Goal: Task Accomplishment & Management: Use online tool/utility

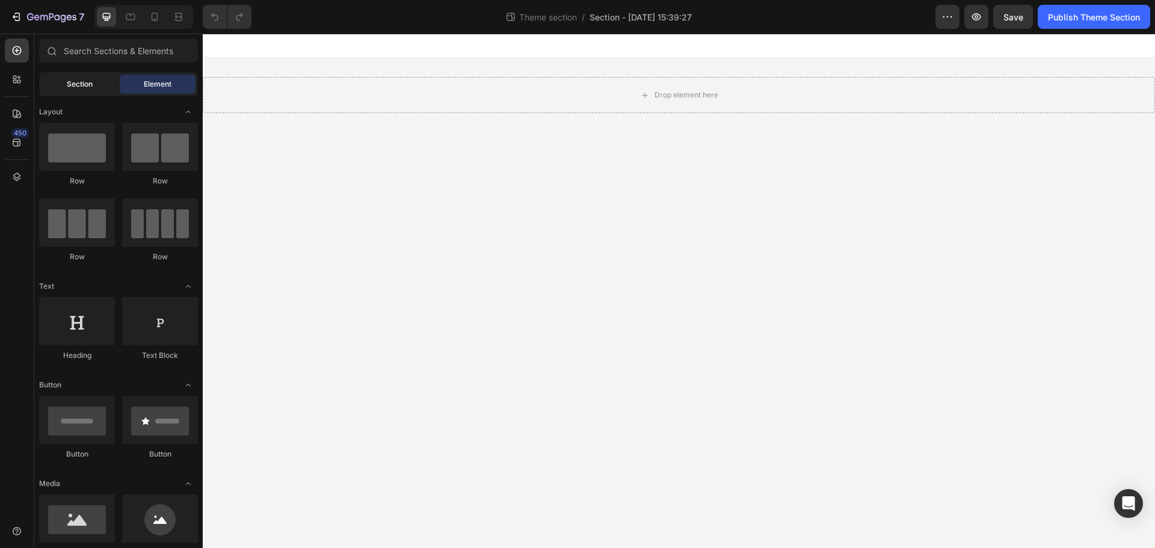
click at [85, 82] on span "Section" at bounding box center [80, 84] width 26 height 11
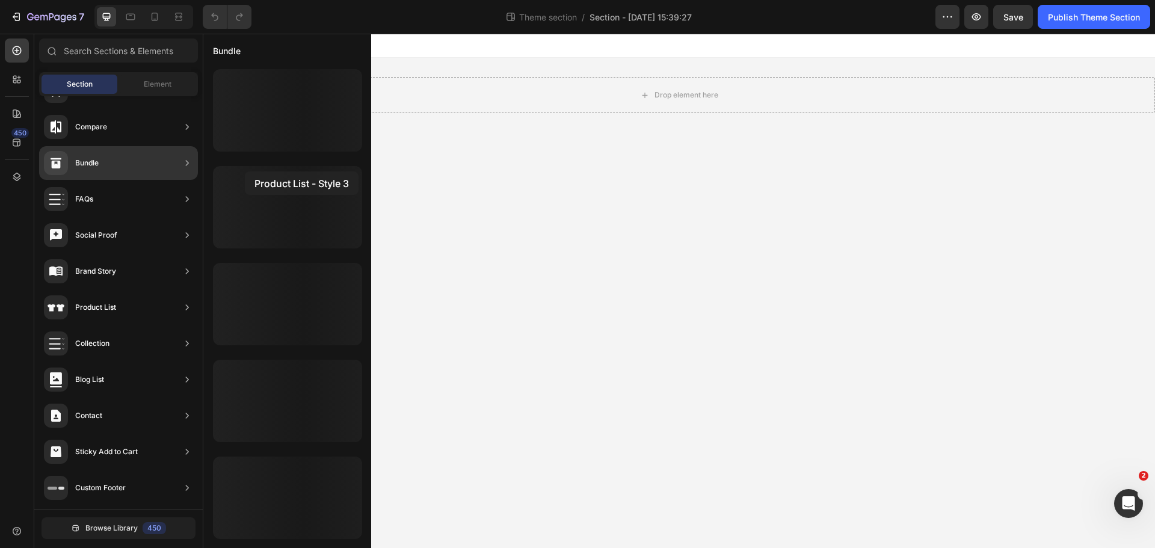
drag, startPoint x: 298, startPoint y: 267, endPoint x: 245, endPoint y: 171, distance: 109.3
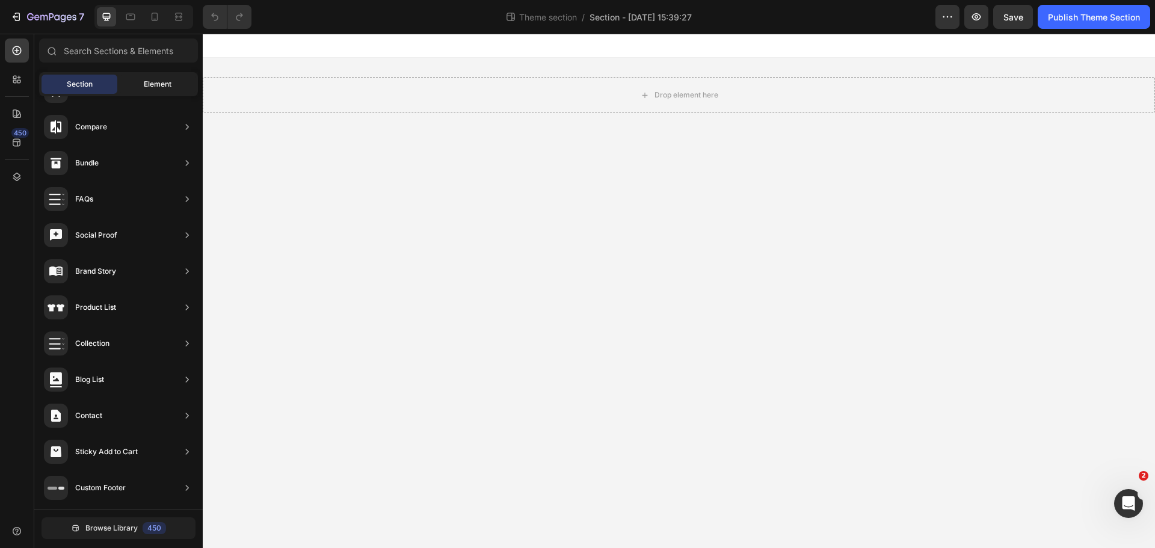
click at [159, 84] on span "Element" at bounding box center [158, 84] width 28 height 11
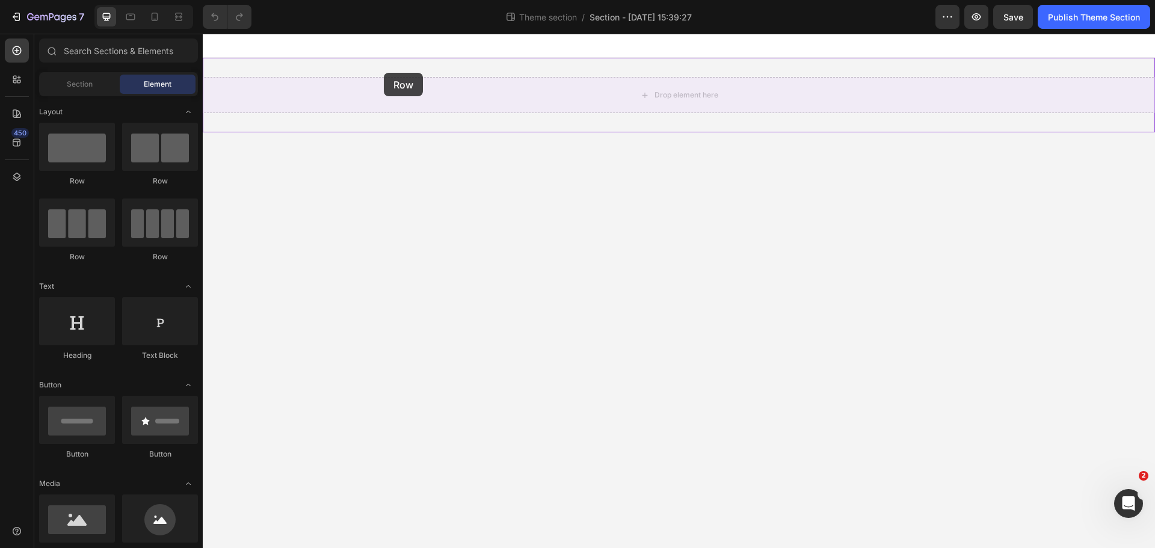
drag, startPoint x: 295, startPoint y: 177, endPoint x: 384, endPoint y: 73, distance: 137.0
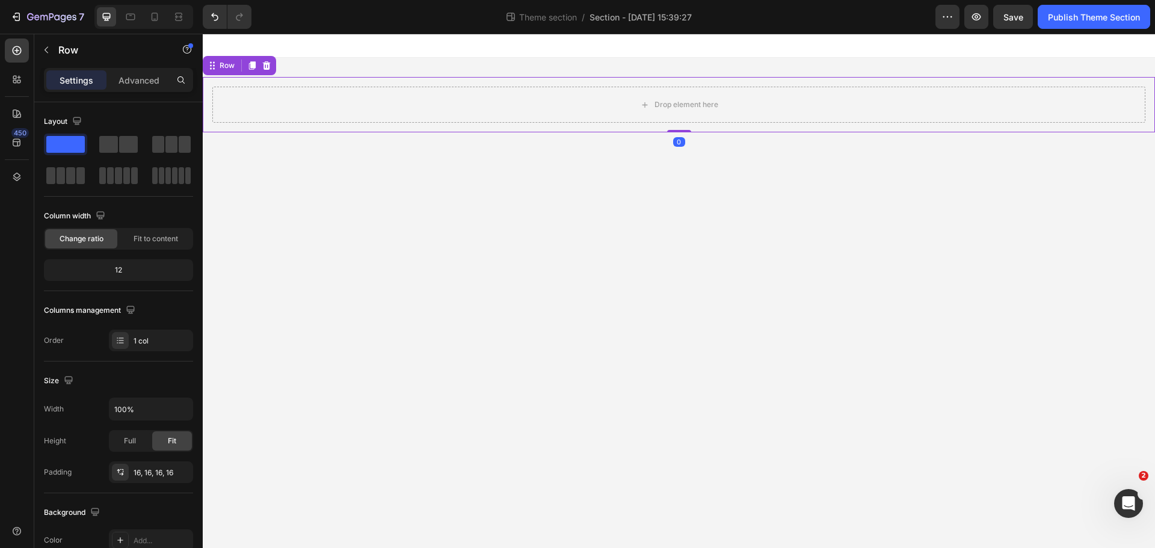
click at [234, 83] on div "Drop element here Row 0" at bounding box center [679, 104] width 952 height 55
click at [151, 82] on p "Advanced" at bounding box center [138, 80] width 41 height 13
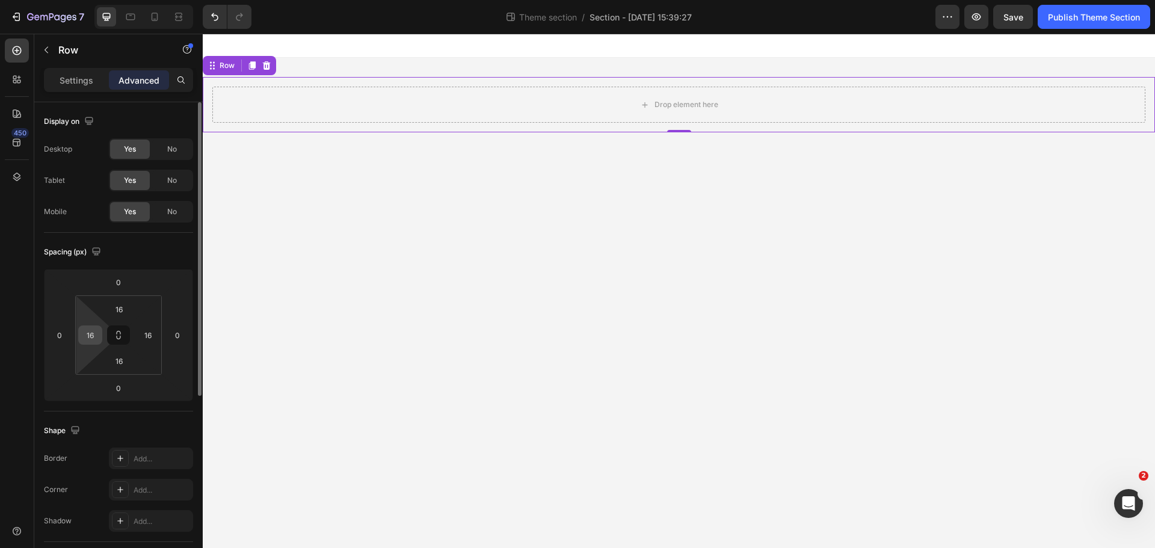
click at [92, 334] on input "16" at bounding box center [90, 335] width 18 height 18
click at [106, 0] on html "7 Theme section / Section - [DATE] 15:39:27 Preview Save Publish Theme Section …" at bounding box center [577, 0] width 1155 height 0
click at [114, 334] on icon at bounding box center [119, 335] width 10 height 10
click at [82, 335] on input "16" at bounding box center [90, 335] width 18 height 18
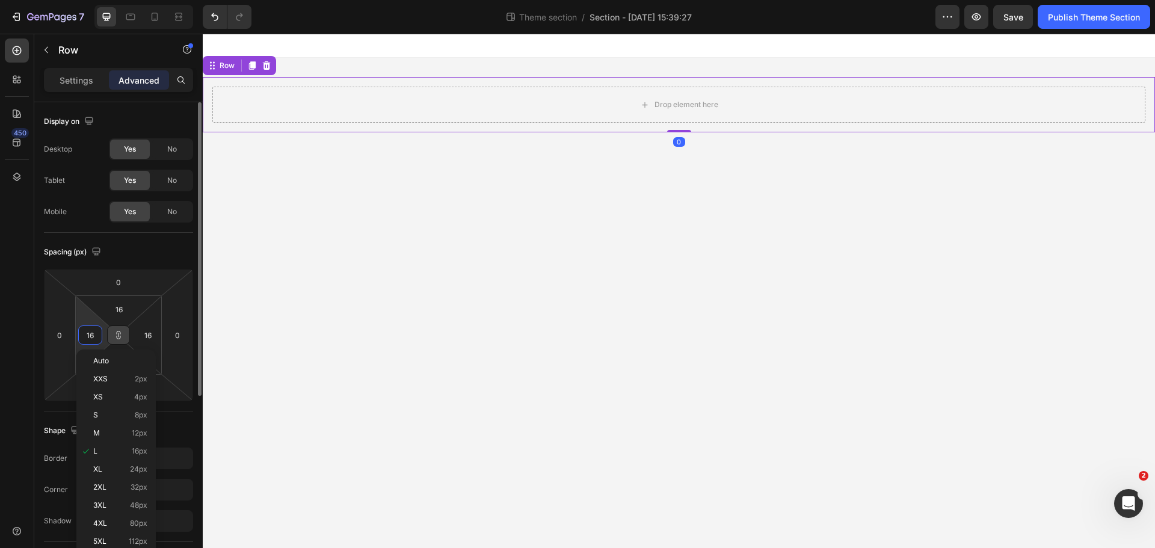
click at [92, 334] on input "16" at bounding box center [90, 335] width 18 height 18
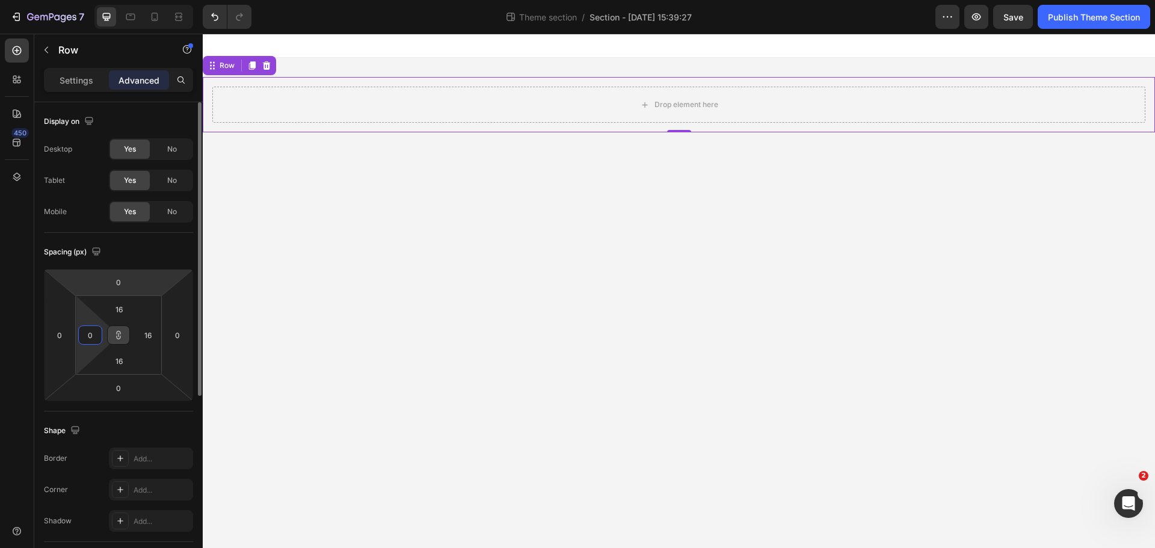
type input "0"
click at [132, 240] on div "Spacing (px) 0 0 0 0 0 0 0 0" at bounding box center [118, 322] width 149 height 179
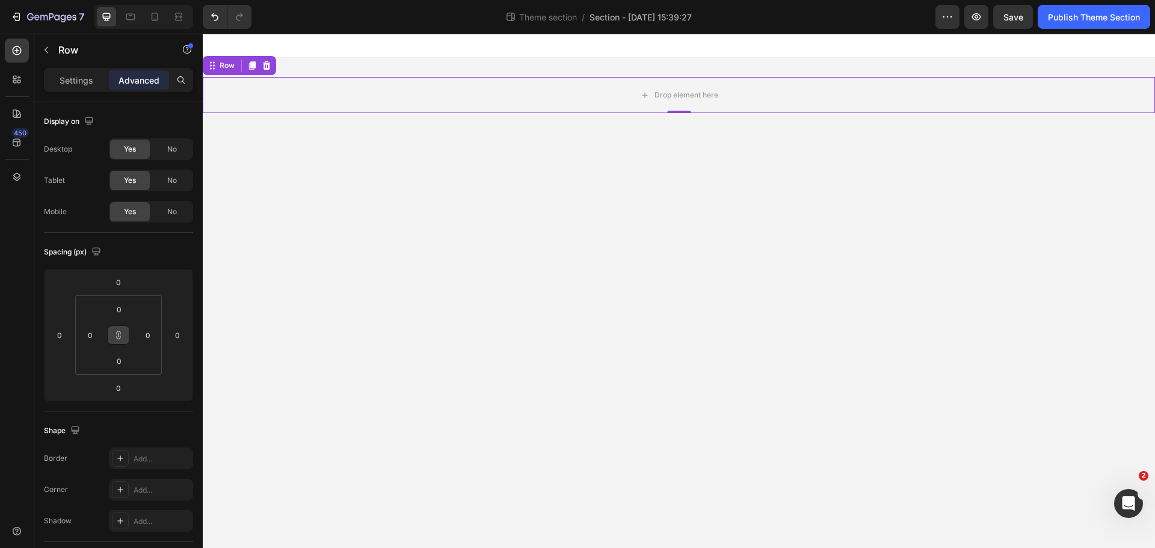
click at [55, 31] on div "7 Theme section / Section - [DATE] 15:39:27 Preview Save Publish Theme Section" at bounding box center [577, 17] width 1155 height 34
click at [54, 45] on button "button" at bounding box center [46, 49] width 19 height 19
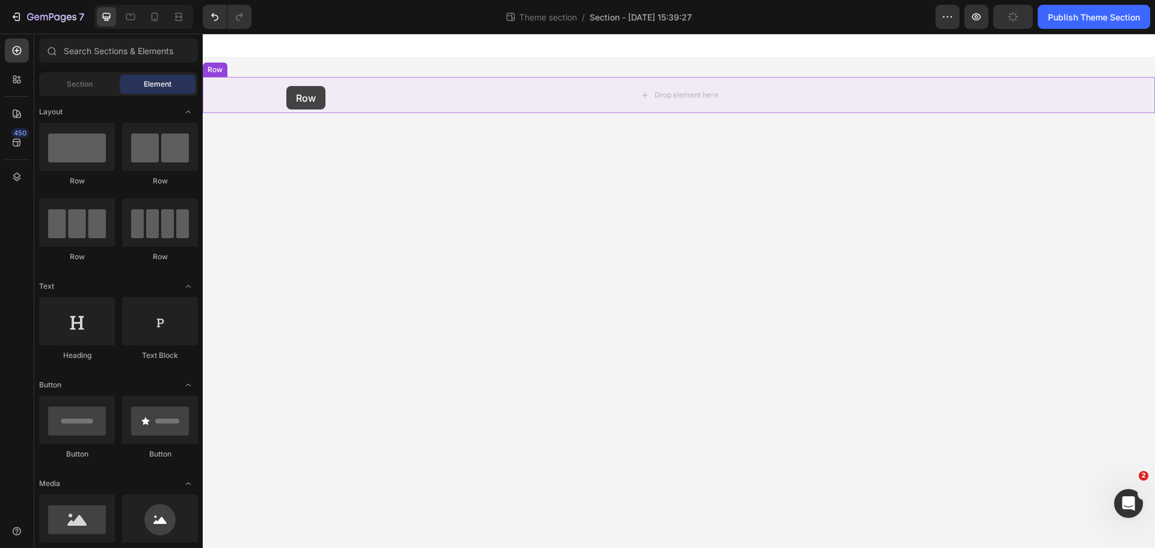
drag, startPoint x: 308, startPoint y: 167, endPoint x: 329, endPoint y: 76, distance: 93.2
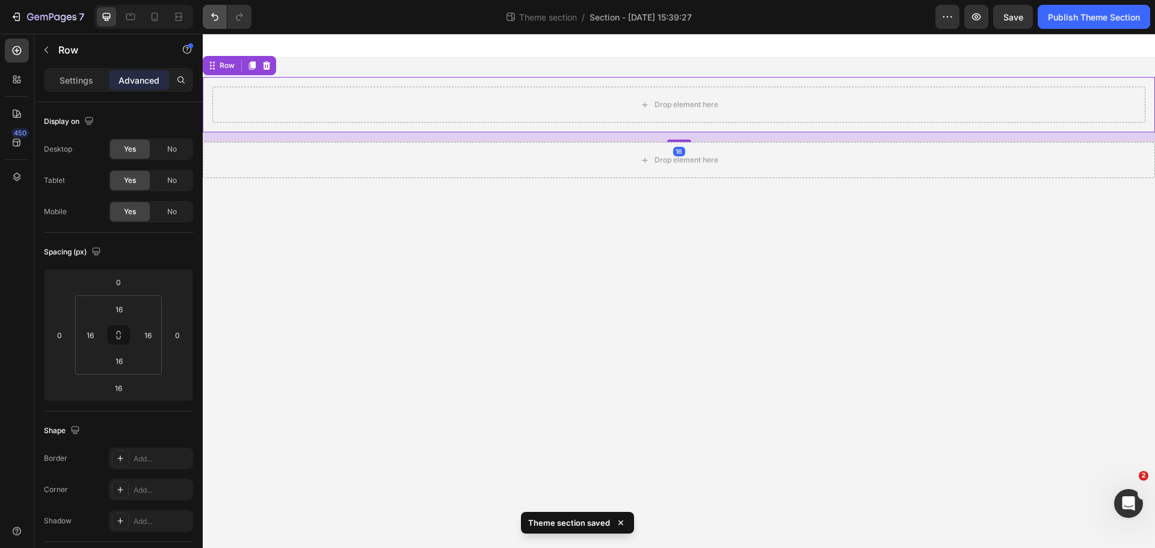
click at [212, 23] on button "Undo/Redo" at bounding box center [215, 17] width 24 height 24
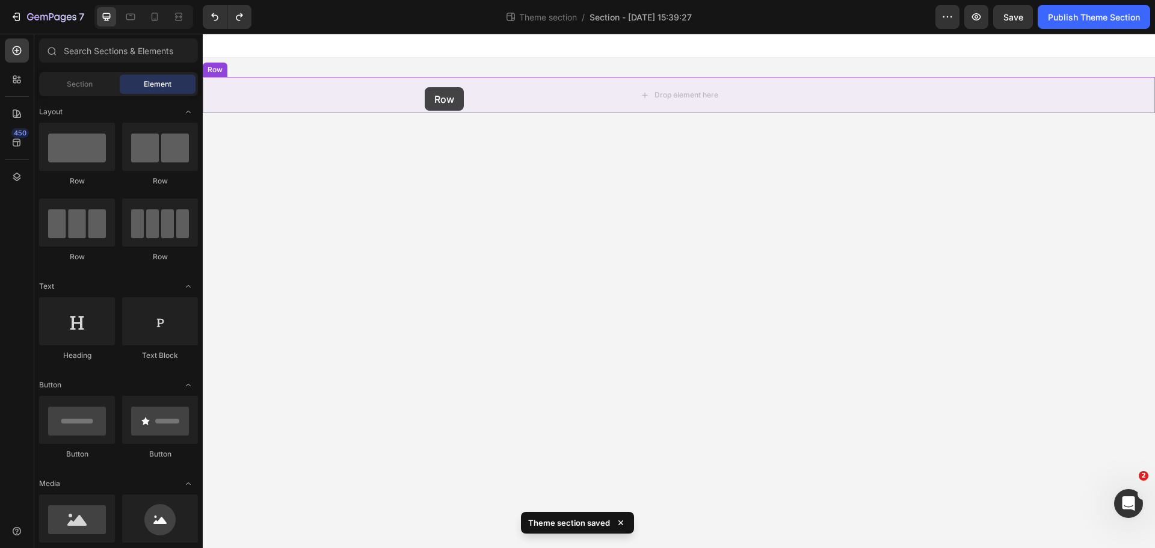
drag, startPoint x: 295, startPoint y: 198, endPoint x: 425, endPoint y: 87, distance: 170.6
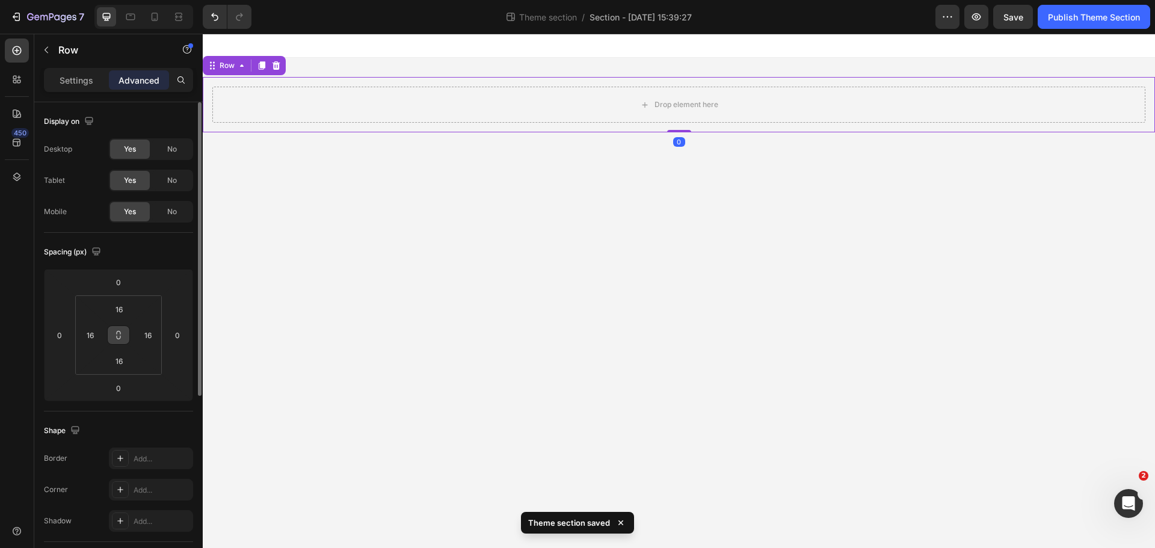
click at [118, 333] on icon at bounding box center [119, 335] width 10 height 10
click at [124, 312] on input "16" at bounding box center [119, 309] width 24 height 18
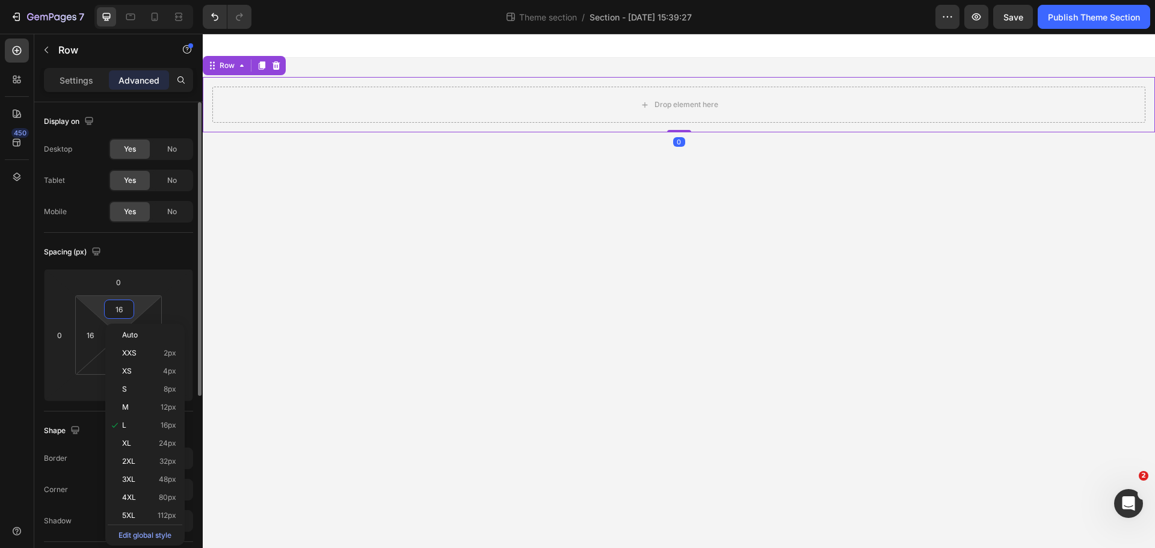
type input "0"
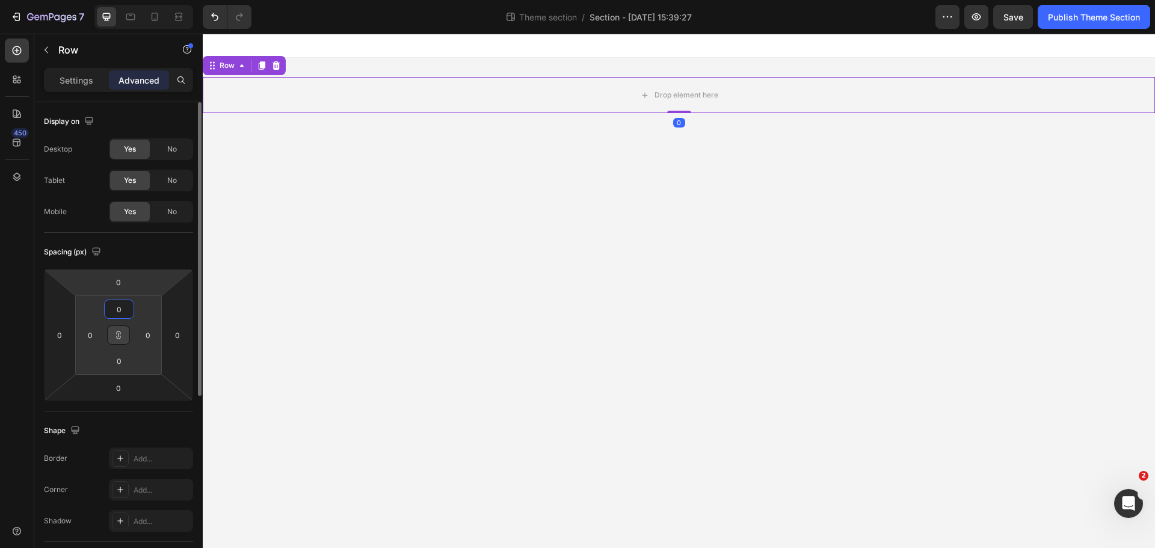
type input "0"
click at [147, 246] on div "Spacing (px)" at bounding box center [118, 251] width 149 height 19
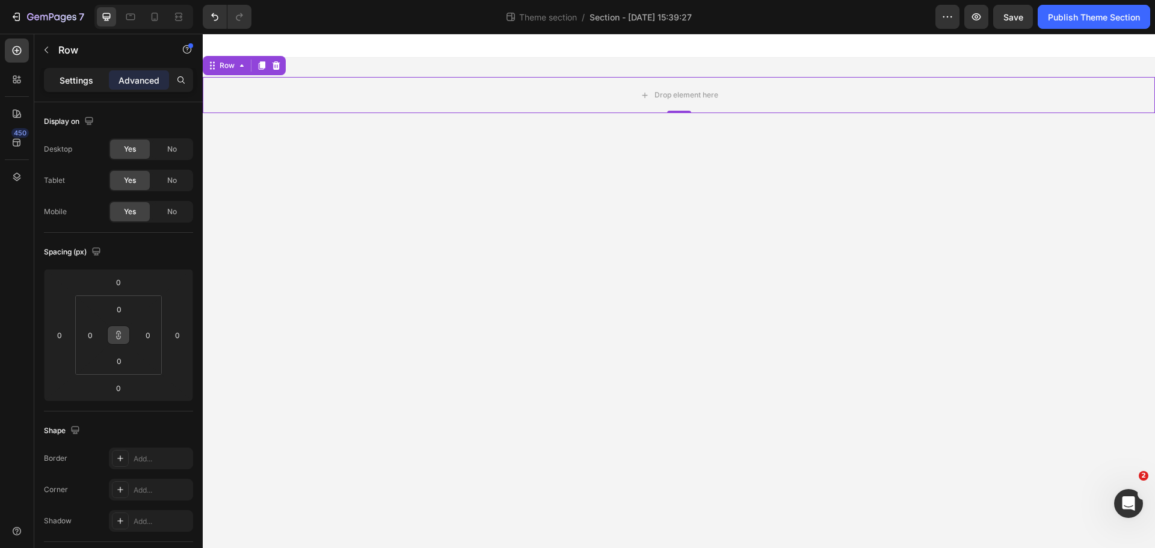
click at [84, 80] on p "Settings" at bounding box center [77, 80] width 34 height 13
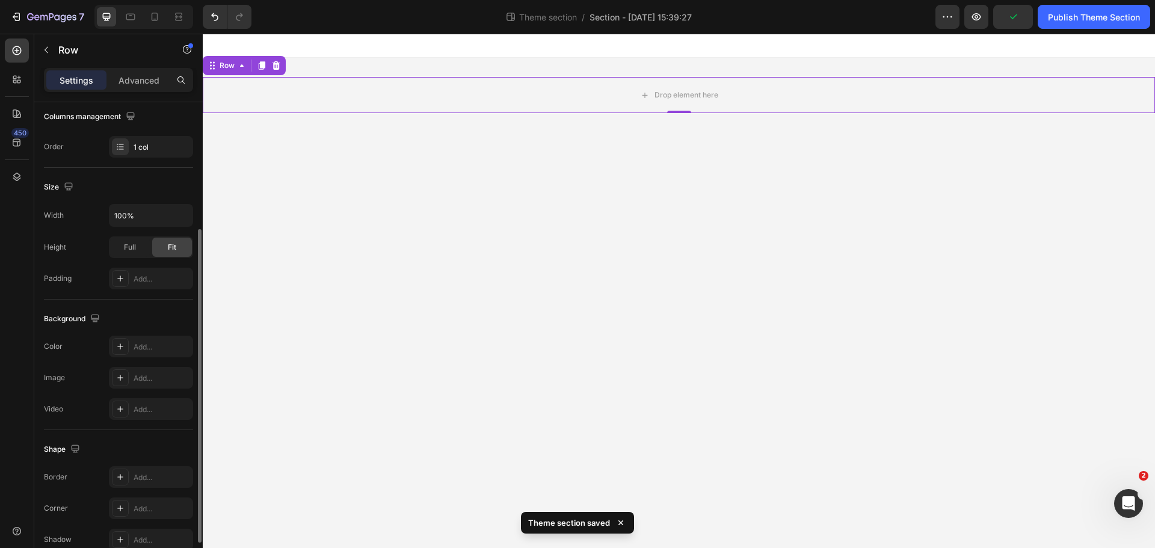
scroll to position [134, 0]
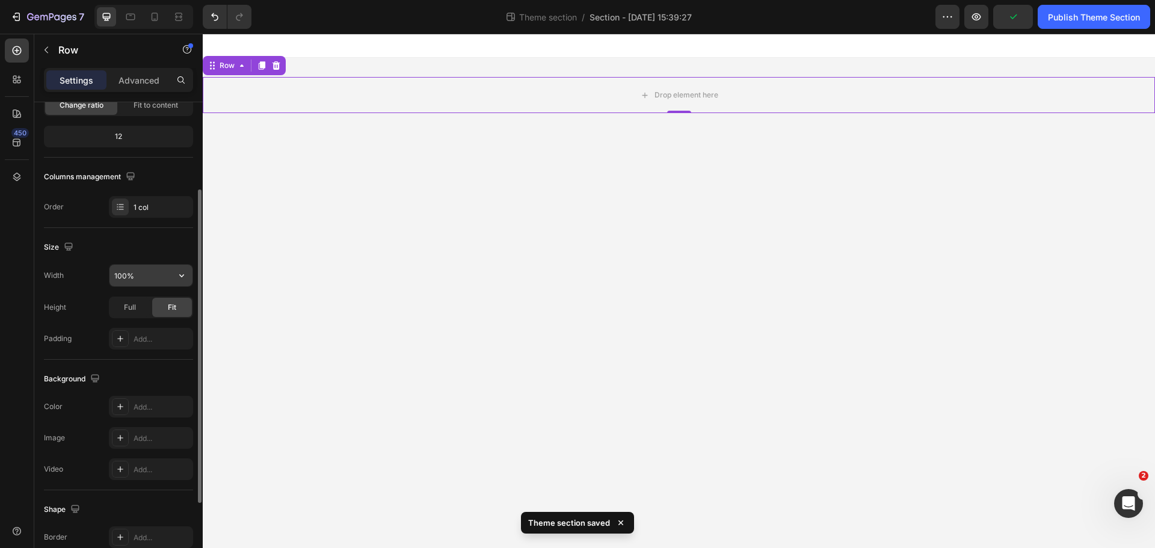
click at [143, 280] on input "100%" at bounding box center [150, 276] width 83 height 22
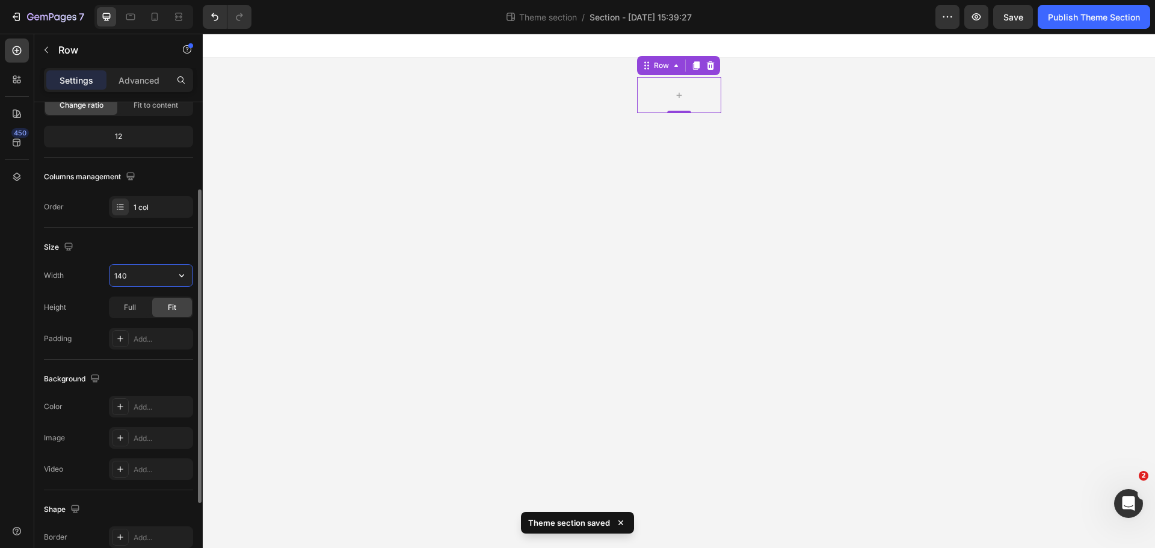
type input "1400"
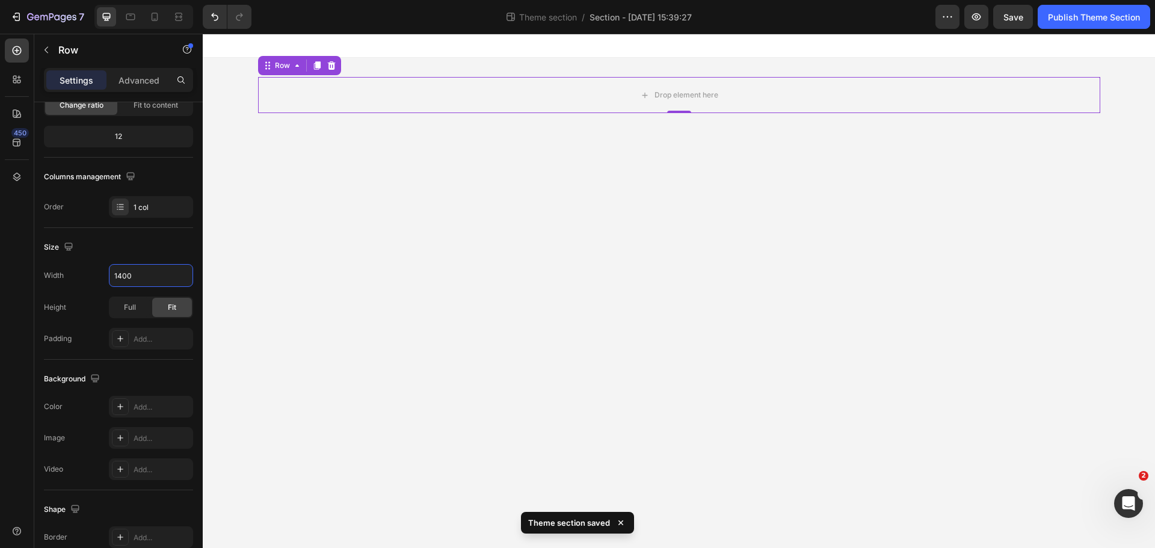
click at [267, 293] on body "Drop element here Row 0 Row Root Drag & drop element from sidebar or Explore Li…" at bounding box center [679, 291] width 952 height 514
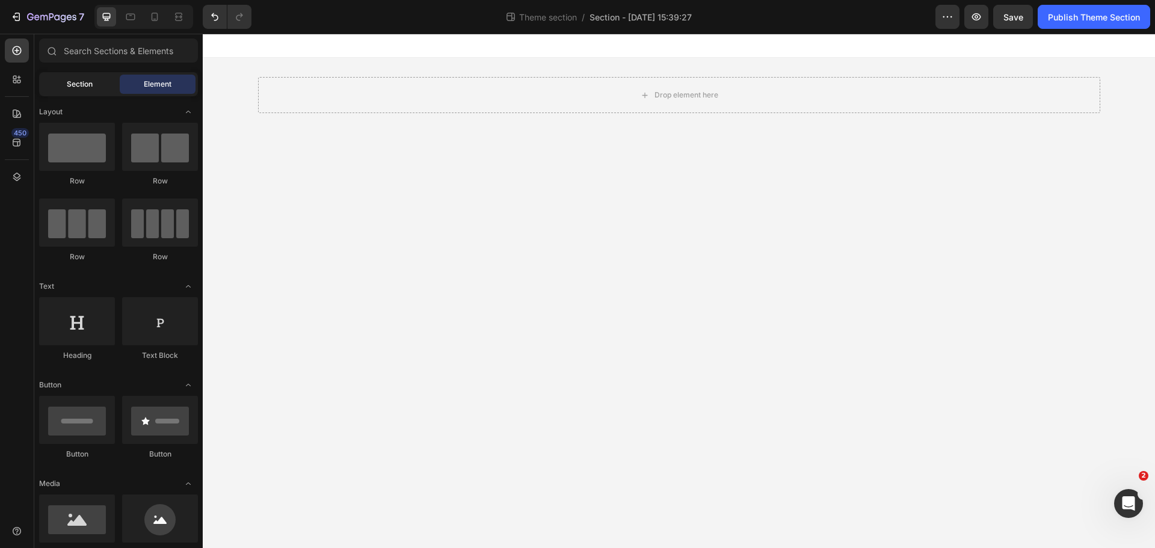
click at [54, 88] on div "Section" at bounding box center [79, 84] width 76 height 19
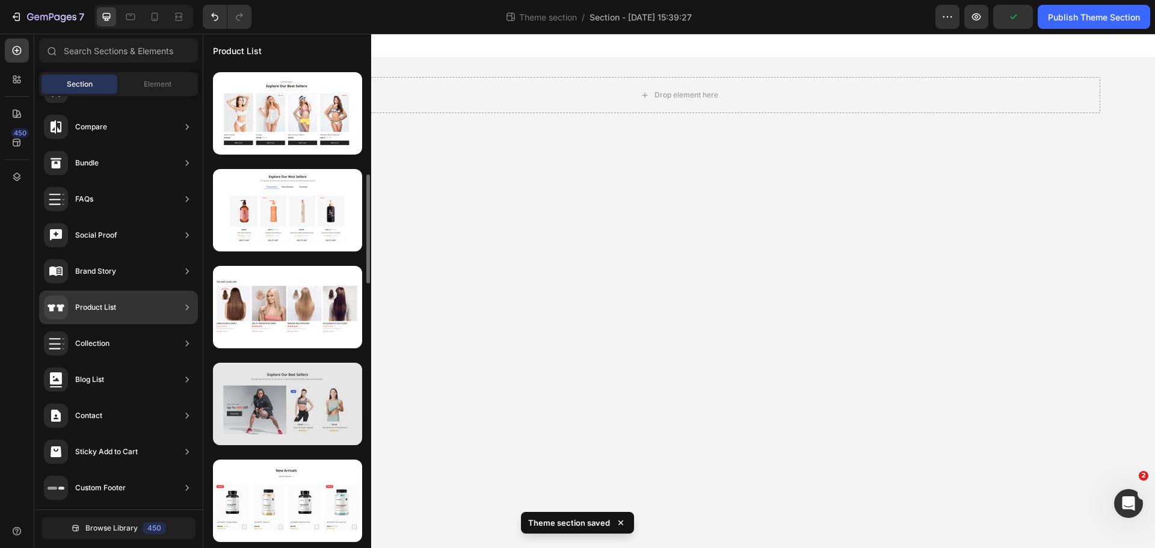
scroll to position [541, 0]
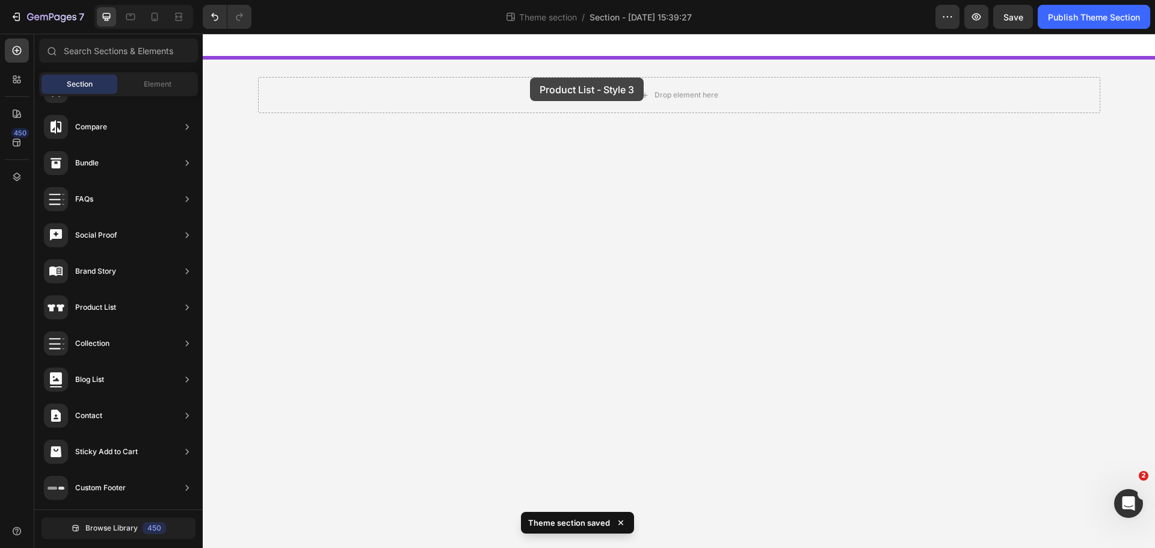
drag, startPoint x: 483, startPoint y: 371, endPoint x: 530, endPoint y: 78, distance: 297.2
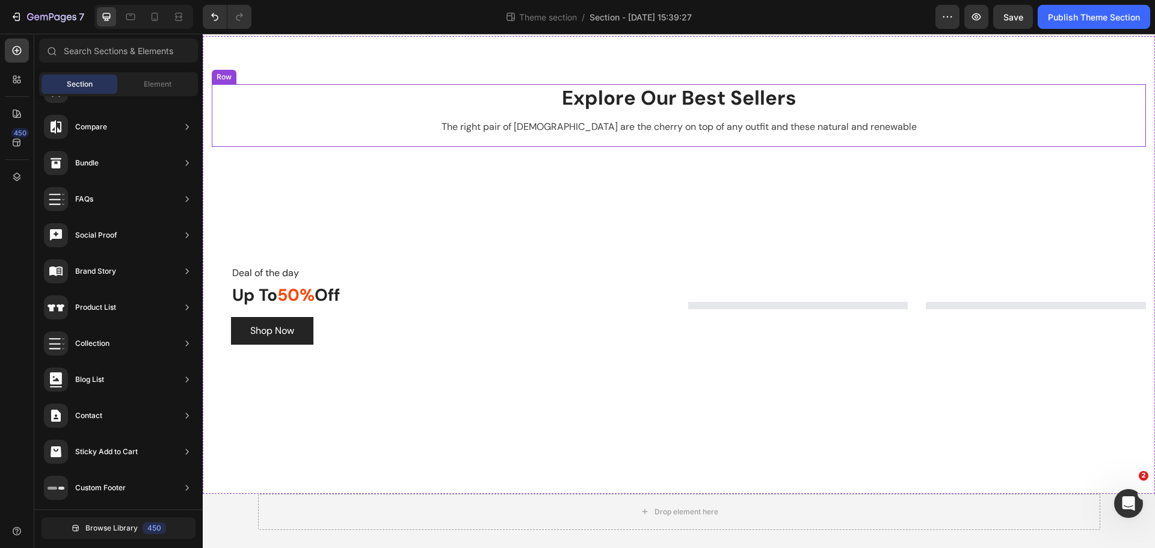
scroll to position [42, 0]
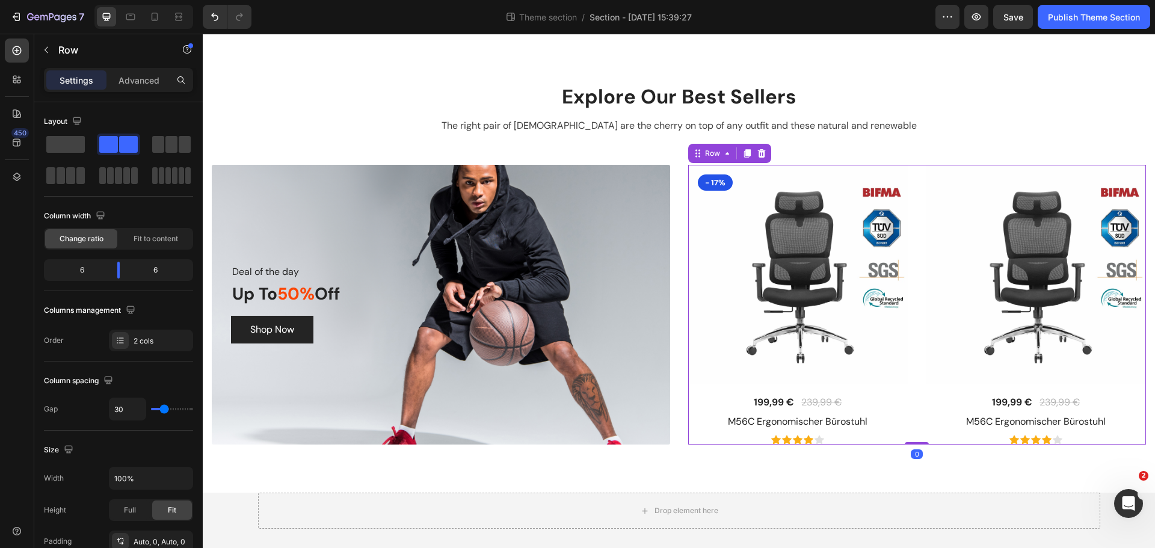
click at [914, 336] on div "(P) Images & Gallery - 17% Product Badge 199,99 € (P) Price (P) Price 239,99 € …" at bounding box center [917, 305] width 458 height 280
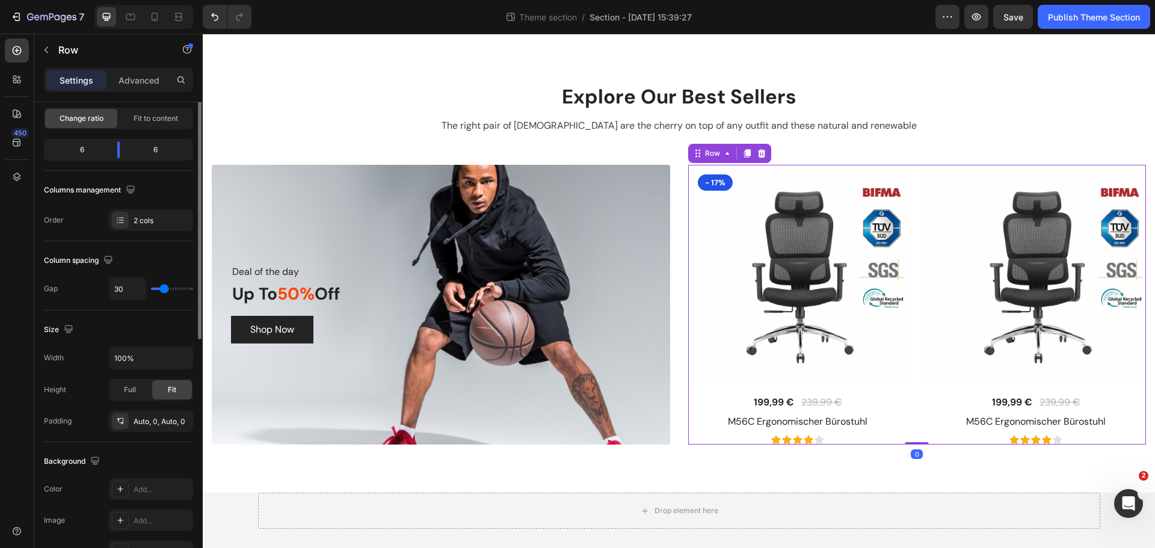
scroll to position [180, 0]
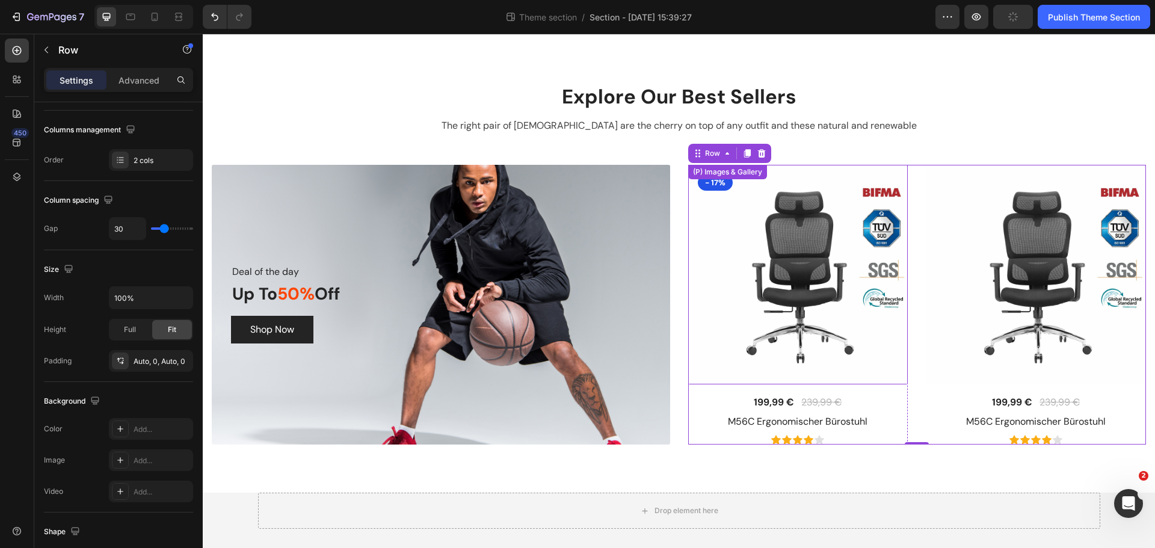
click at [870, 262] on img at bounding box center [798, 275] width 220 height 220
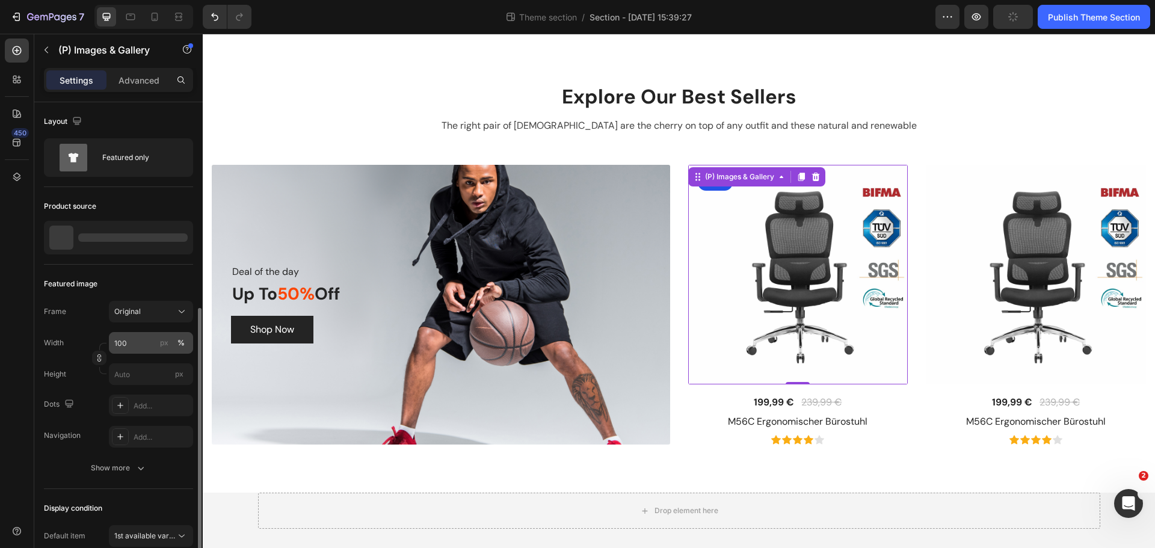
scroll to position [120, 0]
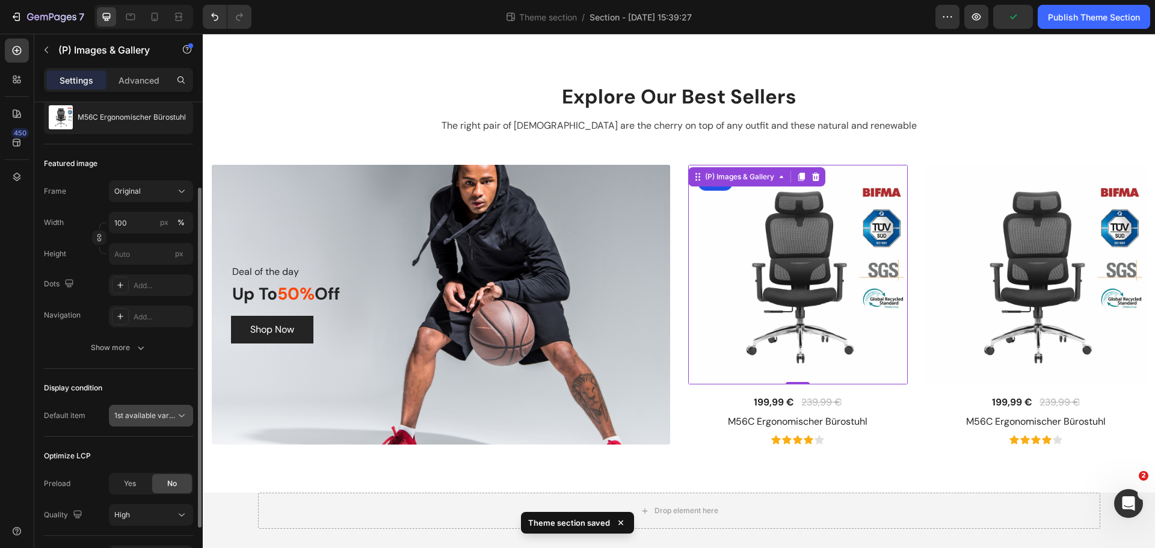
click at [138, 415] on span "1st available variant" at bounding box center [147, 415] width 67 height 9
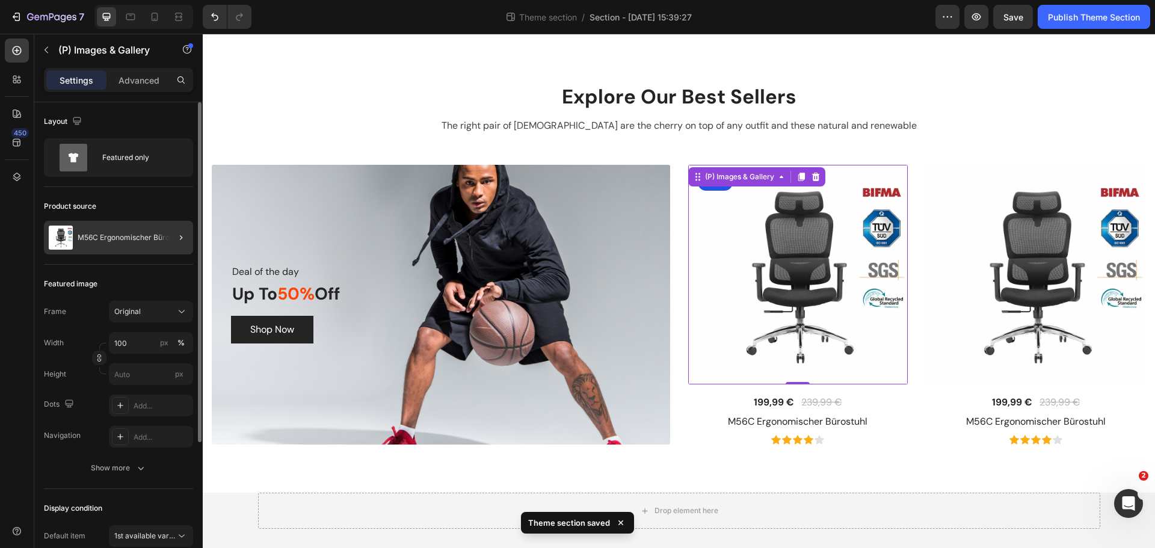
scroll to position [0, 0]
click at [130, 237] on p "M56C Ergonomischer Bürostuhl" at bounding box center [132, 237] width 108 height 8
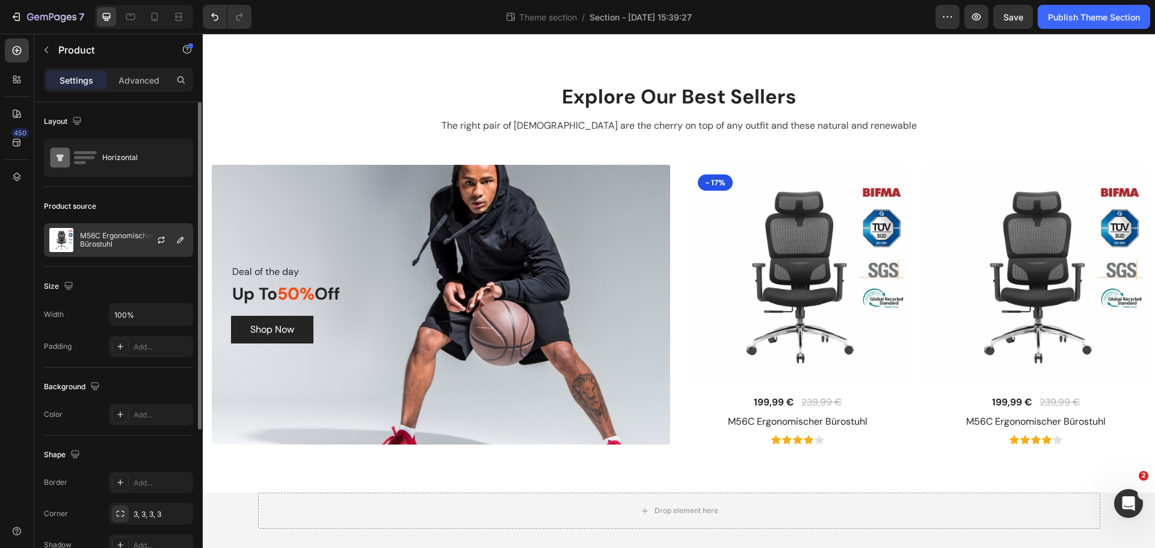
click at [119, 237] on p "M56C Ergonomischer Bürostuhl" at bounding box center [134, 240] width 108 height 17
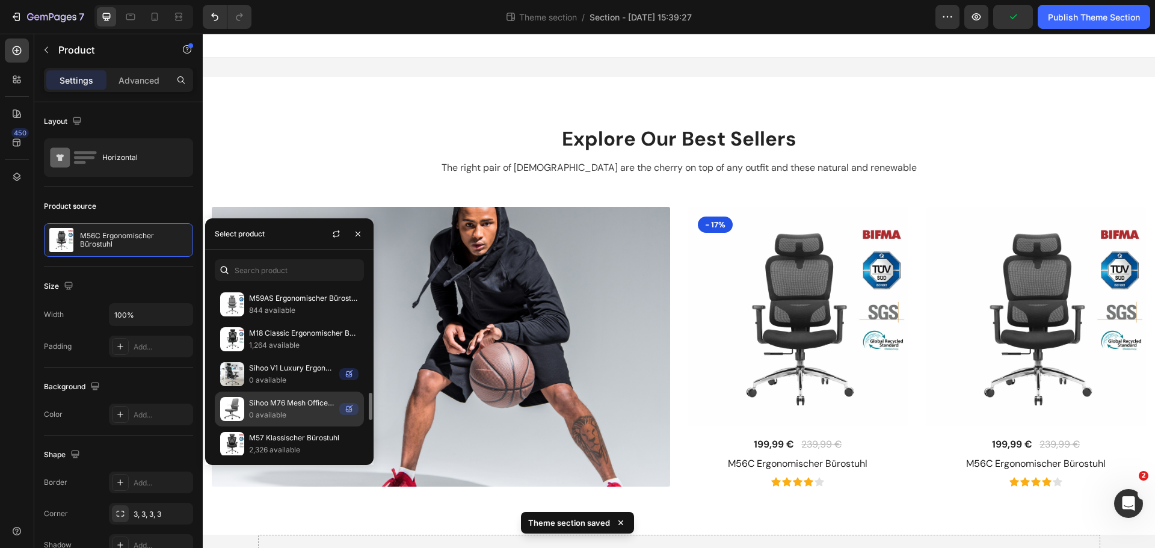
scroll to position [722, 0]
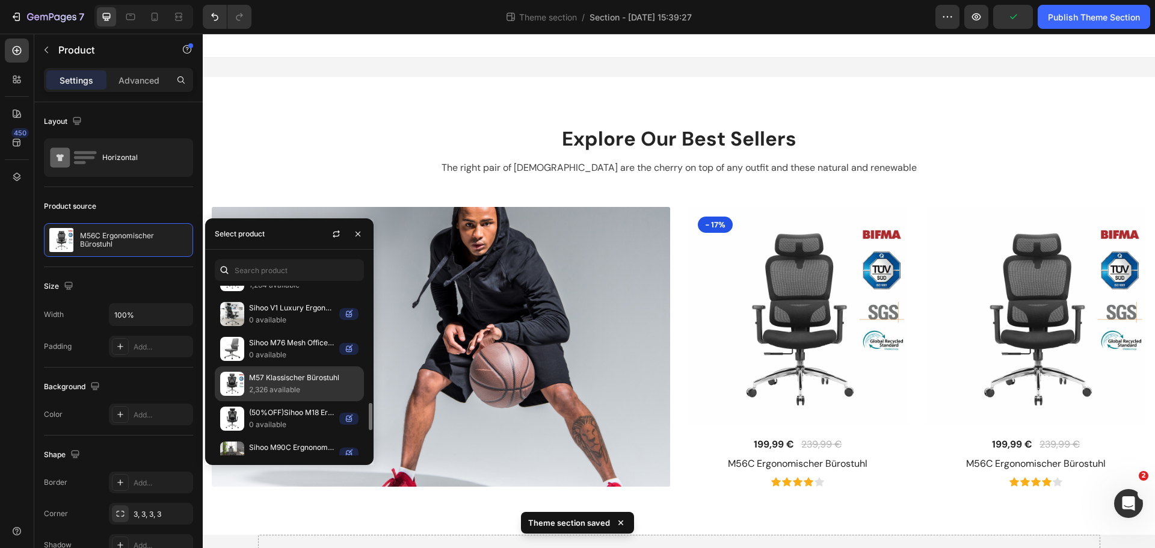
click at [299, 385] on p "2,326 available" at bounding box center [303, 390] width 109 height 12
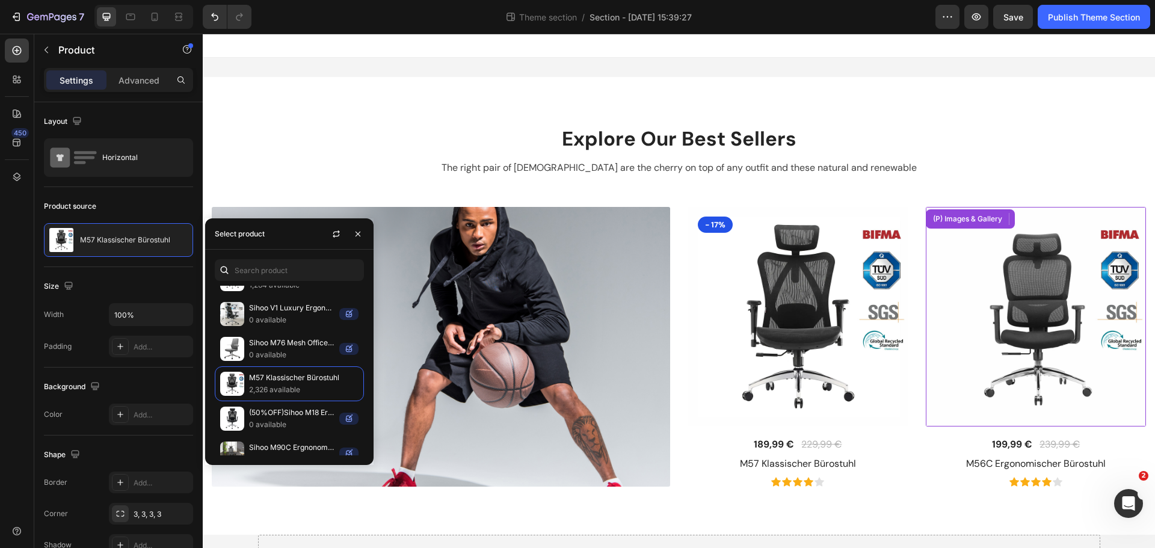
click at [981, 333] on img at bounding box center [1036, 317] width 220 height 220
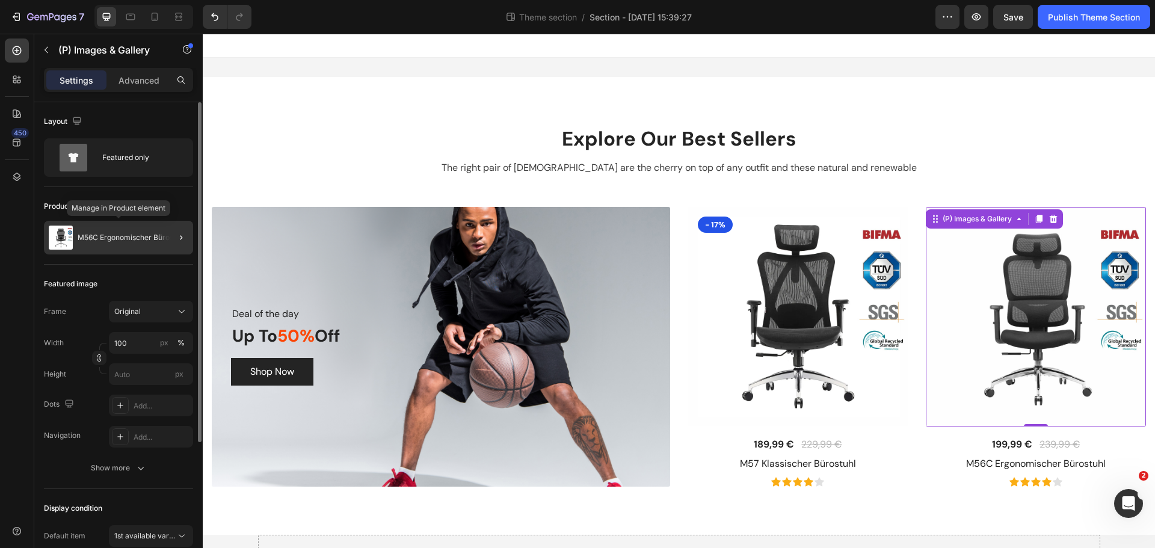
click at [129, 240] on p "M56C Ergonomischer Bürostuhl" at bounding box center [132, 237] width 108 height 8
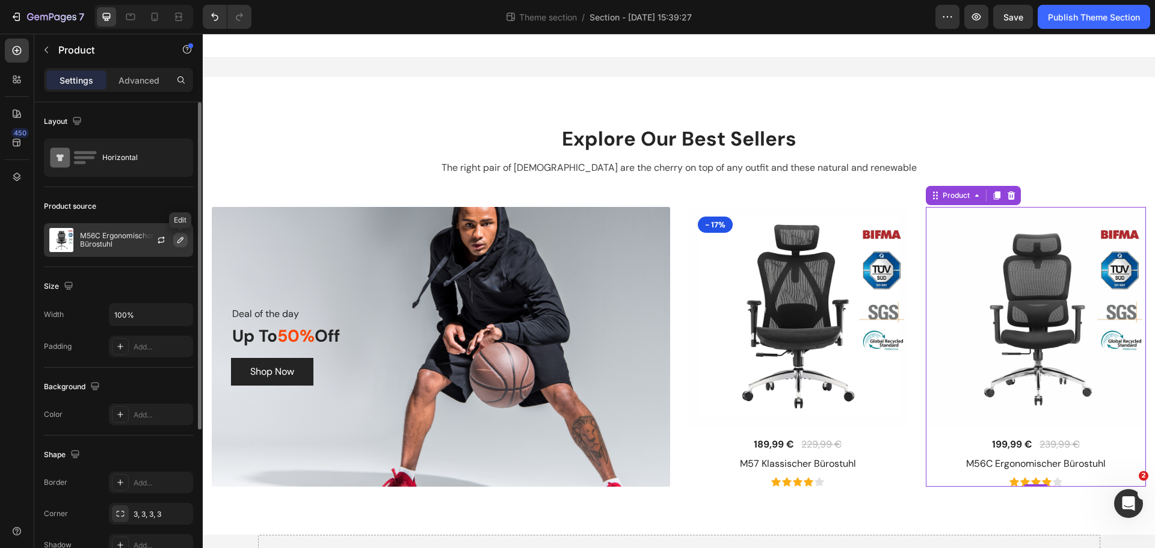
click at [175, 242] on button "button" at bounding box center [180, 240] width 14 height 14
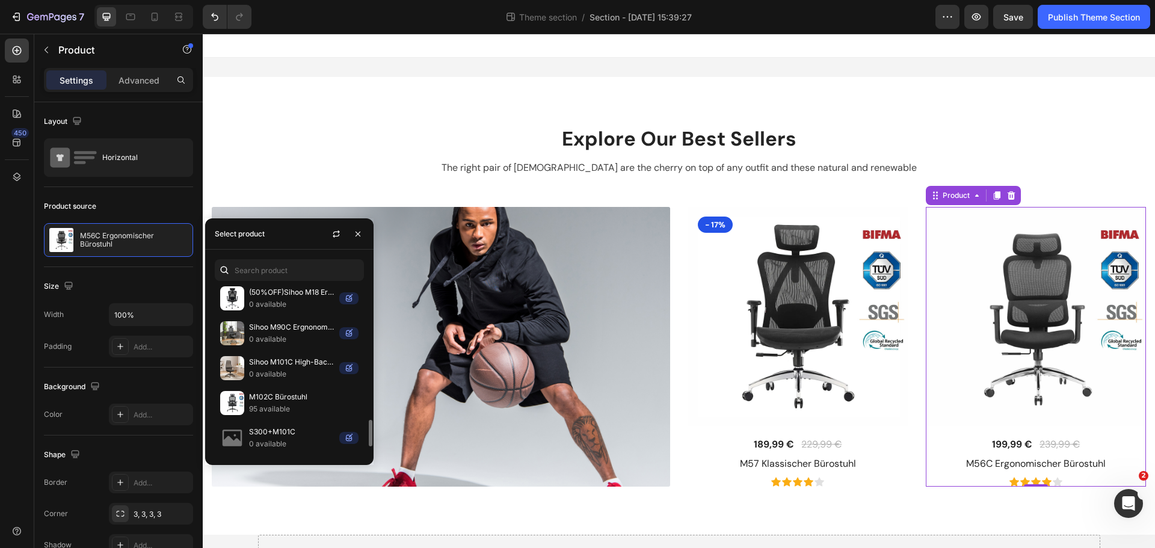
scroll to position [898, 0]
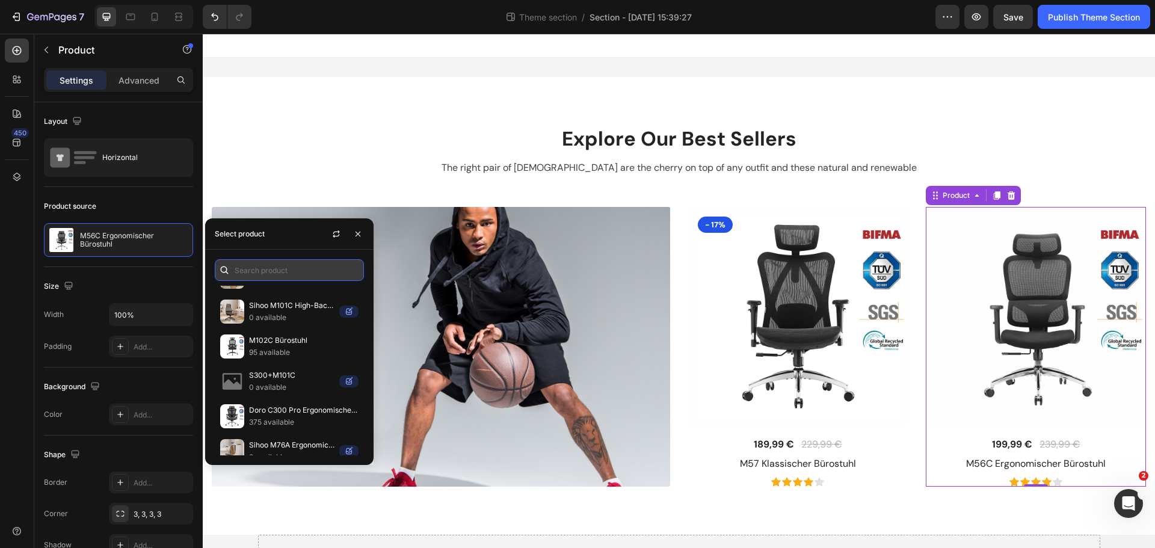
click at [276, 266] on input "text" at bounding box center [289, 270] width 149 height 22
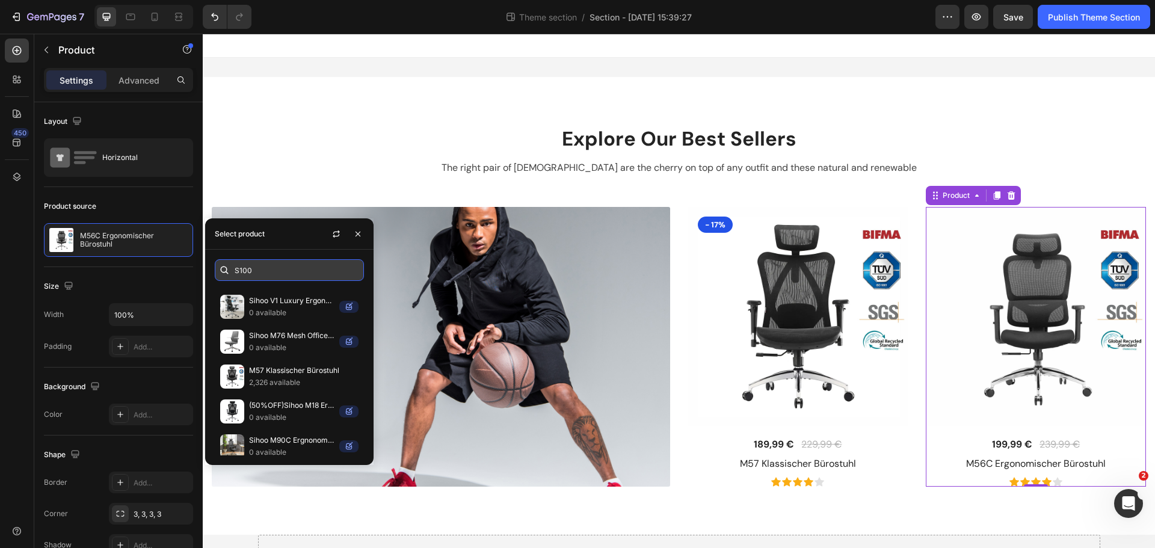
scroll to position [0, 0]
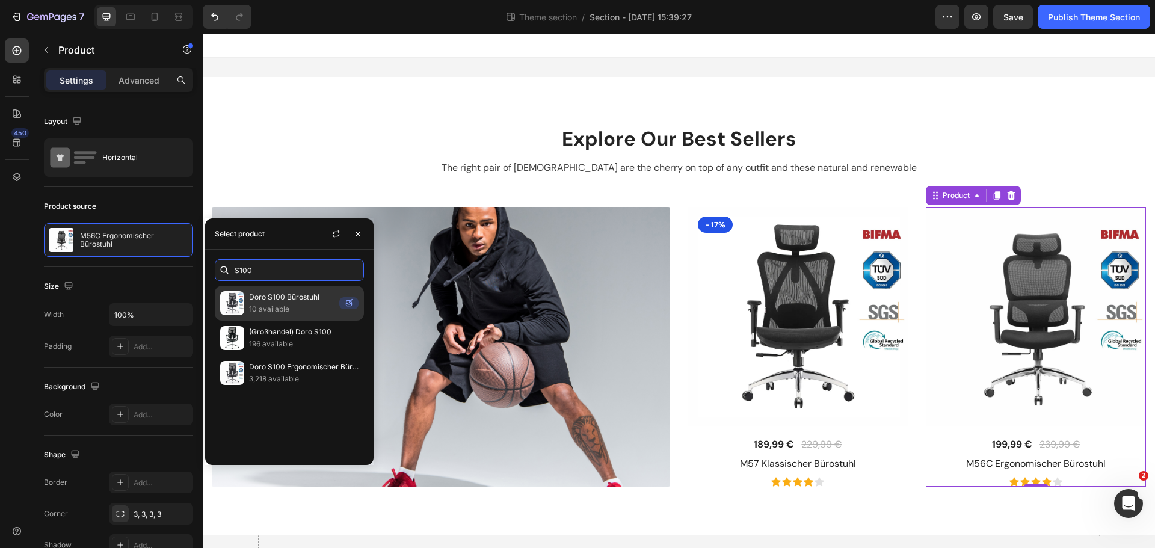
type input "S100"
click at [287, 290] on div "Doro S100 Bürostuhl 10 available" at bounding box center [289, 303] width 149 height 35
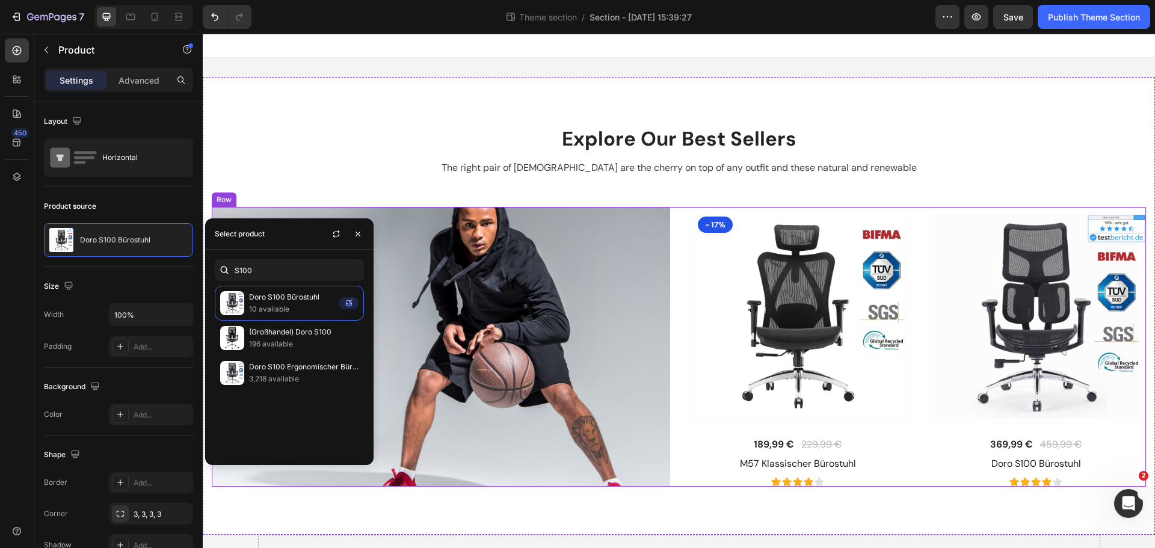
click at [677, 265] on div "Deal of the day Text block Up To 50% Off Heading Shop Now Button Row (P) Images…" at bounding box center [679, 347] width 934 height 280
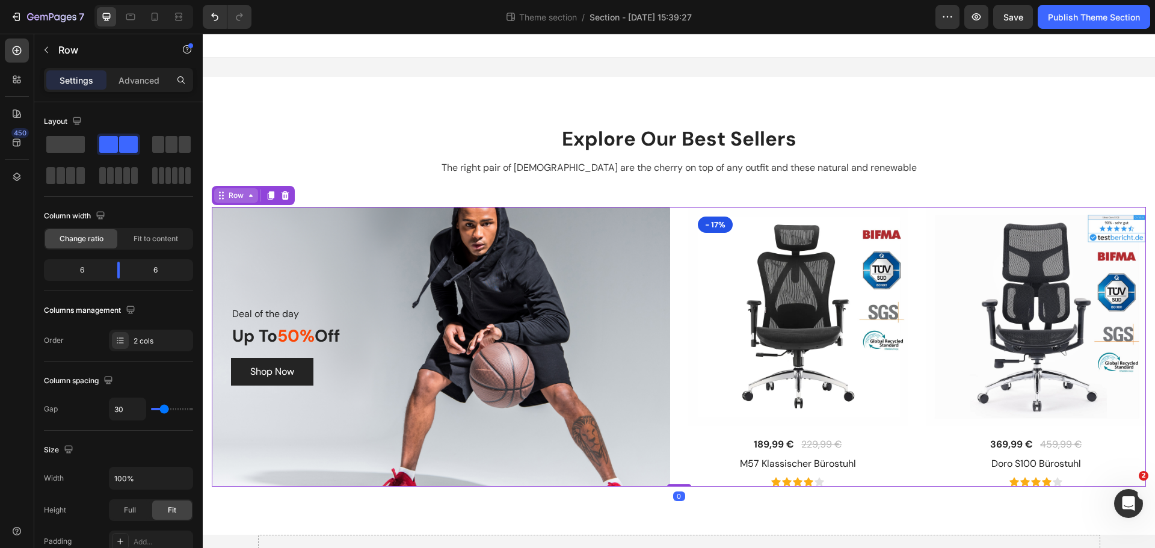
click at [236, 193] on div "Row" at bounding box center [236, 195] width 20 height 11
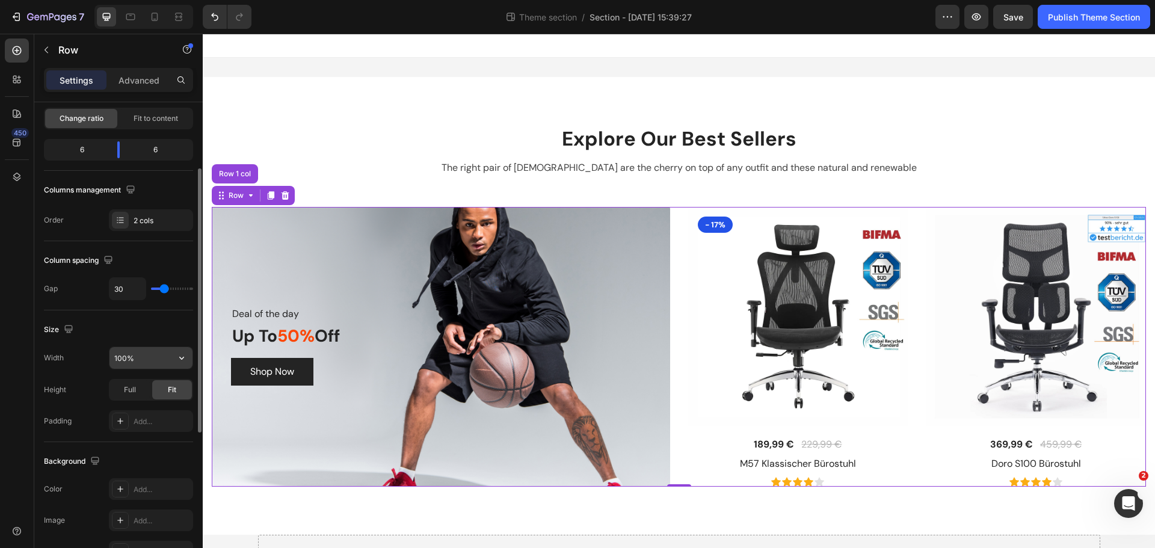
click at [123, 358] on input "100%" at bounding box center [150, 358] width 83 height 22
click at [138, 357] on input "100%" at bounding box center [150, 358] width 83 height 22
drag, startPoint x: 148, startPoint y: 357, endPoint x: 109, endPoint y: 330, distance: 47.5
click at [97, 352] on div "Width 100%" at bounding box center [118, 357] width 149 height 23
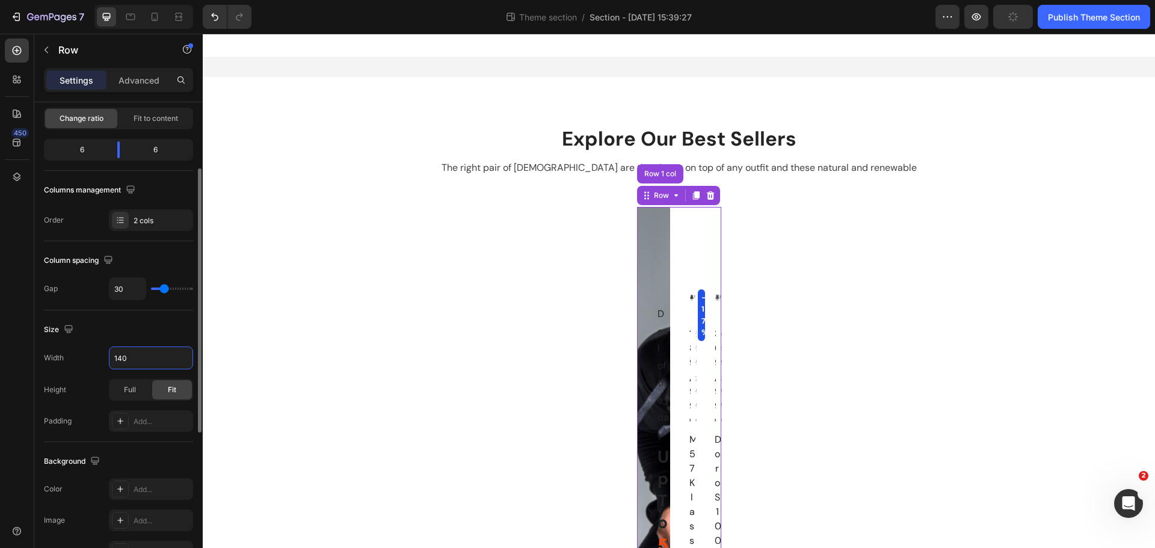
type input "1400"
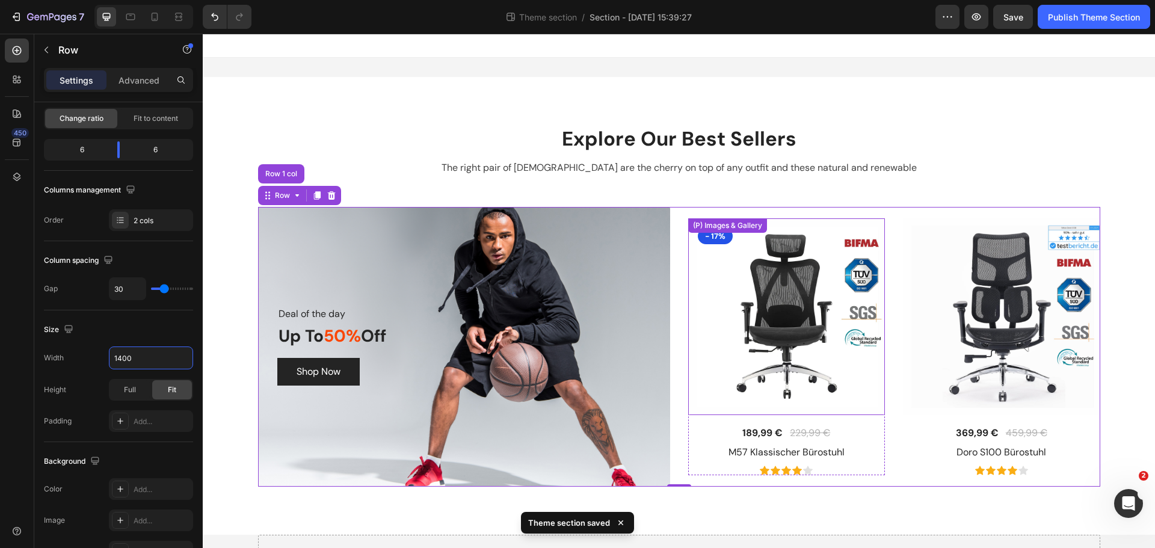
scroll to position [42, 0]
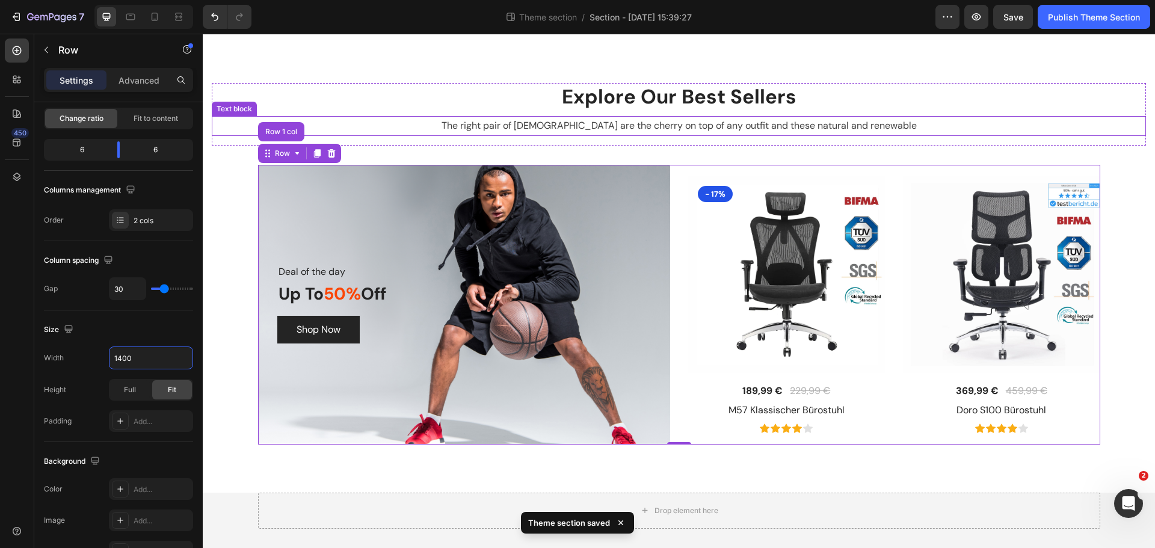
click at [1070, 127] on p "The right pair of [DEMOGRAPHIC_DATA] are the cherry on top of any outfit and th…" at bounding box center [679, 125] width 932 height 17
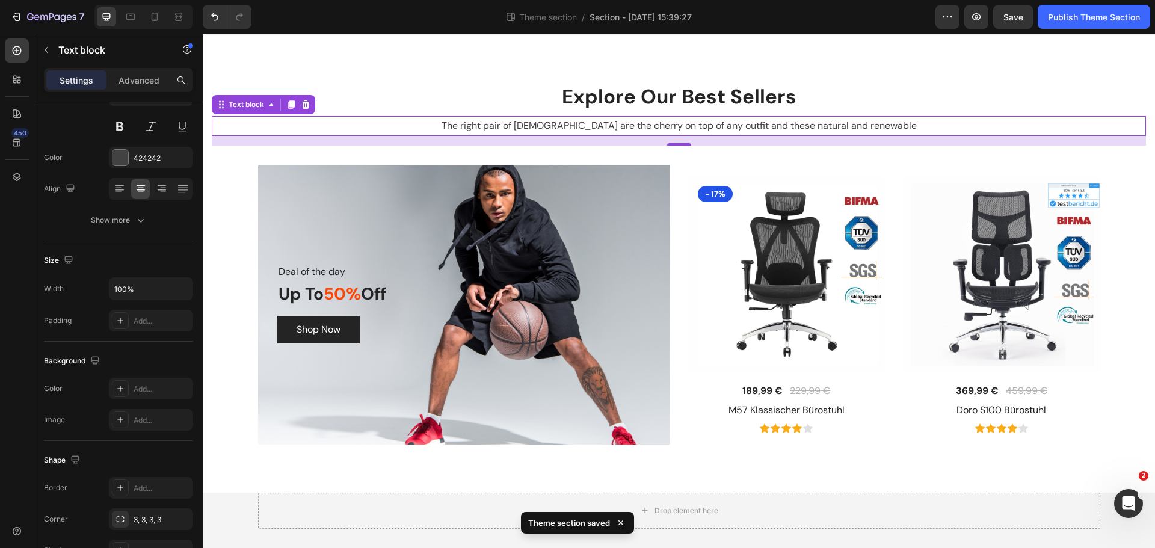
scroll to position [0, 0]
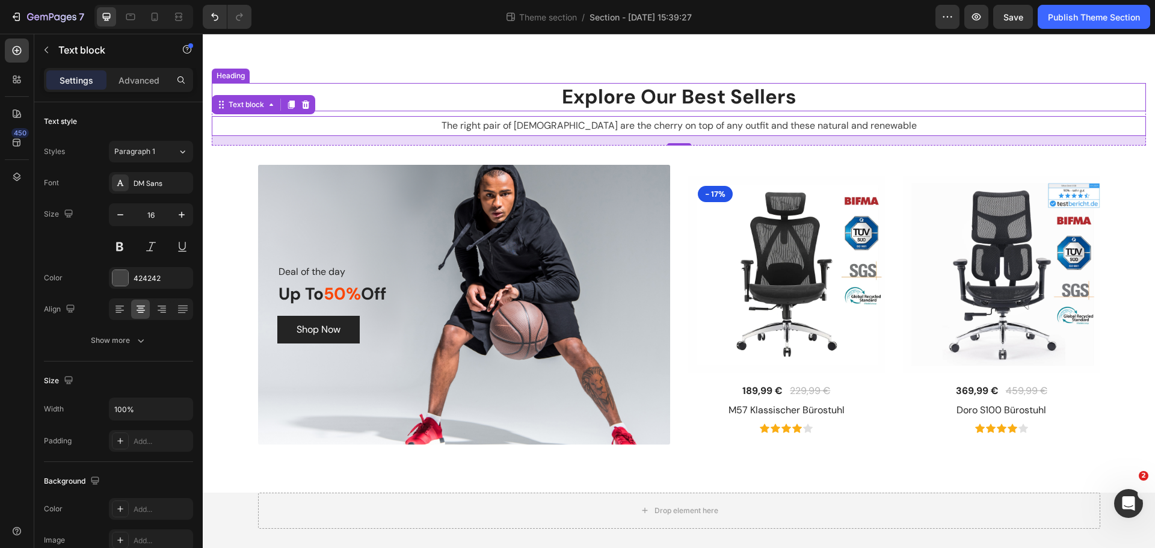
click at [522, 101] on p "Explore Our Best Sellers" at bounding box center [679, 97] width 932 height 26
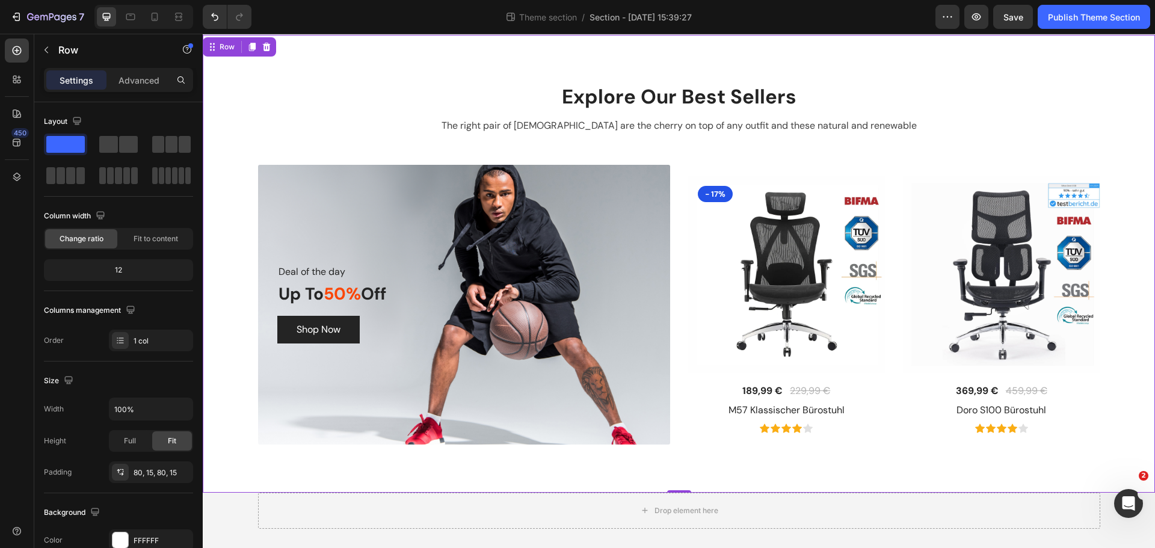
click at [466, 60] on div "Explore Our Best Sellers Heading The right pair of sunnies are the cherry on to…" at bounding box center [679, 264] width 952 height 458
click at [484, 102] on p "Explore Our Best Sellers" at bounding box center [679, 97] width 932 height 26
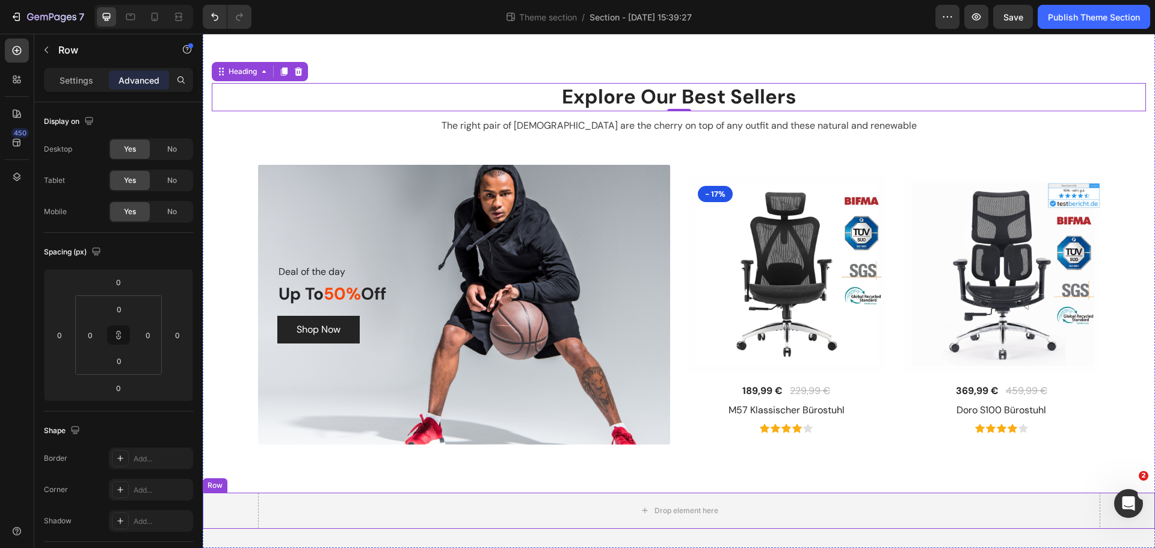
click at [234, 506] on div "Drop element here Row" at bounding box center [679, 511] width 952 height 36
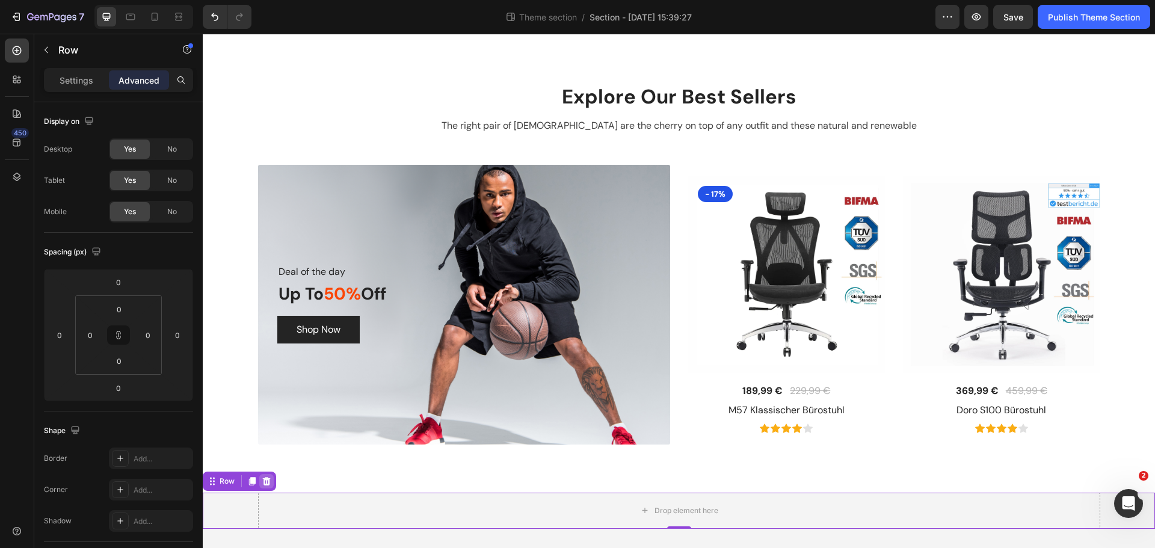
click at [271, 480] on icon at bounding box center [267, 481] width 10 height 10
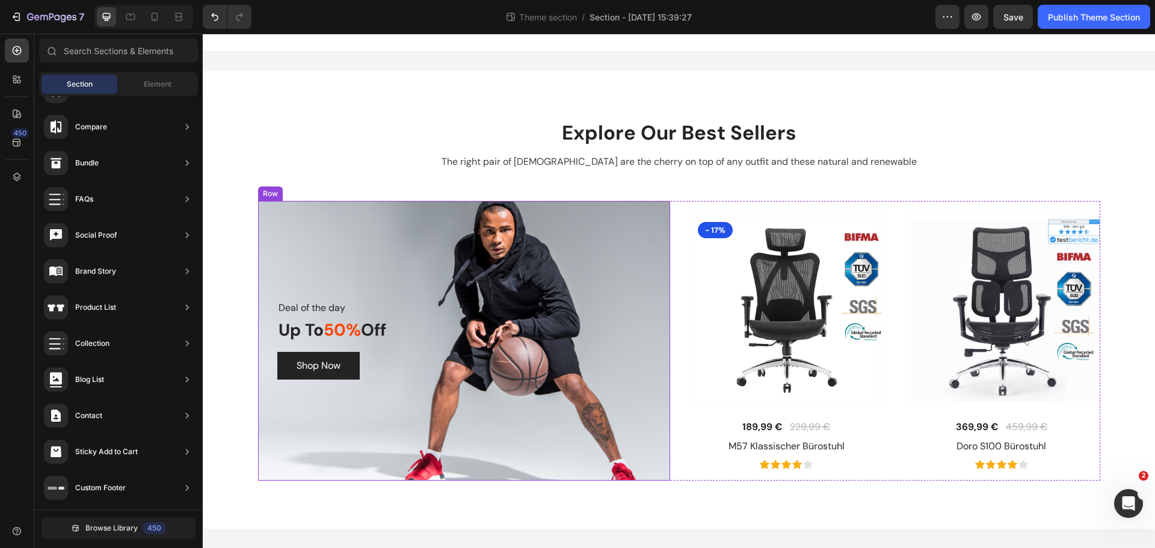
click at [564, 261] on div "Deal of the day Text block Up To 50% Off Heading Shop Now Button Row" at bounding box center [464, 341] width 412 height 280
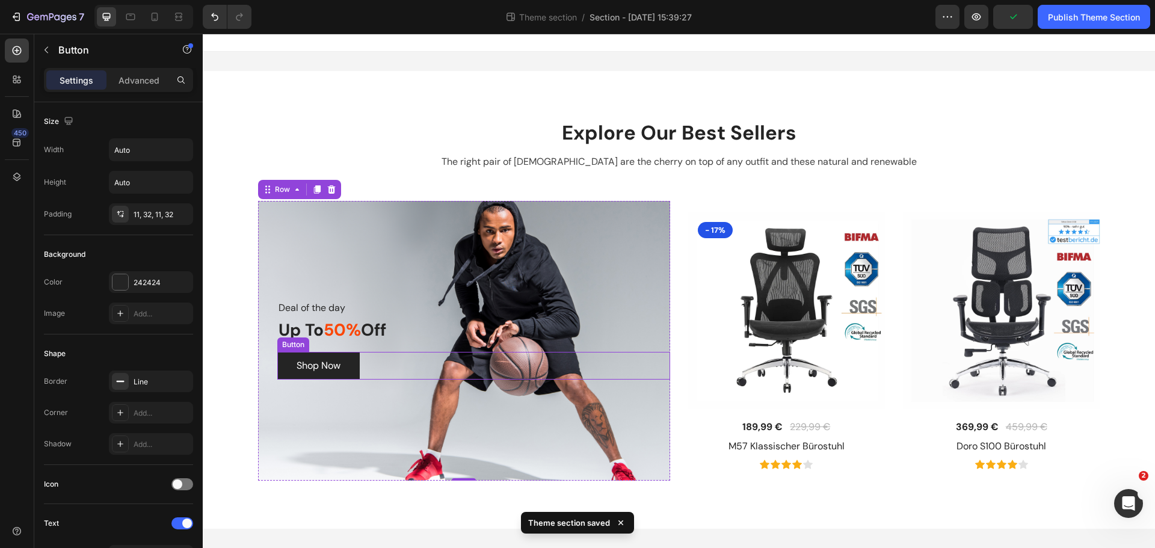
click at [374, 369] on div "Shop Now Button" at bounding box center [473, 366] width 393 height 28
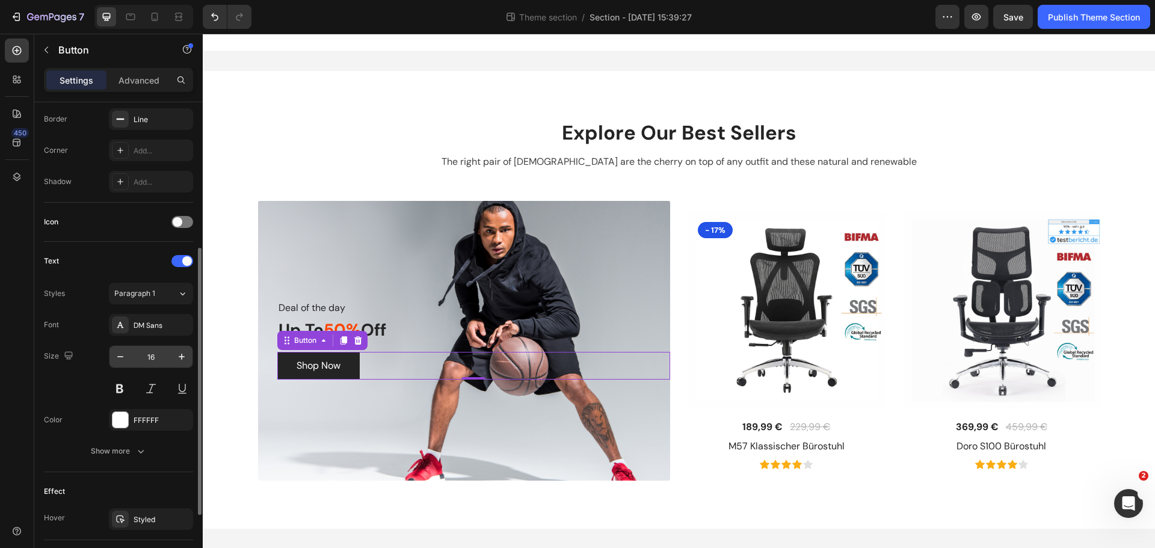
scroll to position [322, 0]
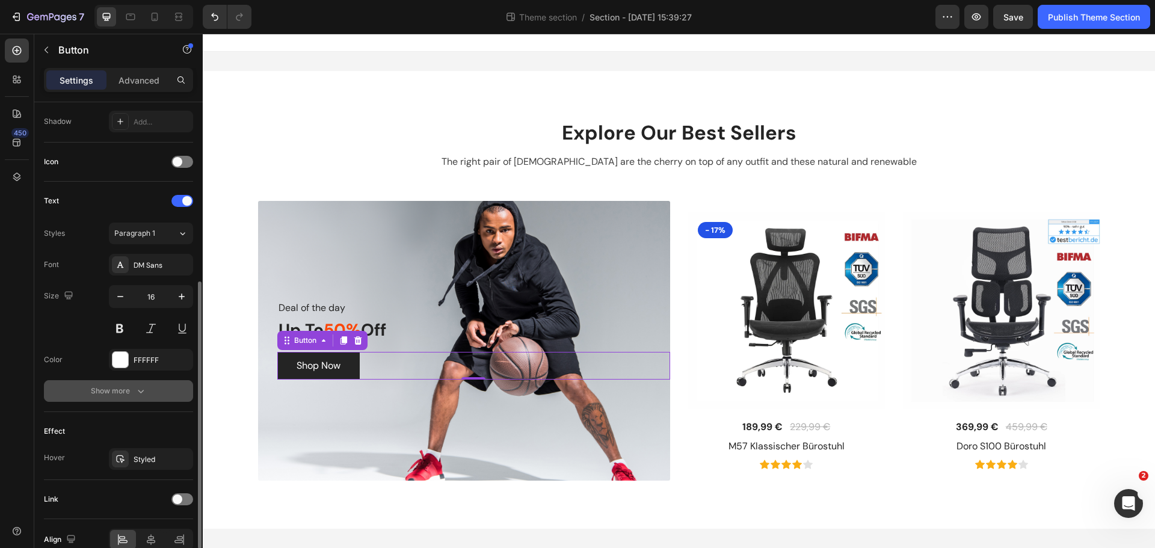
click at [138, 390] on icon "button" at bounding box center [141, 392] width 6 height 4
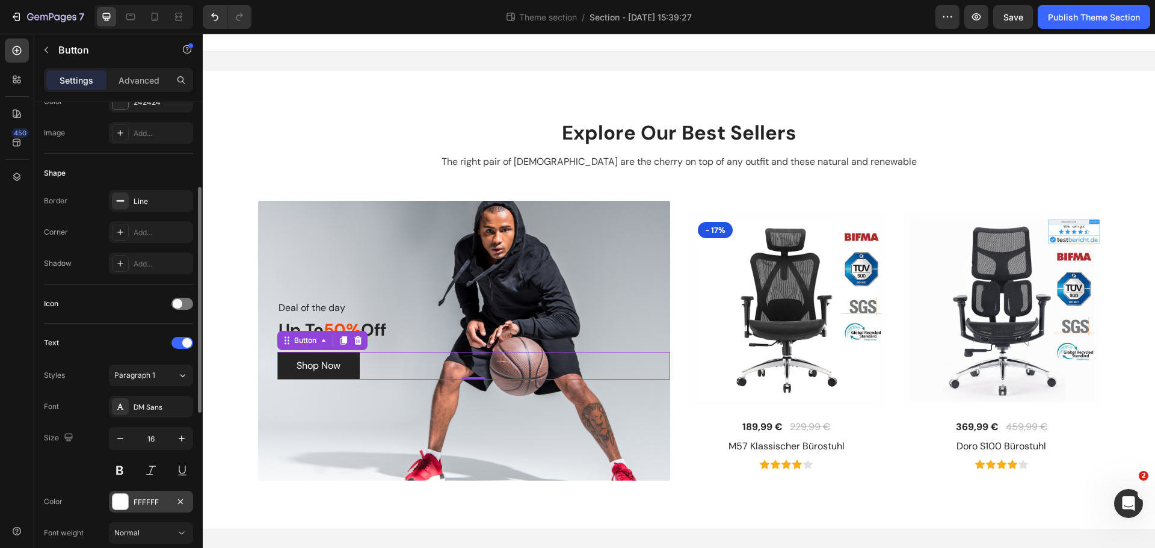
scroll to position [120, 0]
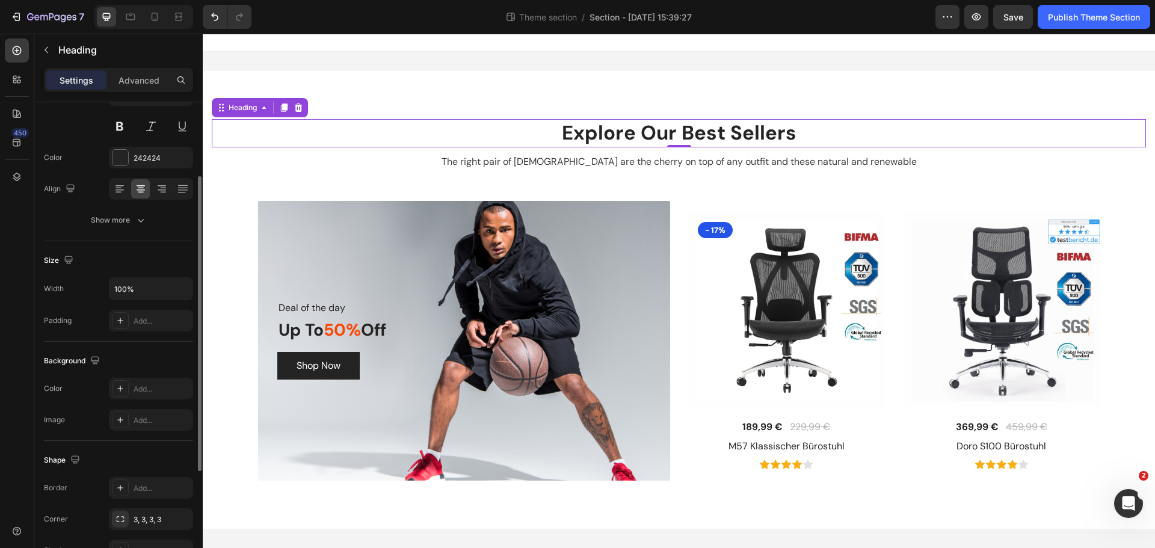
click at [637, 142] on p "Explore Our Best Sellers" at bounding box center [679, 133] width 932 height 26
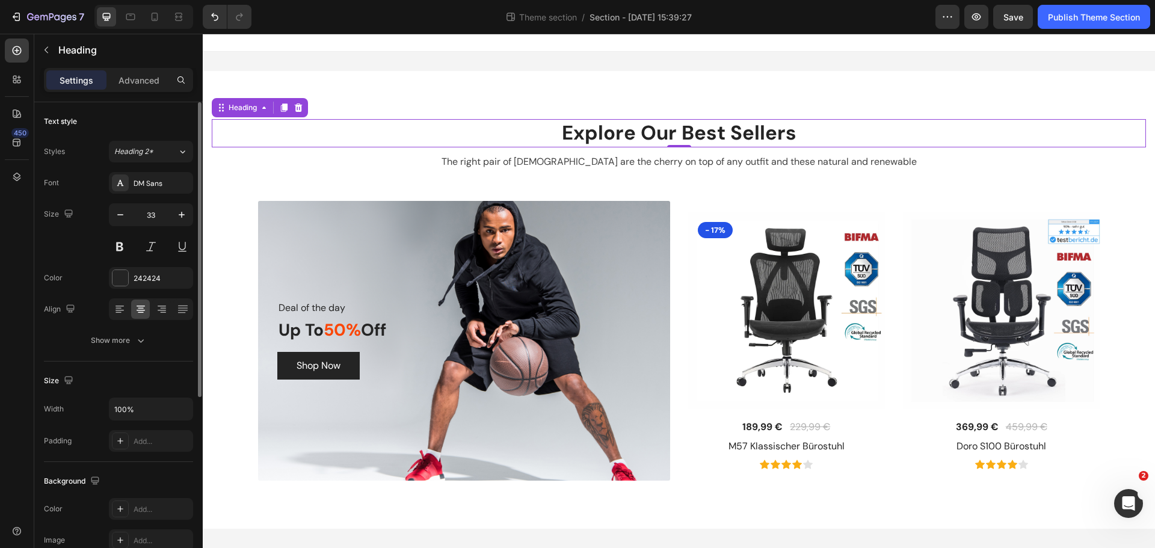
click at [648, 136] on p "Explore Our Best Sellers" at bounding box center [679, 133] width 932 height 26
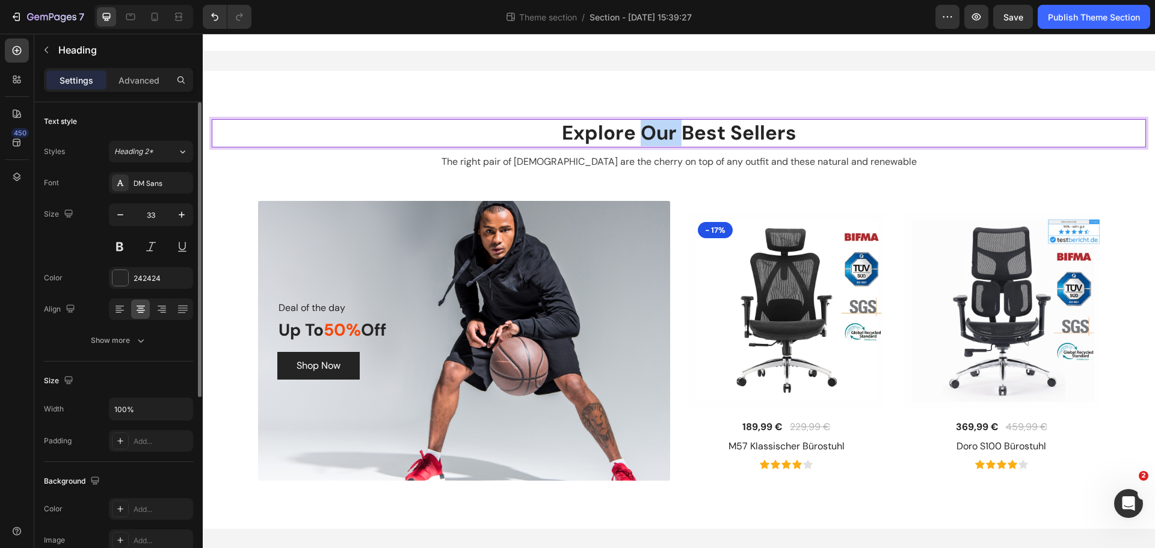
click at [648, 136] on p "Explore Our Best Sellers" at bounding box center [679, 133] width 932 height 26
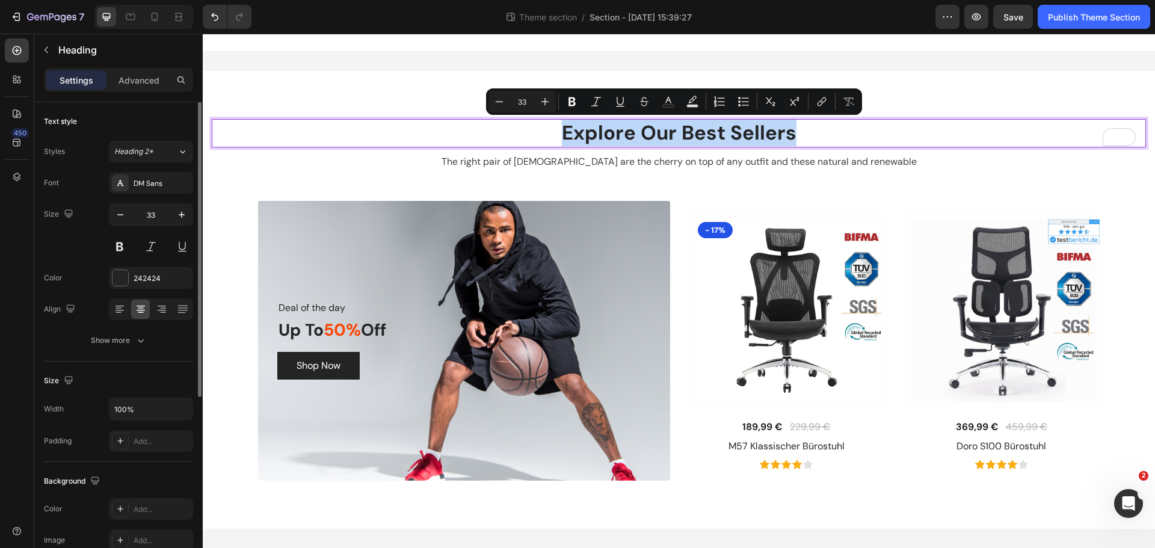
click at [861, 138] on p "Explore Our Best Sellers" at bounding box center [679, 133] width 932 height 26
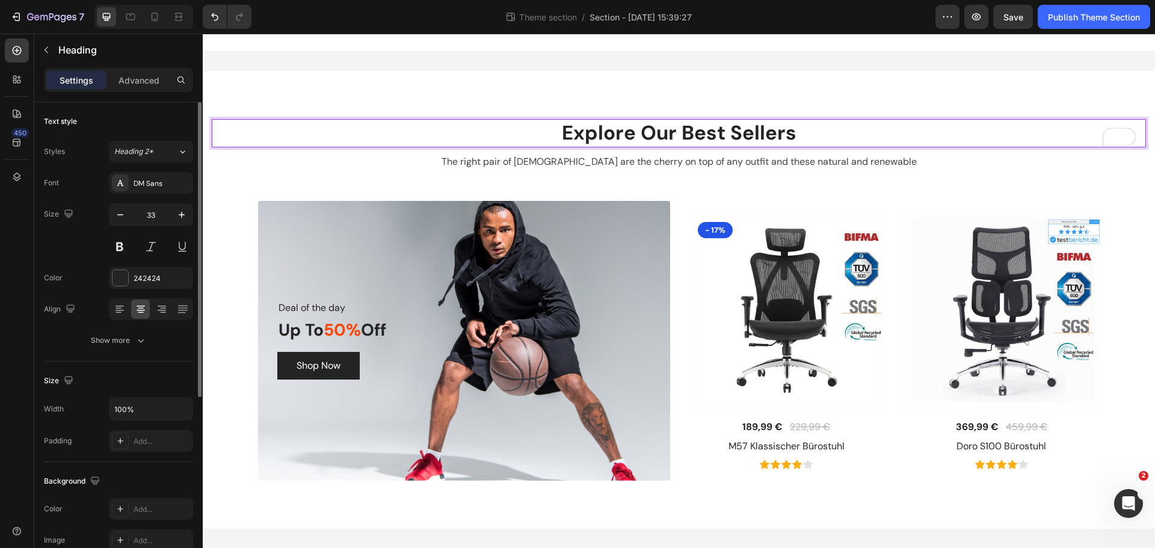
click at [265, 130] on p "Explore Our Best Sellers" at bounding box center [679, 133] width 932 height 26
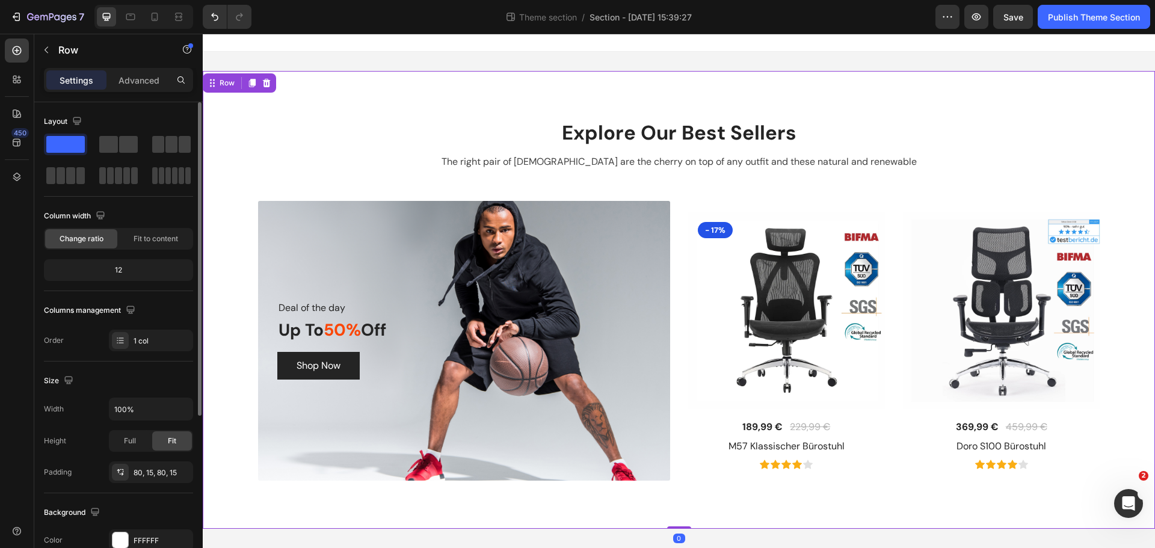
click at [268, 186] on div "Explore Our Best Sellers Heading The right pair of sunnies are the cherry on to…" at bounding box center [679, 299] width 934 height 361
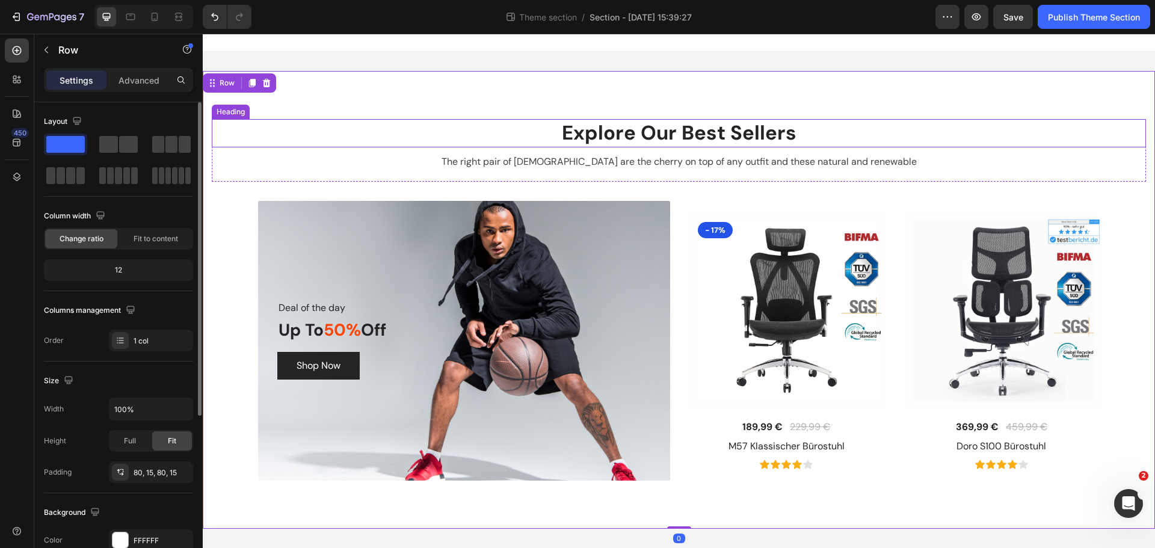
click at [278, 134] on p "Explore Our Best Sellers" at bounding box center [679, 133] width 932 height 26
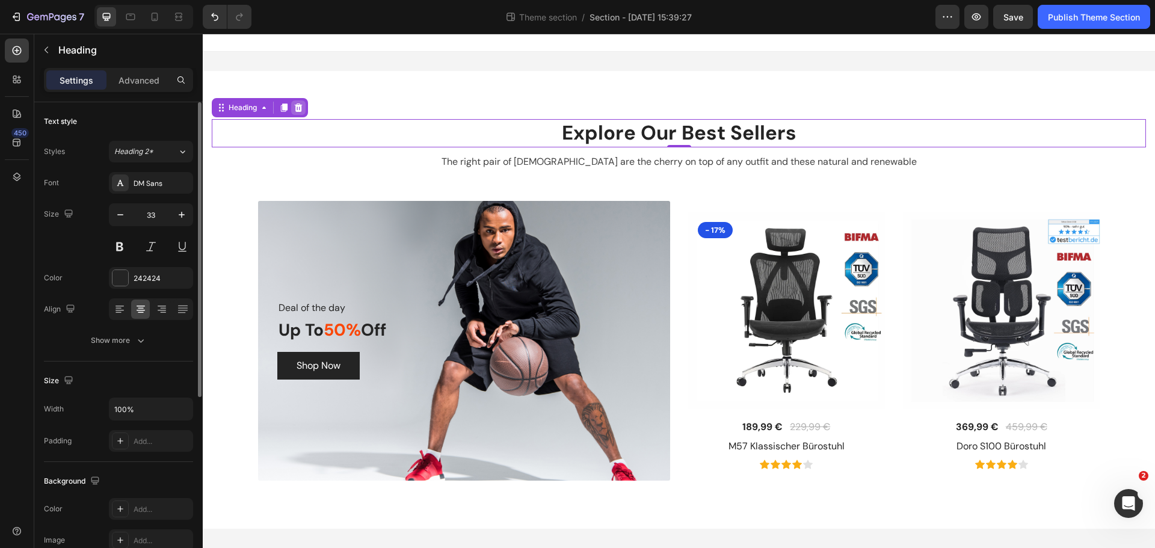
click at [297, 102] on div at bounding box center [298, 107] width 14 height 14
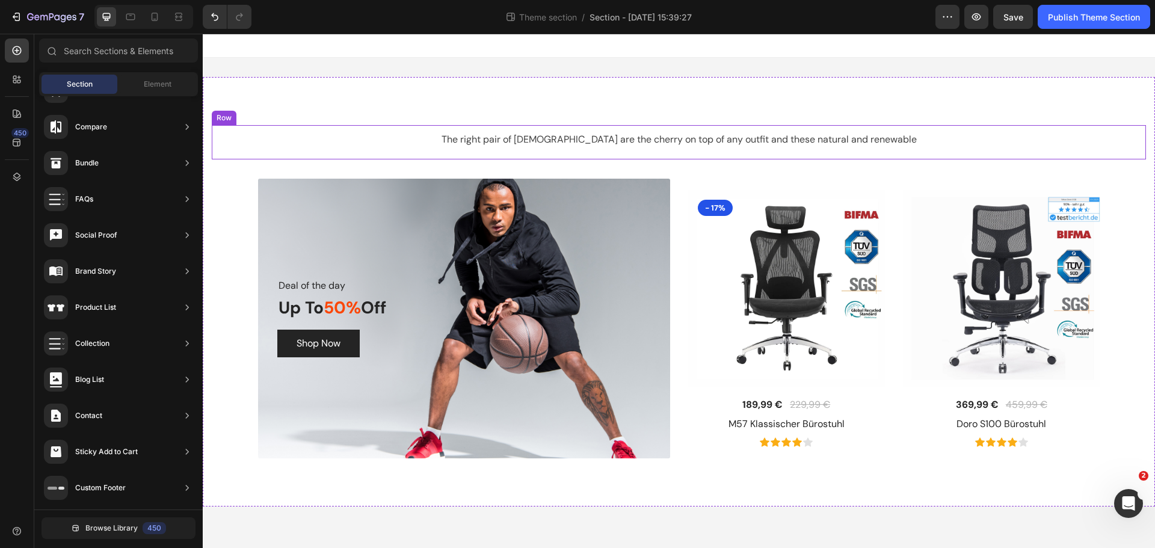
click at [443, 129] on div "The right pair of [DEMOGRAPHIC_DATA] are the cherry on top of any outfit and th…" at bounding box center [679, 142] width 934 height 34
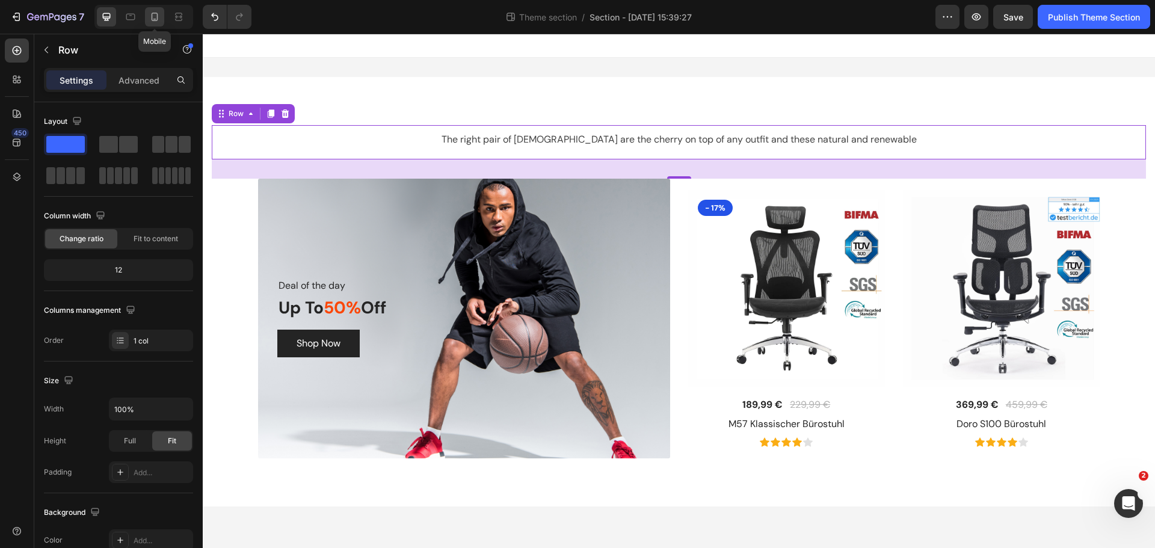
click at [152, 16] on icon at bounding box center [155, 17] width 7 height 8
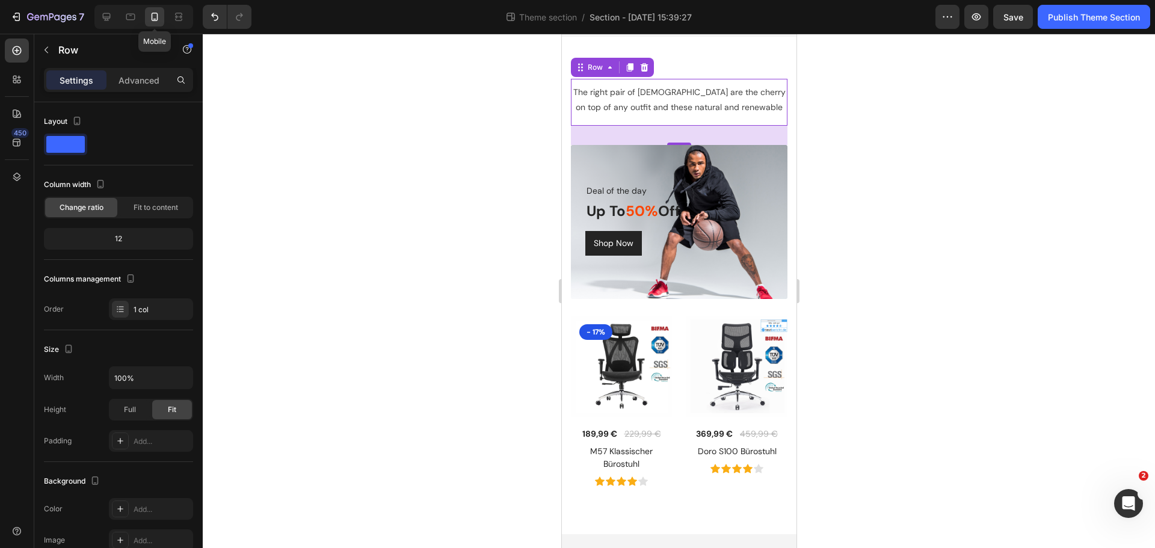
scroll to position [41, 0]
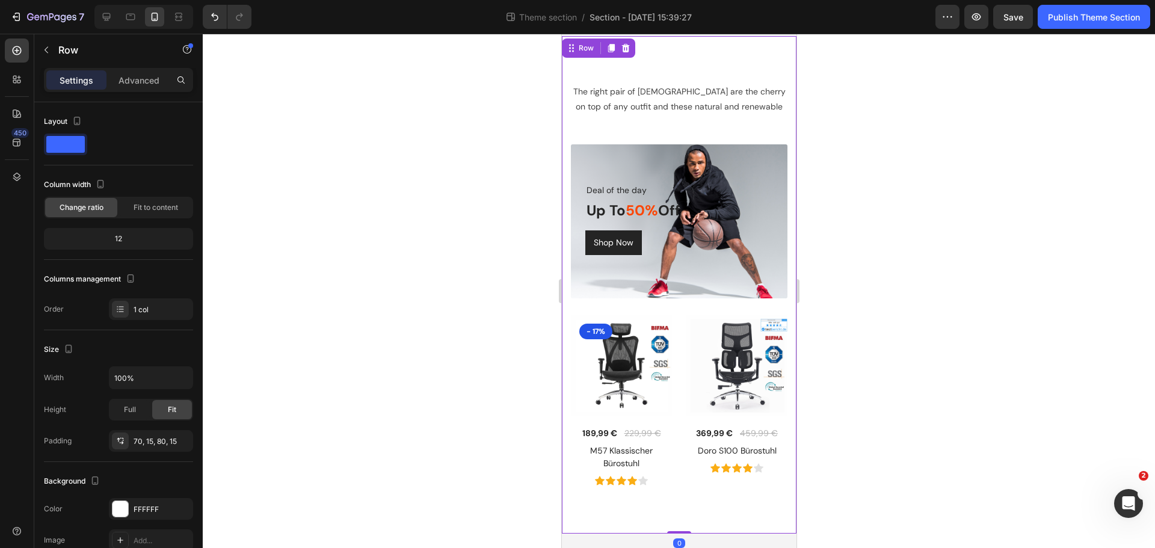
click at [700, 66] on div "The right pair of sunnies are the cherry on top of any outfit and these natural…" at bounding box center [678, 284] width 235 height 497
click at [142, 79] on p "Advanced" at bounding box center [138, 80] width 41 height 13
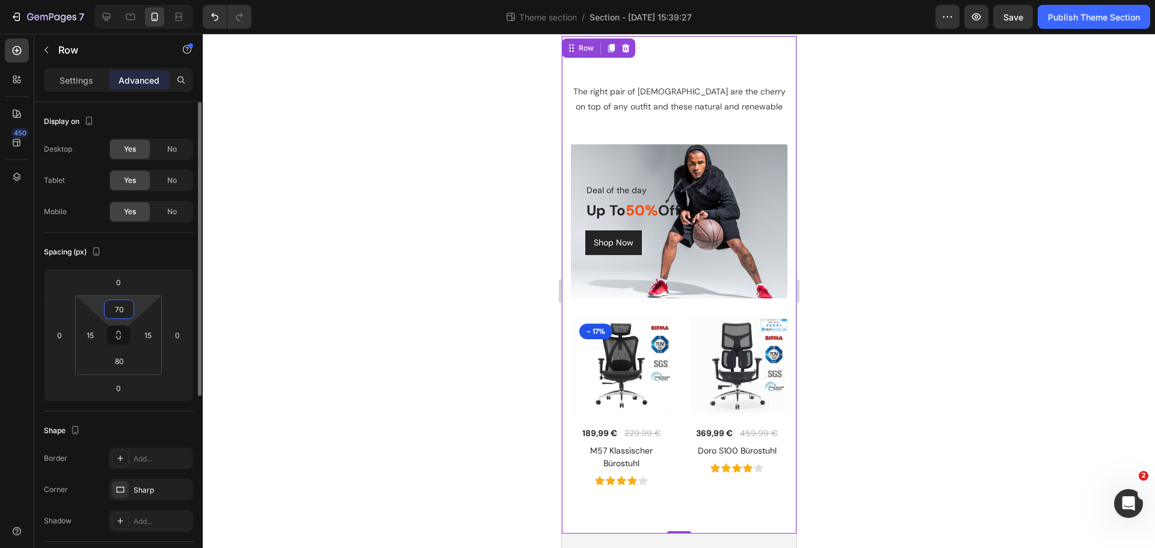
click at [127, 311] on input "70" at bounding box center [119, 309] width 24 height 18
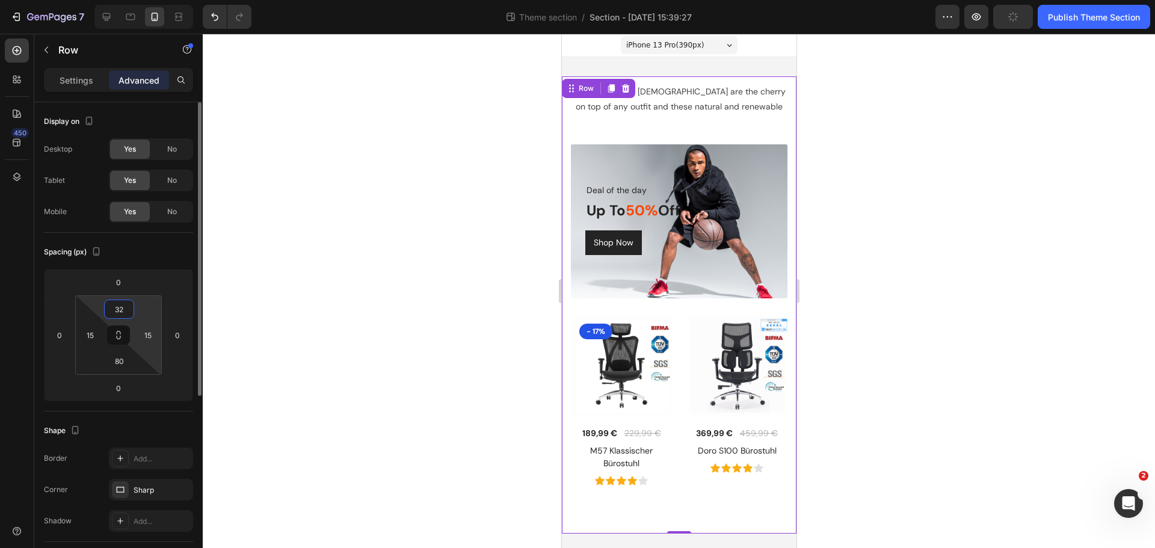
scroll to position [18, 0]
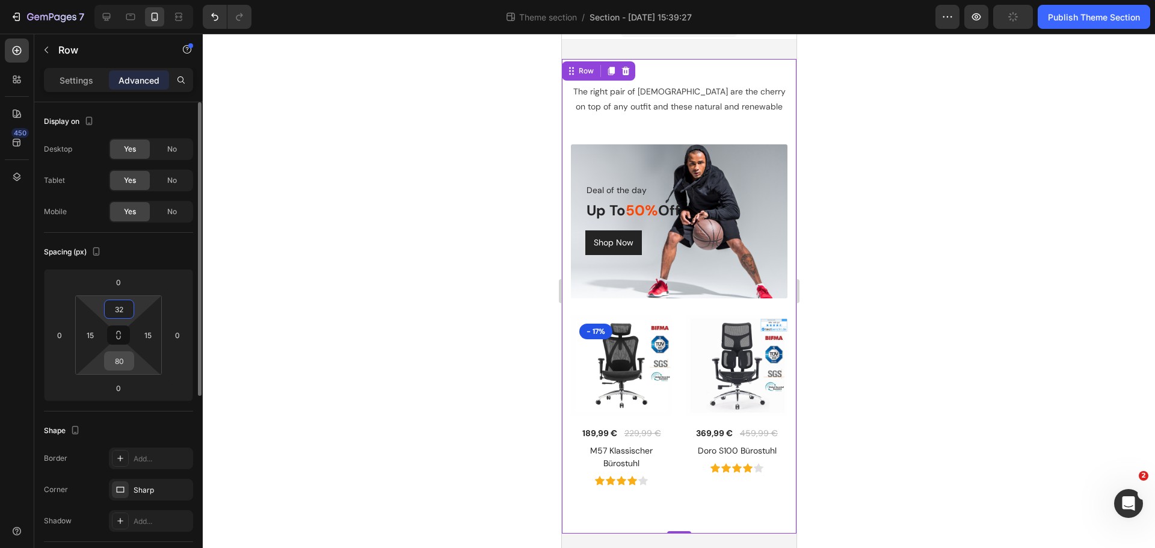
type input "32"
click at [123, 361] on input "80" at bounding box center [119, 361] width 24 height 18
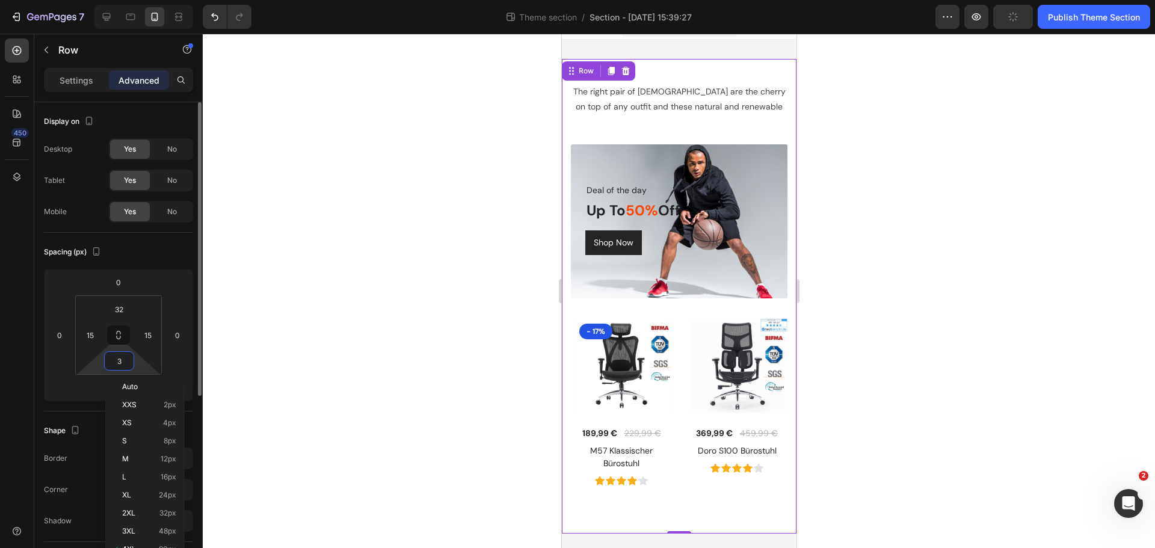
scroll to position [0, 0]
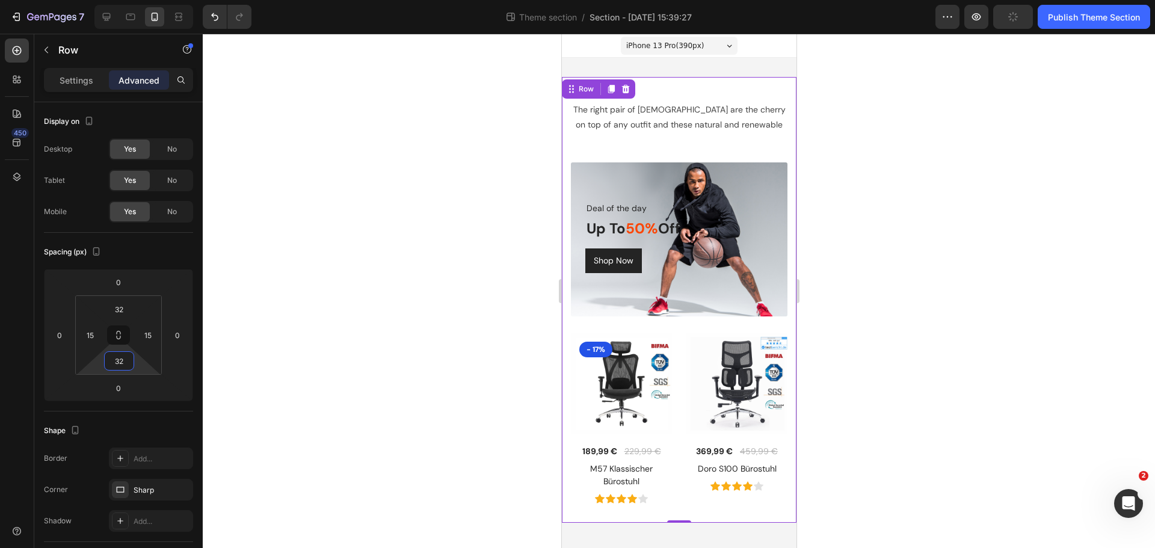
type input "32"
click at [858, 221] on div at bounding box center [679, 291] width 952 height 514
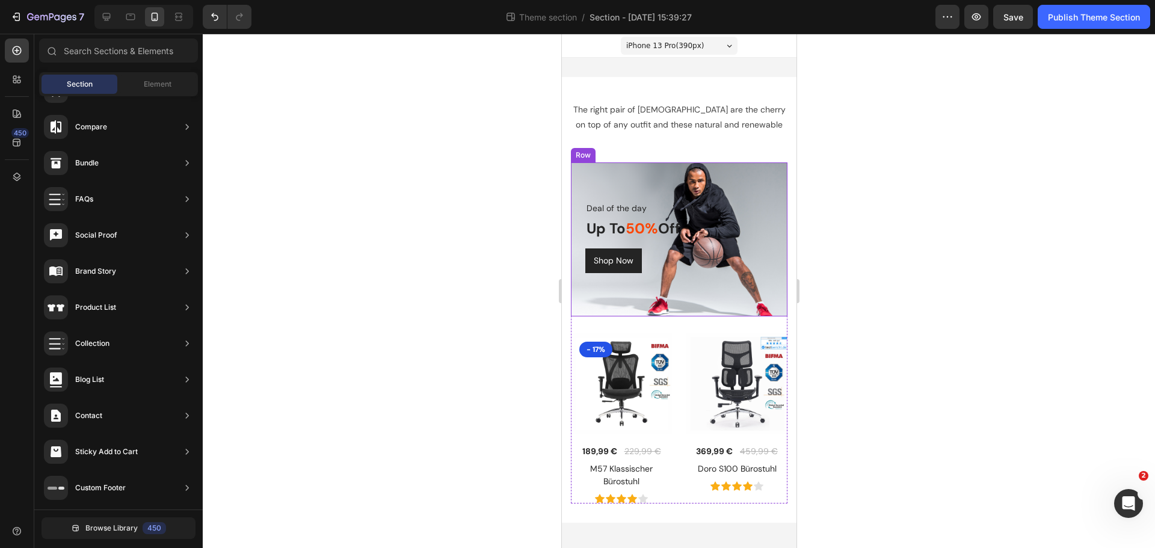
click at [721, 186] on div "Deal of the day Text block Up To 50% Off Heading Shop Now Button Row" at bounding box center [678, 238] width 217 height 153
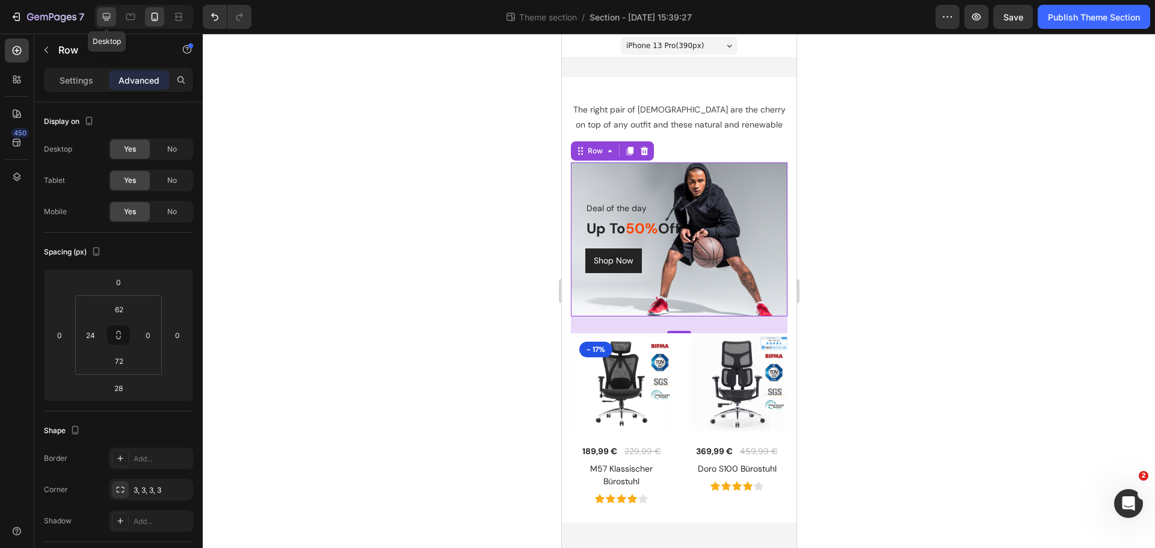
click at [113, 17] on div at bounding box center [106, 16] width 19 height 19
type input "0"
type input "162"
type input "32"
type input "168"
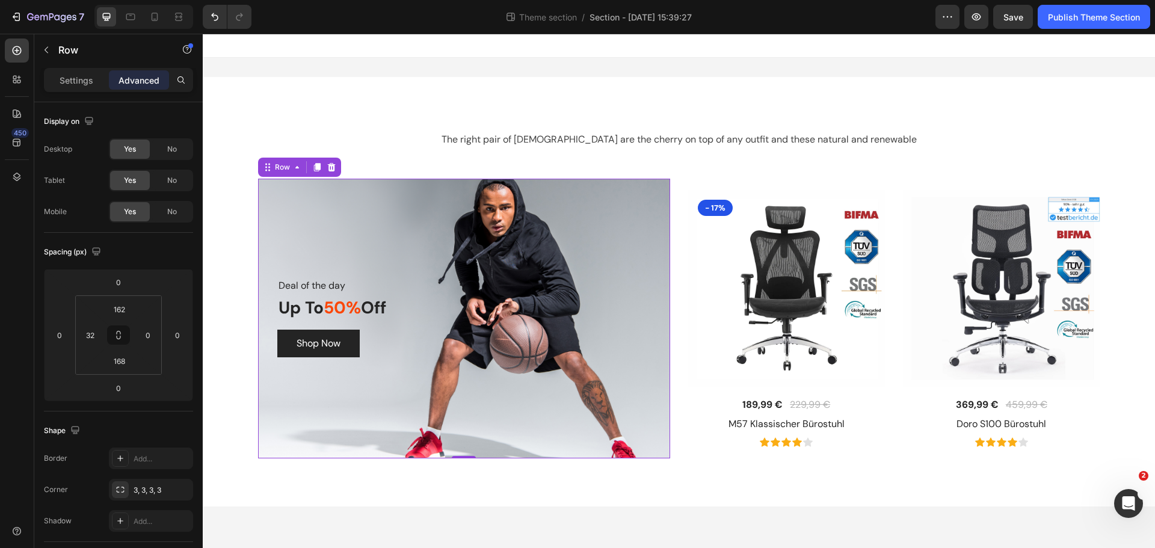
click at [520, 264] on div "Deal of the day Text block Up To 50% Off Heading Shop Now Button Row 28" at bounding box center [464, 319] width 412 height 280
click at [413, 208] on div "Deal of the day Text block Up To 50% Off Heading Shop Now Button Row 28" at bounding box center [464, 319] width 412 height 280
click at [78, 84] on p "Settings" at bounding box center [77, 80] width 34 height 13
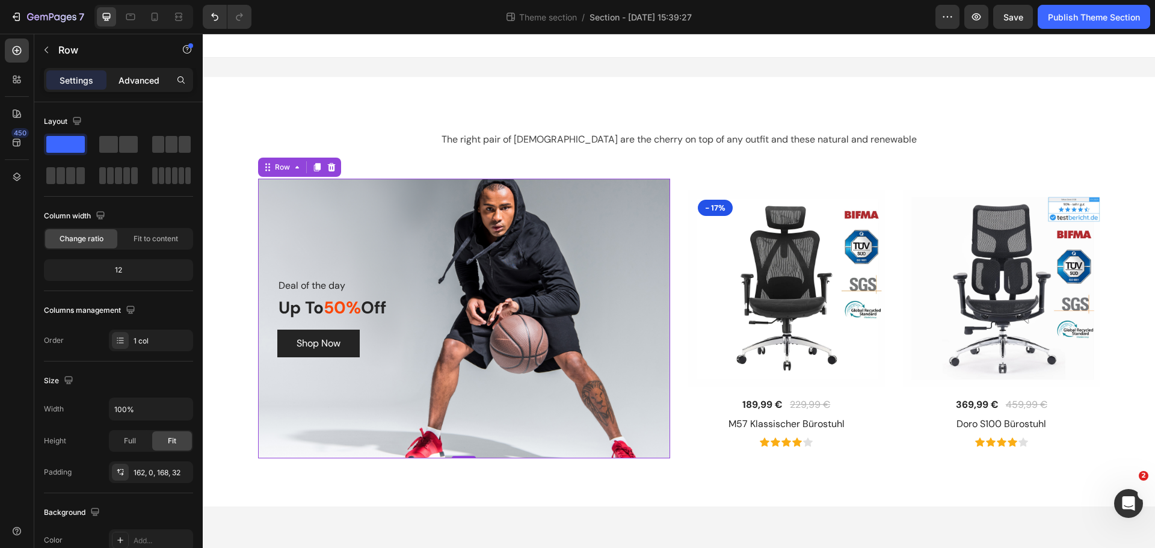
click at [143, 84] on p "Advanced" at bounding box center [138, 80] width 41 height 13
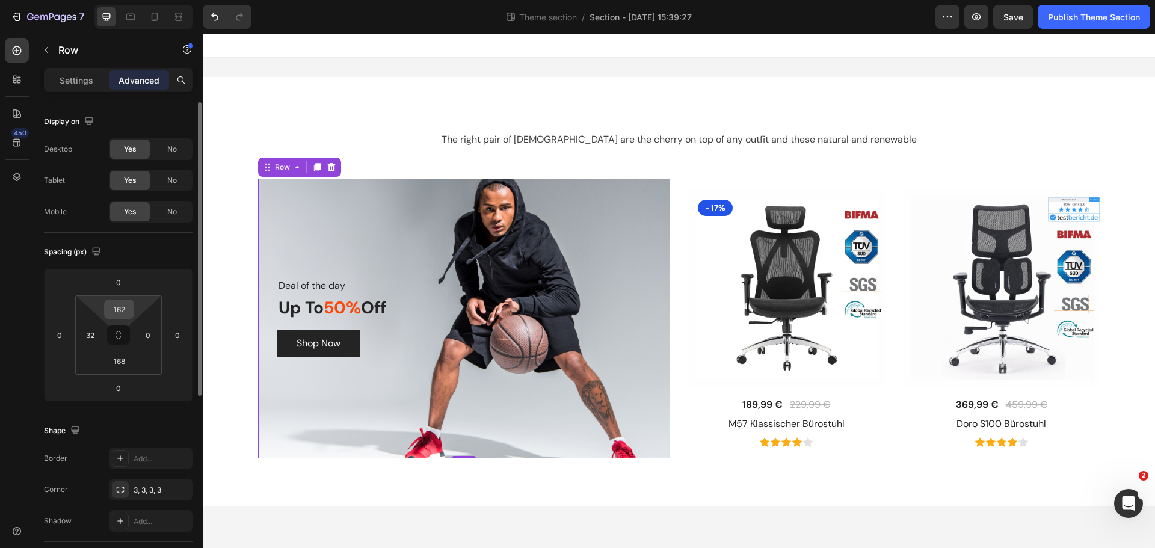
click at [120, 315] on input "162" at bounding box center [119, 309] width 24 height 18
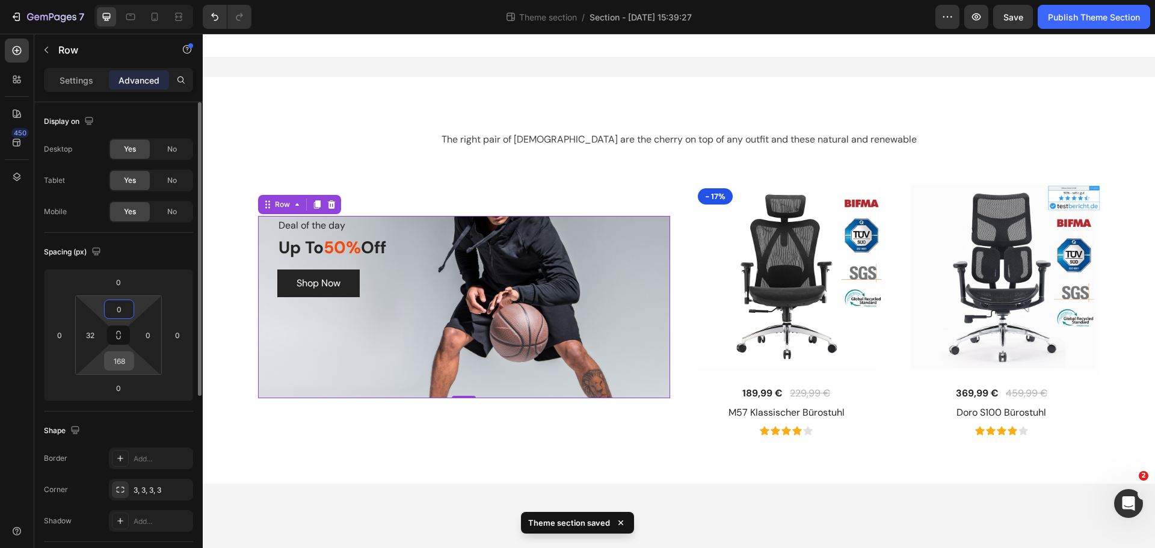
type input "0"
click at [121, 360] on input "168" at bounding box center [119, 361] width 24 height 18
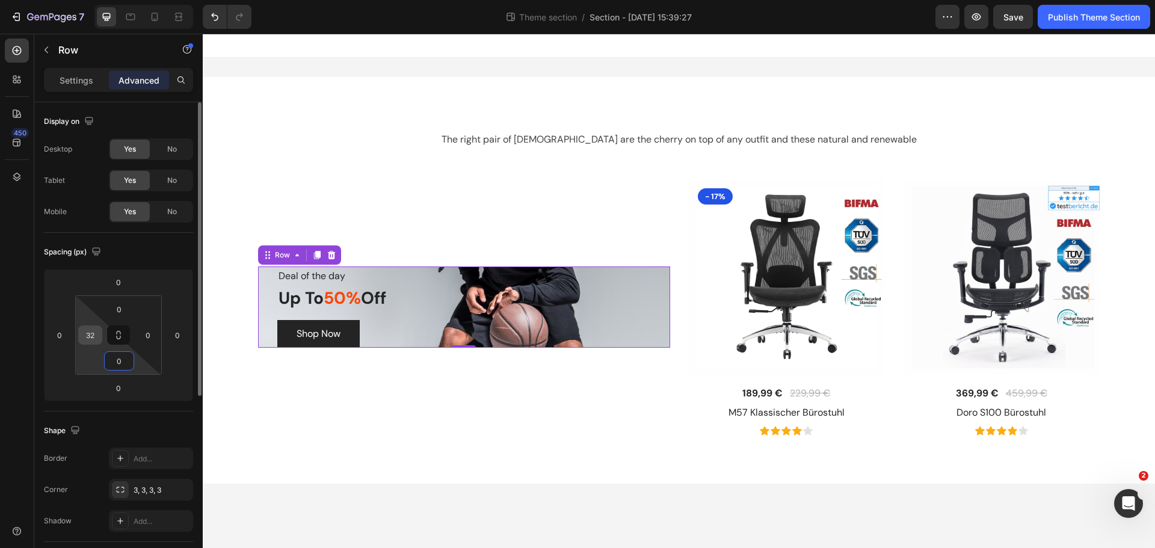
type input "0"
click at [96, 336] on input "32" at bounding box center [90, 335] width 18 height 18
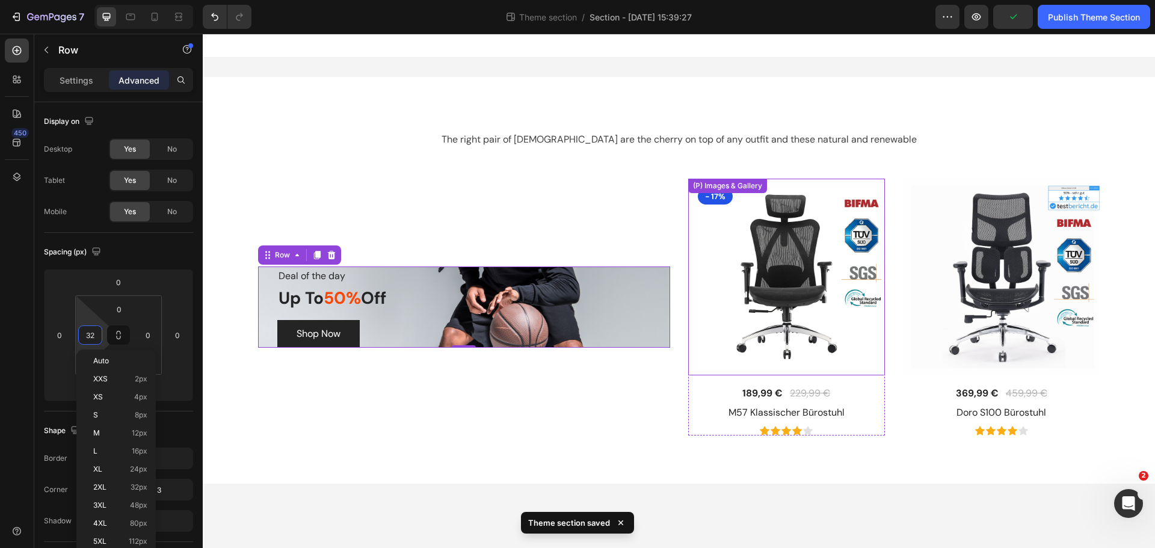
click at [690, 235] on img at bounding box center [786, 277] width 197 height 197
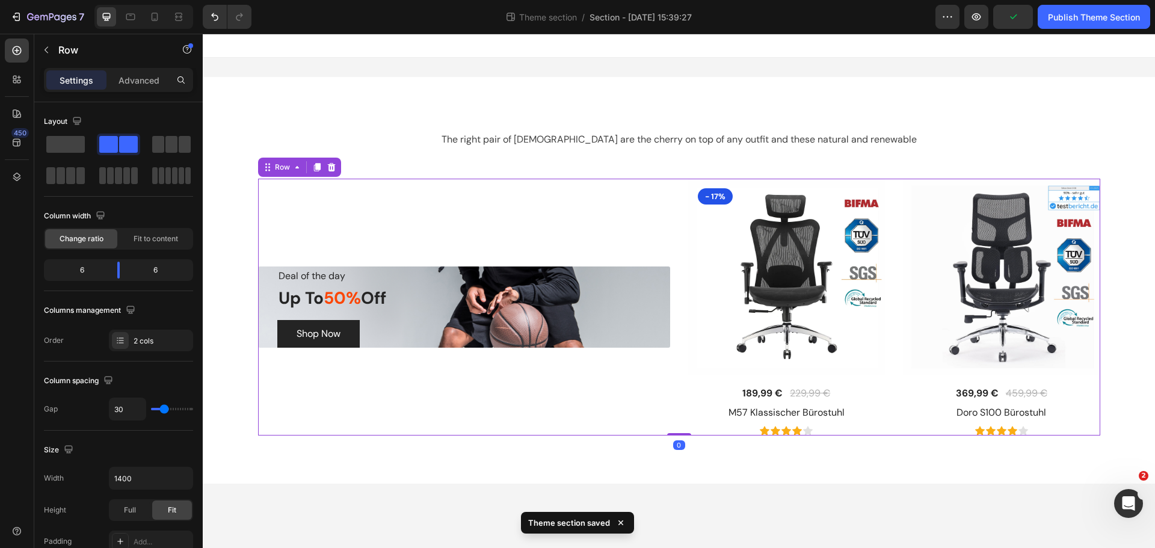
click at [680, 235] on div "Deal of the day Text block Up To 50% Off Heading Shop Now Button Row (P) Images…" at bounding box center [679, 307] width 842 height 257
click at [151, 76] on p "Advanced" at bounding box center [138, 80] width 41 height 13
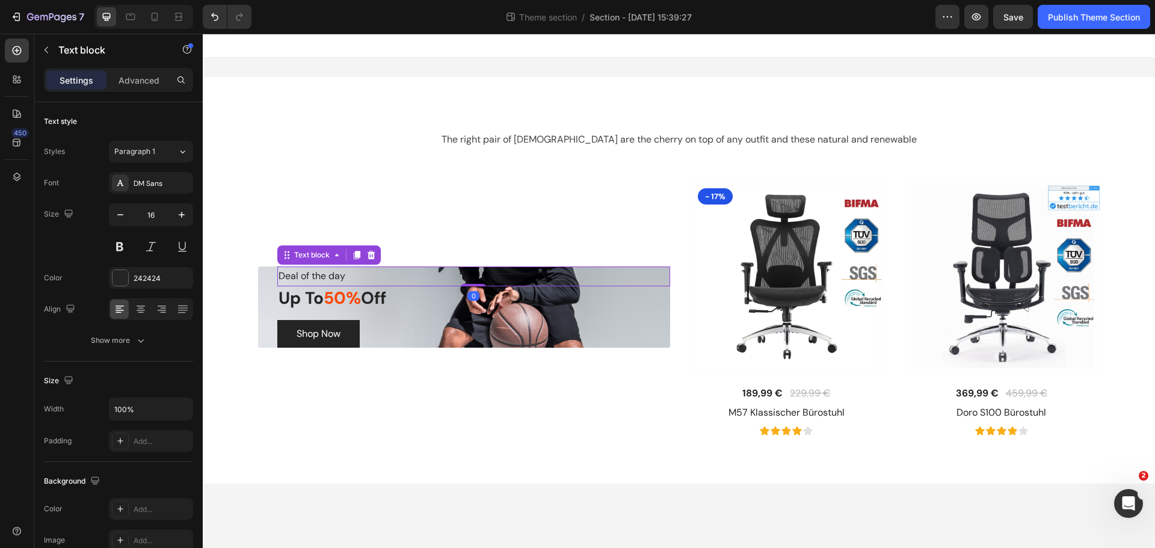
click at [361, 272] on p "Deal of the day" at bounding box center [473, 276] width 390 height 17
click at [307, 254] on div "Text block" at bounding box center [312, 255] width 40 height 11
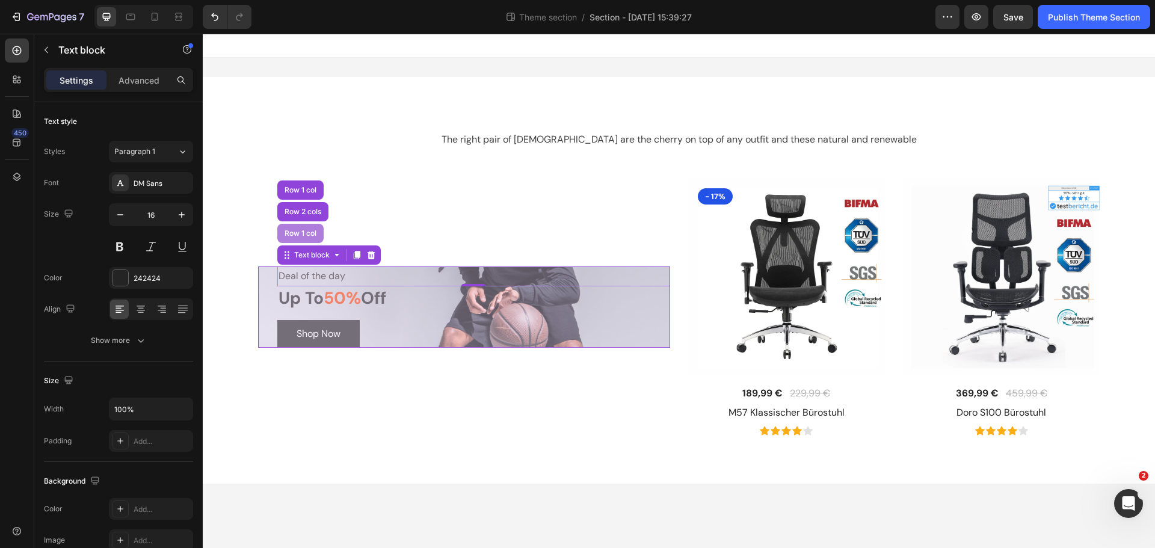
click at [305, 236] on div "Row 1 col" at bounding box center [300, 233] width 37 height 7
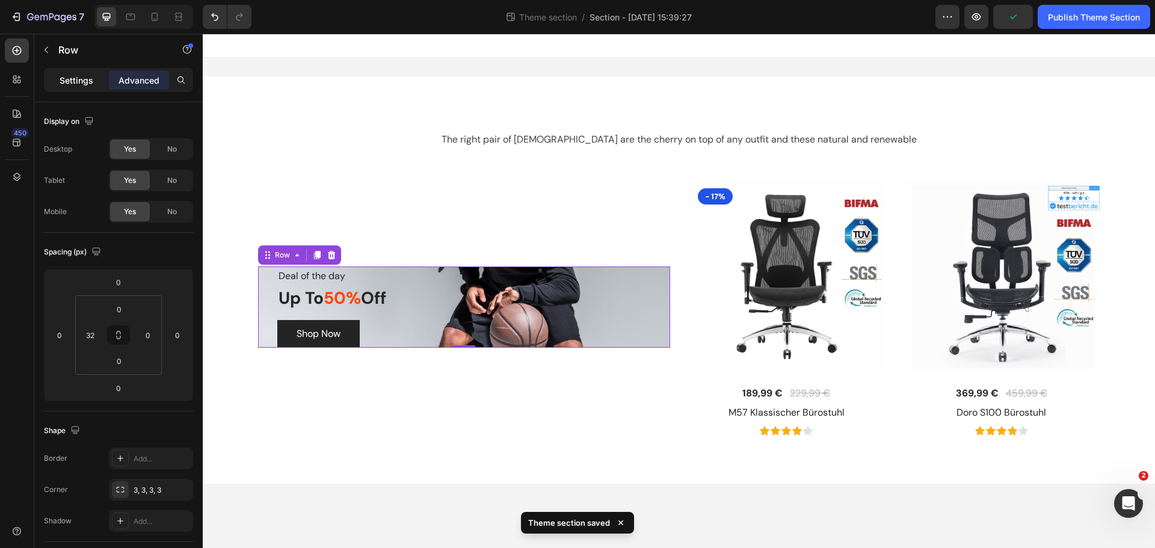
click at [73, 77] on p "Settings" at bounding box center [77, 80] width 34 height 13
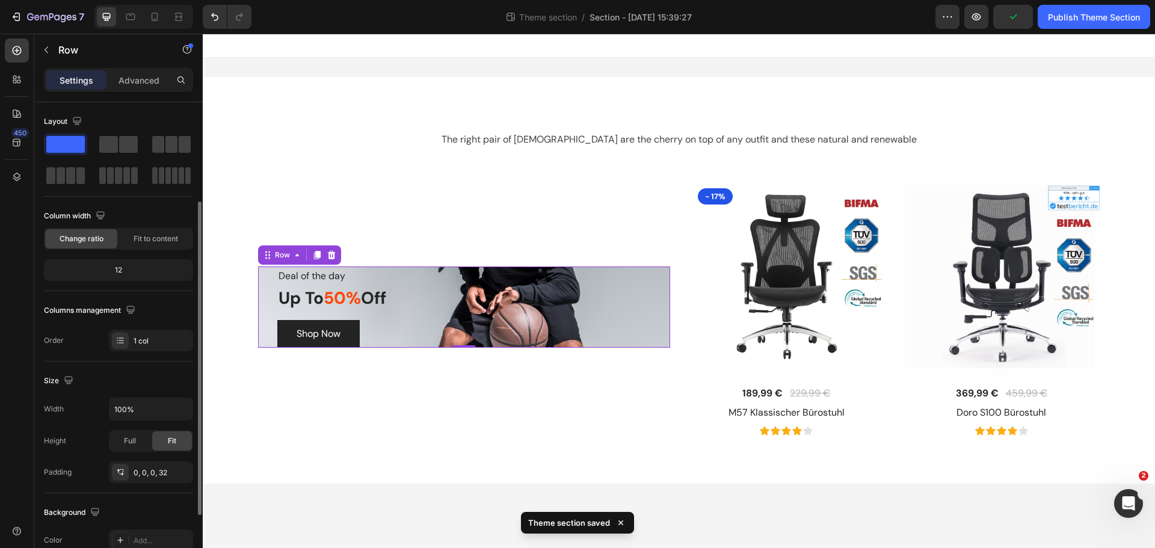
scroll to position [60, 0]
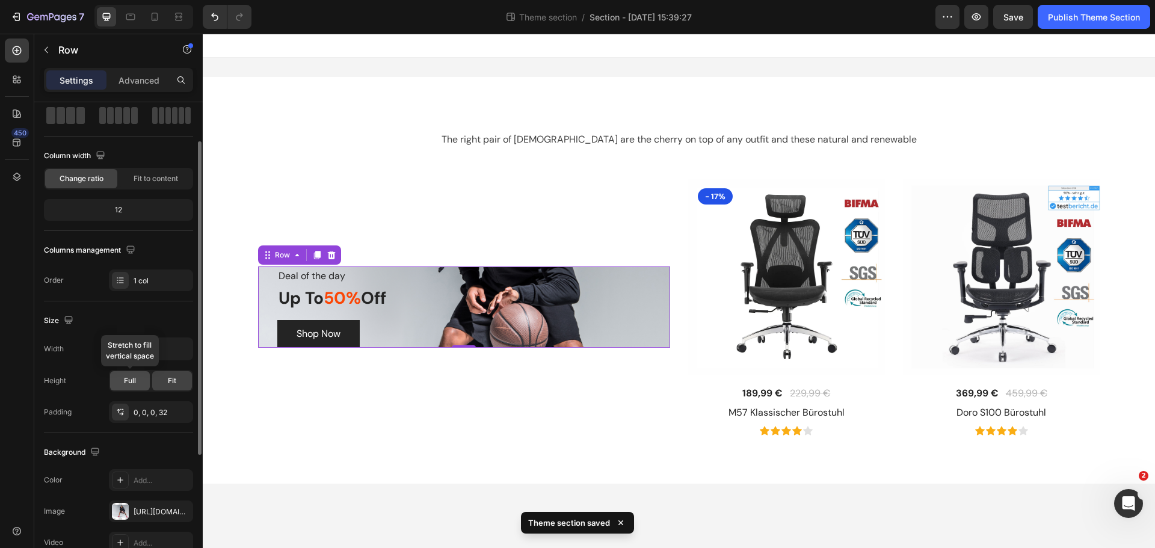
click at [147, 375] on div "Full" at bounding box center [130, 380] width 40 height 19
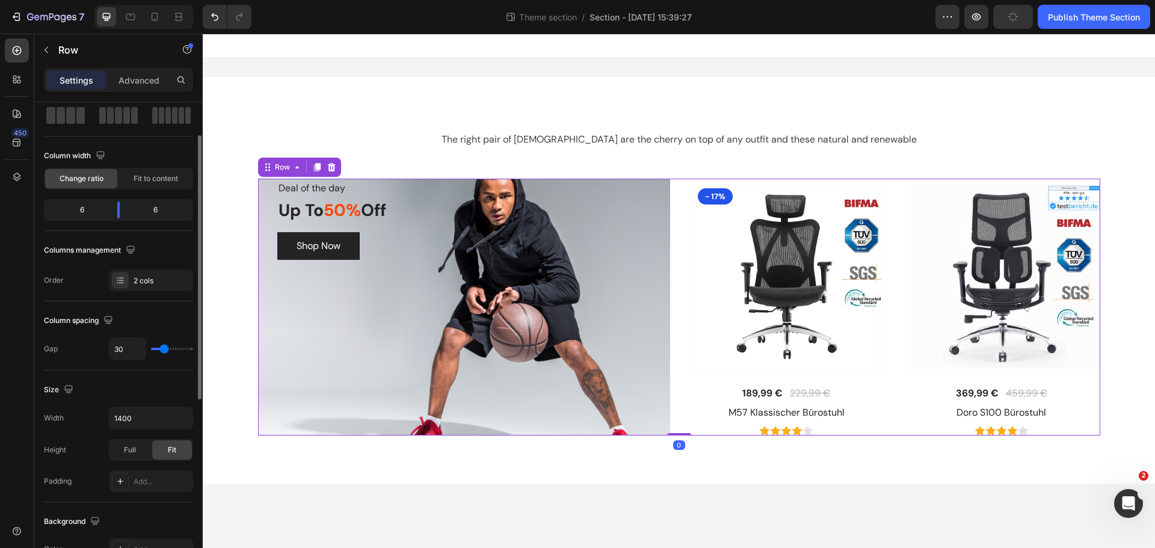
click at [680, 267] on div "Deal of the day Text block Up To 50% Off Heading Shop Now Button Row (P) Images…" at bounding box center [679, 307] width 842 height 257
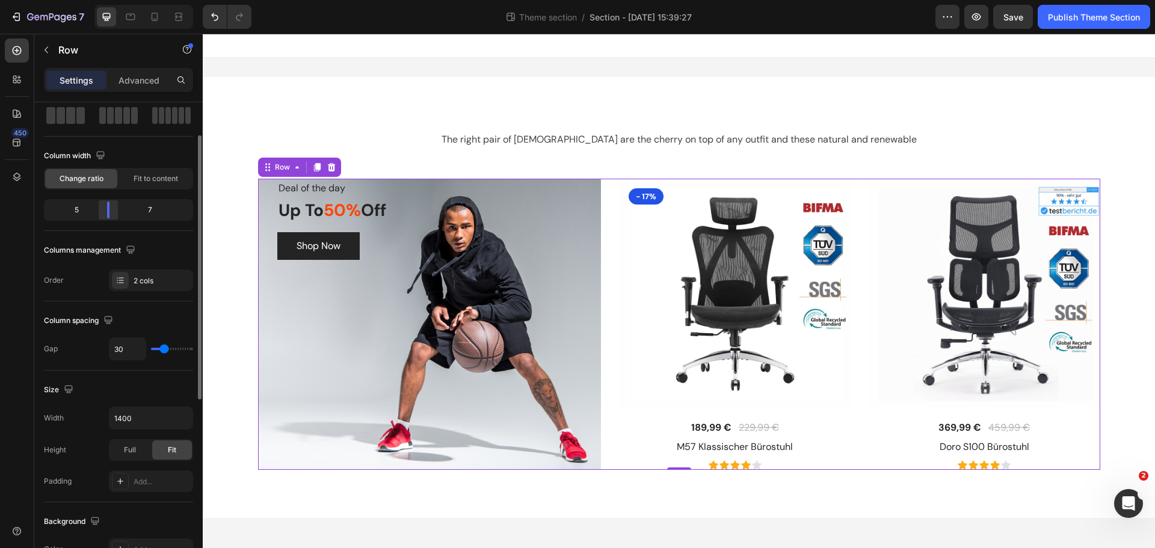
drag, startPoint x: 118, startPoint y: 211, endPoint x: 103, endPoint y: 216, distance: 15.8
click at [103, 216] on div at bounding box center [108, 209] width 22 height 17
click at [473, 281] on div "Deal of the day Text block Up To 50% Off Heading Shop Now Button" at bounding box center [439, 325] width 324 height 292
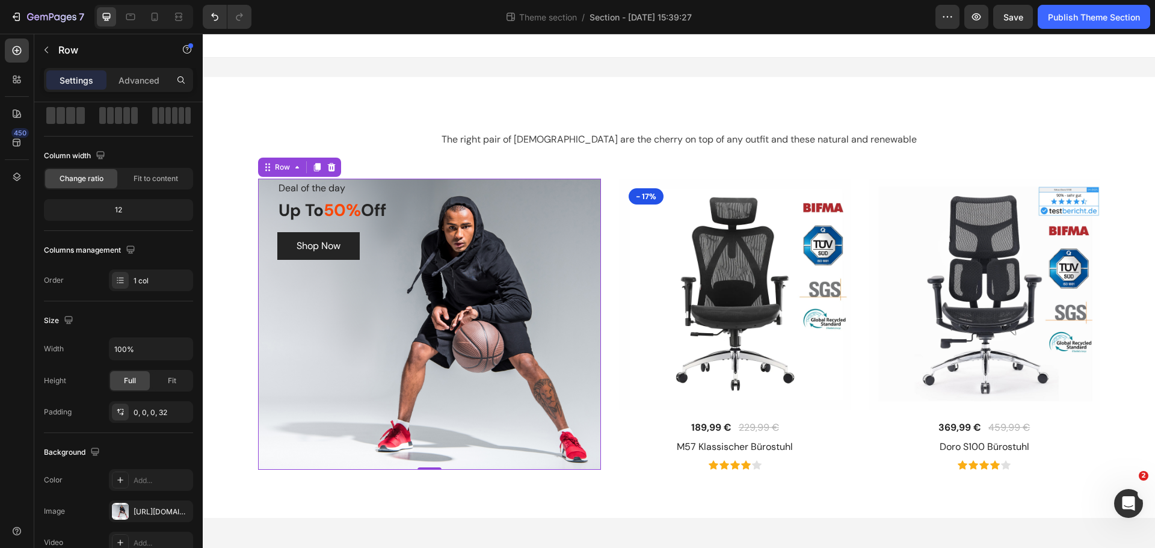
click at [409, 284] on div "Deal of the day Text block Up To 50% Off Heading Shop Now Button" at bounding box center [439, 325] width 324 height 292
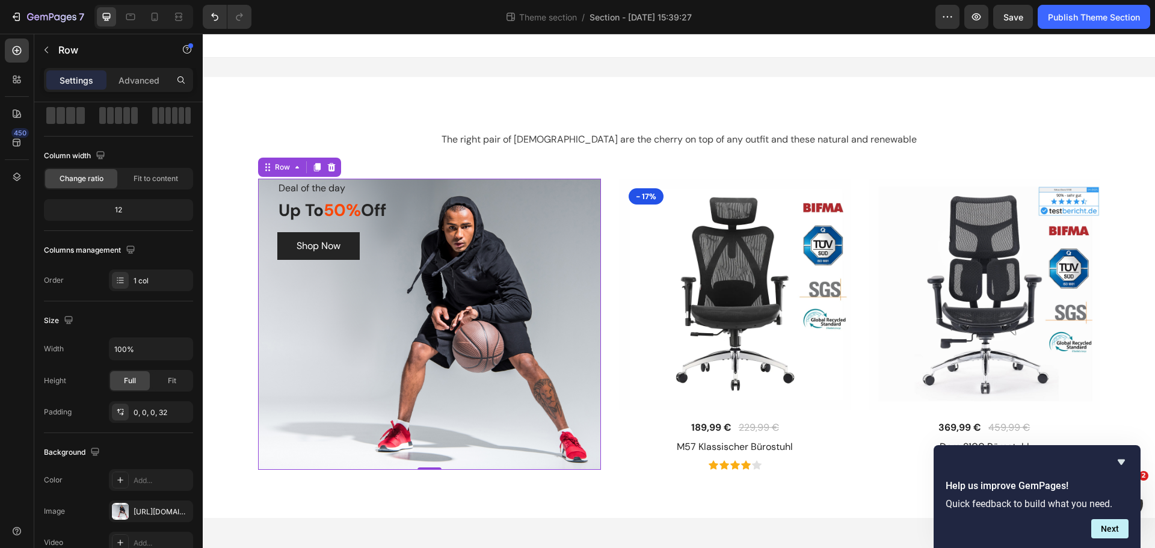
click at [344, 355] on div "Deal of the day Text block Up To 50% Off Heading Shop Now Button" at bounding box center [439, 325] width 324 height 292
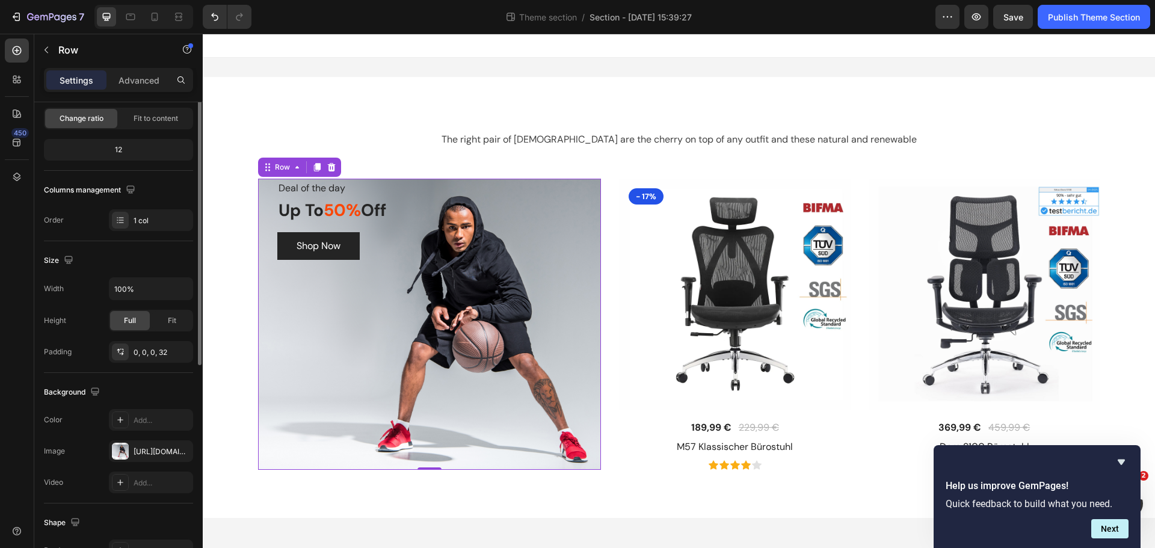
scroll to position [120, 0]
click at [180, 452] on icon "button" at bounding box center [181, 451] width 10 height 10
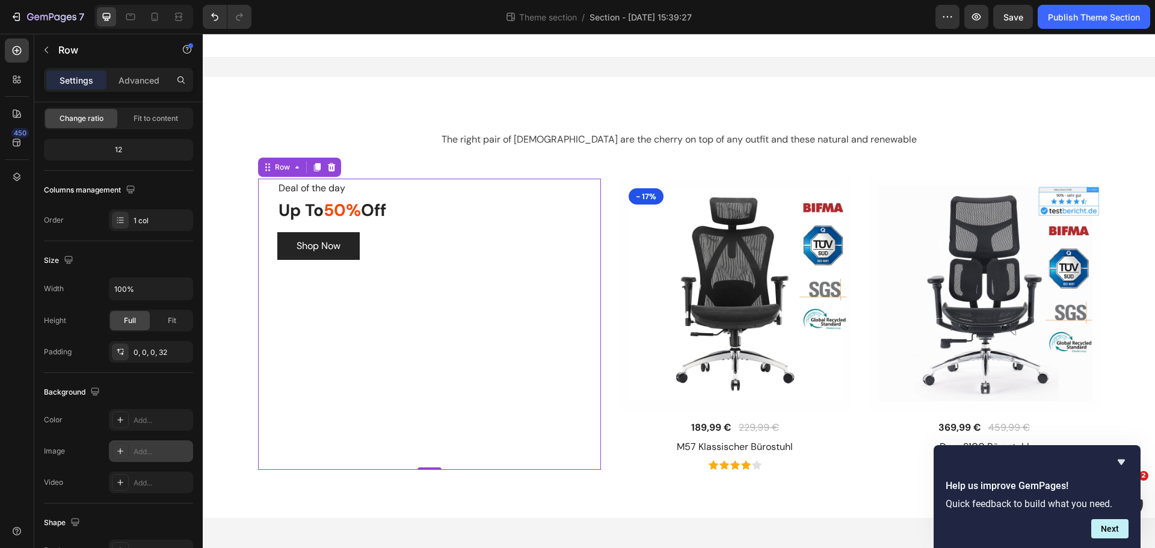
click at [162, 452] on div "Add..." at bounding box center [162, 451] width 57 height 11
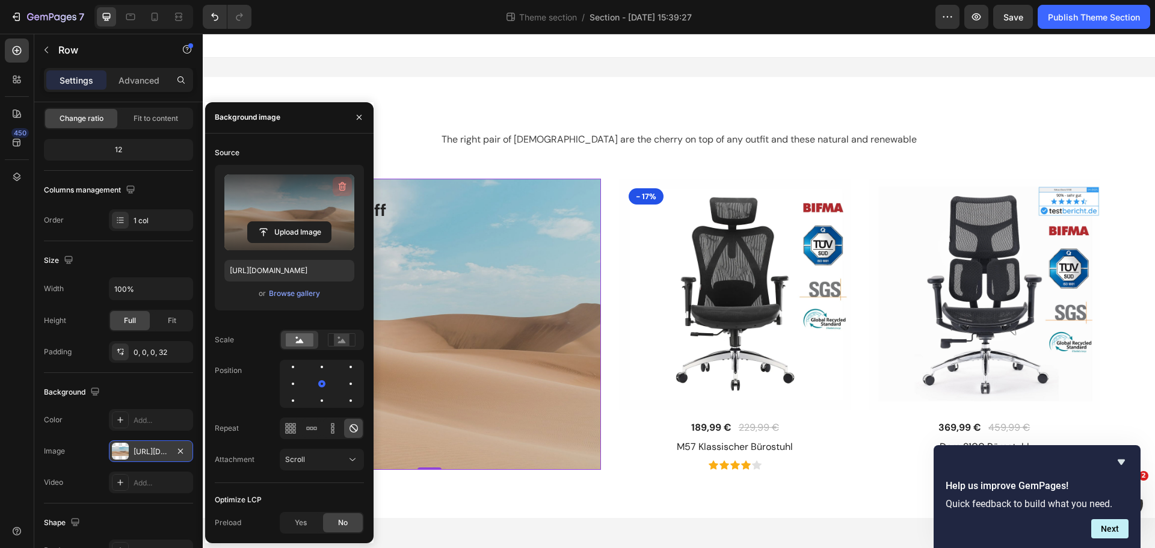
click at [339, 187] on icon "button" at bounding box center [342, 186] width 12 height 12
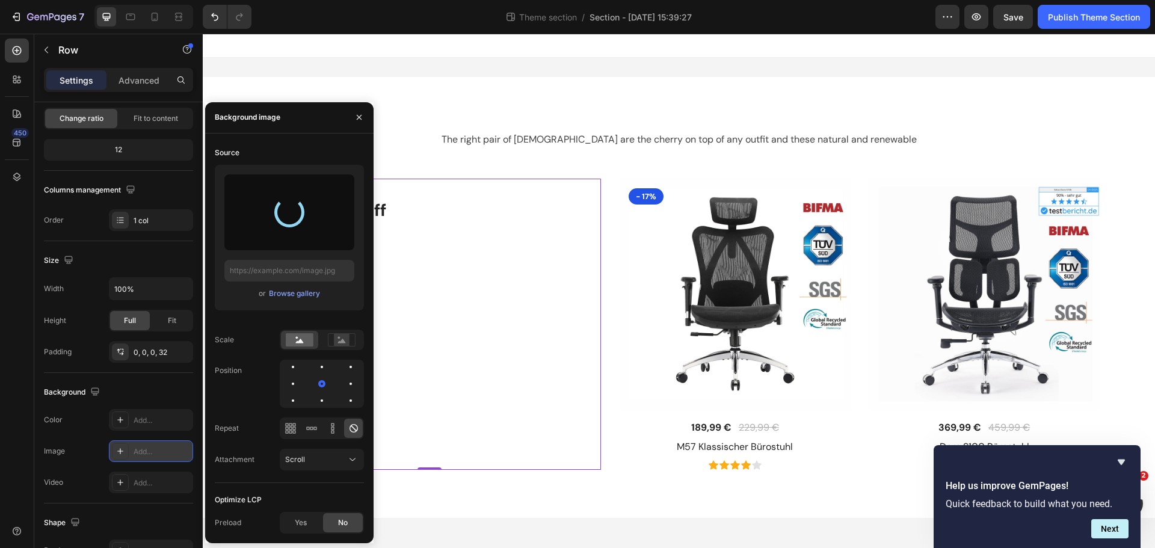
type input "[URL][DOMAIN_NAME]"
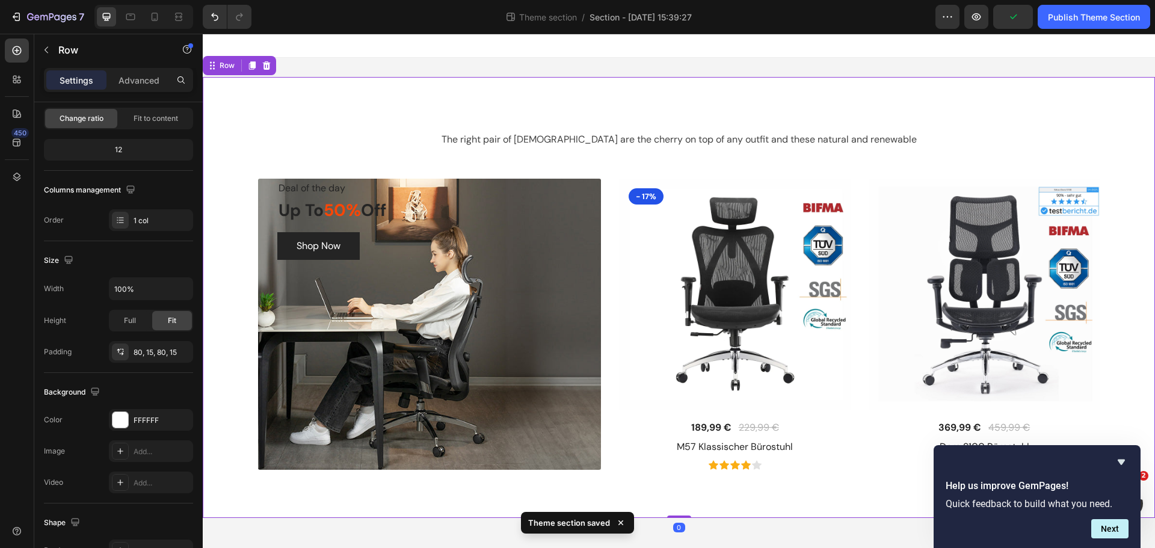
click at [579, 161] on div "The right pair of sunnies are the cherry on top of any outfit and these natural…" at bounding box center [679, 297] width 934 height 345
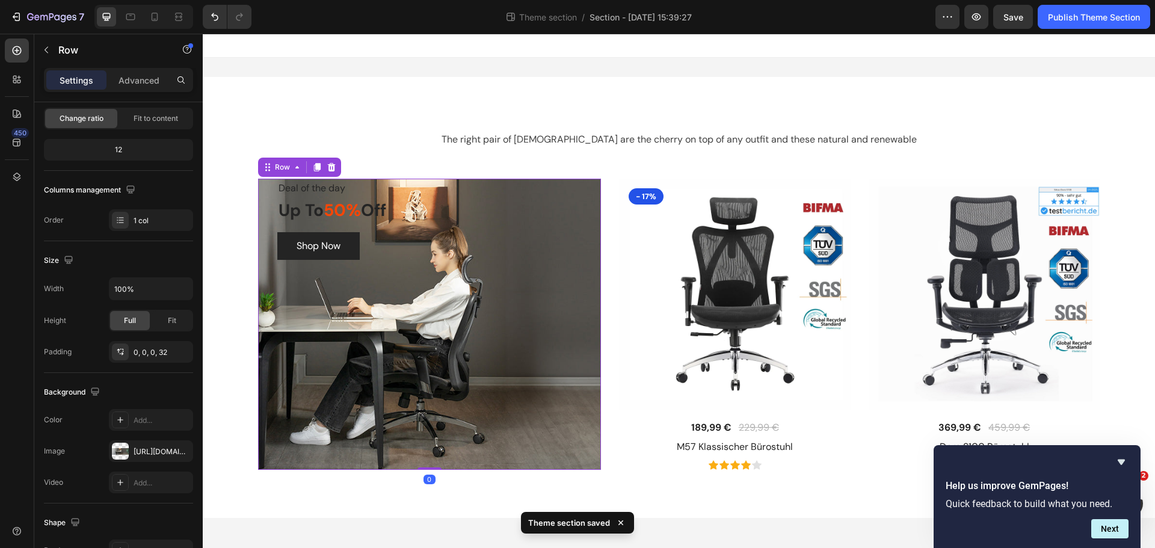
click at [367, 348] on div "Deal of the day Text block Up To 50% Off Heading Shop Now Button" at bounding box center [439, 325] width 324 height 292
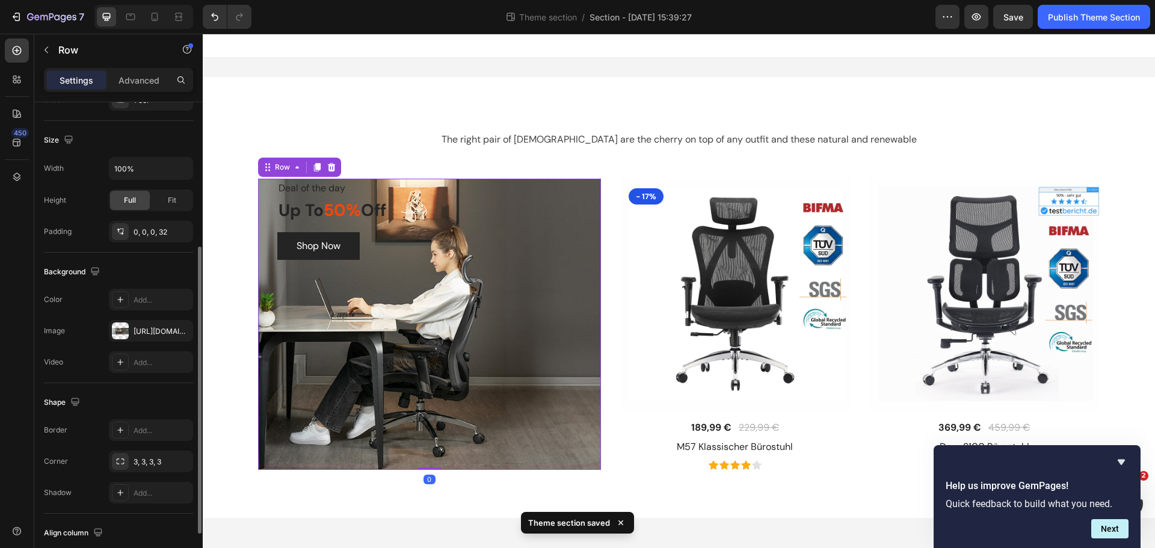
scroll to position [322, 0]
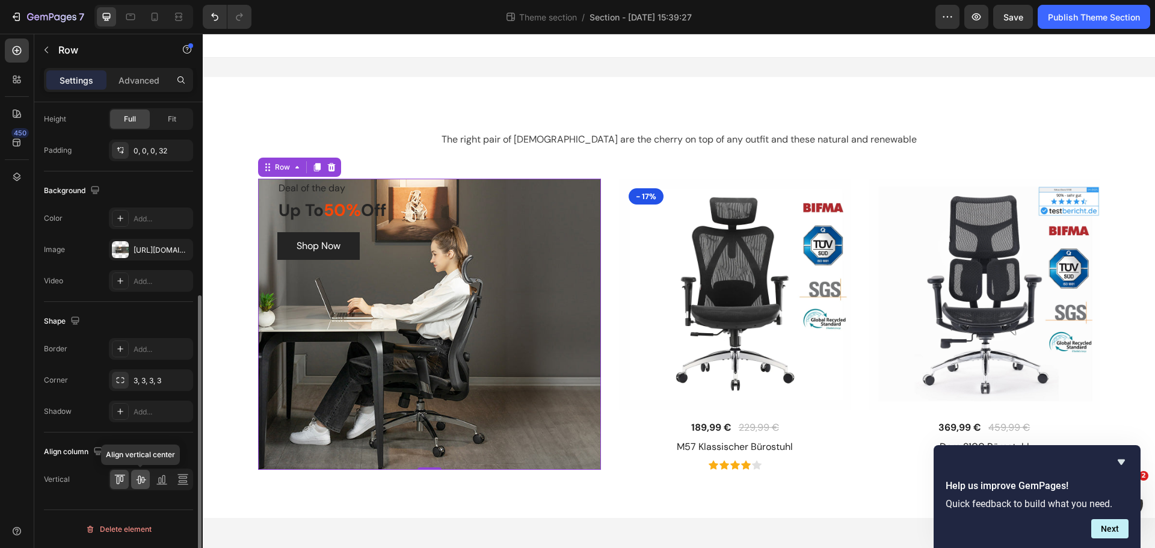
click at [147, 478] on div at bounding box center [140, 479] width 19 height 19
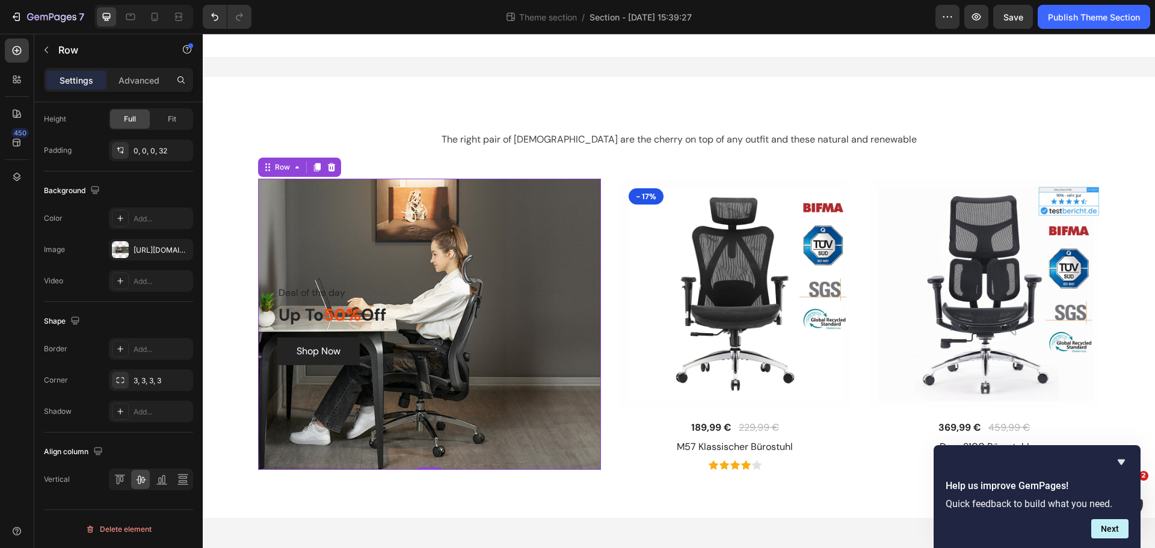
click at [528, 195] on div "Deal of the day Text block Up To 50% Off Heading Shop Now Button" at bounding box center [439, 325] width 324 height 292
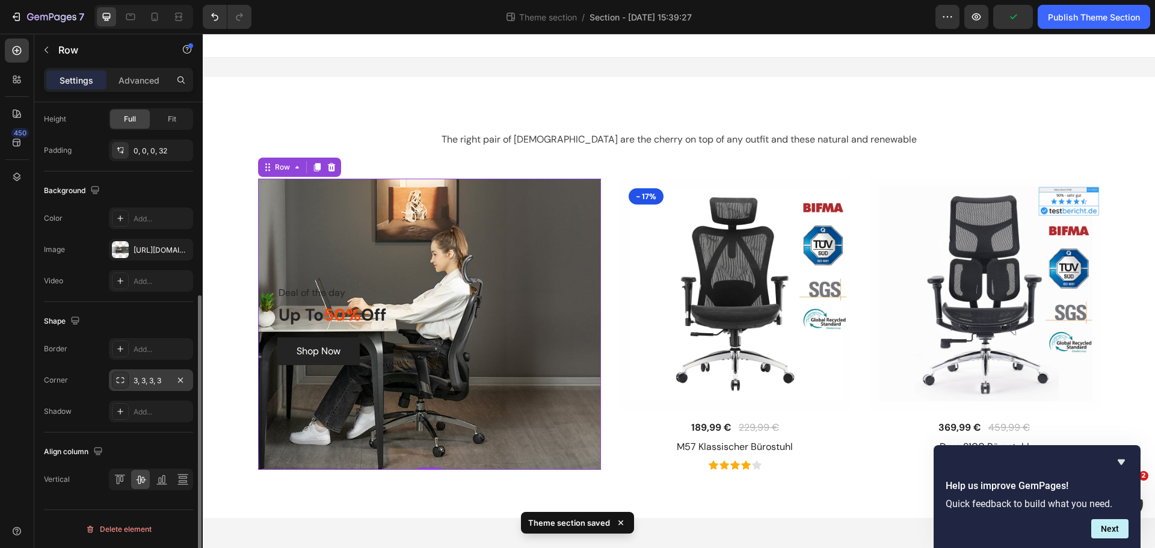
click at [145, 382] on div "3, 3, 3, 3" at bounding box center [151, 380] width 35 height 11
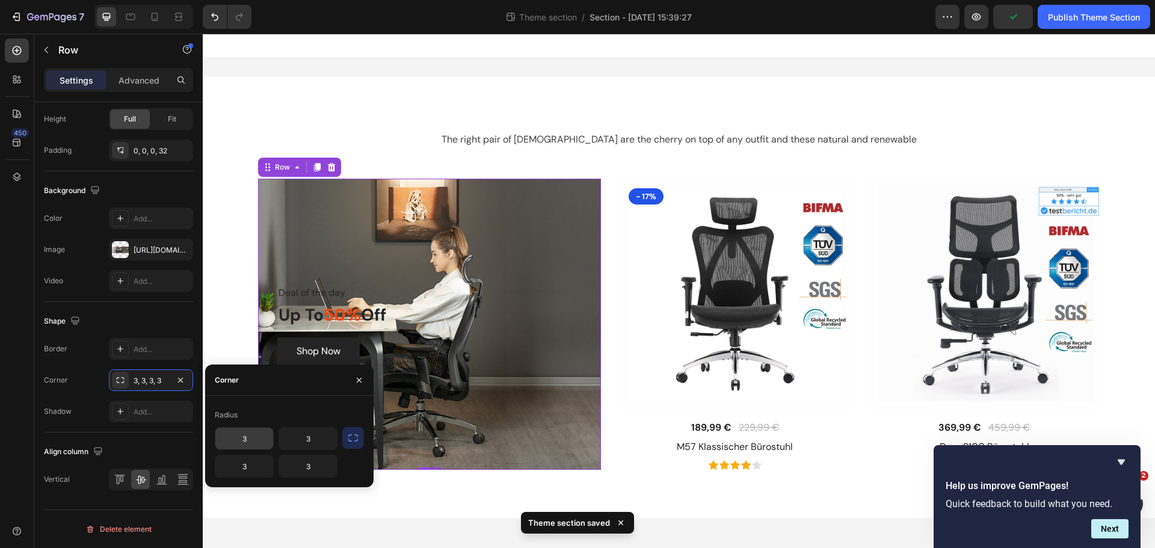
click at [239, 435] on input "3" at bounding box center [244, 439] width 58 height 22
type input "8"
click at [324, 436] on input "3" at bounding box center [308, 439] width 58 height 22
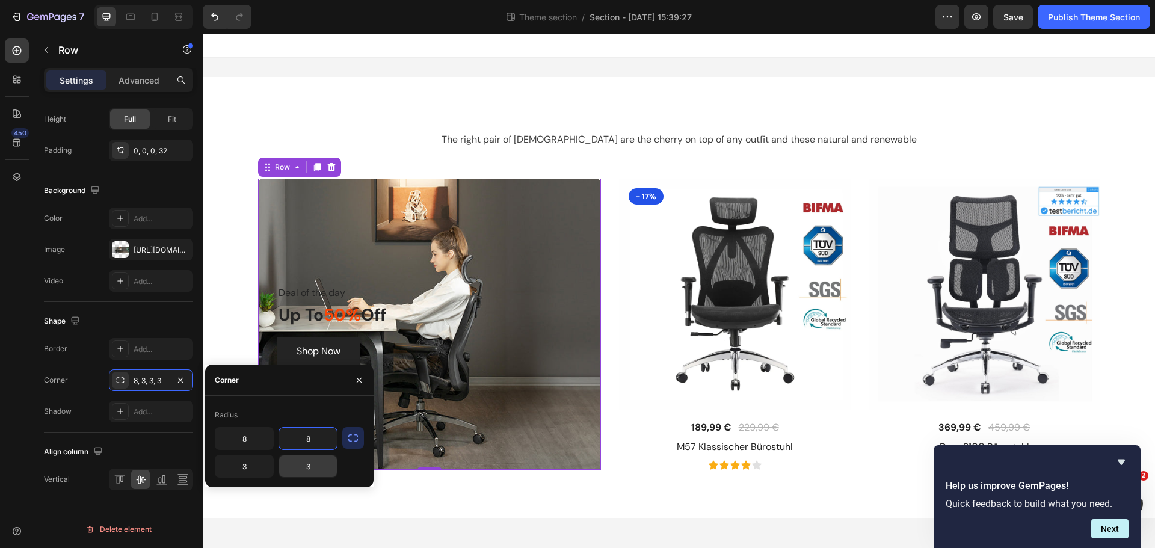
type input "8"
click at [321, 467] on input "3" at bounding box center [308, 466] width 58 height 22
type input "8"
click at [254, 443] on input "8" at bounding box center [244, 439] width 58 height 22
type input "16"
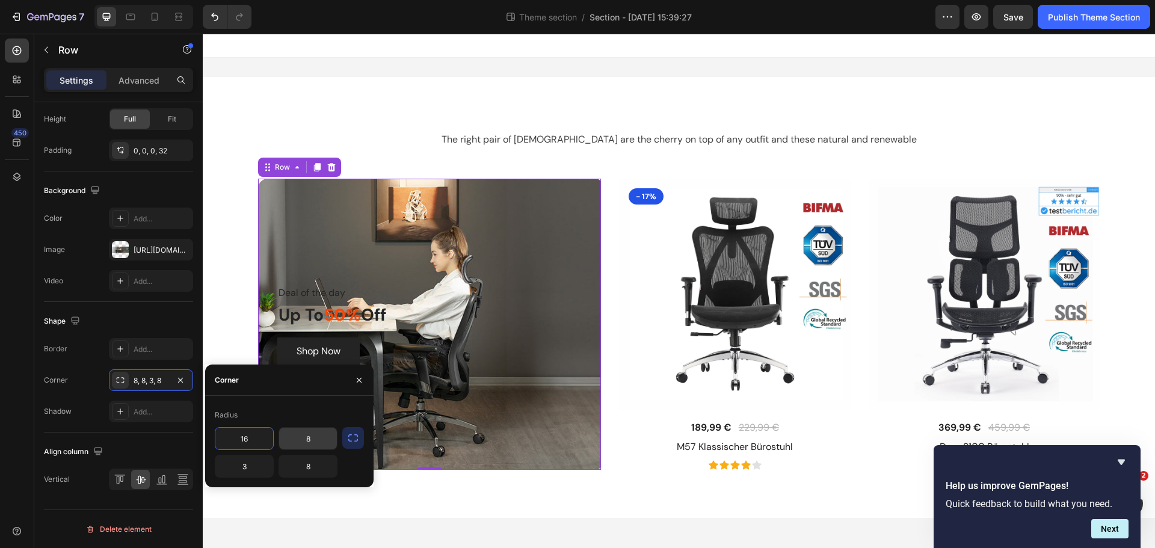
click at [302, 440] on input "8" at bounding box center [308, 439] width 58 height 22
type input "16"
click at [253, 464] on input "3" at bounding box center [244, 466] width 58 height 22
type input "16"
click at [298, 471] on input "8" at bounding box center [308, 466] width 58 height 22
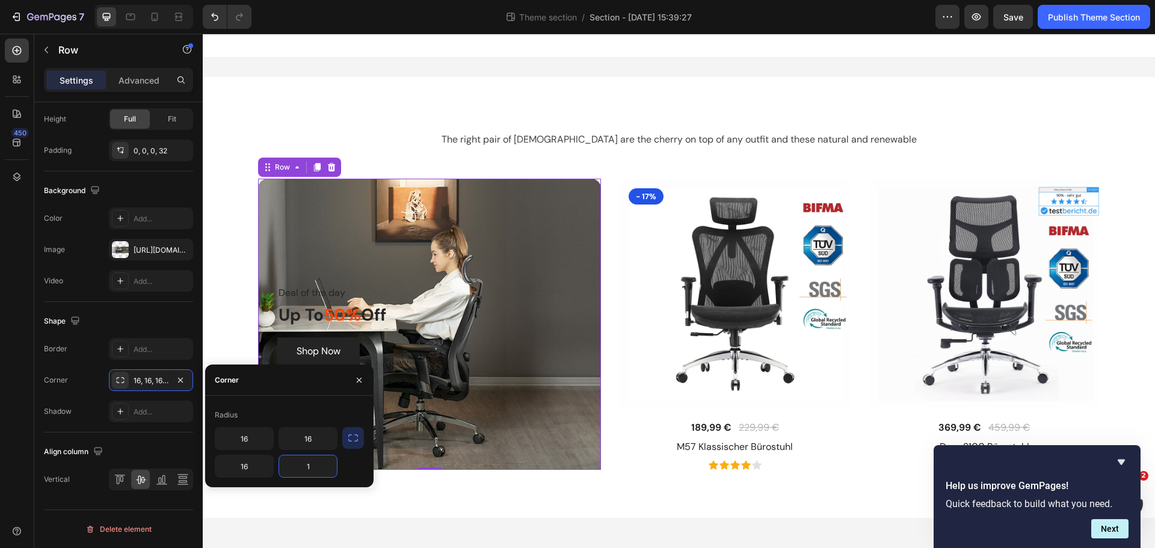
type input "16"
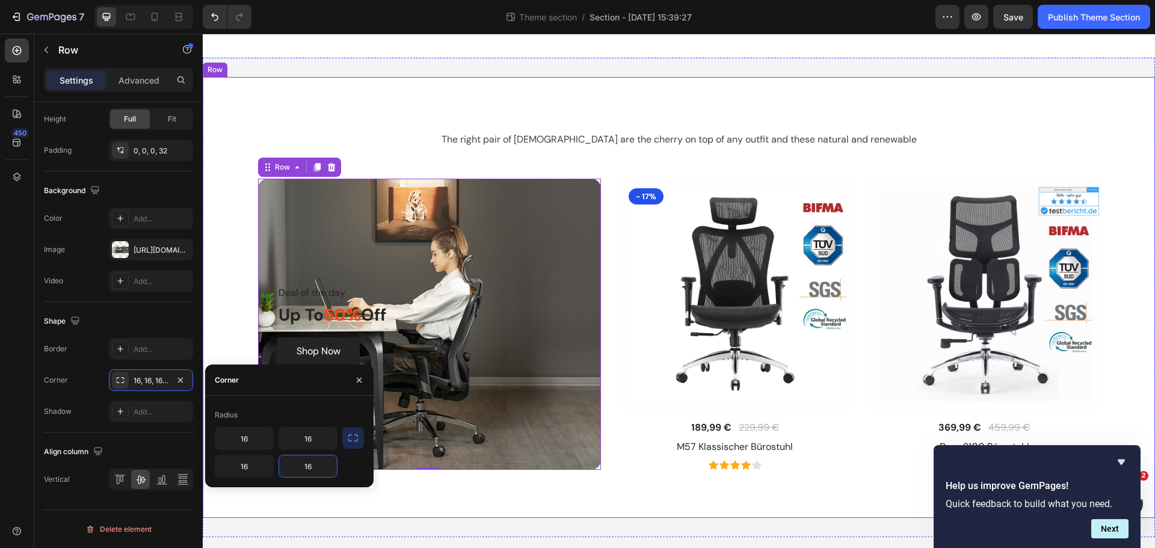
click at [366, 500] on div "The right pair of sunnies are the cherry on top of any outfit and these natural…" at bounding box center [679, 297] width 952 height 441
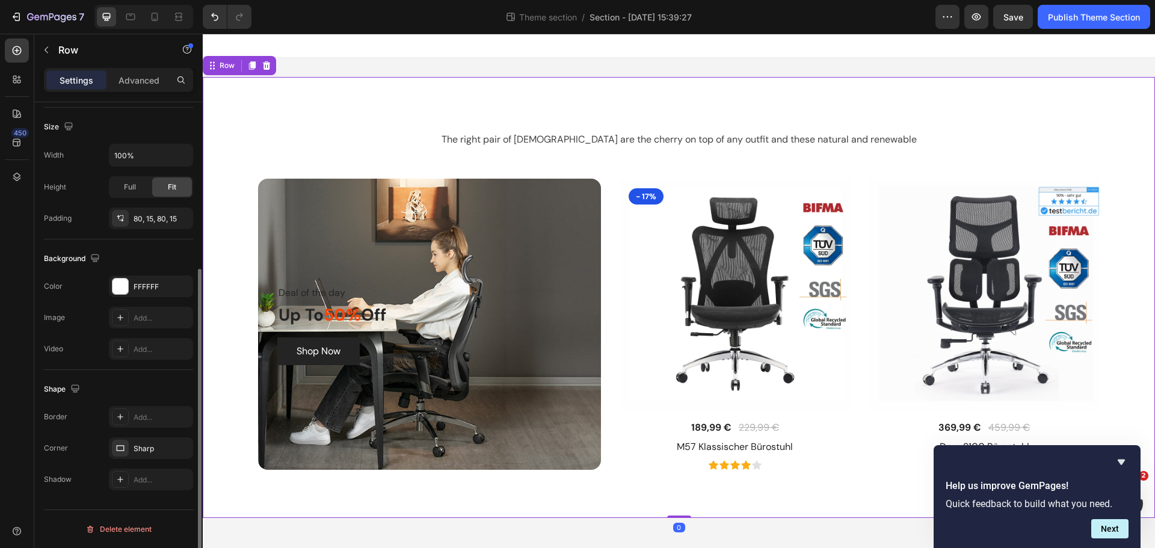
scroll to position [254, 0]
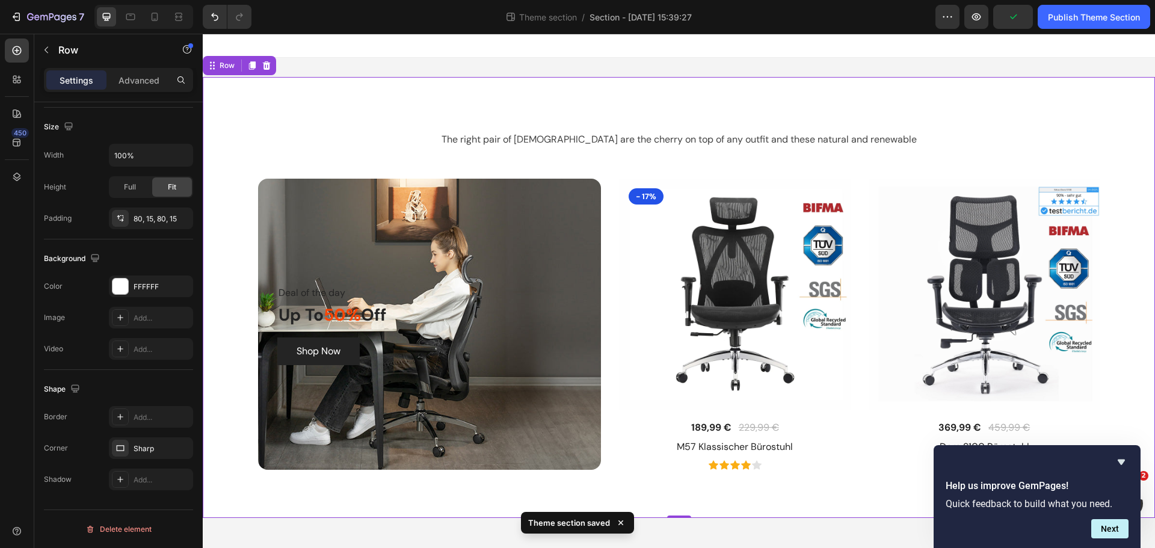
click at [574, 173] on div "The right pair of sunnies are the cherry on top of any outfit and these natural…" at bounding box center [679, 297] width 934 height 345
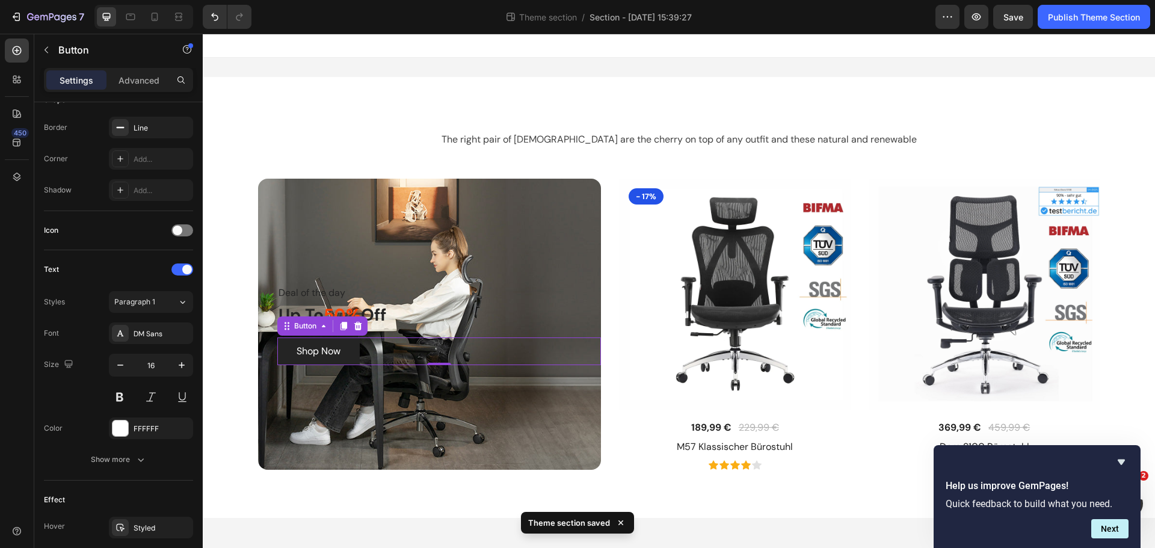
click at [364, 345] on div "Shop Now Button 0" at bounding box center [439, 351] width 324 height 28
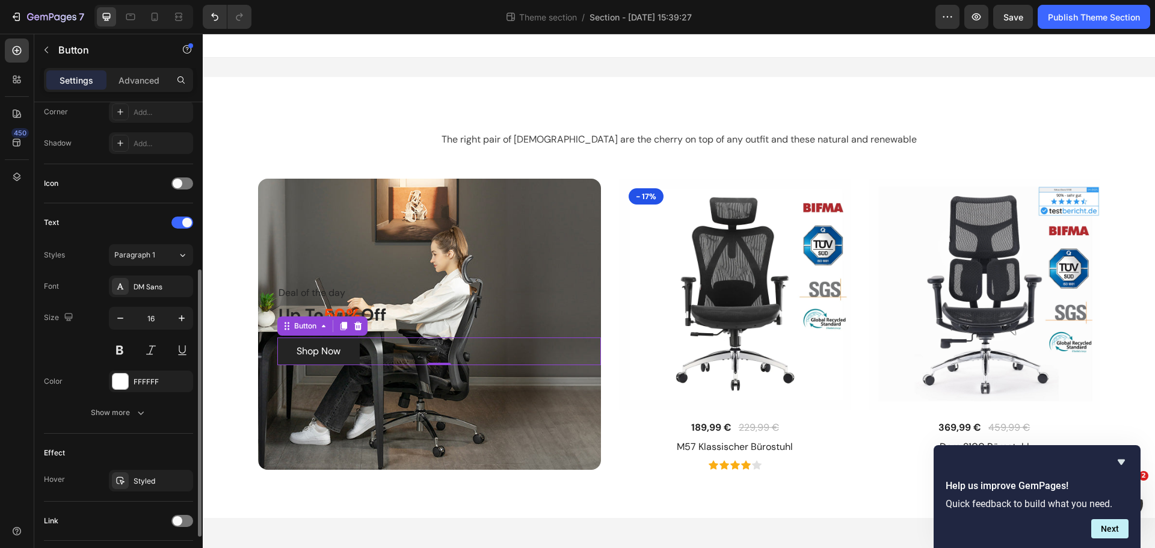
scroll to position [382, 0]
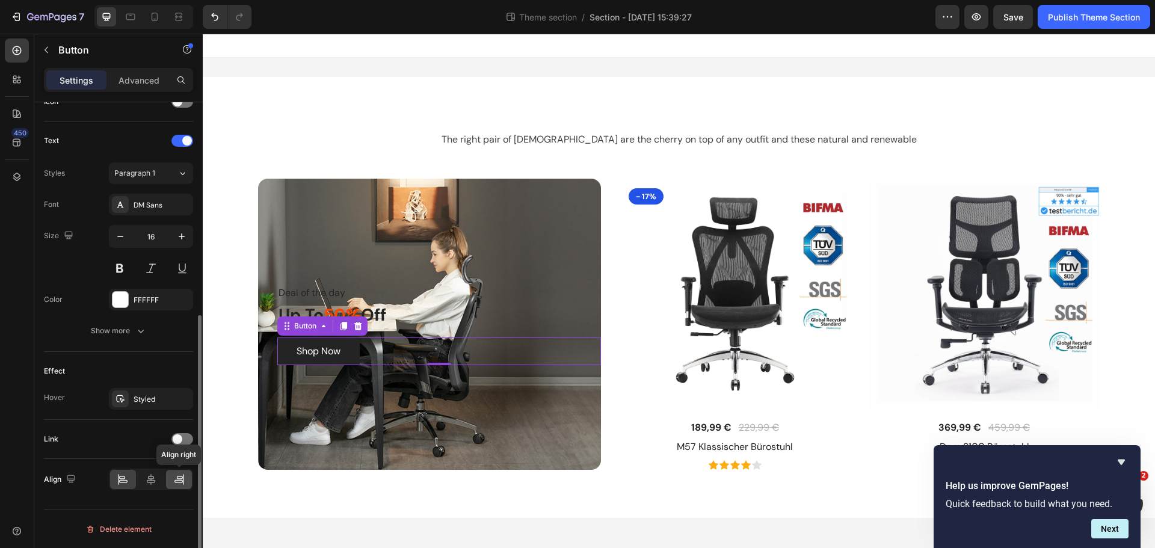
click at [174, 481] on icon at bounding box center [178, 481] width 8 height 3
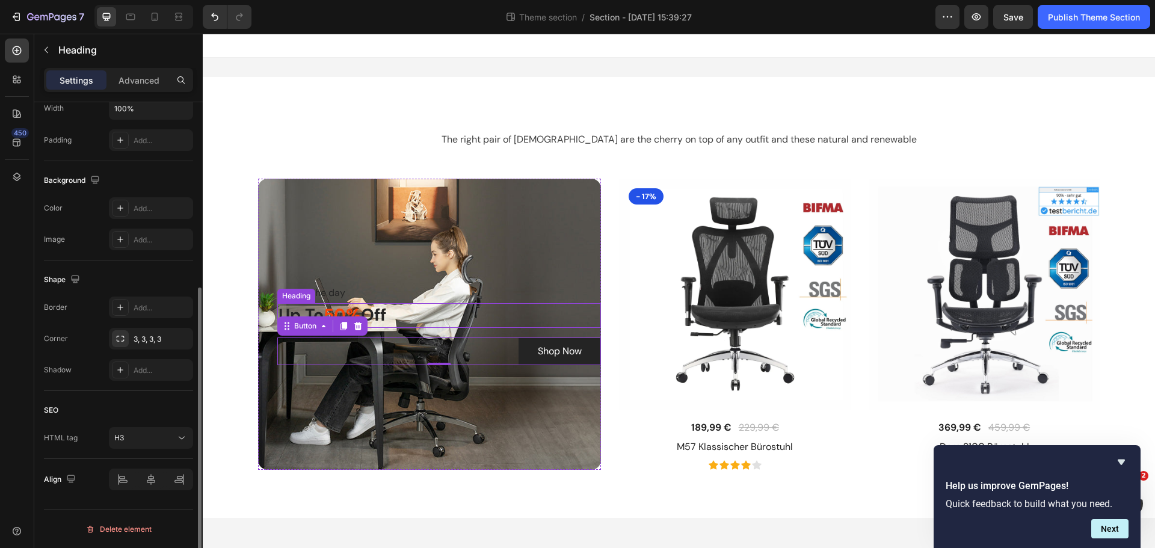
click at [422, 323] on p "Up To 50% Off" at bounding box center [439, 315] width 322 height 22
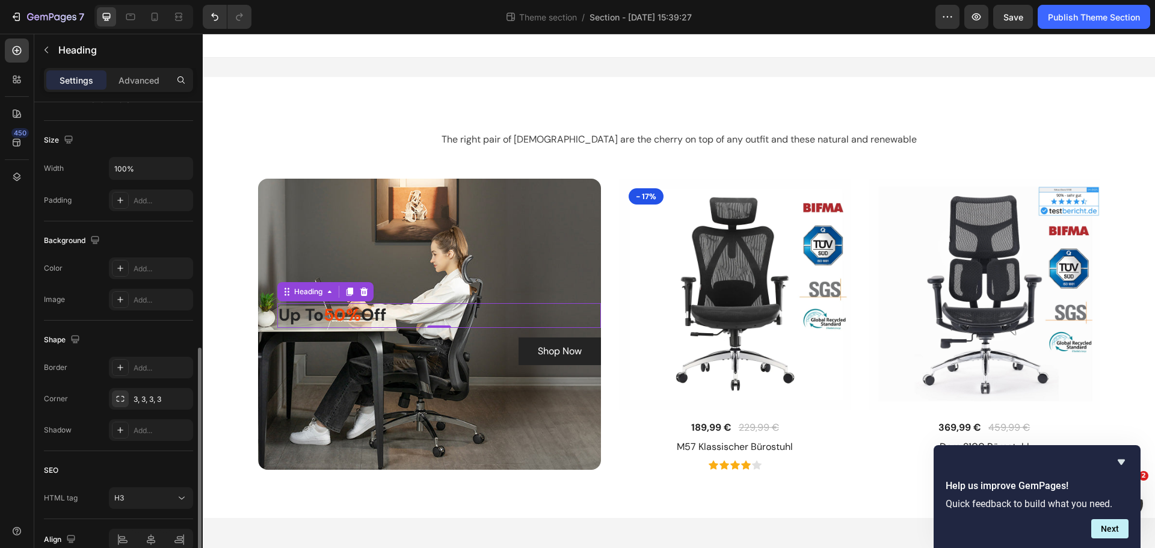
scroll to position [301, 0]
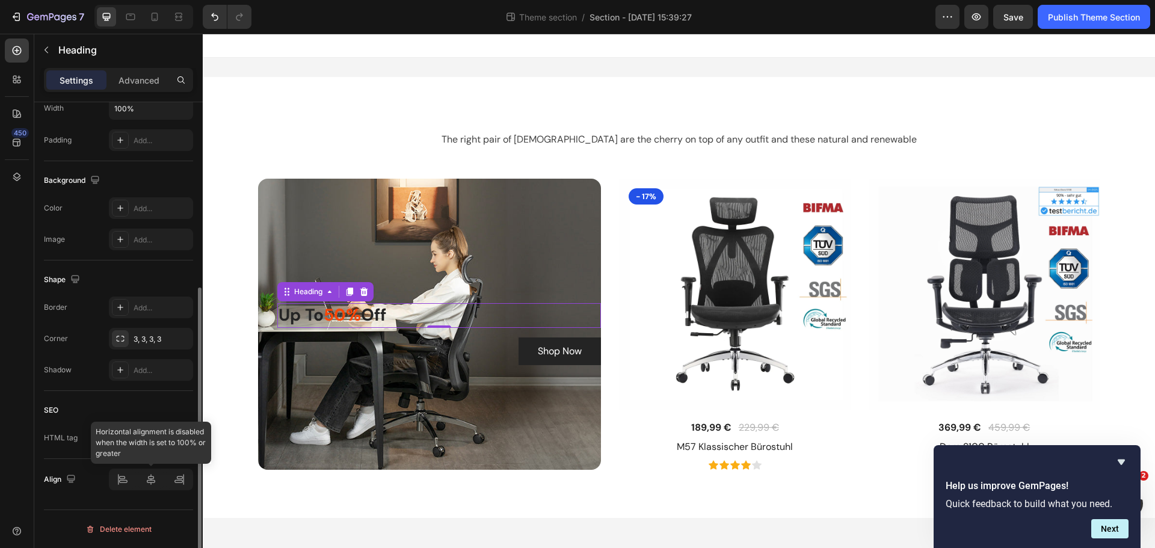
click at [183, 479] on div at bounding box center [151, 479] width 84 height 22
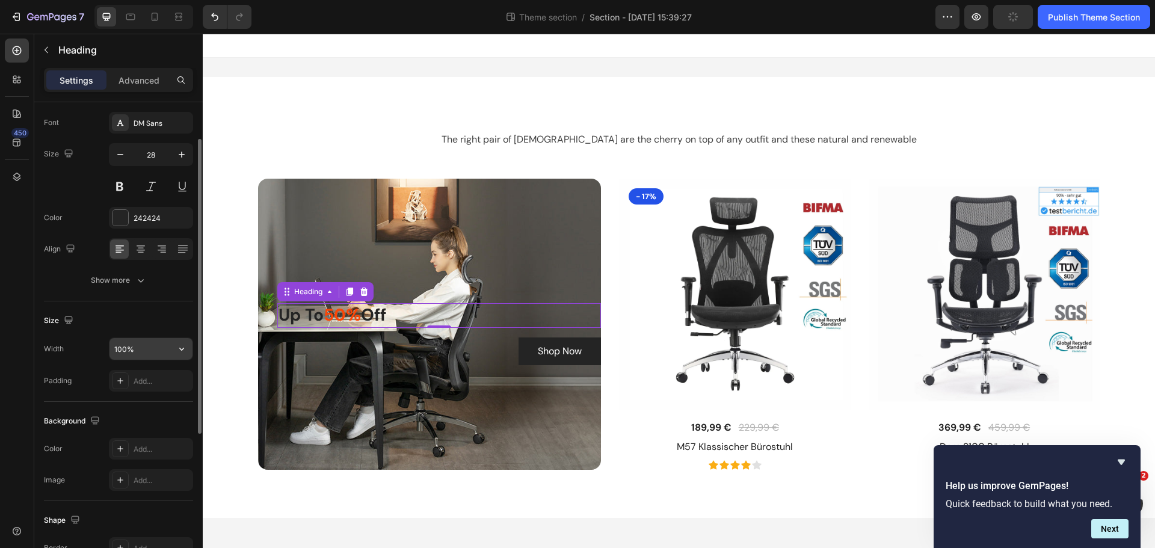
click at [153, 350] on input "100%" at bounding box center [150, 349] width 83 height 22
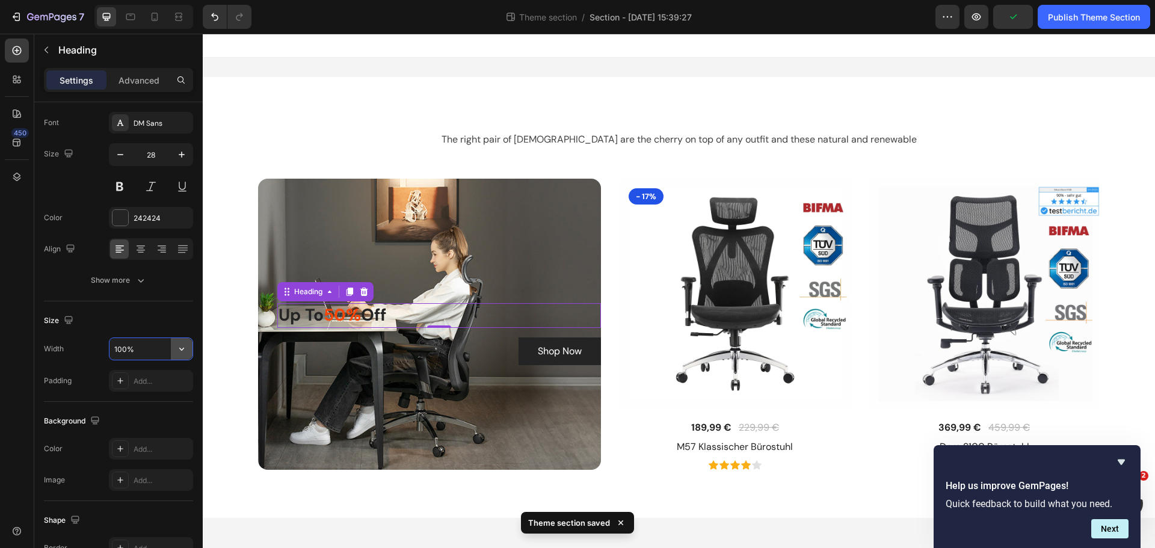
click at [179, 352] on icon "button" at bounding box center [182, 349] width 12 height 12
click at [164, 378] on p "Fit content Auto" at bounding box center [148, 379] width 69 height 11
type input "Auto"
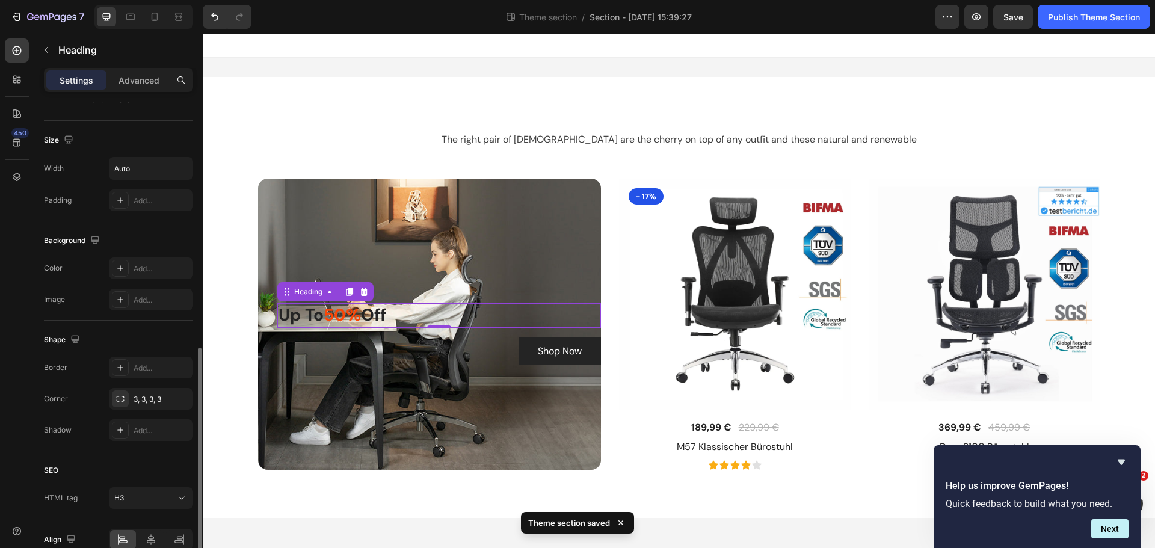
scroll to position [301, 0]
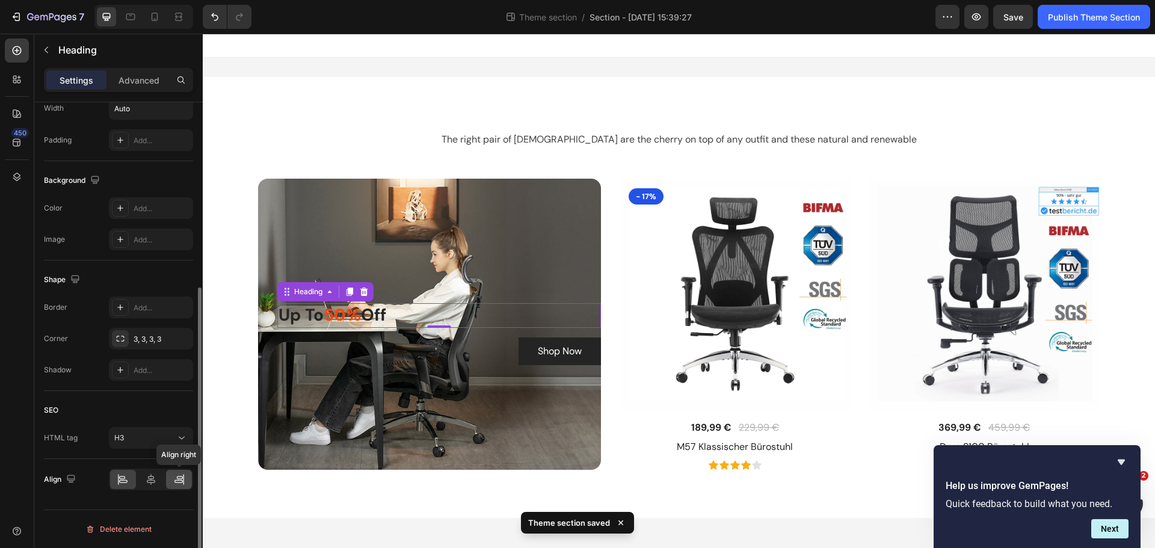
click at [176, 480] on icon at bounding box center [179, 479] width 12 height 12
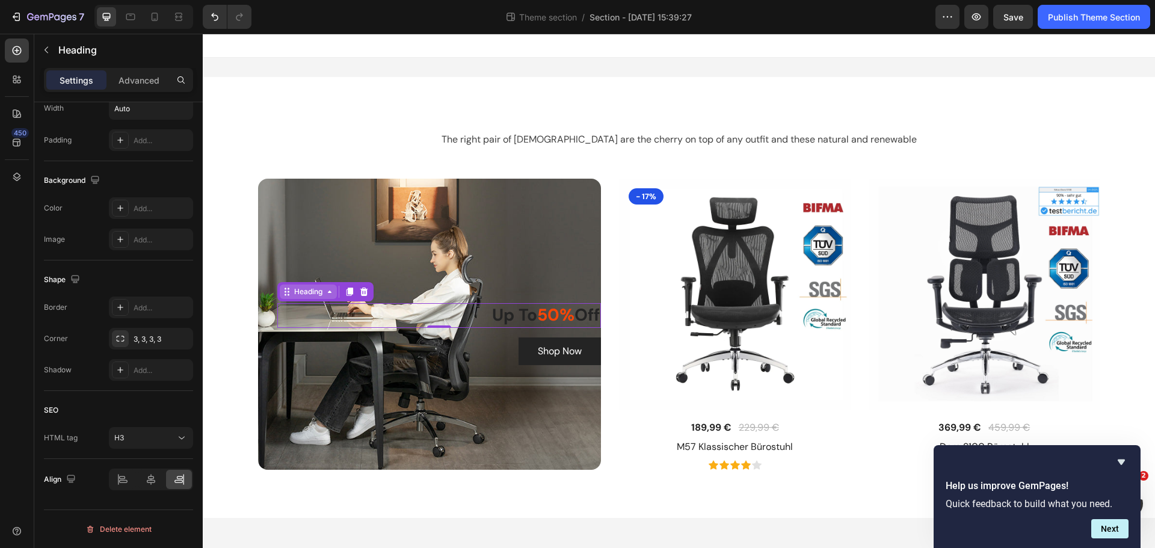
click at [292, 297] on div "Heading" at bounding box center [308, 291] width 33 height 11
click at [411, 292] on p "Deal of the day" at bounding box center [439, 292] width 322 height 17
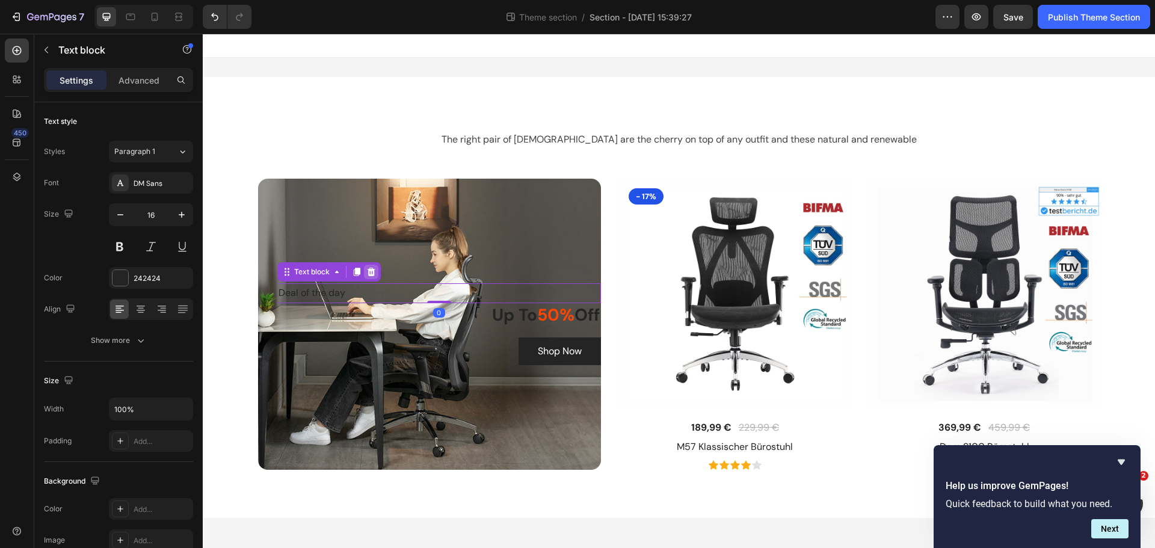
click at [368, 271] on icon at bounding box center [371, 272] width 8 height 8
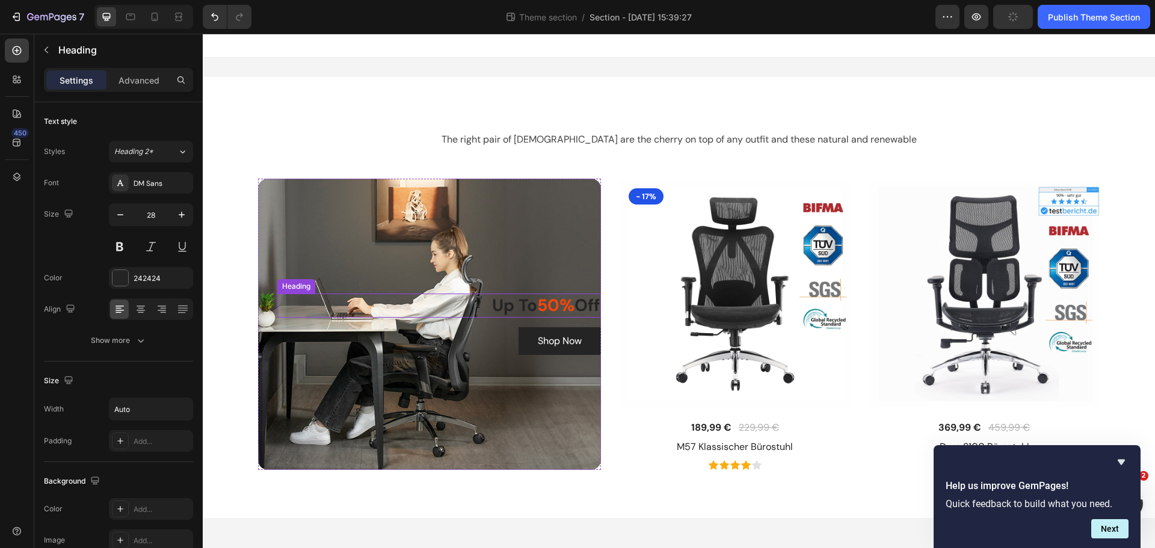
click at [497, 309] on p "Up To 50% Off" at bounding box center [546, 306] width 108 height 22
click at [492, 303] on p "Up To 50% Off" at bounding box center [546, 306] width 108 height 22
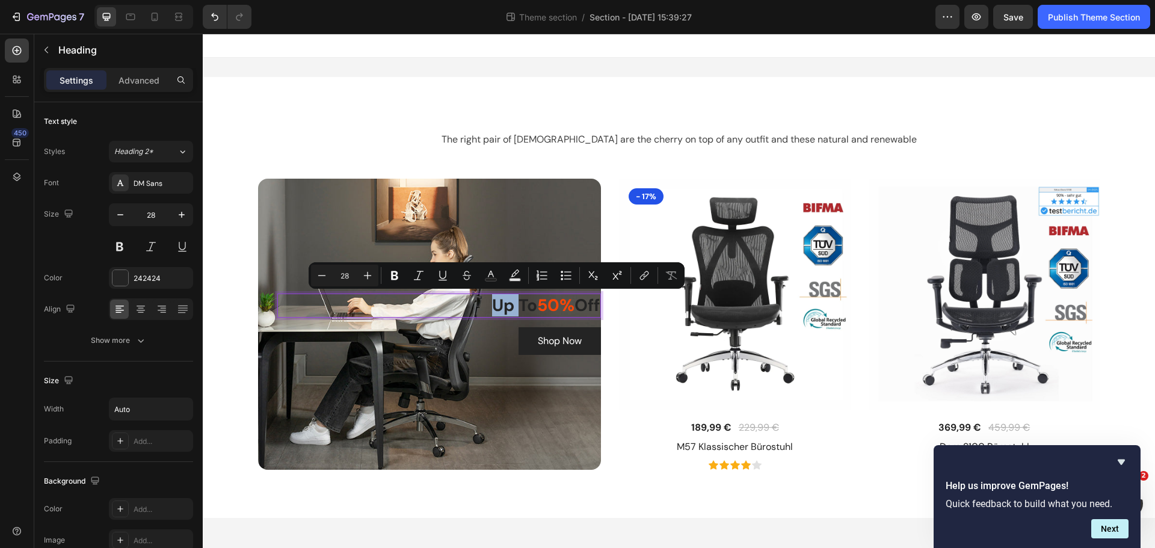
click at [492, 303] on p "Up To 50% Off" at bounding box center [546, 306] width 108 height 22
click at [542, 284] on button "Text Color" at bounding box center [535, 276] width 22 height 22
type input "242424"
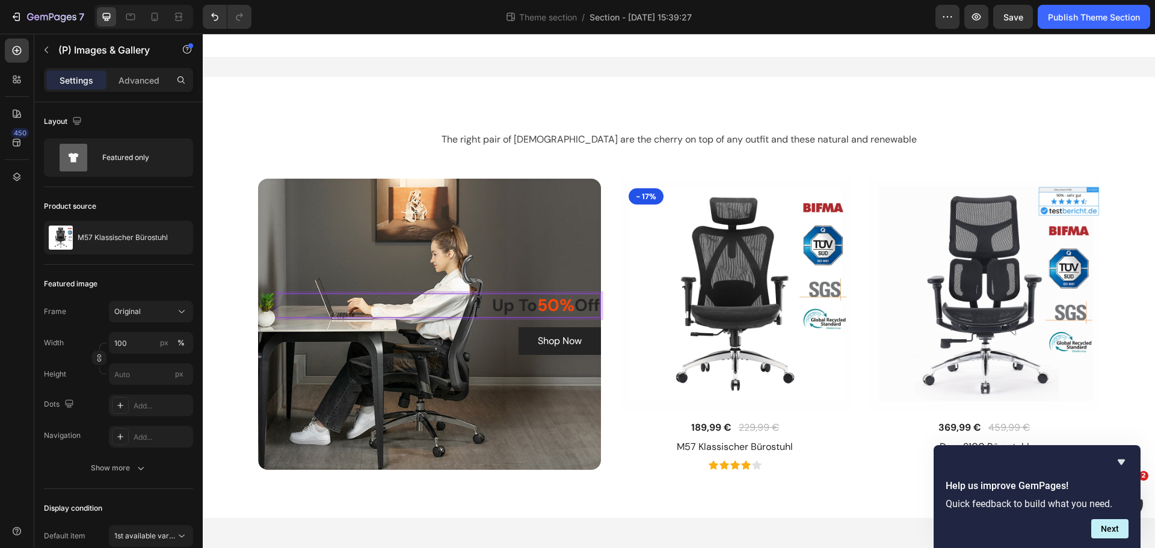
click at [633, 318] on img at bounding box center [735, 295] width 232 height 232
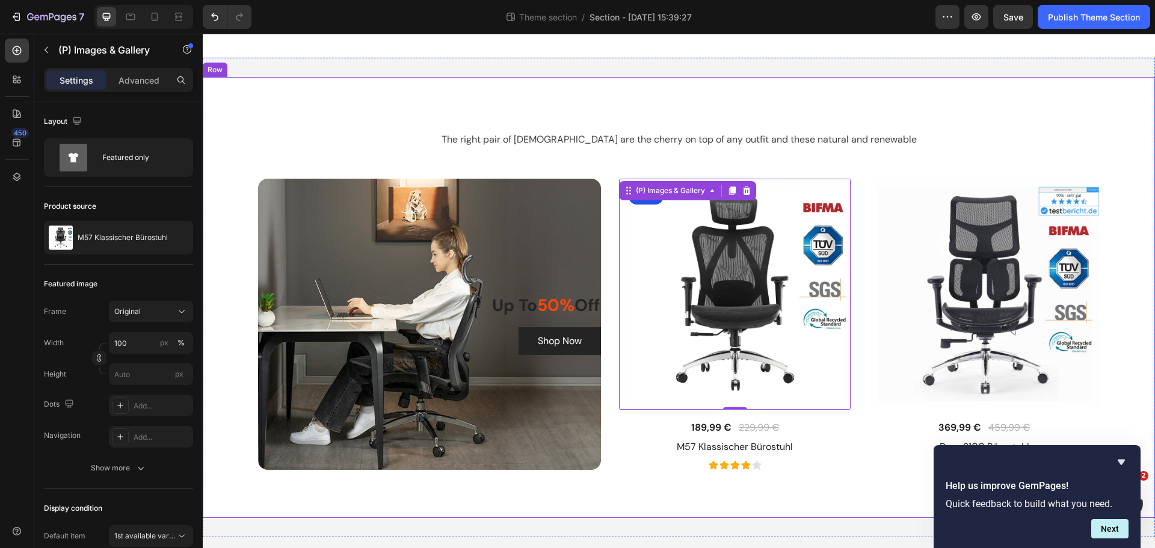
click at [497, 95] on div "The right pair of sunnies are the cherry on top of any outfit and these natural…" at bounding box center [679, 297] width 952 height 441
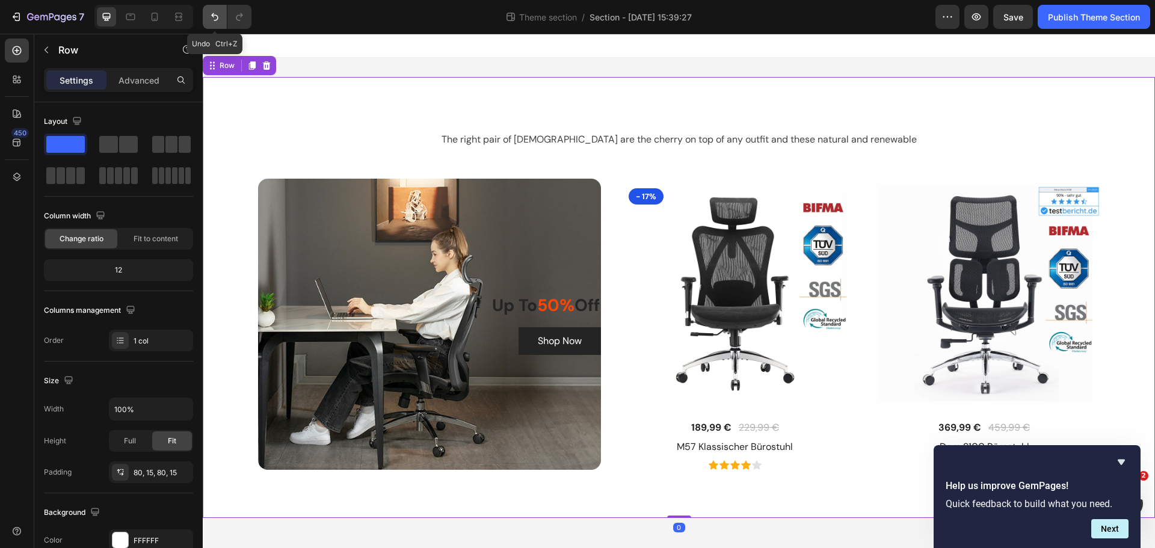
click at [209, 19] on icon "Undo/Redo" at bounding box center [215, 17] width 12 height 12
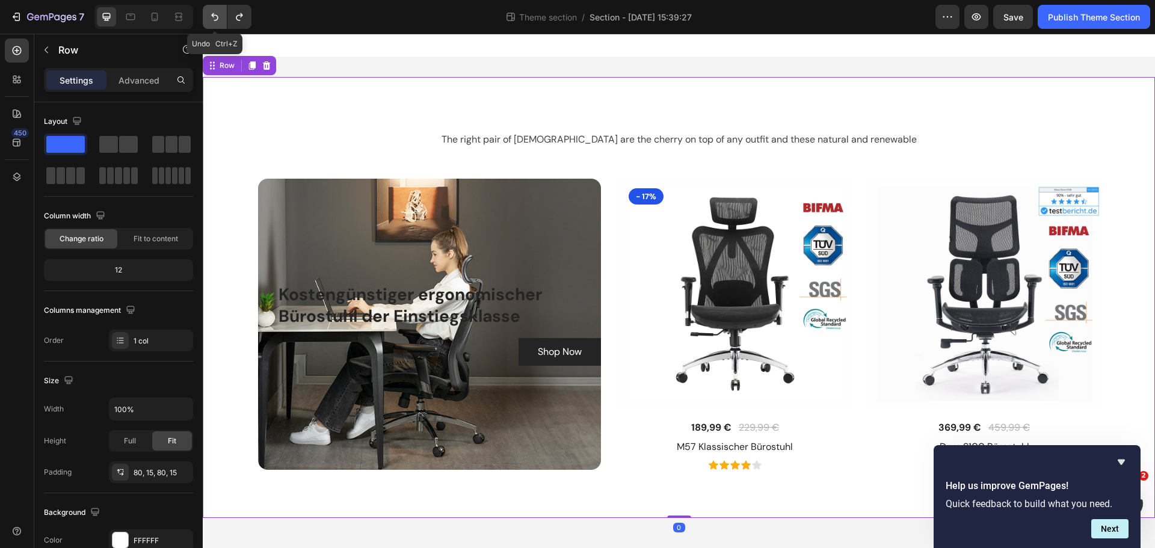
click at [209, 19] on icon "Undo/Redo" at bounding box center [215, 17] width 12 height 12
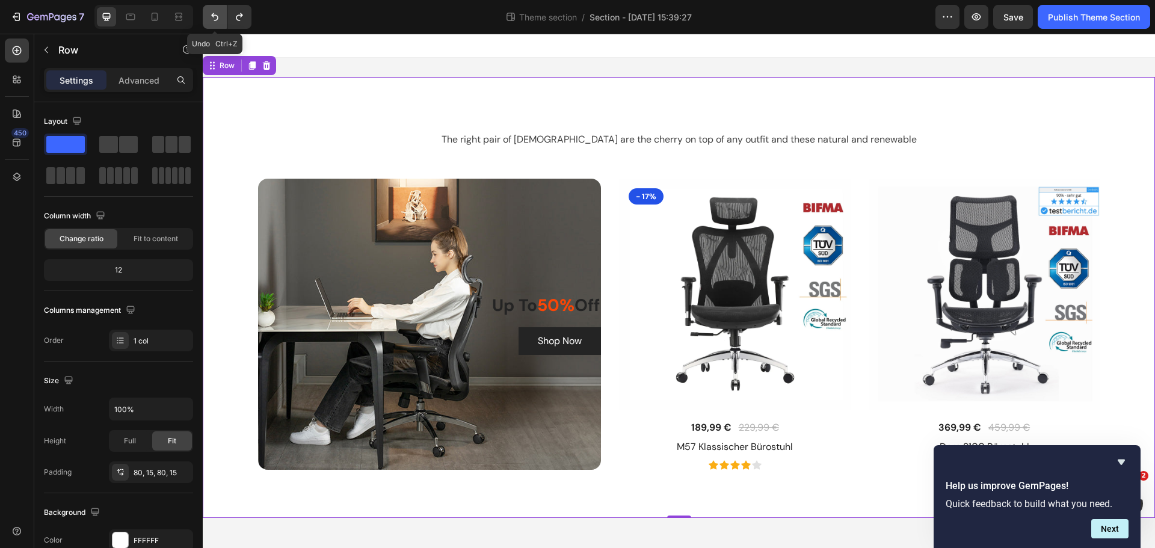
click at [209, 19] on icon "Undo/Redo" at bounding box center [215, 17] width 12 height 12
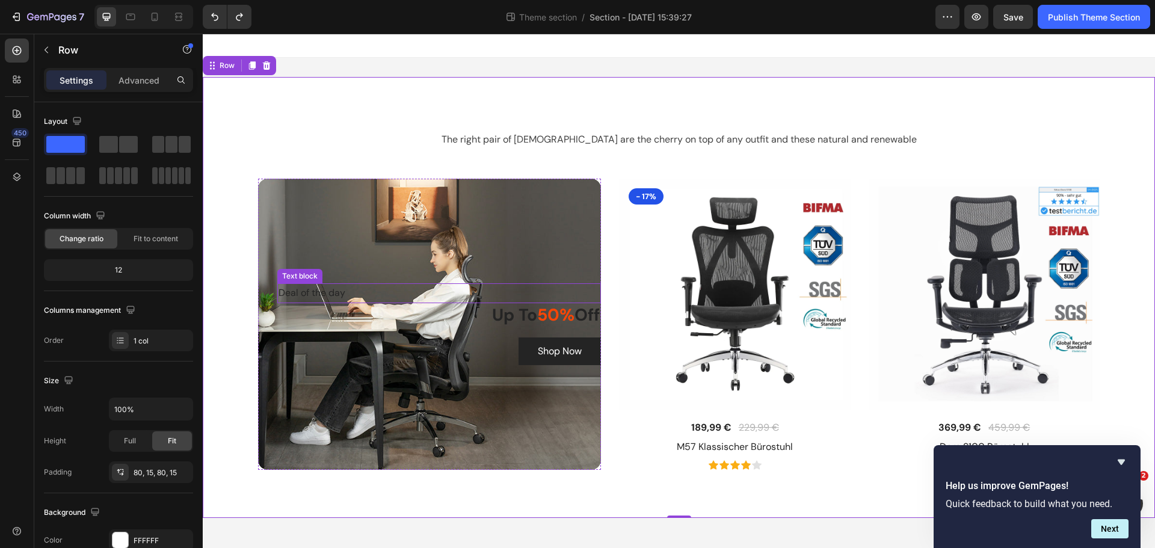
click at [331, 299] on p "Deal of the day" at bounding box center [439, 292] width 322 height 17
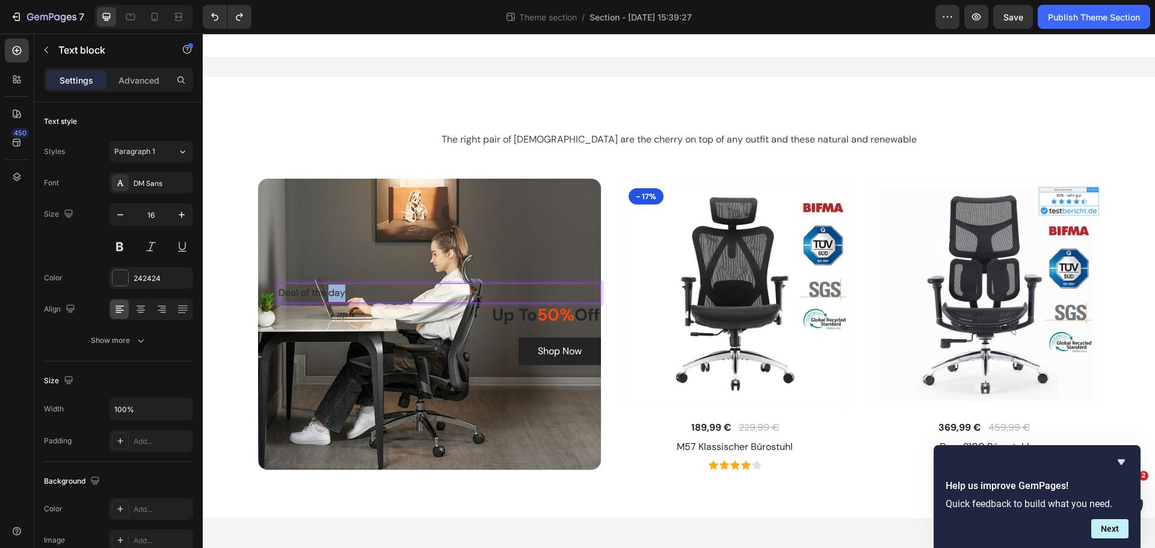
click at [331, 299] on p "Deal of the day" at bounding box center [439, 292] width 322 height 17
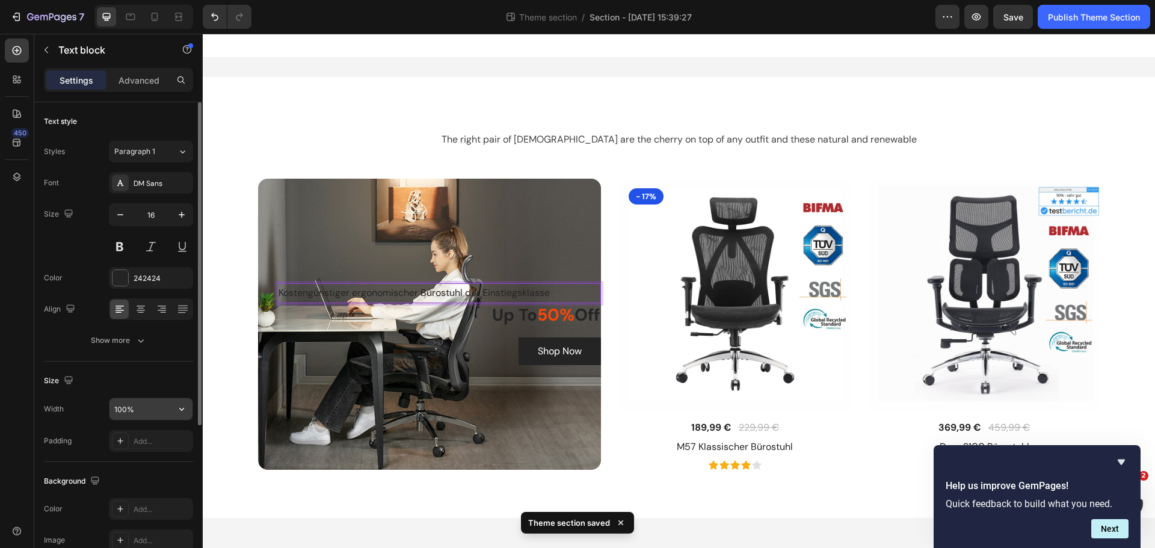
click at [150, 404] on input "100%" at bounding box center [150, 409] width 83 height 22
click at [180, 409] on icon "button" at bounding box center [181, 409] width 5 height 3
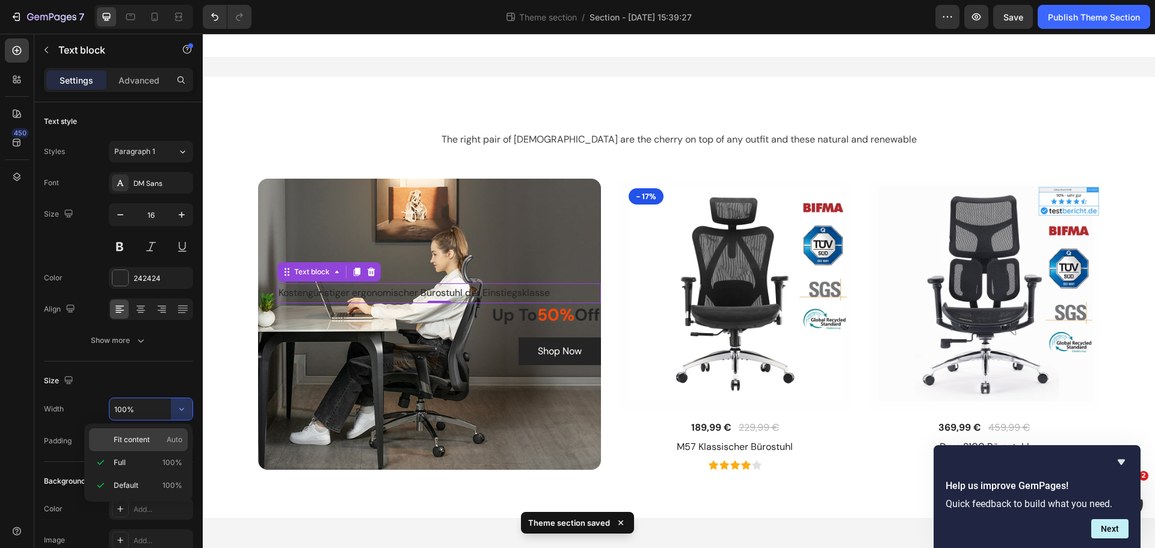
click at [146, 444] on span "Fit content" at bounding box center [132, 439] width 36 height 11
type input "Auto"
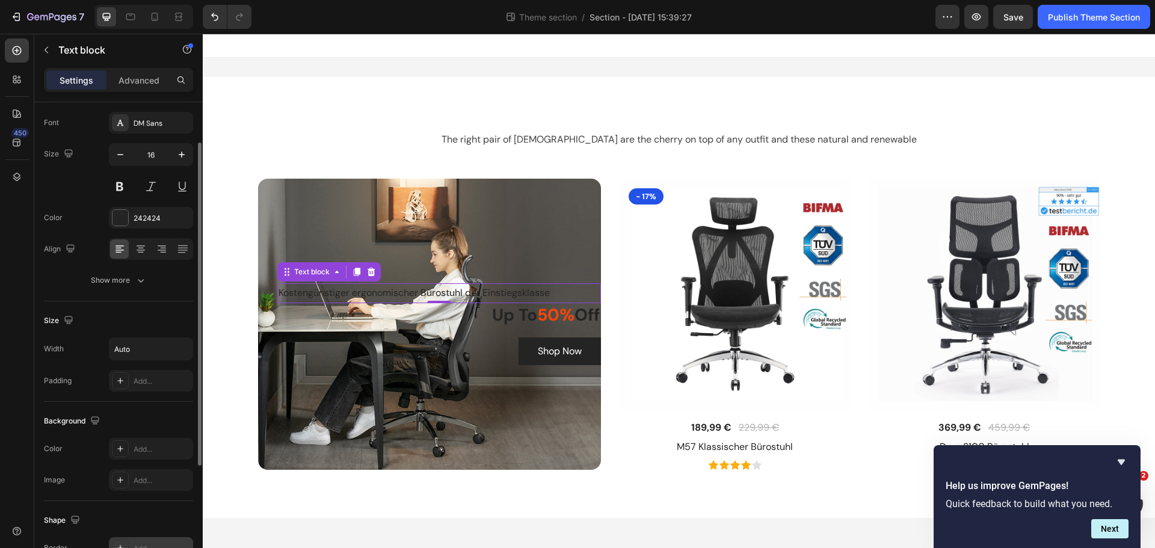
scroll to position [233, 0]
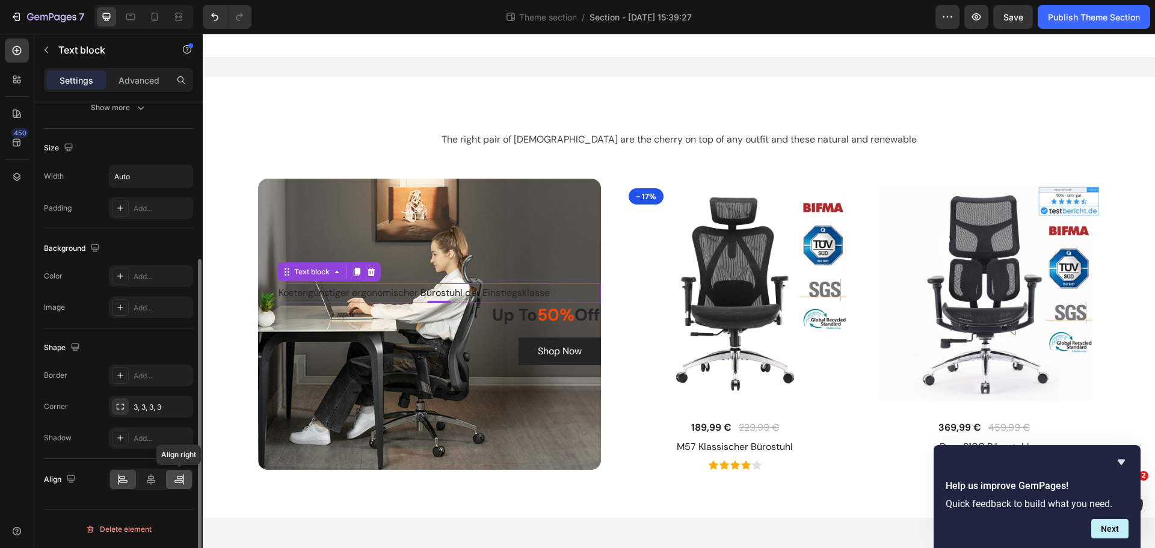
click at [180, 481] on icon at bounding box center [179, 479] width 12 height 12
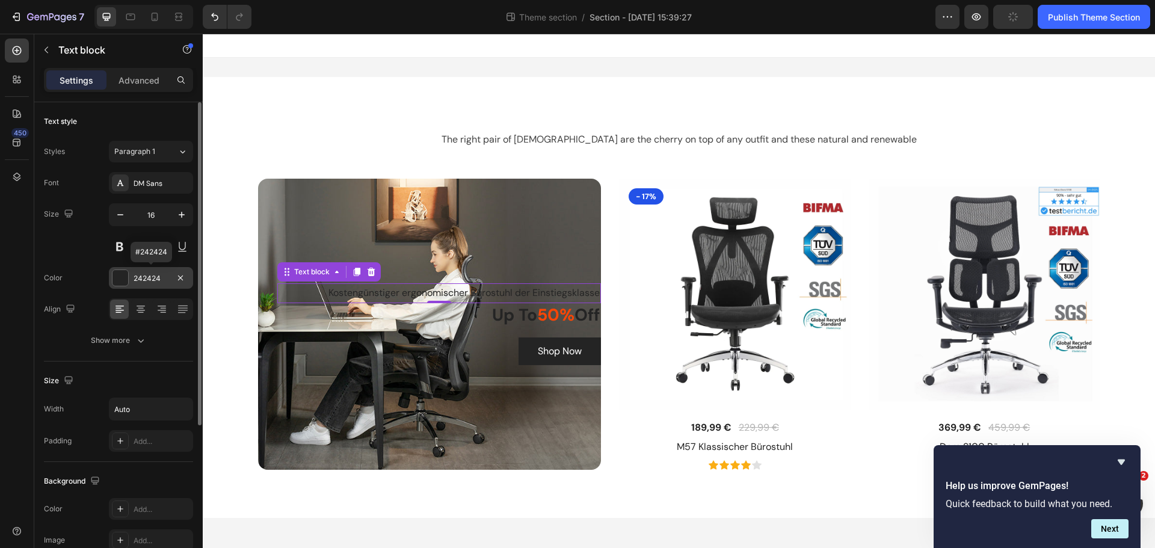
click at [126, 277] on div at bounding box center [120, 278] width 16 height 16
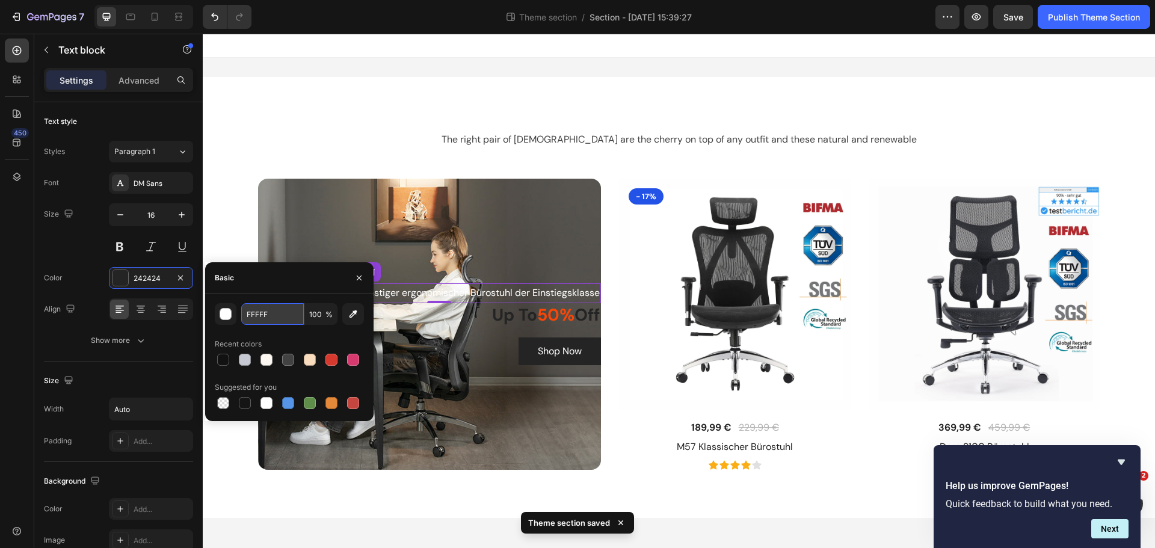
type input "FFFFFF"
click at [153, 89] on div "Advanced" at bounding box center [139, 79] width 60 height 19
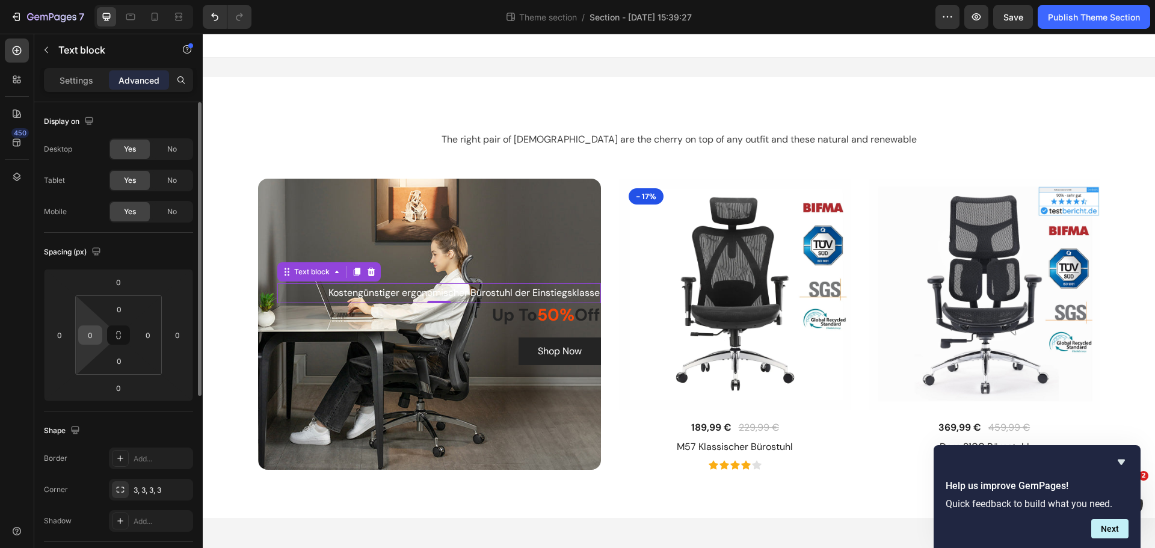
click at [93, 325] on div "0" at bounding box center [90, 334] width 24 height 19
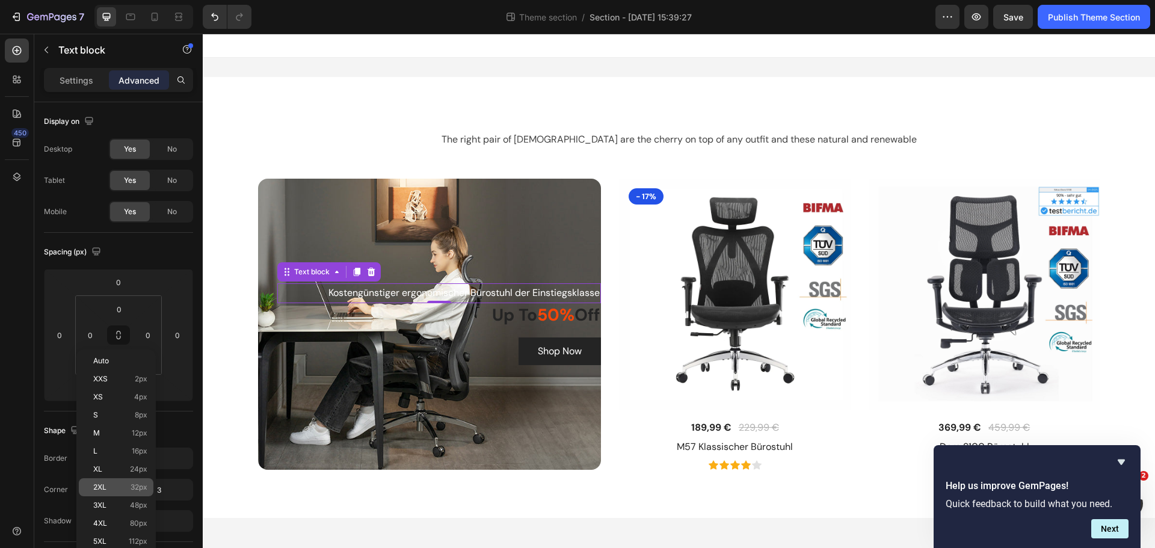
click at [113, 482] on div "2XL 32px" at bounding box center [116, 487] width 75 height 18
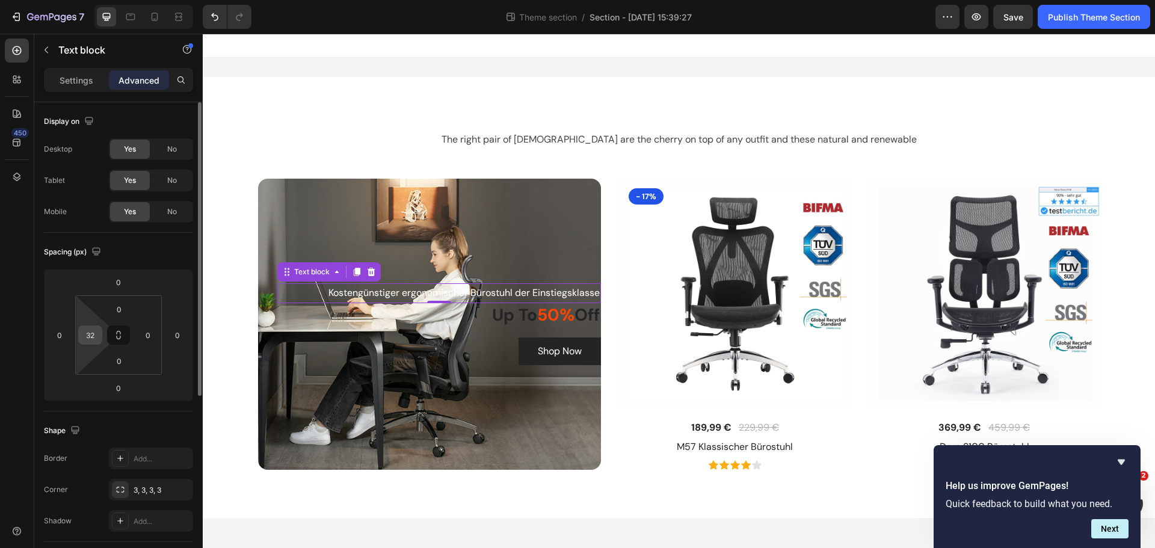
click at [93, 335] on input "32" at bounding box center [90, 335] width 18 height 18
click at [82, 337] on input "32" at bounding box center [90, 335] width 18 height 18
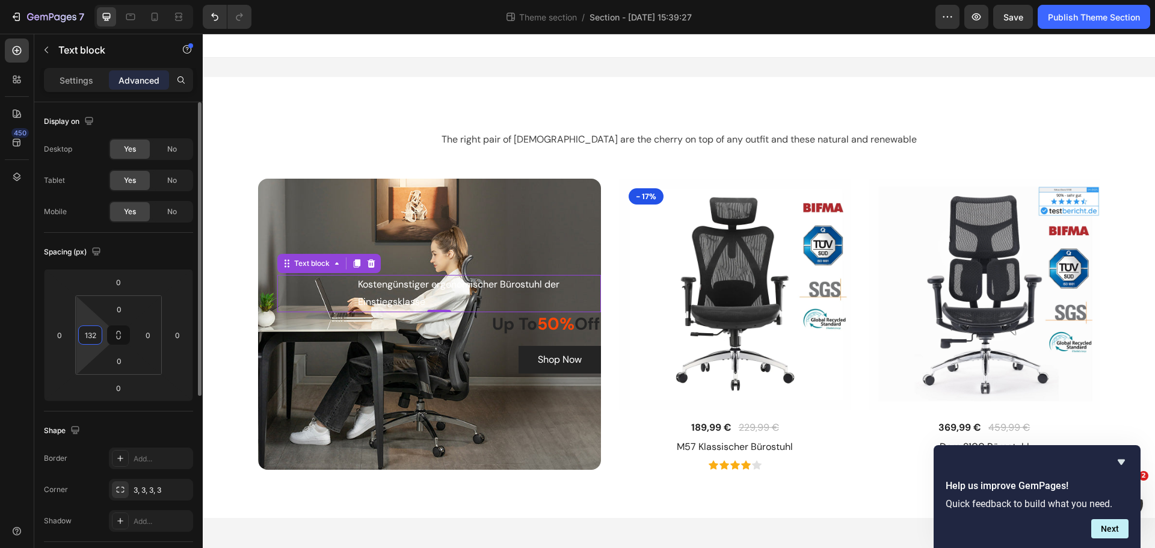
click at [90, 336] on input "132" at bounding box center [90, 335] width 18 height 18
click at [88, 337] on input "132" at bounding box center [90, 335] width 18 height 18
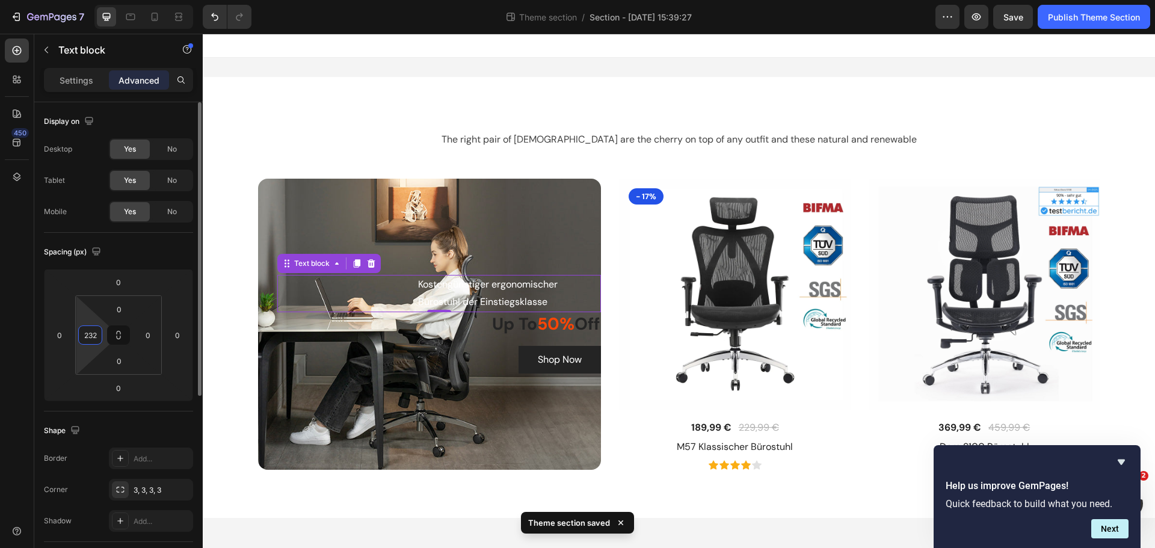
type input "232"
click at [158, 260] on div "Spacing (px)" at bounding box center [118, 251] width 149 height 19
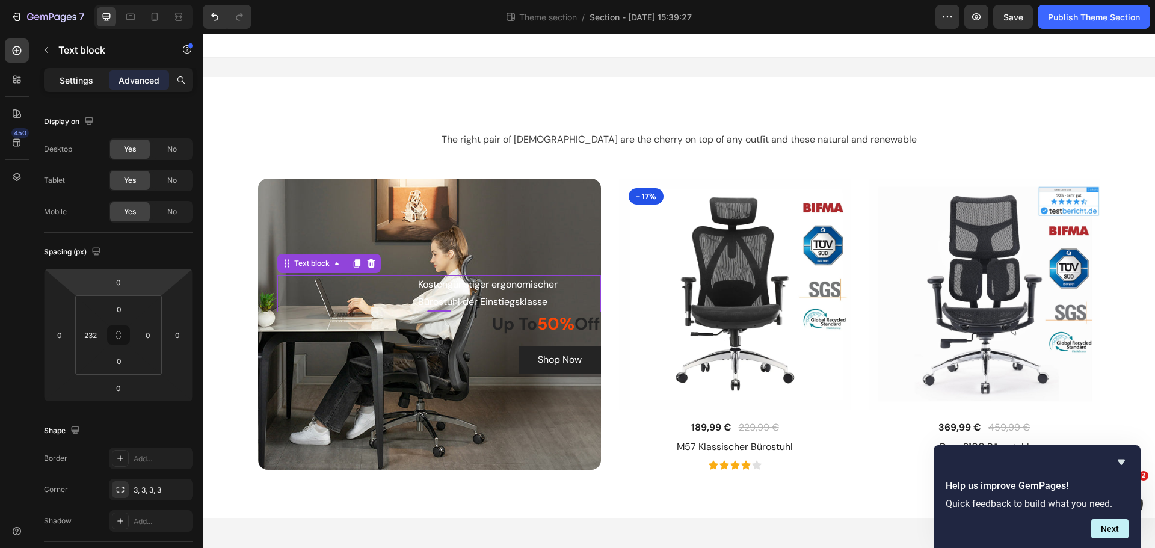
click at [58, 73] on div "Settings" at bounding box center [76, 79] width 60 height 19
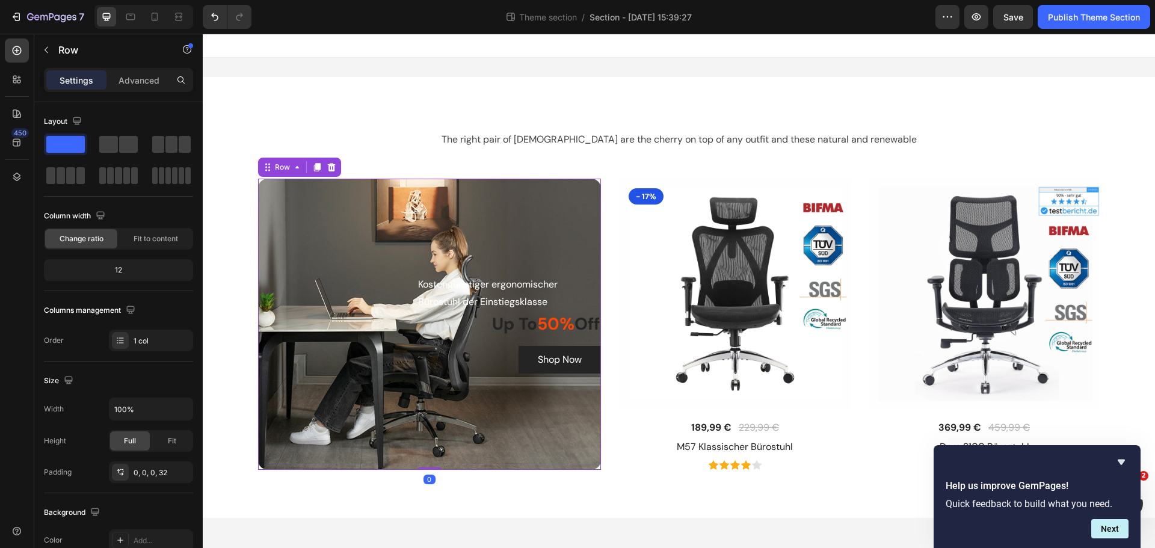
click at [432, 241] on div "Kostengünstiger ergonomischer Bürostuhl der Einstiegsklasse Text block Up To 50…" at bounding box center [439, 325] width 324 height 292
click at [396, 247] on div "Kostengünstiger ergonomischer Bürostuhl der Einstiegsklasse Text block Up To 50…" at bounding box center [439, 325] width 324 height 292
click at [326, 221] on div "Kostengünstiger ergonomischer Bürostuhl der Einstiegsklasse Text block Up To 50…" at bounding box center [439, 325] width 324 height 292
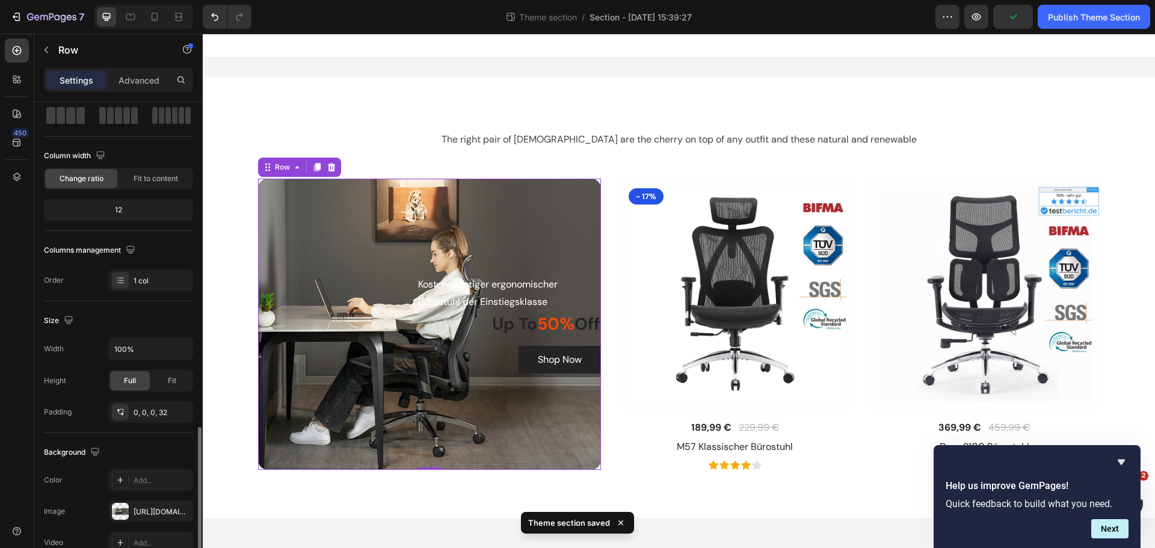
scroll to position [322, 0]
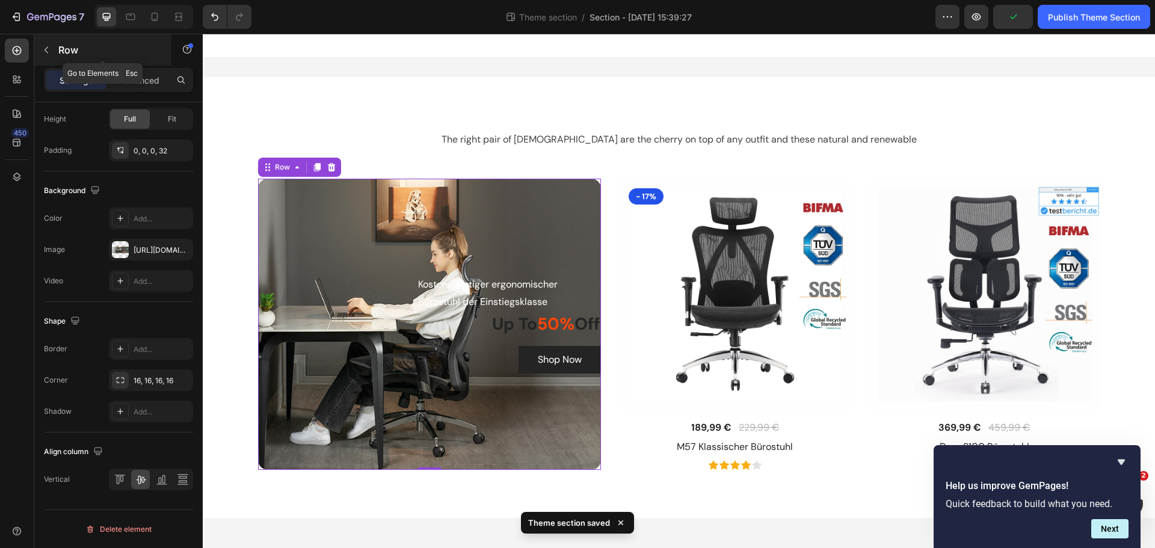
click at [61, 43] on p "Row" at bounding box center [109, 50] width 102 height 14
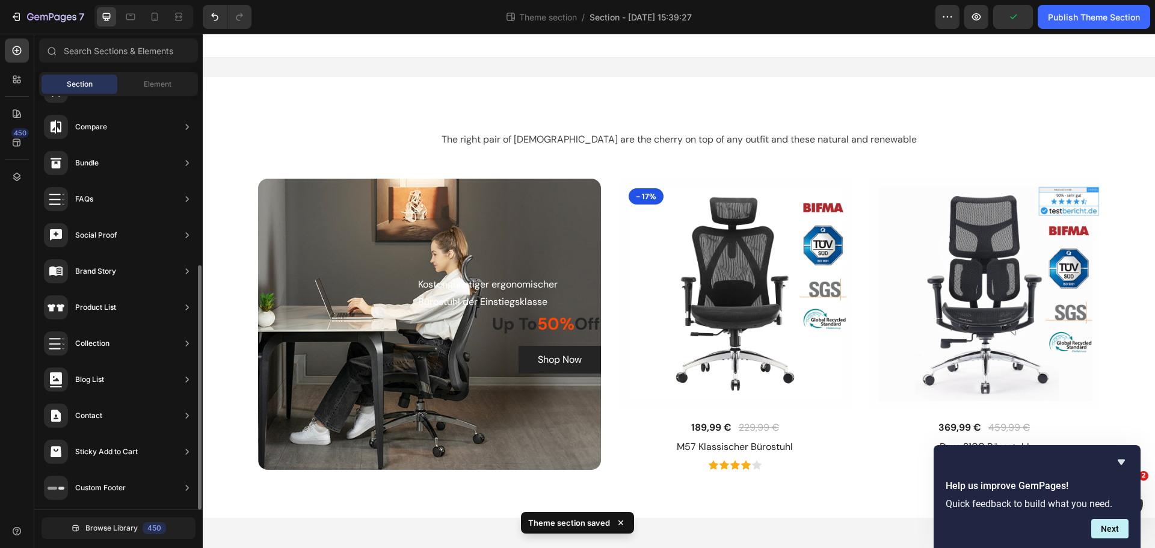
scroll to position [479, 0]
click at [172, 81] on div "Element" at bounding box center [158, 84] width 76 height 19
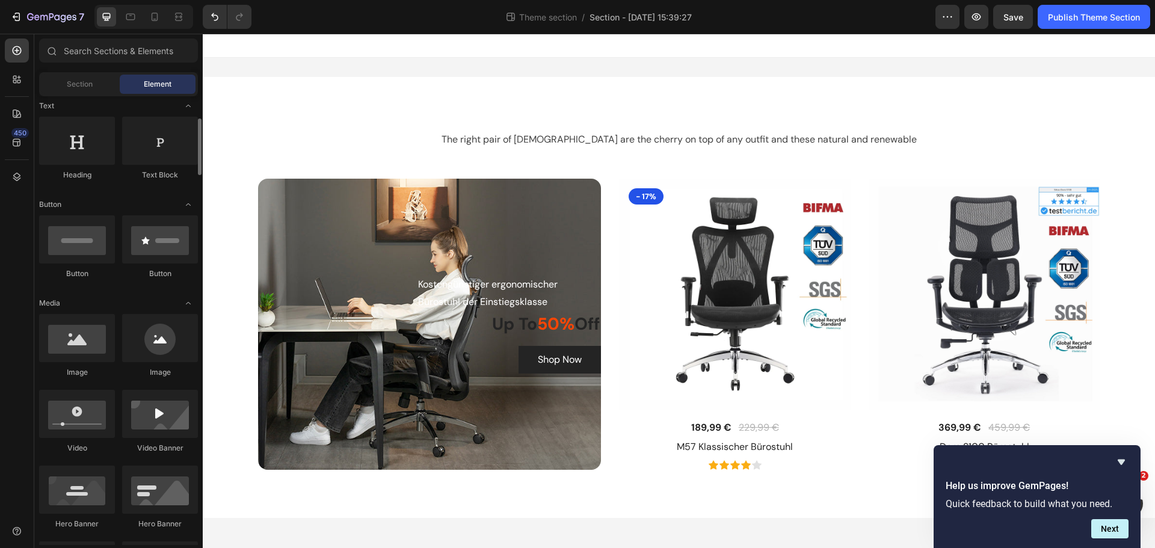
scroll to position [241, 0]
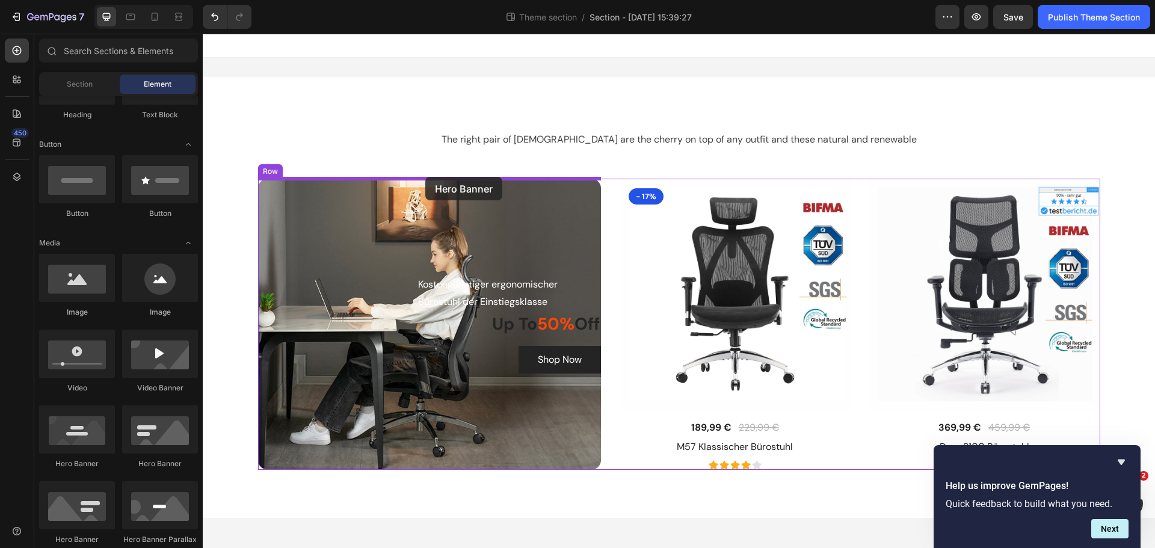
drag, startPoint x: 288, startPoint y: 472, endPoint x: 425, endPoint y: 177, distance: 325.6
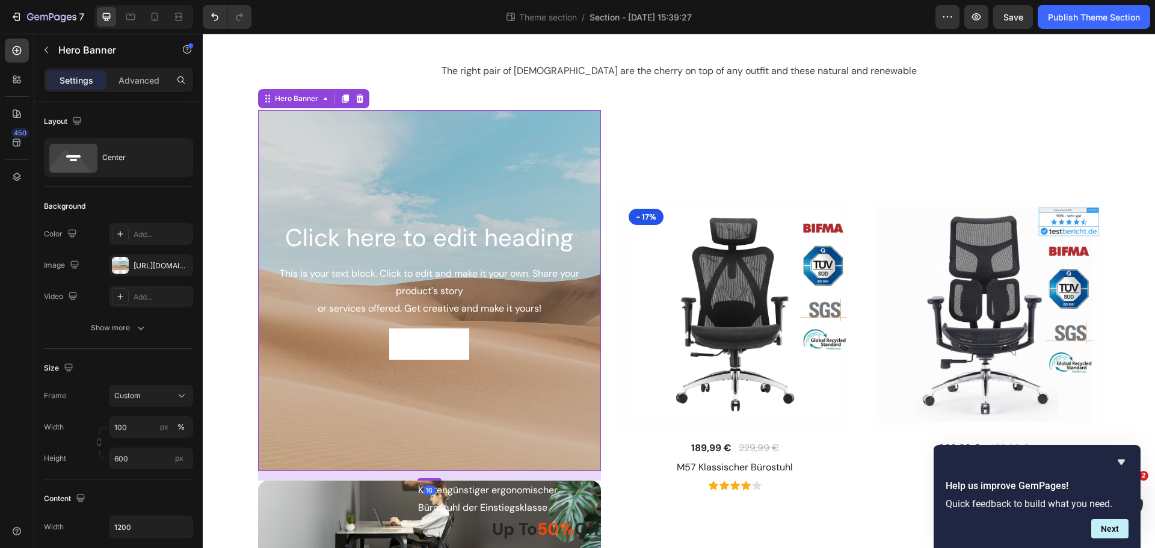
scroll to position [167, 0]
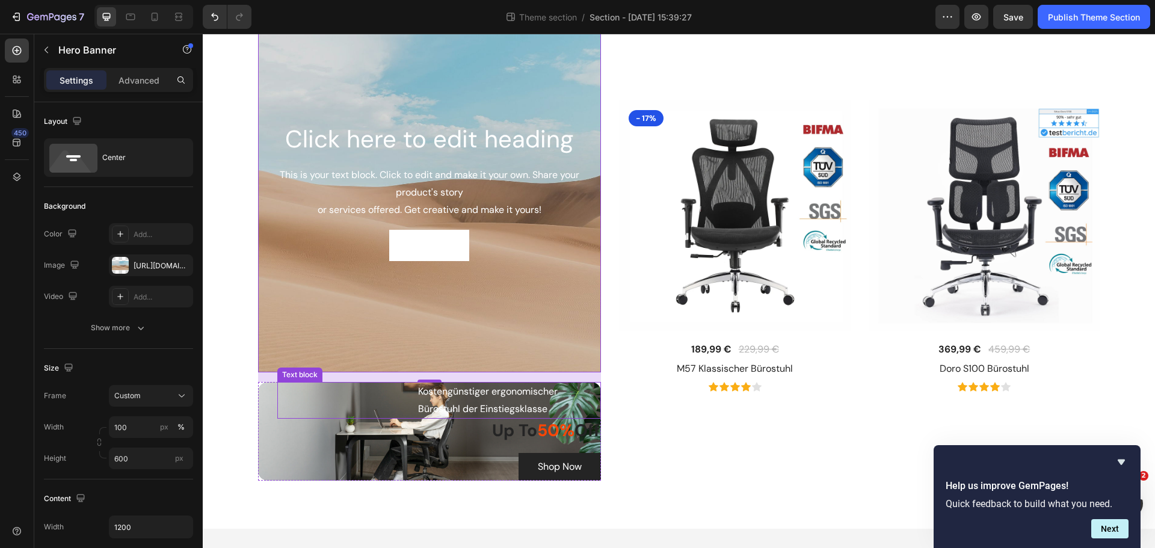
click at [277, 393] on div "Kostengünstiger ergonomischer Bürostuhl der Einstiegsklasse Text block" at bounding box center [439, 400] width 324 height 37
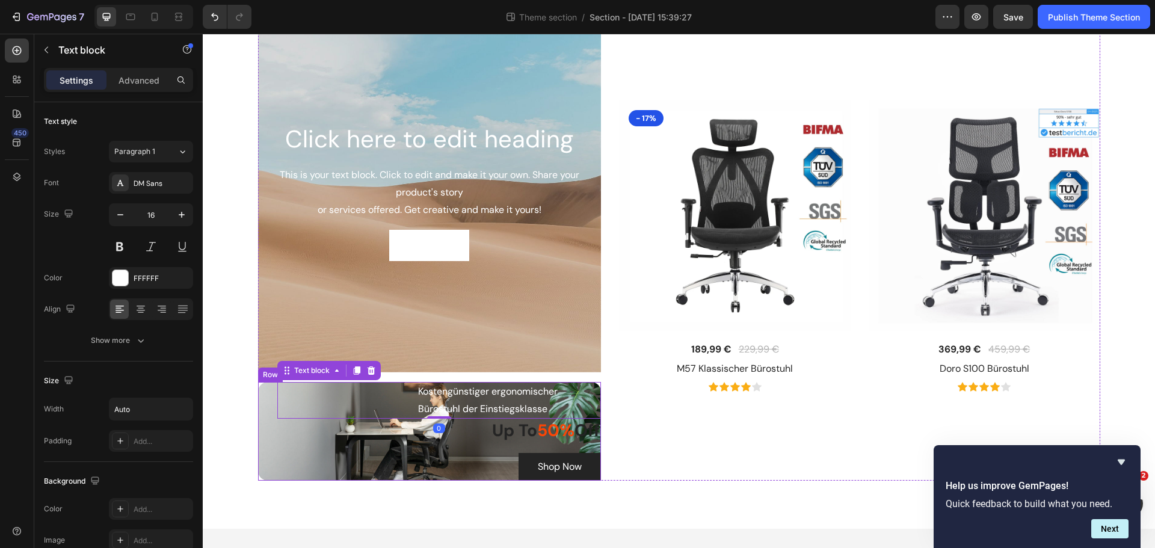
click at [259, 402] on div "Kostengünstiger ergonomischer Bürostuhl der Einstiegsklasse Text block 0 Up To …" at bounding box center [429, 431] width 343 height 99
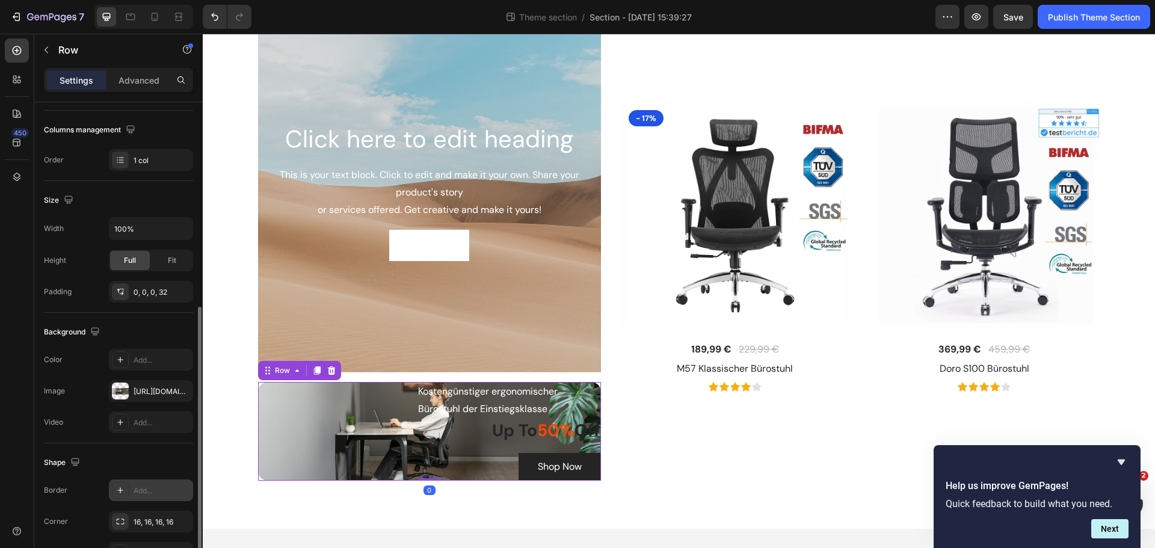
scroll to position [241, 0]
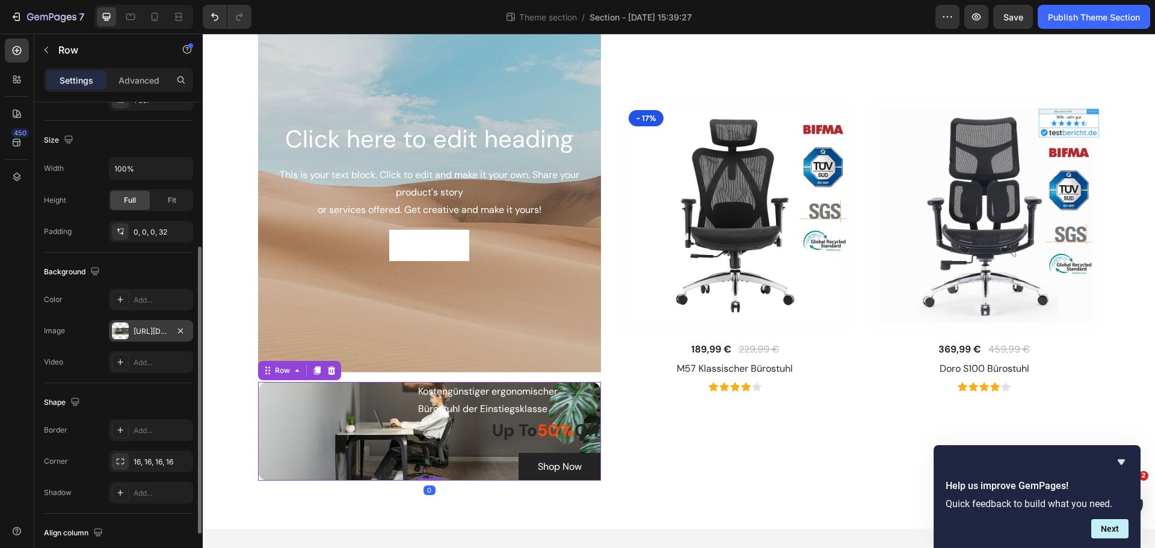
click at [156, 327] on div "[URL][DOMAIN_NAME]" at bounding box center [151, 331] width 35 height 11
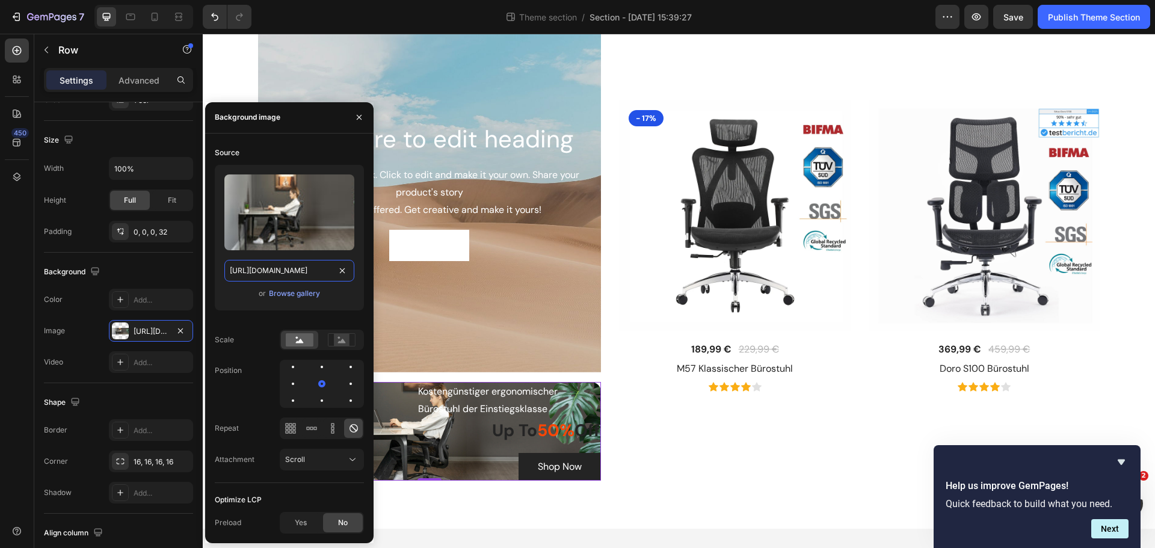
click at [307, 272] on input "[URL][DOMAIN_NAME]" at bounding box center [289, 271] width 130 height 22
click at [477, 313] on div "Background Image" at bounding box center [429, 191] width 343 height 361
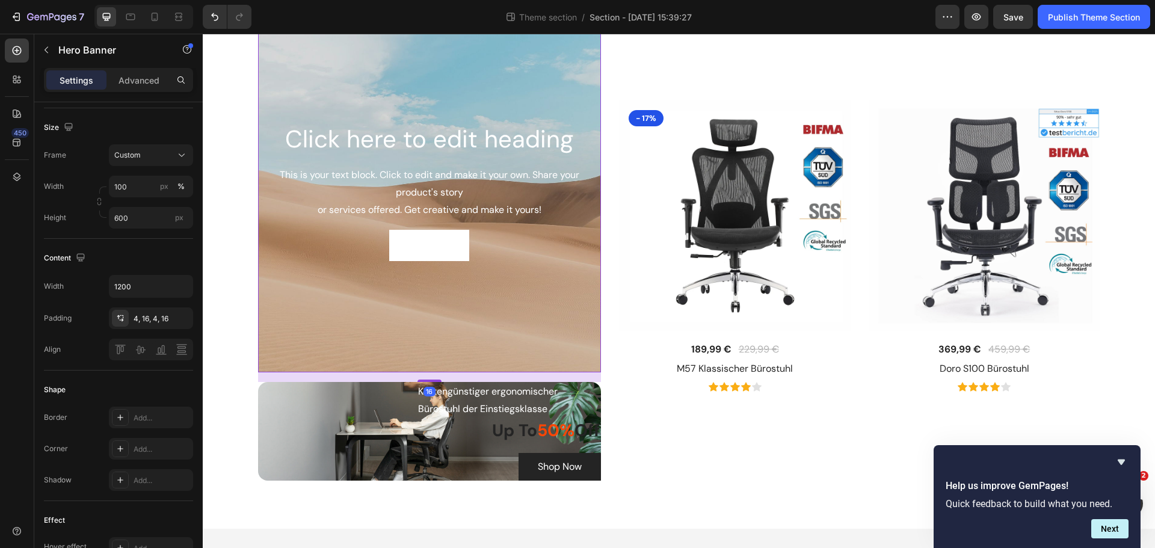
scroll to position [0, 0]
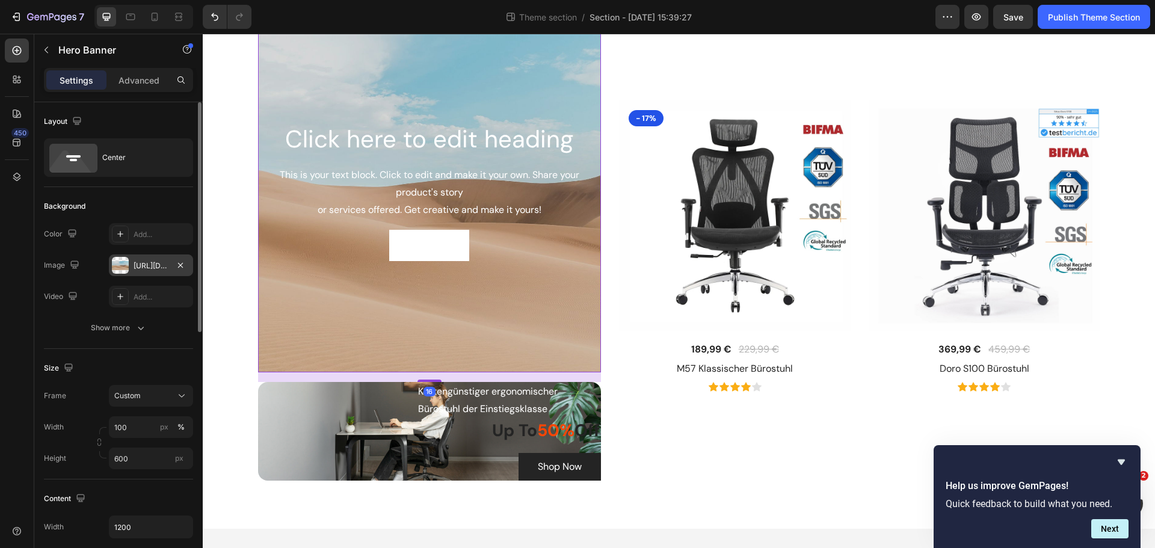
click at [155, 259] on div "[URL][DOMAIN_NAME]" at bounding box center [151, 265] width 84 height 22
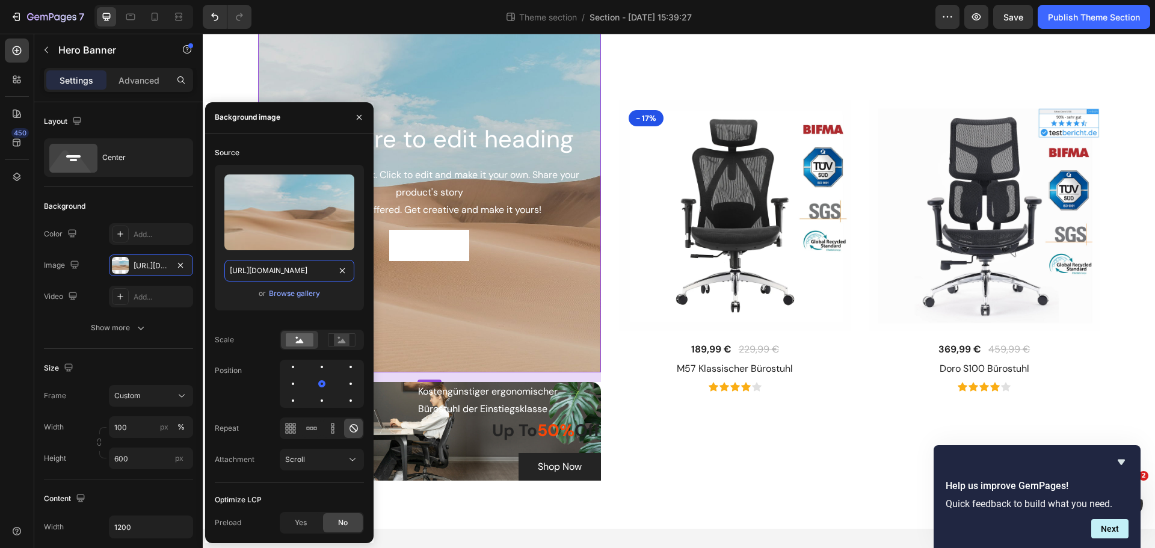
click at [301, 276] on input "[URL][DOMAIN_NAME]" at bounding box center [289, 271] width 130 height 22
paste input "0742/4059/0047/files/gempages_559435240720827197-4be6e8a8-12b1-42cb-b1c3-2d6c9a…"
type input "[URL][DOMAIN_NAME]"
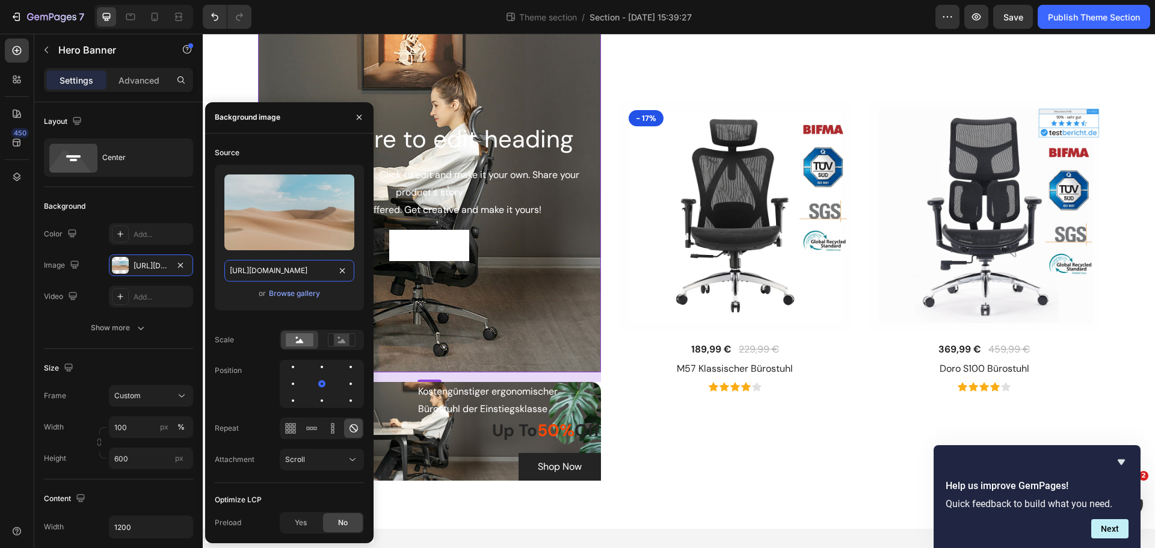
scroll to position [0, 370]
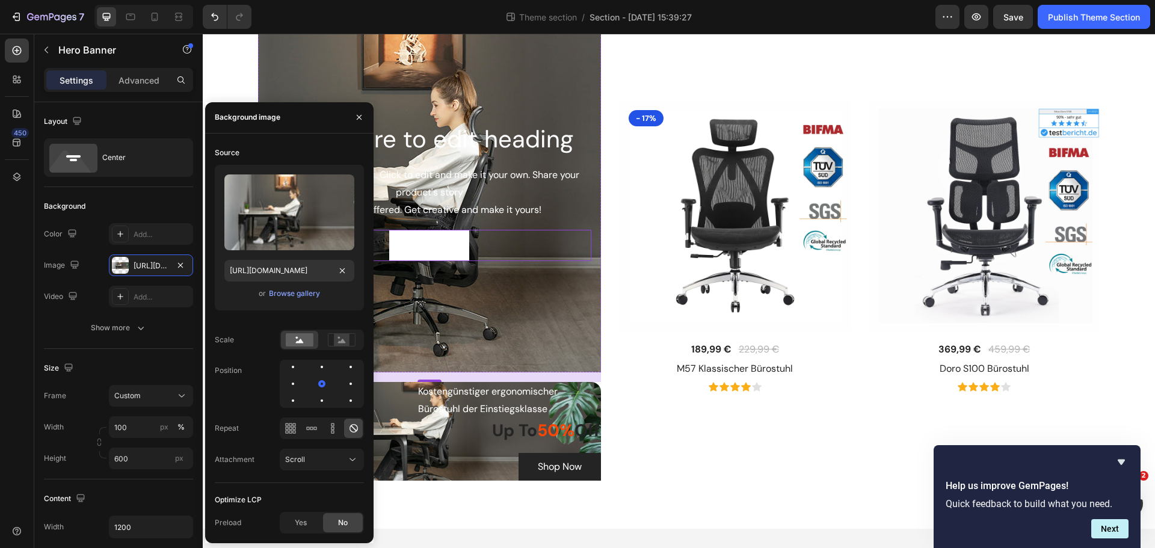
click at [484, 254] on div "Get started Button" at bounding box center [430, 246] width 324 height 32
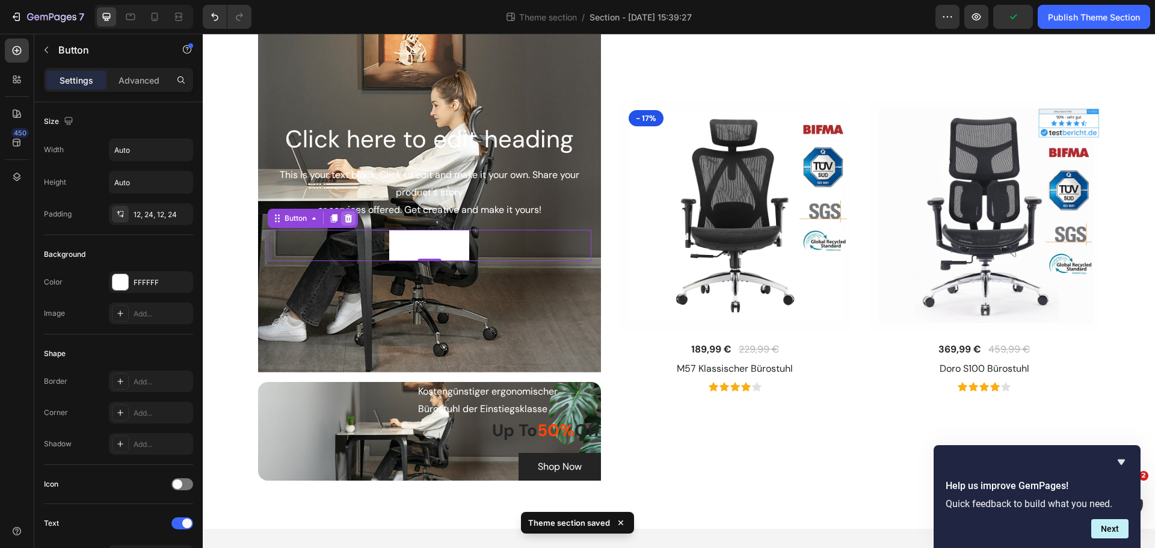
click at [344, 220] on icon at bounding box center [348, 217] width 8 height 8
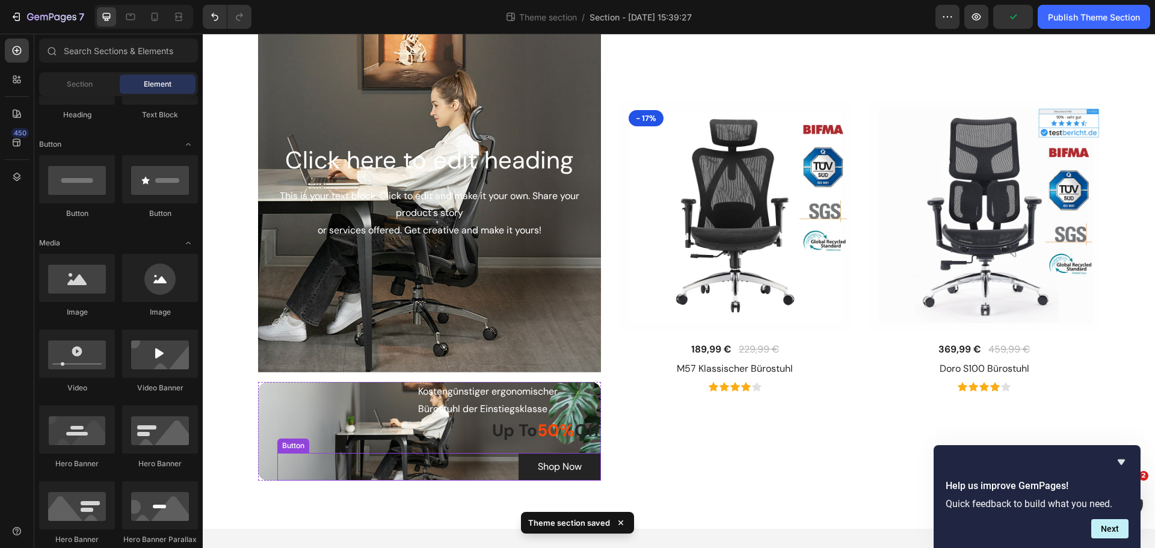
click at [500, 462] on div "Shop Now Button" at bounding box center [439, 467] width 324 height 28
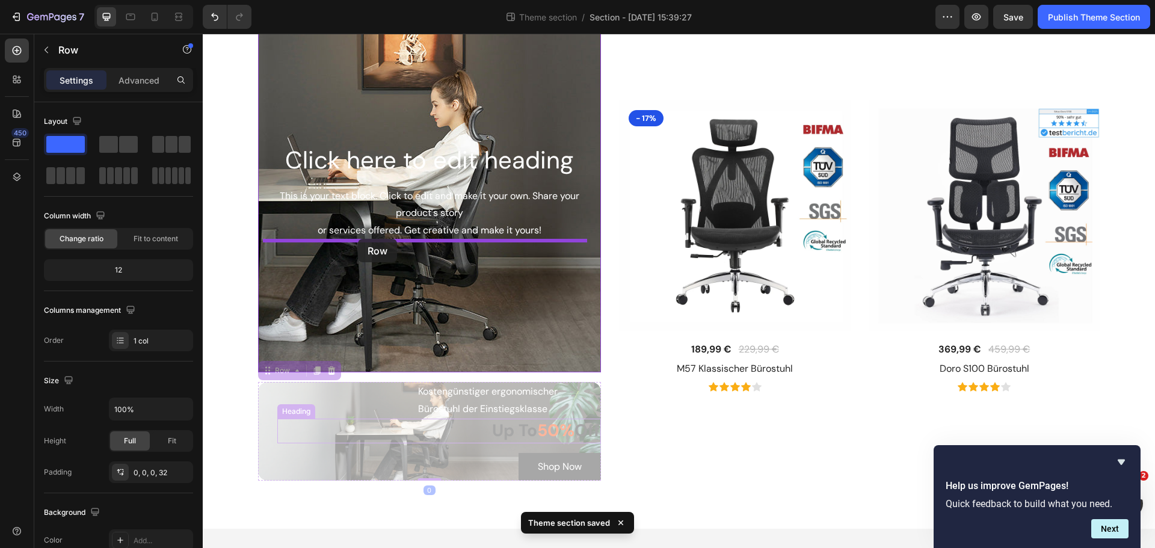
drag, startPoint x: 265, startPoint y: 446, endPoint x: 363, endPoint y: 239, distance: 229.7
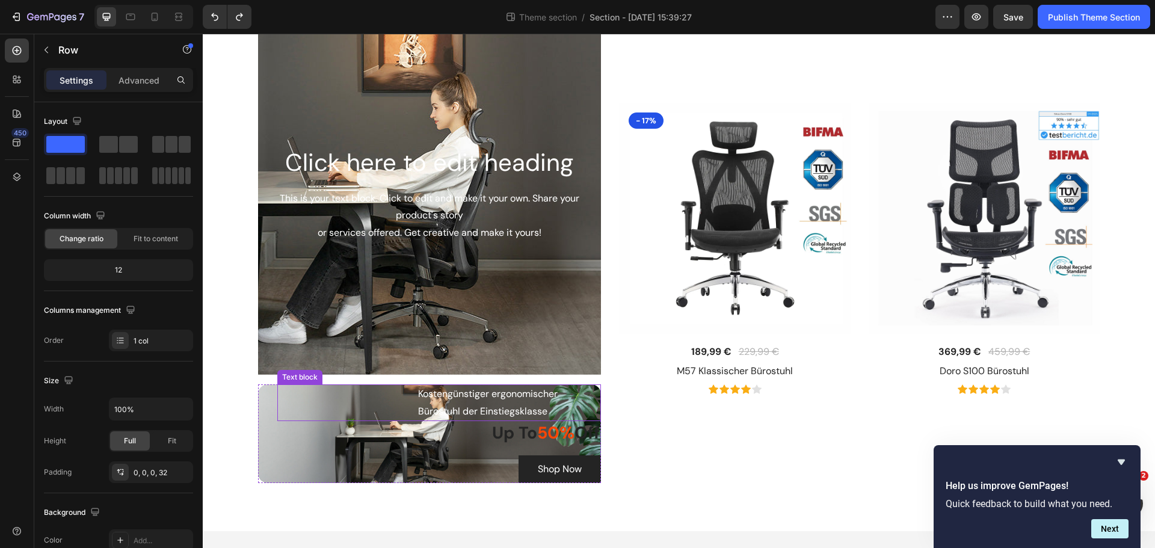
scroll to position [167, 0]
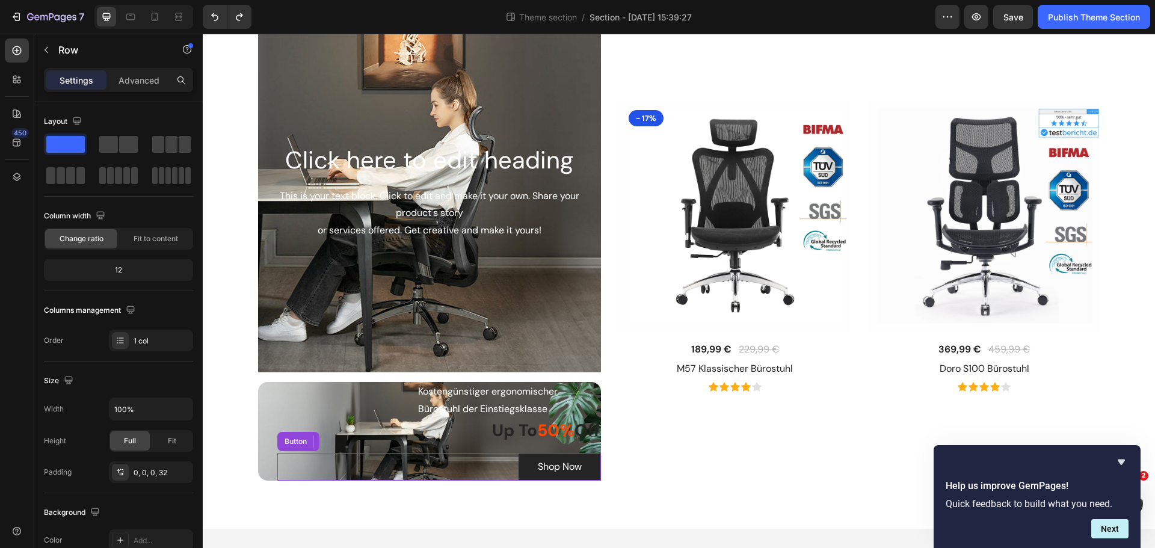
click at [468, 467] on div "Shop Now Button" at bounding box center [439, 467] width 324 height 28
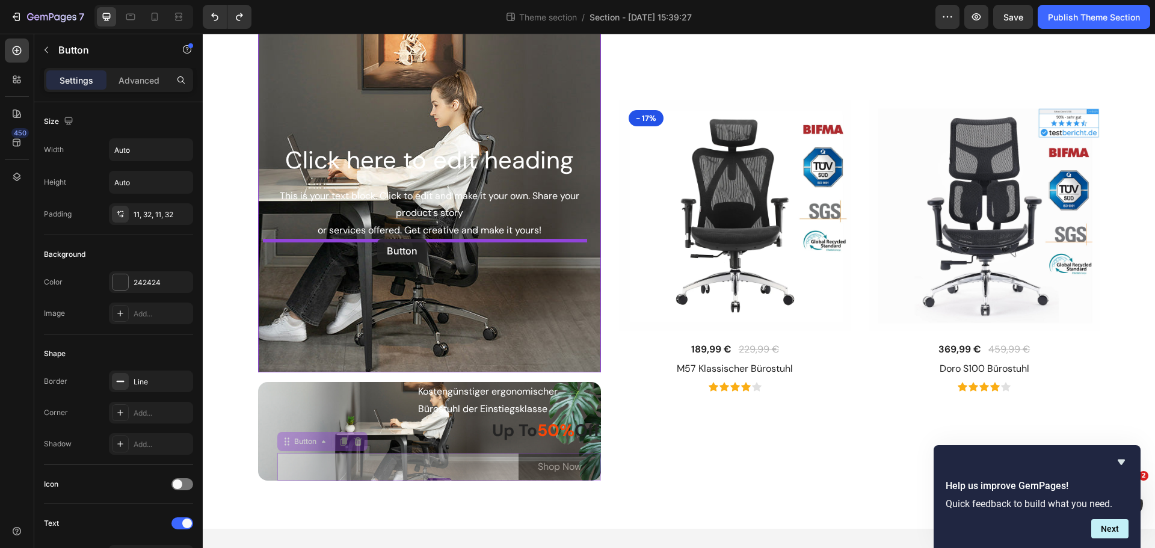
drag, startPoint x: 278, startPoint y: 438, endPoint x: 377, endPoint y: 239, distance: 222.7
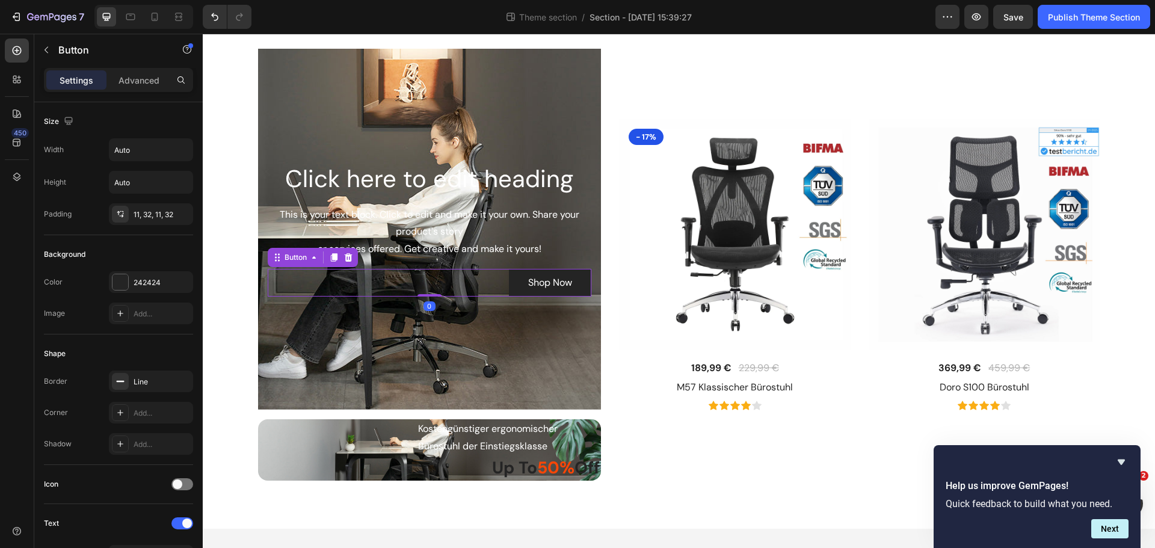
scroll to position [130, 0]
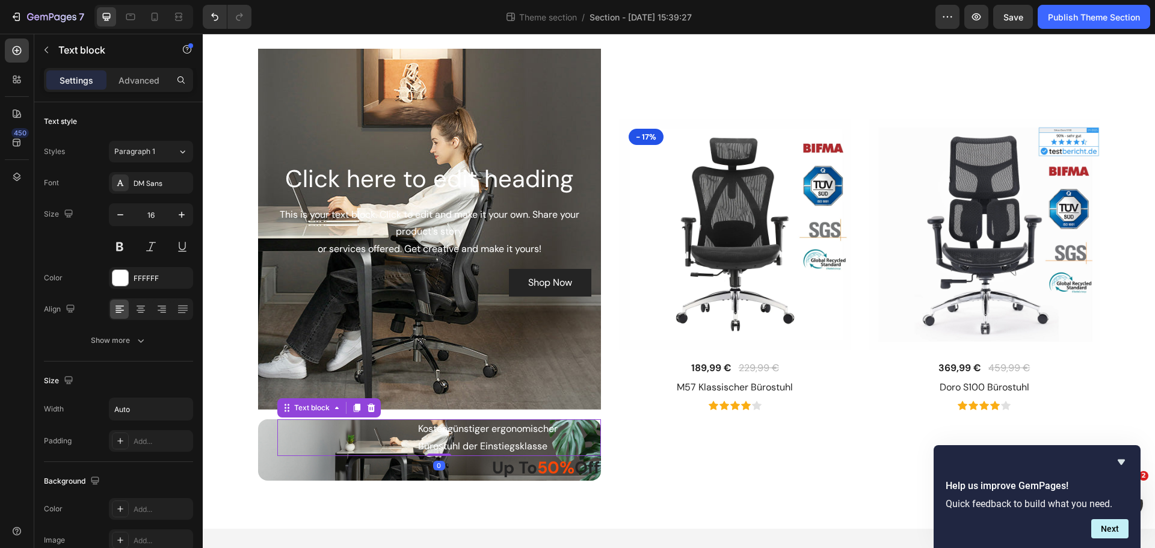
click at [461, 444] on p "Kostengünstiger ergonomischer Bürostuhl der Einstiegsklasse" at bounding box center [509, 437] width 182 height 35
click at [582, 428] on p "Kostengünstiger ergonomischer Bürostuhl der Einstiegsklasse" at bounding box center [509, 437] width 182 height 35
click at [588, 422] on p "Kostengünstiger ergonomischer Bürostuhl der Einstiegsklasse" at bounding box center [509, 437] width 182 height 35
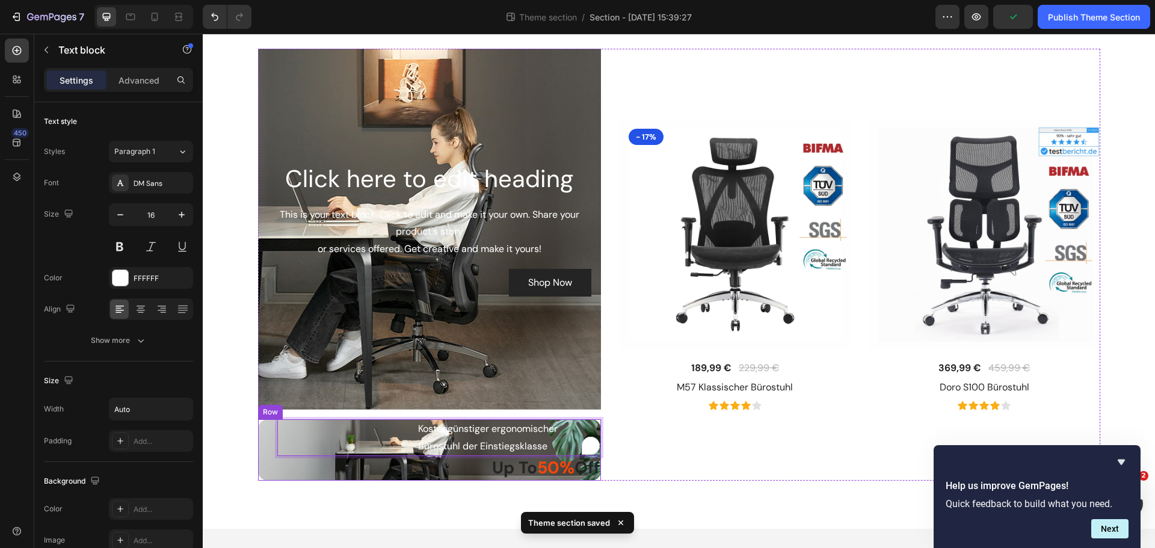
click at [267, 466] on div "Kostengünstiger ergonomischer Bürostuhl der Einstiegsklasse Text block 0 Up To …" at bounding box center [429, 449] width 343 height 61
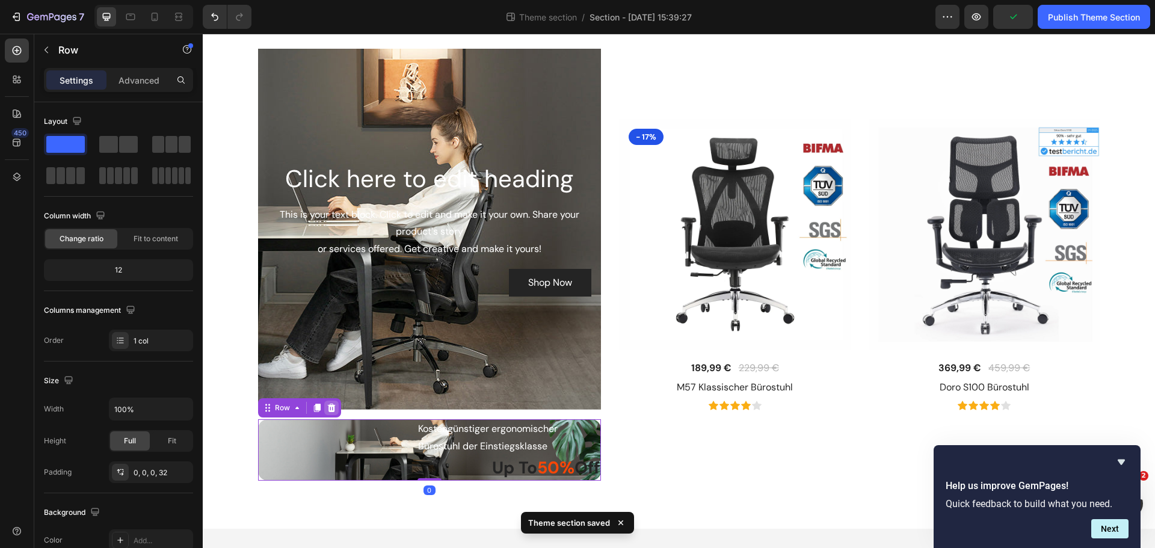
click at [331, 408] on div at bounding box center [331, 408] width 14 height 14
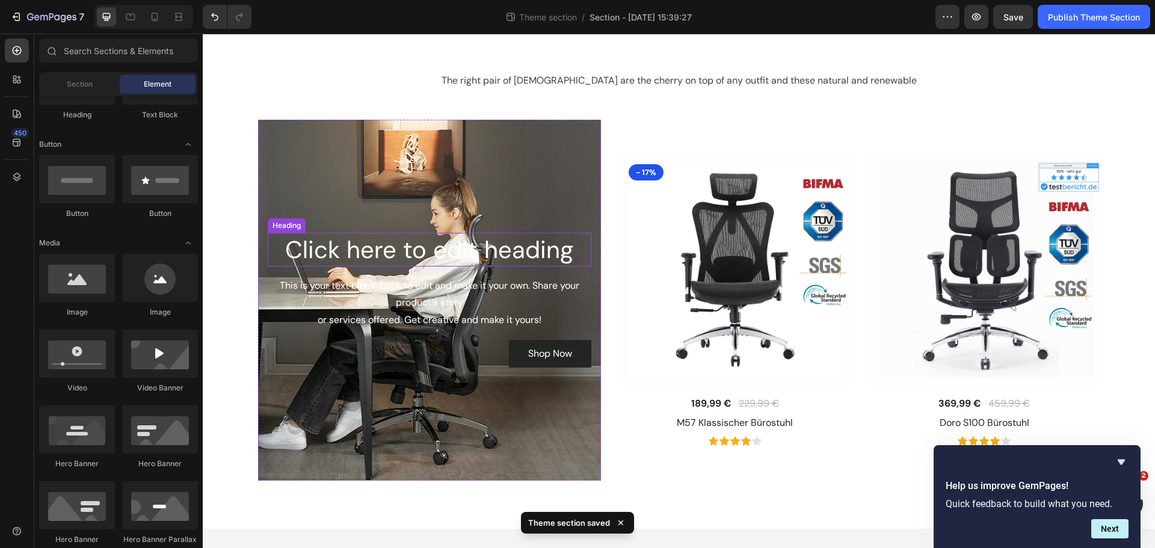
click at [484, 257] on h2 "Click here to edit heading" at bounding box center [430, 250] width 324 height 34
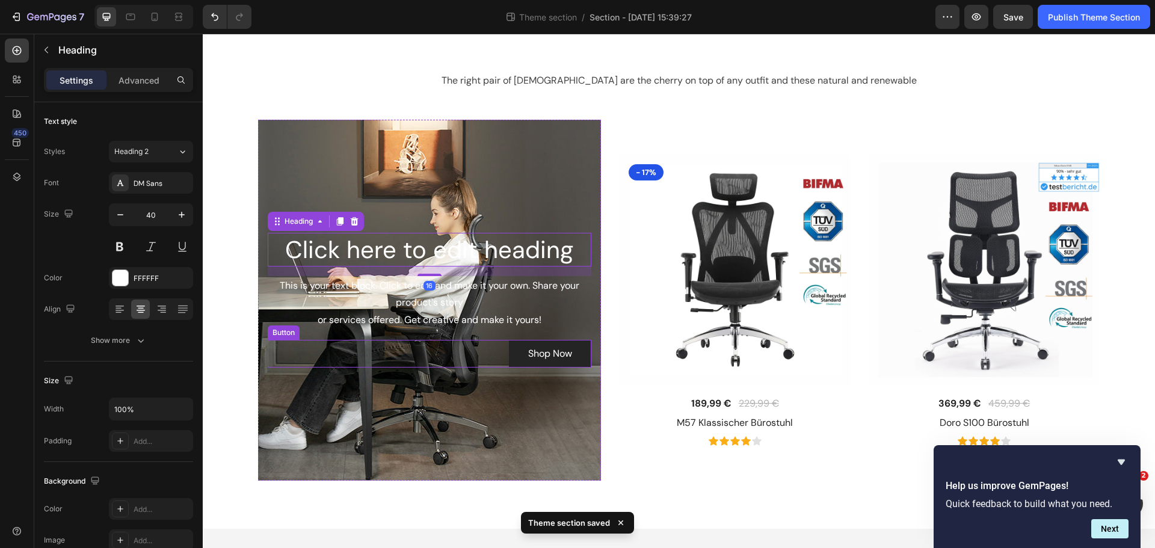
click at [479, 347] on div "Shop Now Button" at bounding box center [430, 354] width 324 height 28
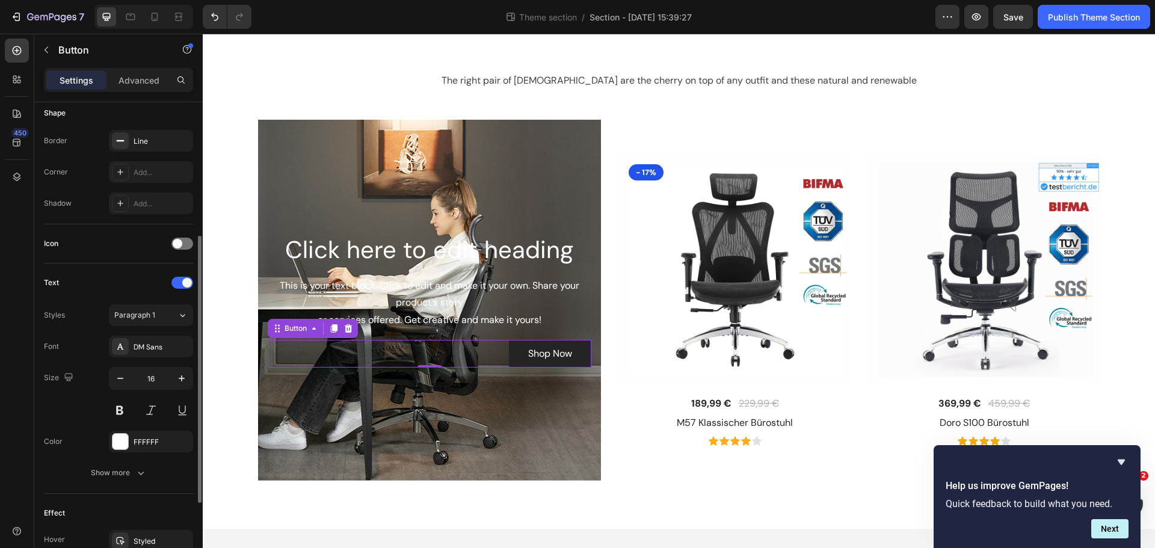
scroll to position [382, 0]
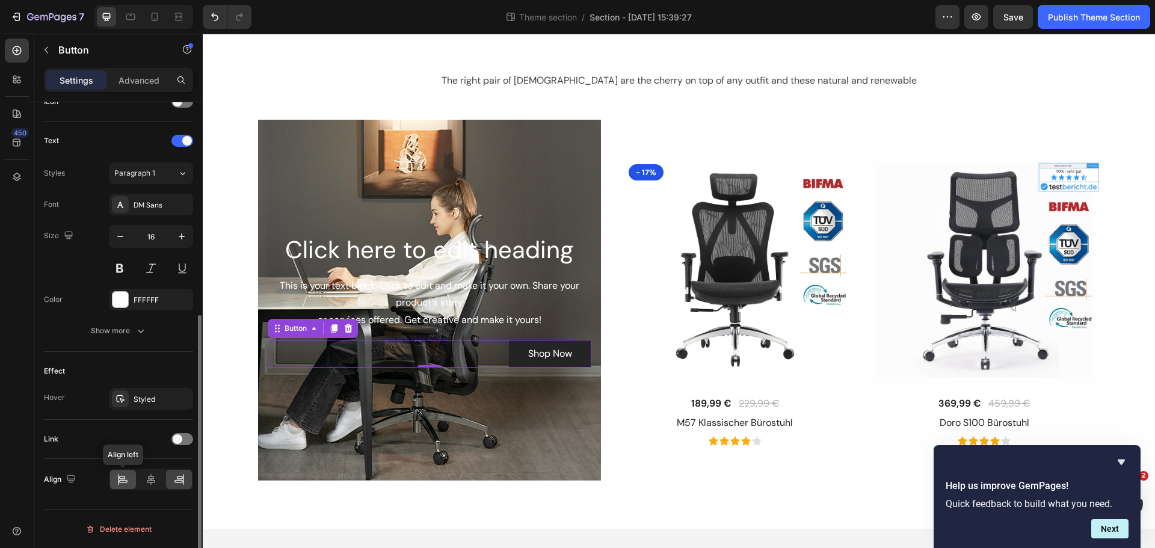
click at [129, 477] on icon at bounding box center [123, 479] width 12 height 12
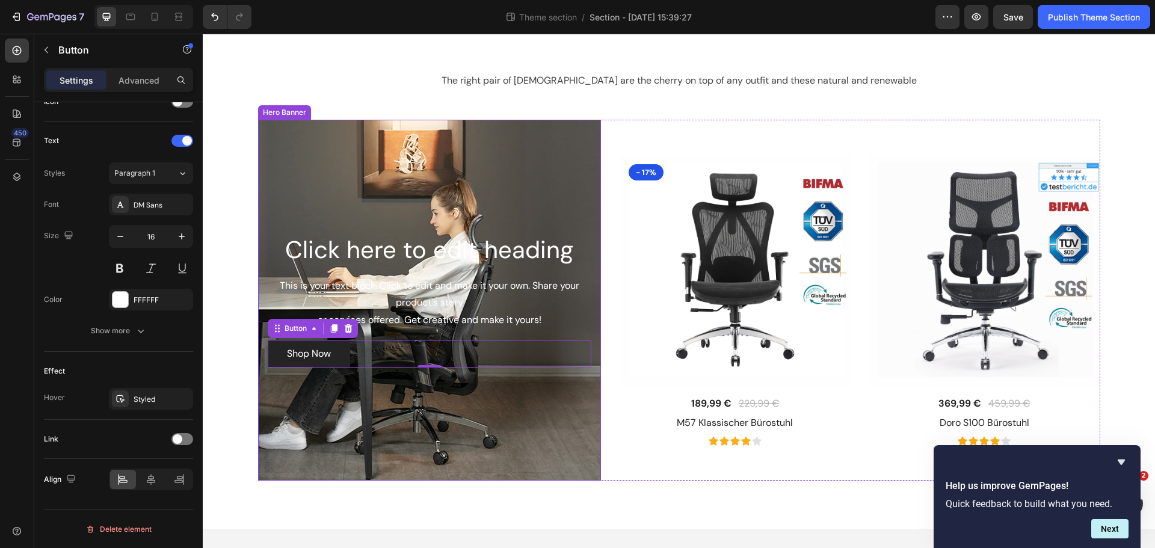
click at [452, 410] on div "Background Image" at bounding box center [429, 300] width 343 height 361
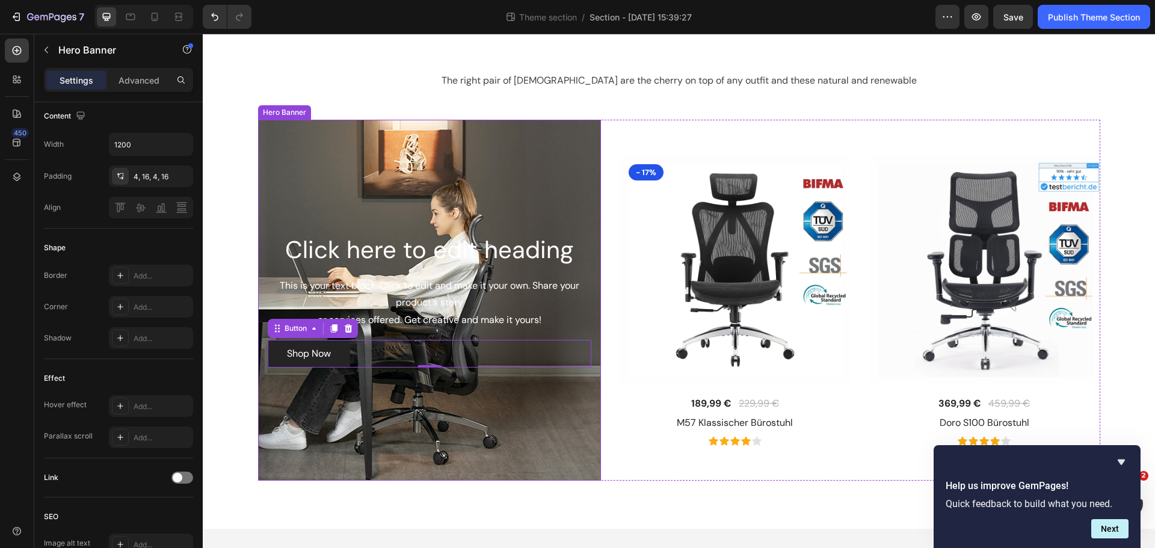
scroll to position [0, 0]
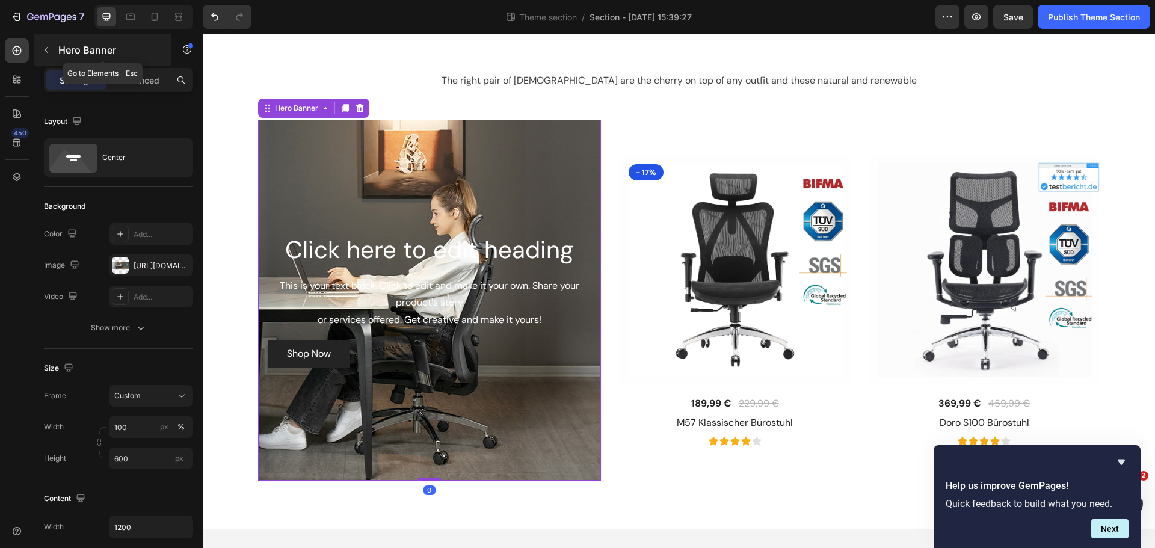
click at [92, 37] on div "Hero Banner" at bounding box center [102, 49] width 137 height 31
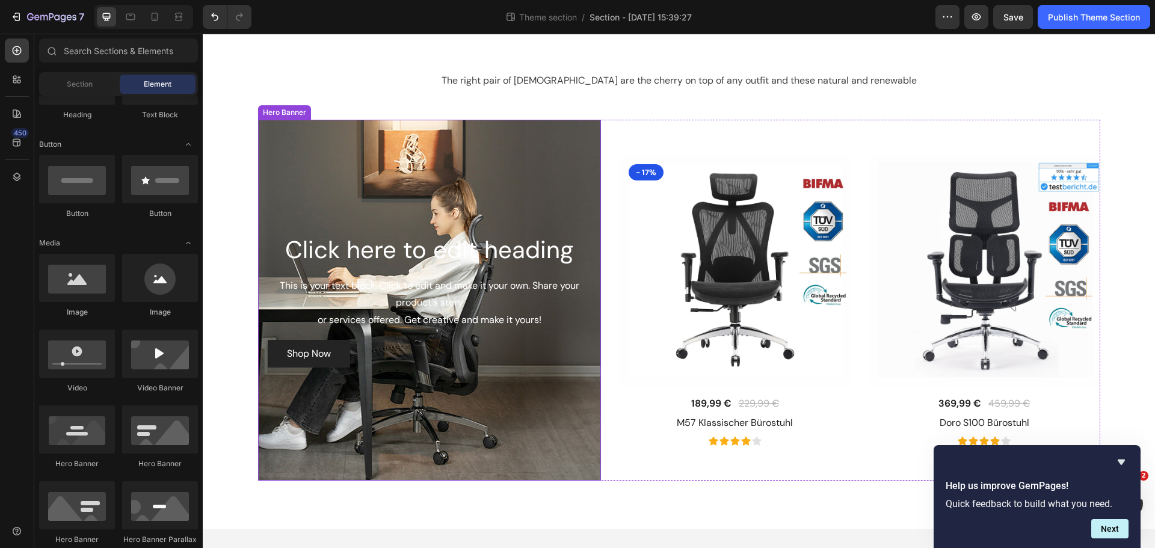
click at [459, 168] on div "Background Image" at bounding box center [429, 300] width 343 height 361
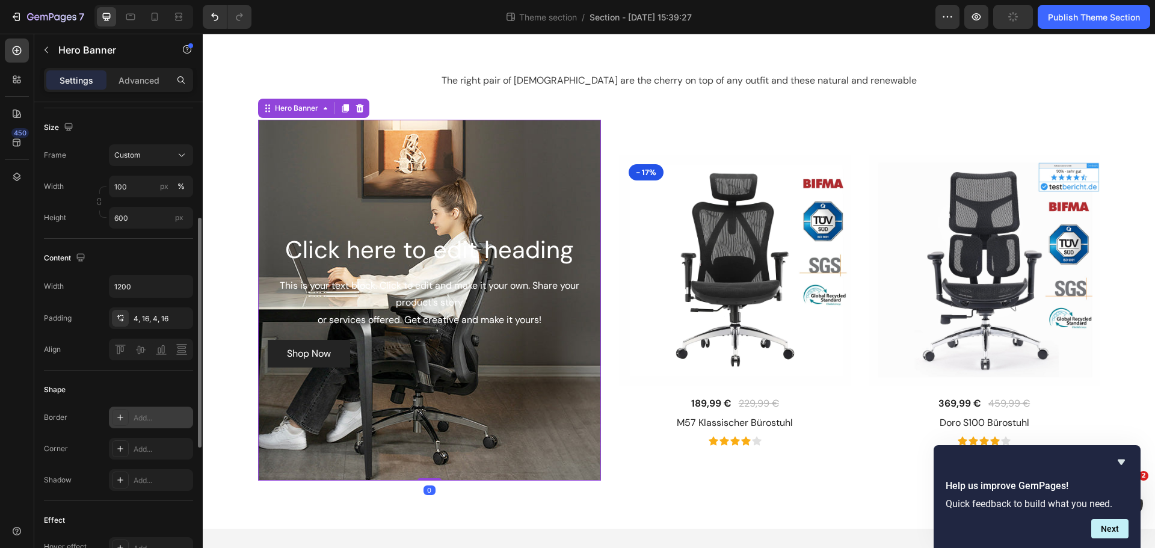
scroll to position [60, 0]
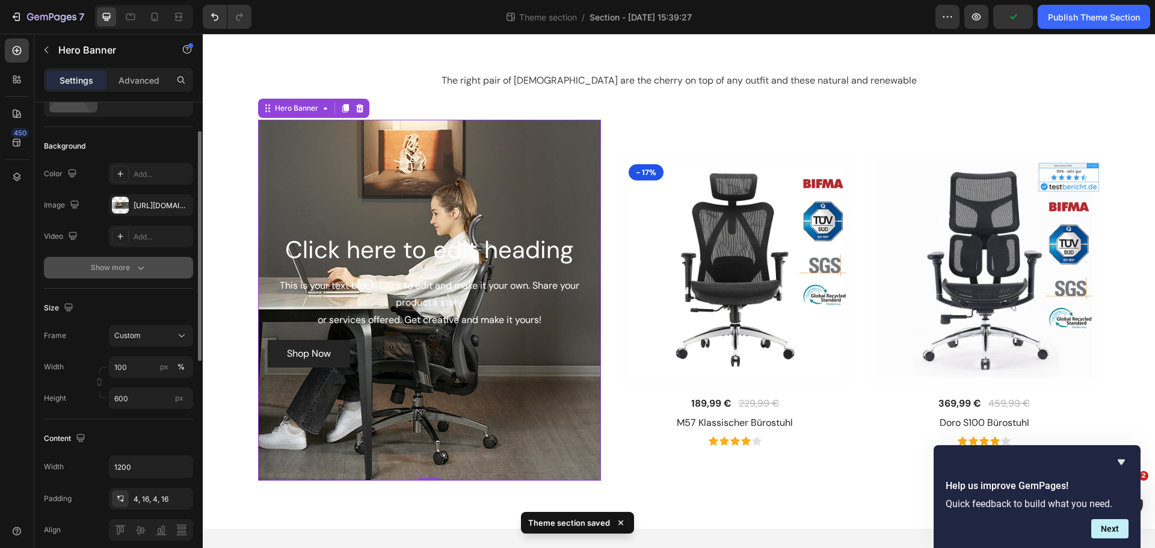
click at [143, 260] on button "Show more" at bounding box center [118, 268] width 149 height 22
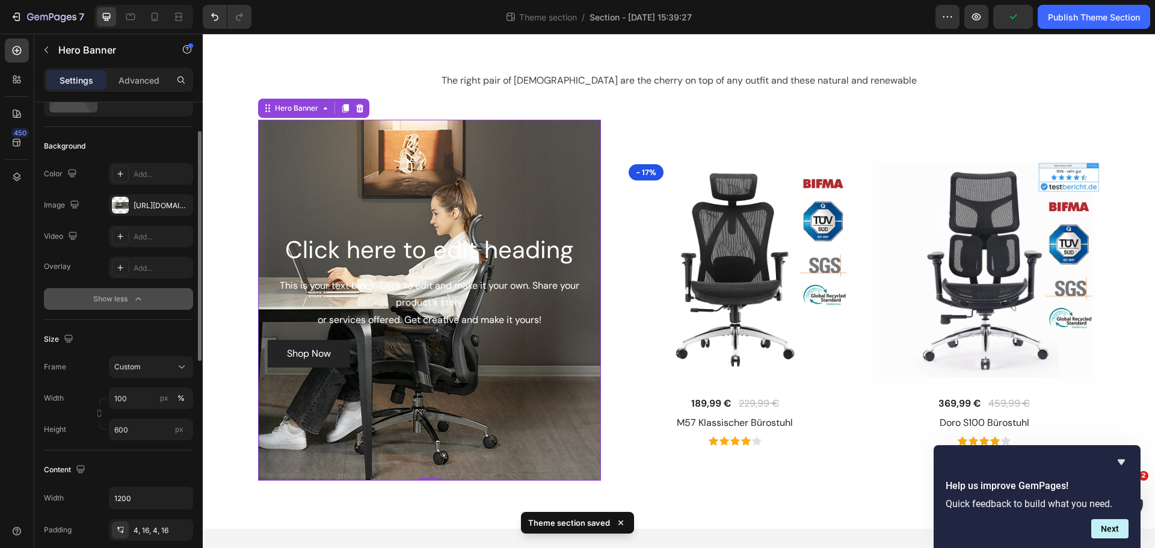
scroll to position [0, 0]
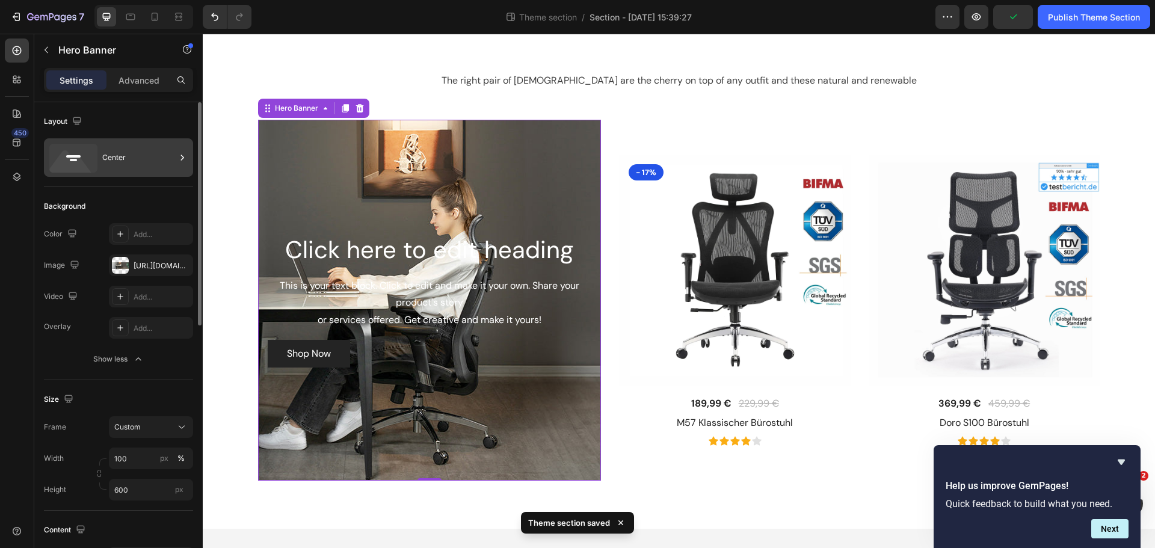
click at [129, 170] on div "Center" at bounding box center [138, 158] width 73 height 28
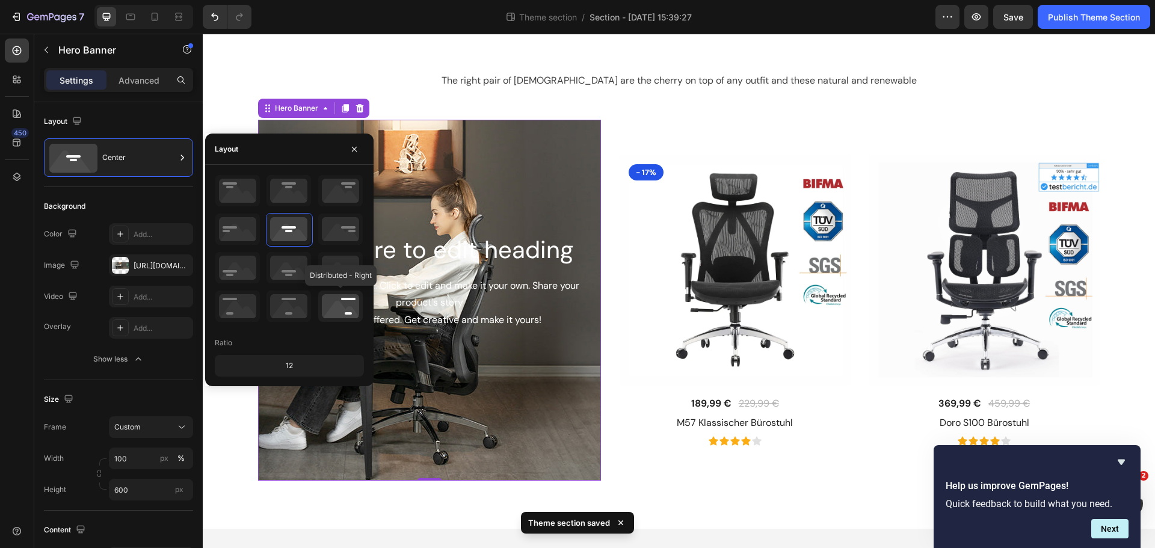
click at [341, 303] on icon at bounding box center [340, 305] width 45 height 31
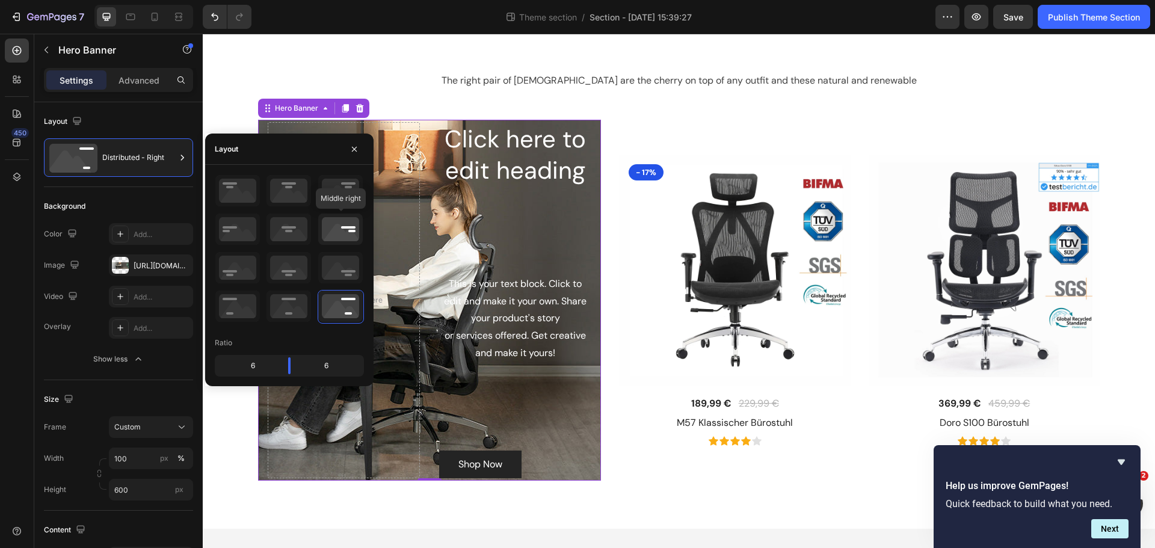
click at [336, 230] on icon at bounding box center [340, 228] width 45 height 31
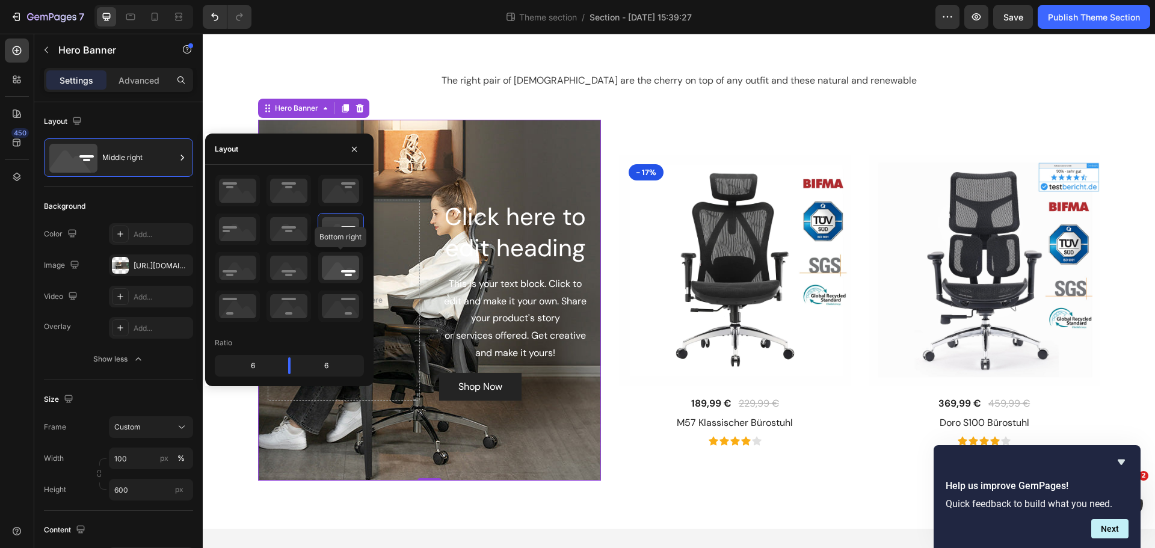
click at [333, 272] on icon at bounding box center [340, 267] width 45 height 31
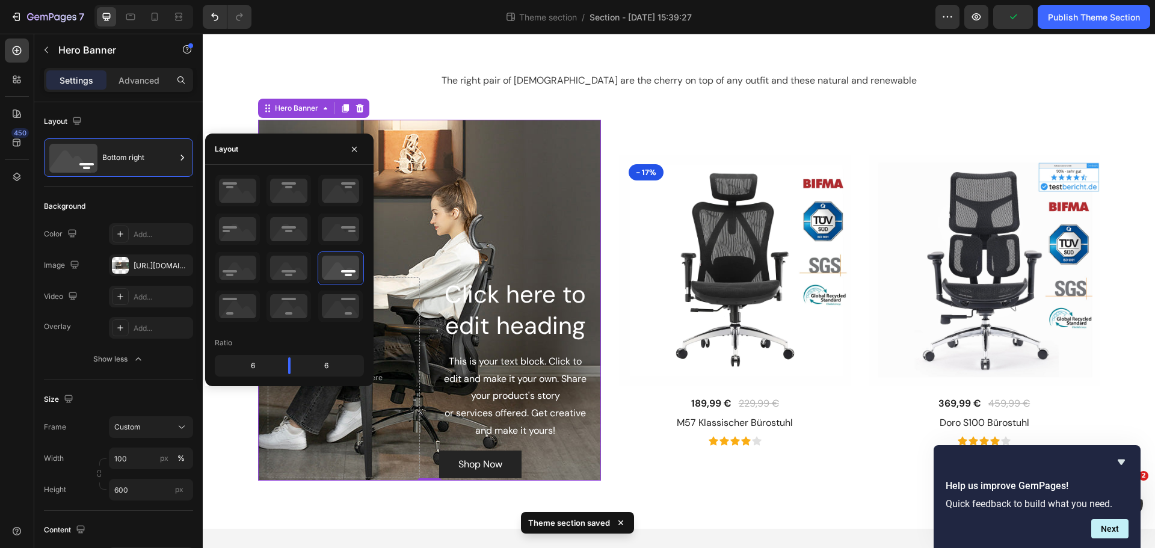
click at [422, 349] on div "Click here to edit heading Heading This is your text block. Click to edit and m…" at bounding box center [429, 378] width 343 height 206
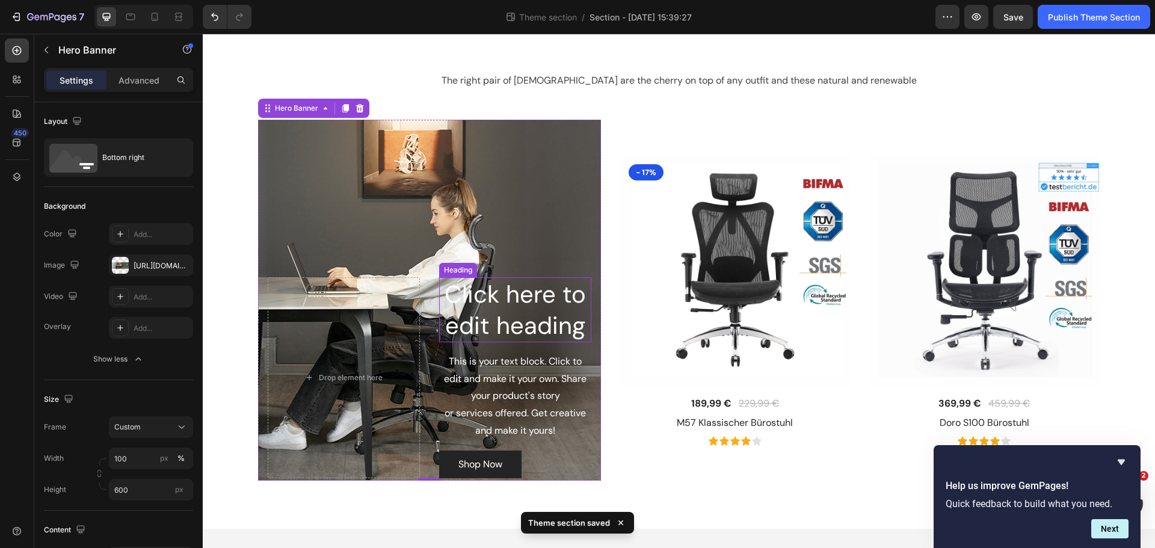
click at [439, 299] on h2 "Click here to edit heading" at bounding box center [515, 309] width 152 height 65
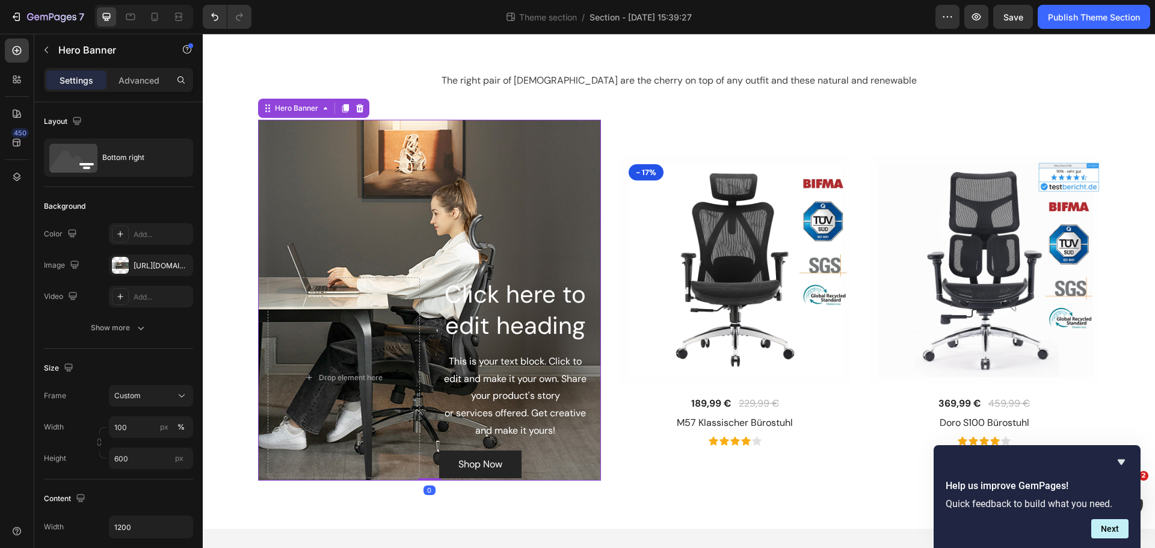
click at [424, 318] on div "Click here to edit heading Heading This is your text block. Click to edit and m…" at bounding box center [429, 378] width 343 height 206
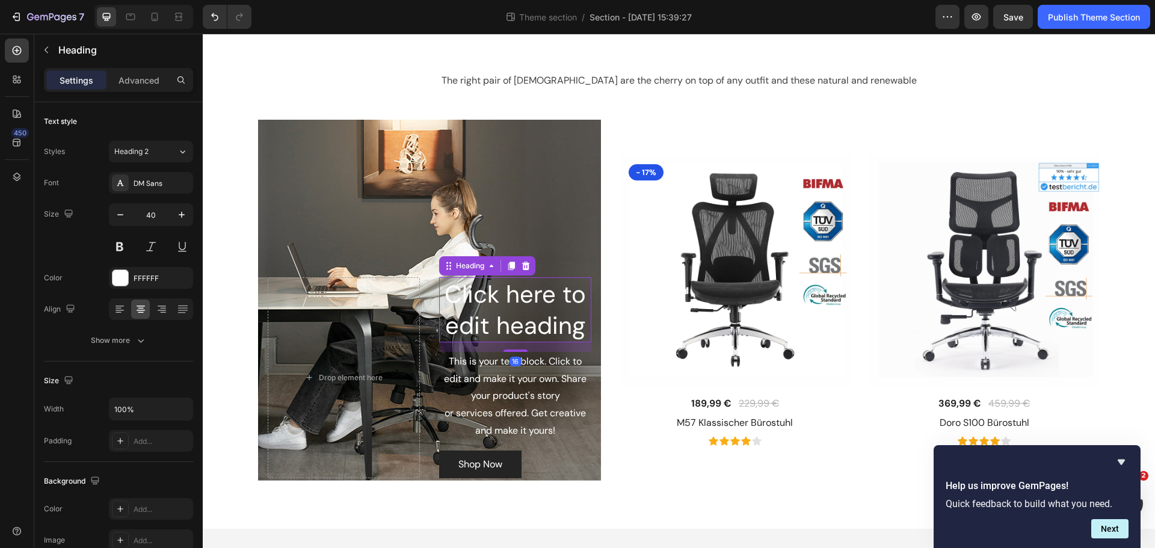
click at [464, 317] on h2 "Click here to edit heading" at bounding box center [515, 309] width 152 height 65
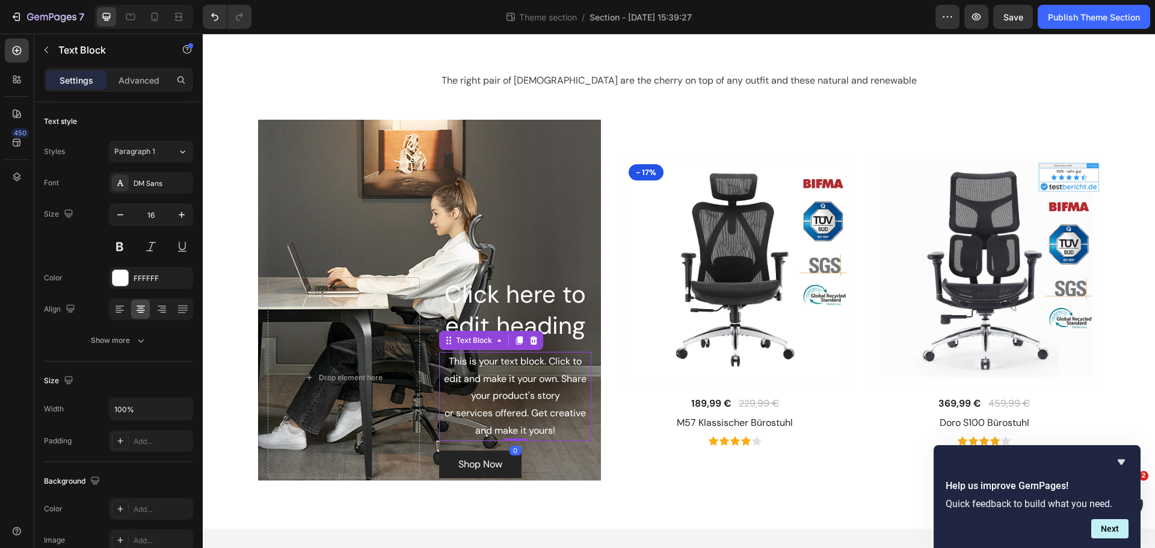
click at [488, 380] on div "This is your text block. Click to edit and make it your own. Share your product…" at bounding box center [515, 396] width 152 height 89
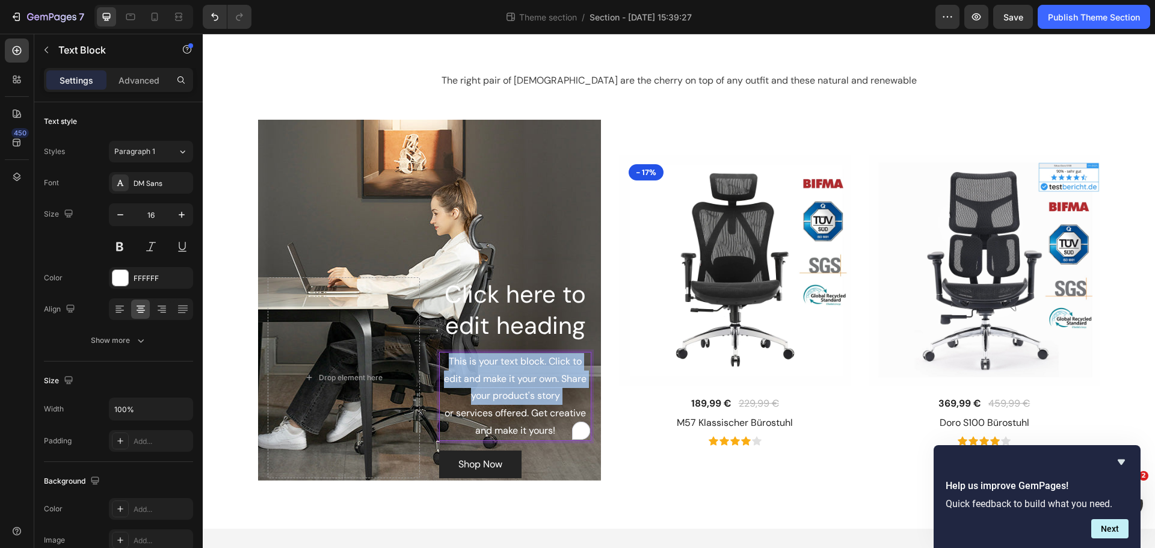
click at [488, 380] on p "This is your text block. Click to edit and make it your own. Share your product…" at bounding box center [515, 396] width 150 height 87
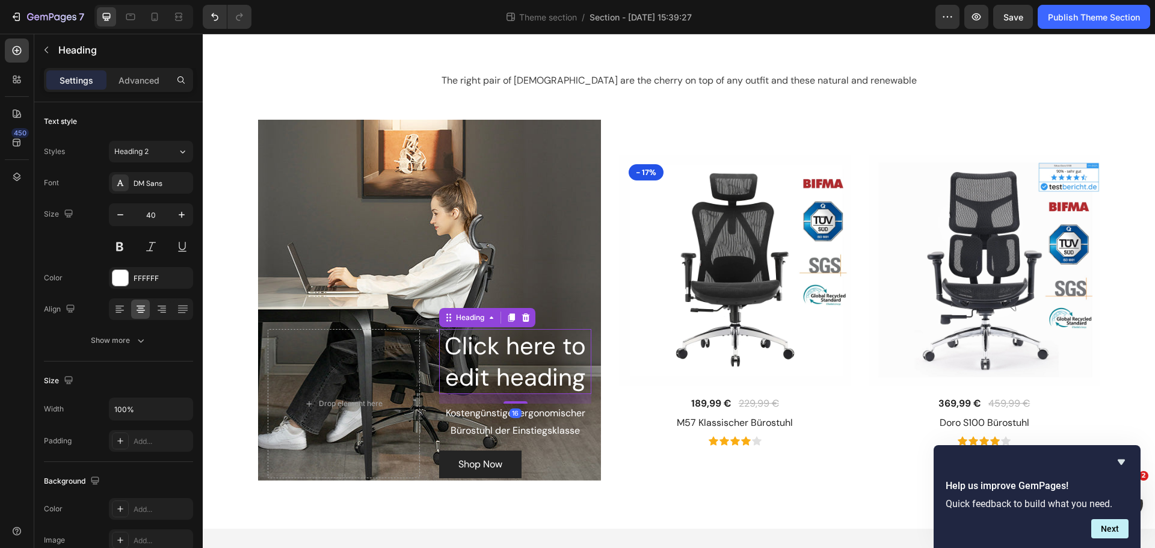
click at [503, 379] on h2 "Click here to edit heading" at bounding box center [515, 361] width 152 height 65
click at [518, 377] on h2 "Click here to edit heading" at bounding box center [515, 361] width 152 height 65
click at [518, 377] on p "Click here to edit heading" at bounding box center [515, 361] width 150 height 63
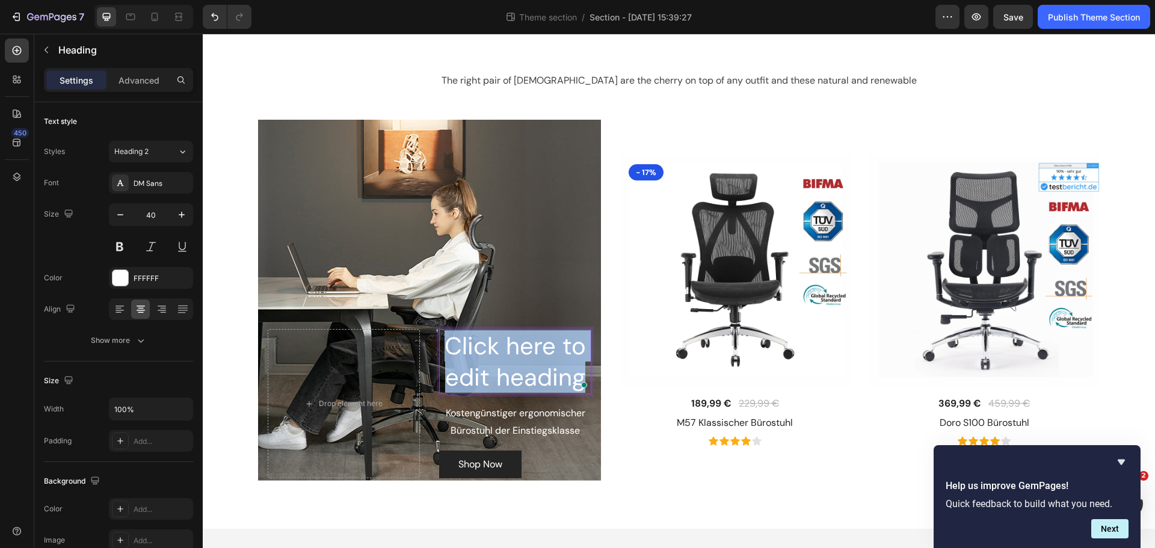
click at [518, 377] on p "Click here to edit heading" at bounding box center [515, 361] width 150 height 63
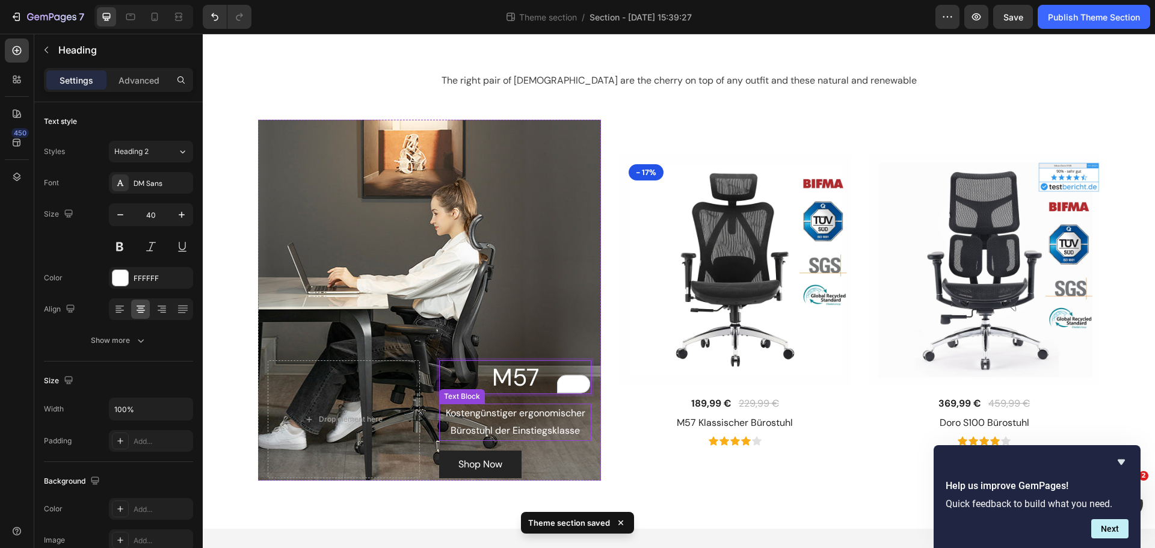
click at [506, 416] on p "Kostengünstiger ergonomischer Bürostuhl der Einstiegsklasse" at bounding box center [515, 422] width 150 height 35
click at [553, 377] on p "M57" at bounding box center [515, 376] width 150 height 31
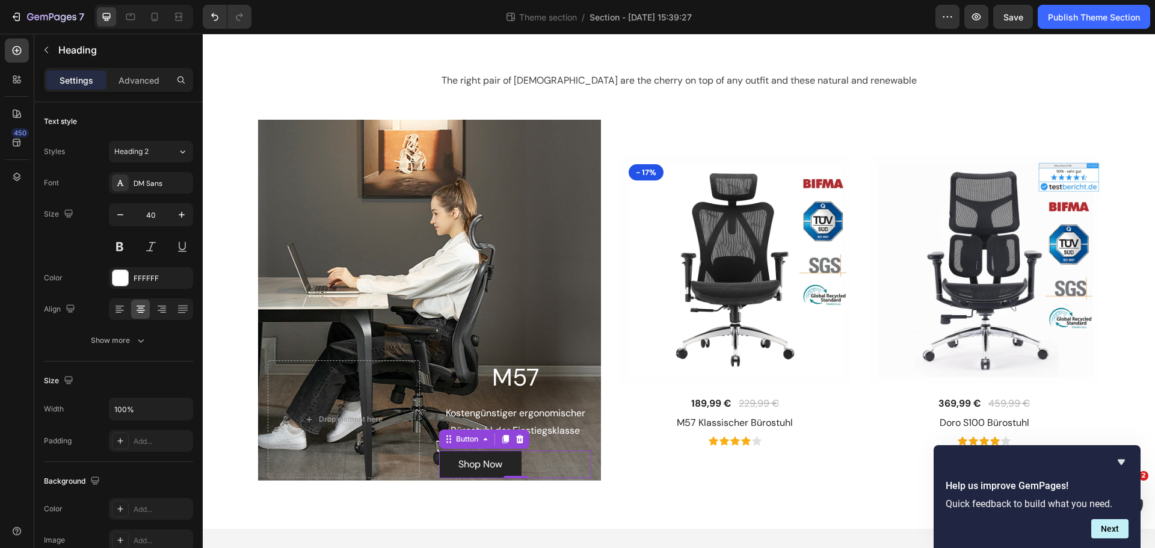
click at [533, 463] on div "Shop Now Button 0" at bounding box center [515, 464] width 152 height 28
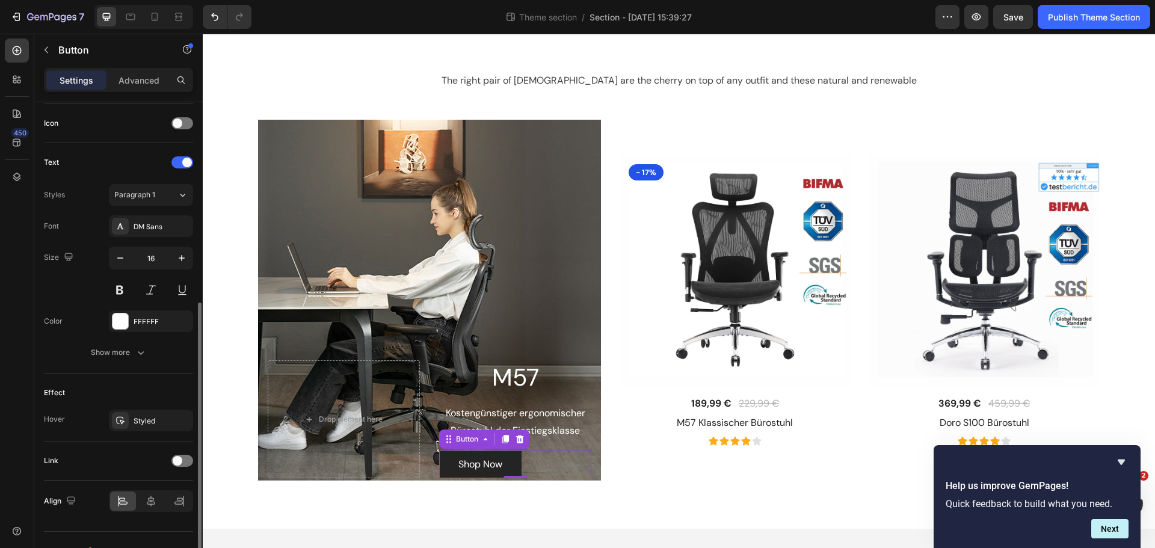
scroll to position [382, 0]
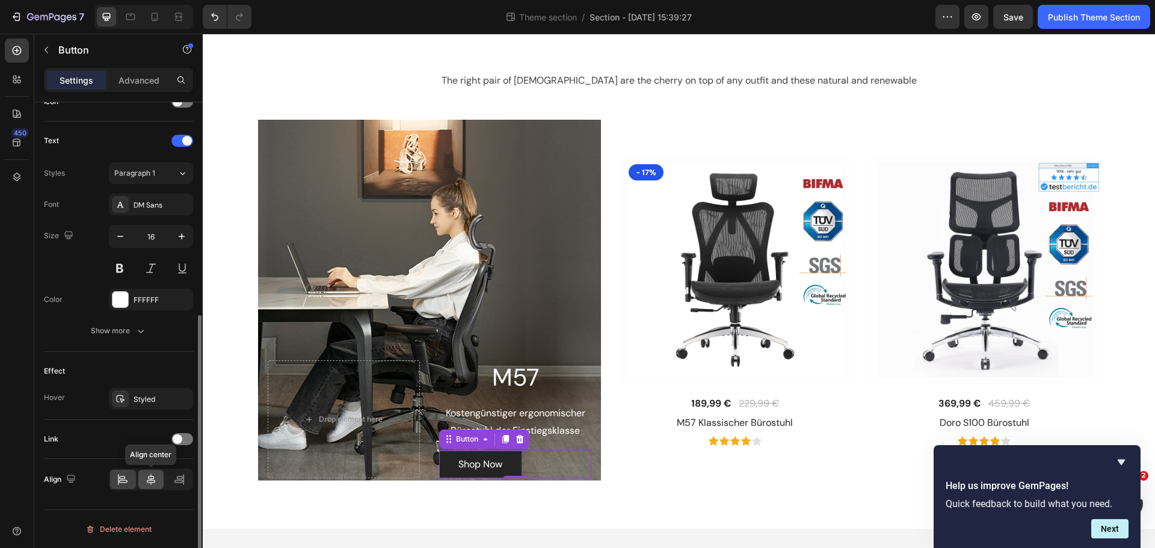
click at [156, 481] on icon at bounding box center [151, 479] width 12 height 12
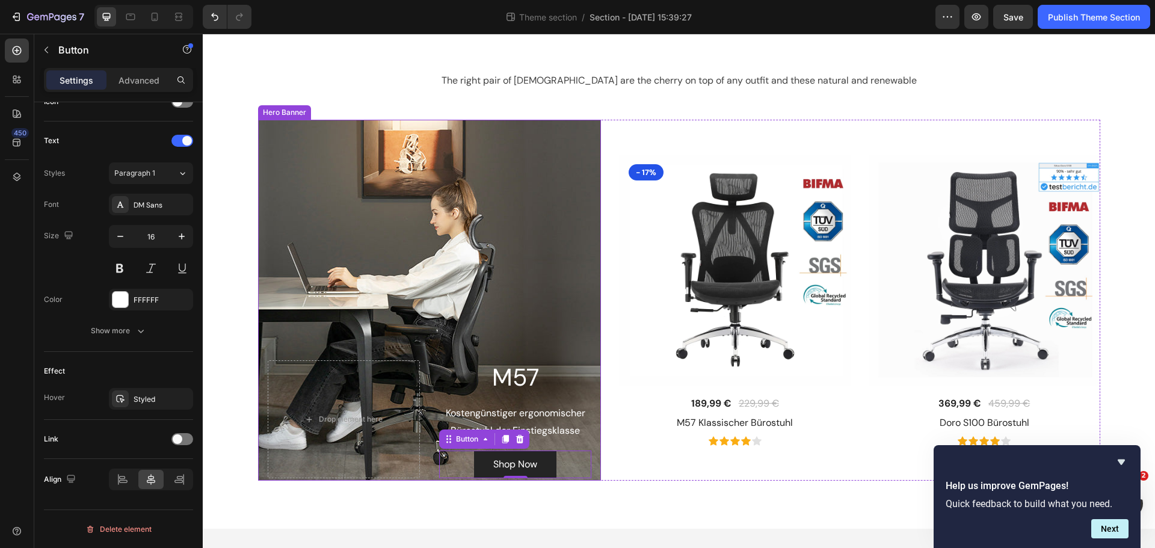
click at [562, 402] on div "M57 Heading Kostengünstiger ergonomischer Bürostuhl der Einstiegsklasse Text Bl…" at bounding box center [515, 419] width 152 height 118
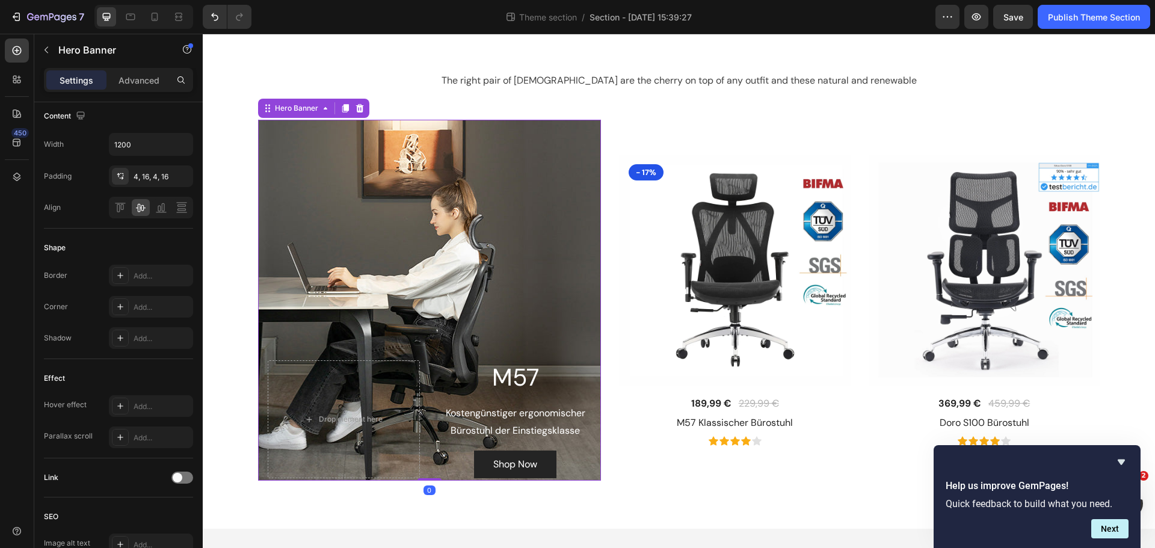
scroll to position [0, 0]
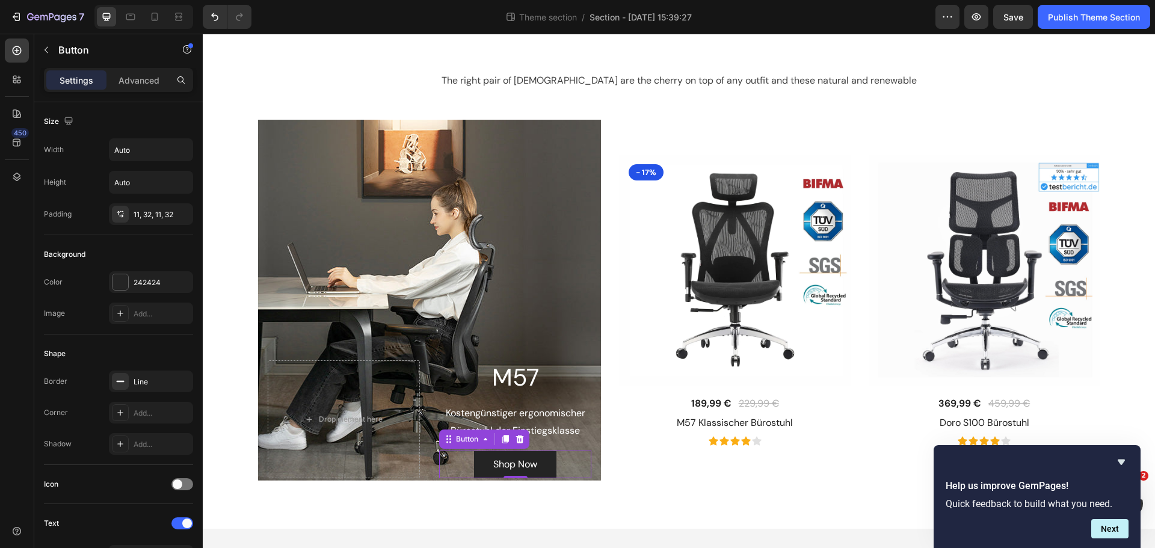
click at [571, 459] on div "Shop Now Button 0" at bounding box center [515, 464] width 152 height 28
click at [144, 79] on p "Advanced" at bounding box center [138, 80] width 41 height 13
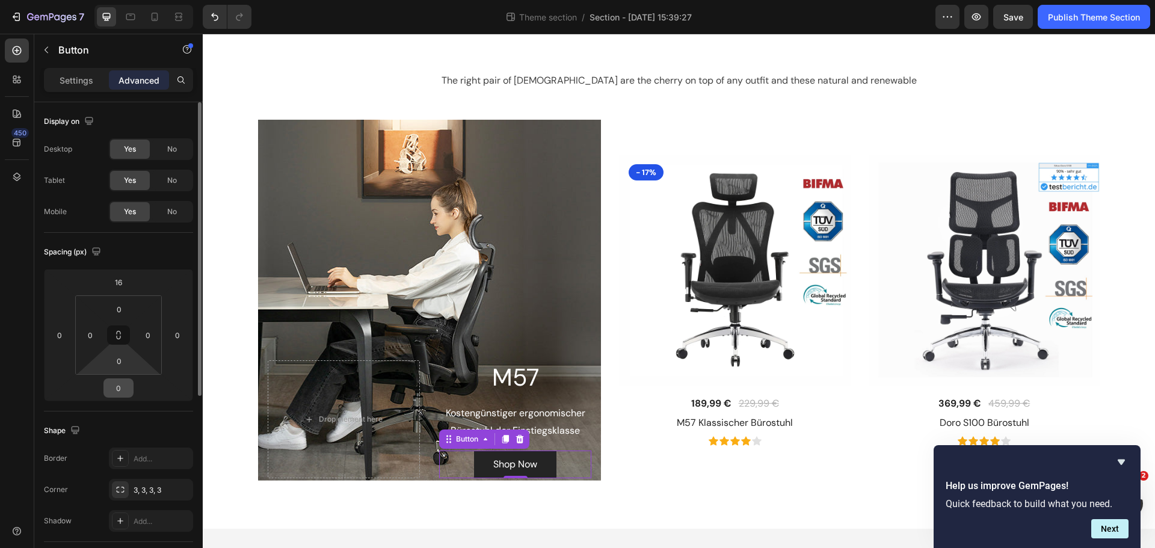
click at [127, 393] on input "0" at bounding box center [118, 388] width 24 height 18
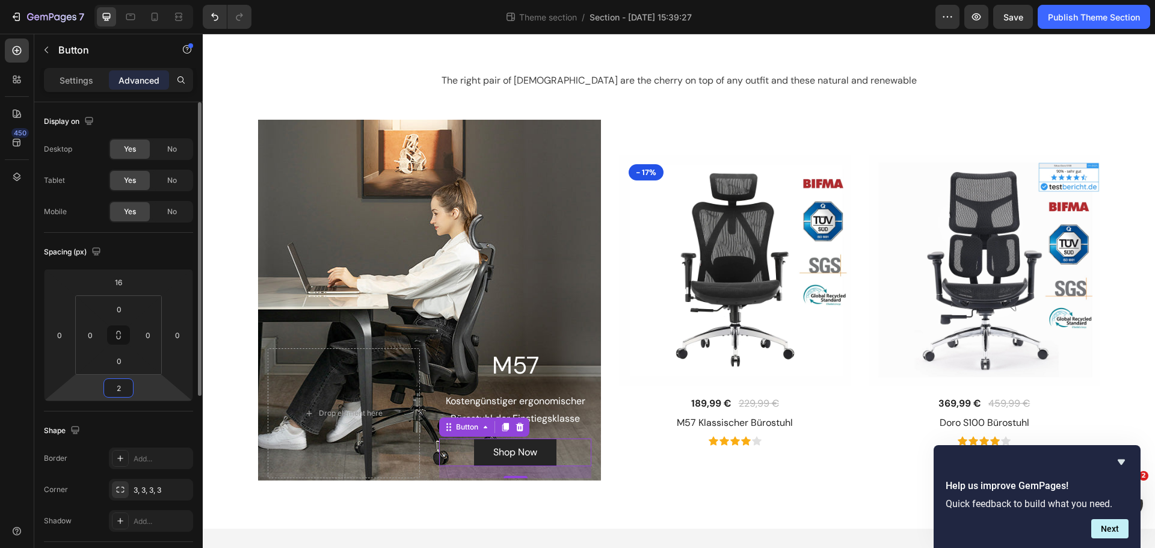
type input "20"
click at [605, 432] on div "M57 Heading Kostengünstiger ergonomischer Bürostuhl der Einstiegsklasse Text Bl…" at bounding box center [679, 300] width 842 height 361
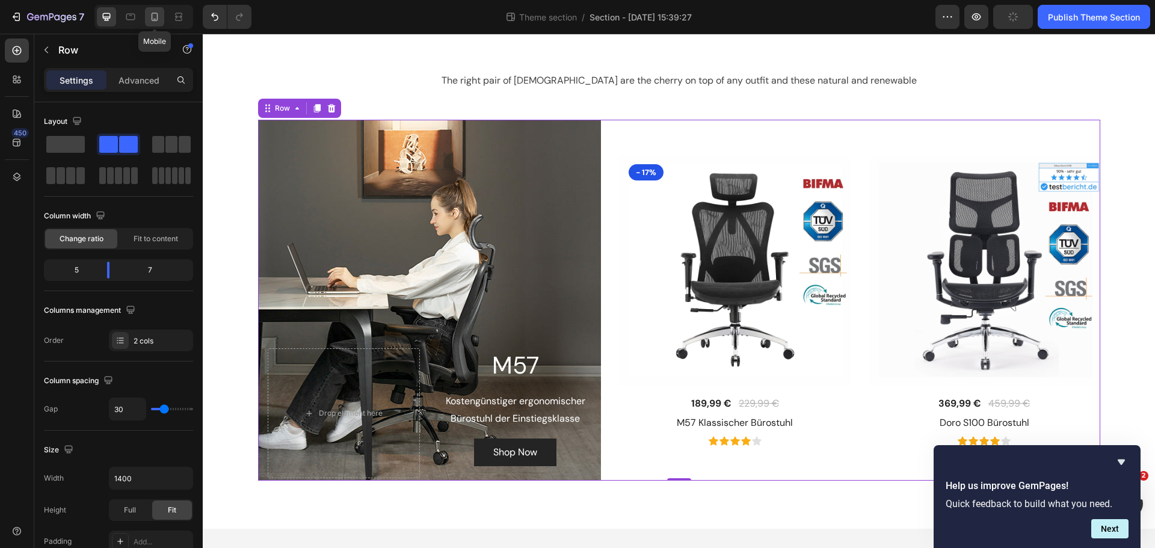
click at [160, 13] on icon at bounding box center [155, 17] width 12 height 12
type input "0"
type input "100%"
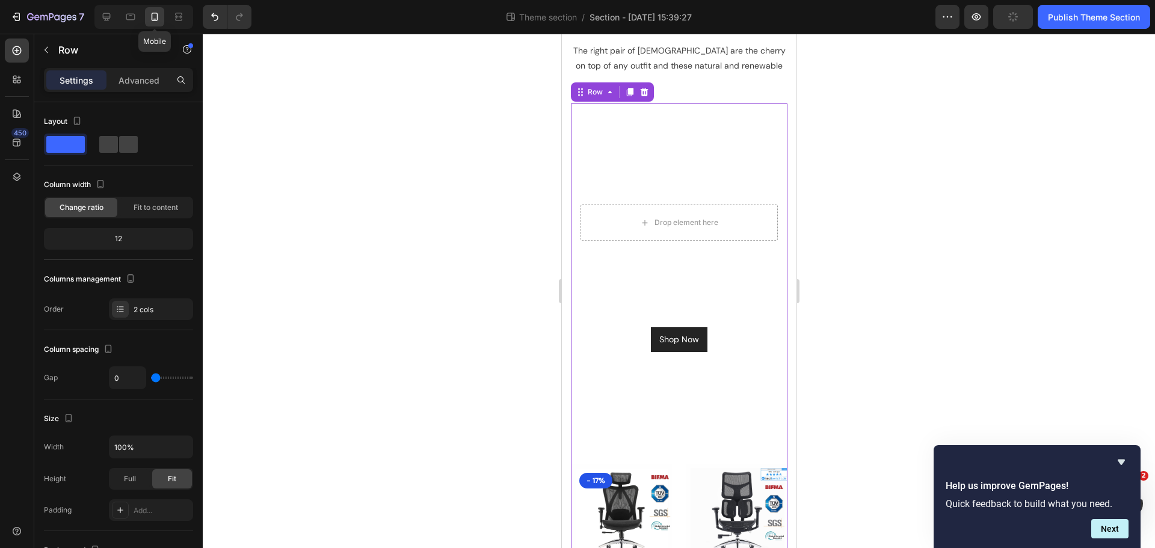
scroll to position [87, 0]
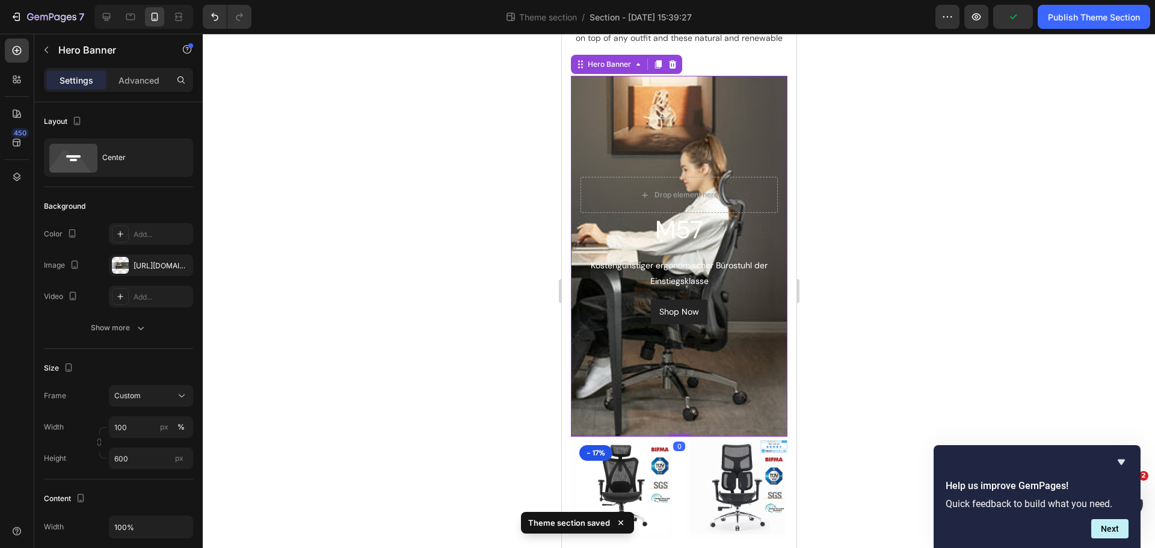
click at [621, 103] on div "Background Image" at bounding box center [678, 256] width 217 height 361
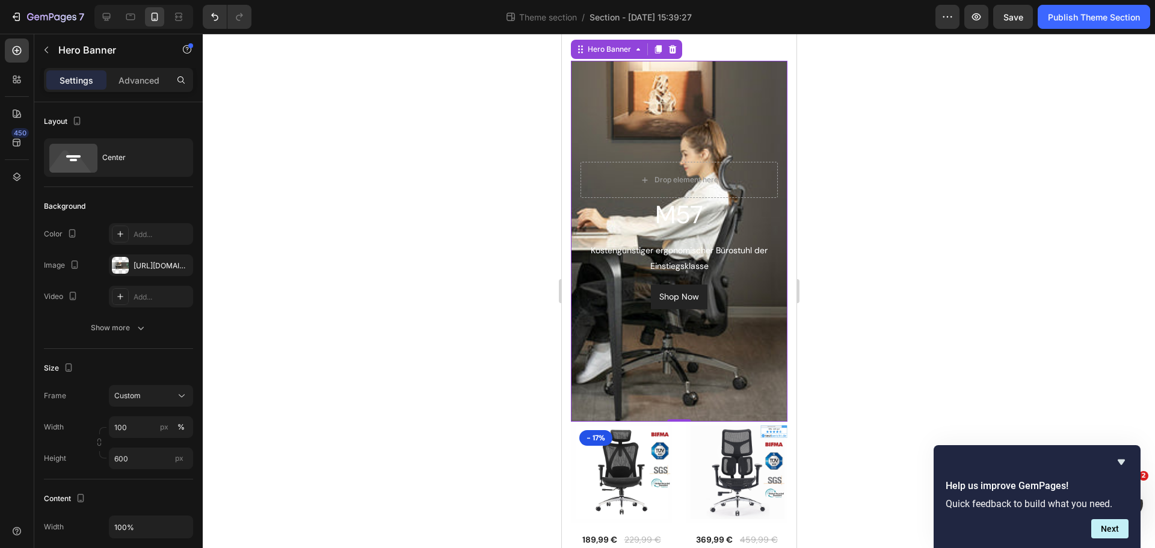
scroll to position [120, 0]
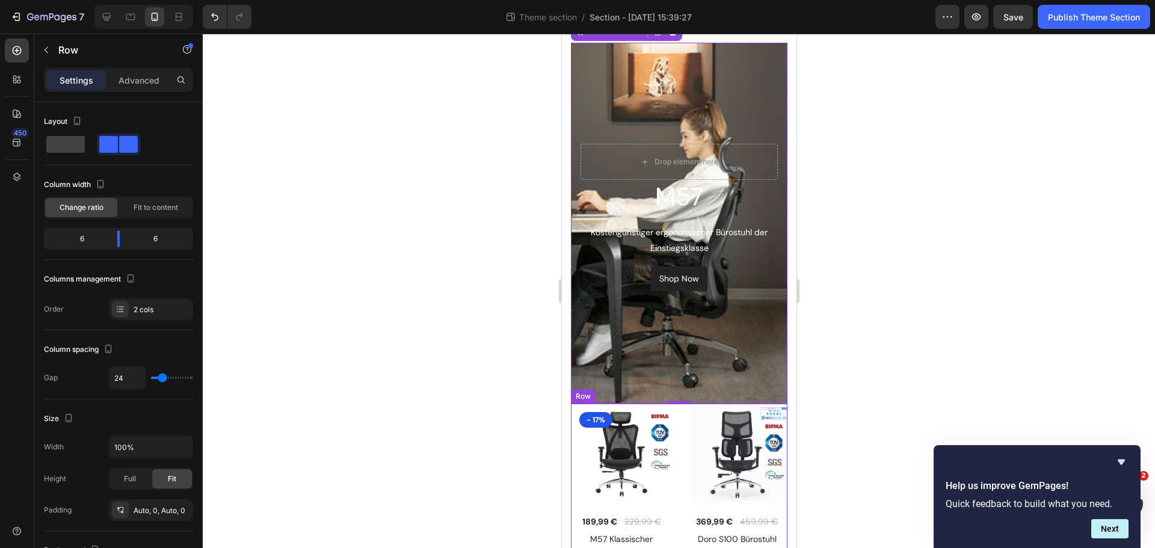
click at [680, 437] on div "(P) Images & Gallery - 17% Product Badge 189,99 € (P) Price (P) Price 229,99 € …" at bounding box center [678, 489] width 217 height 170
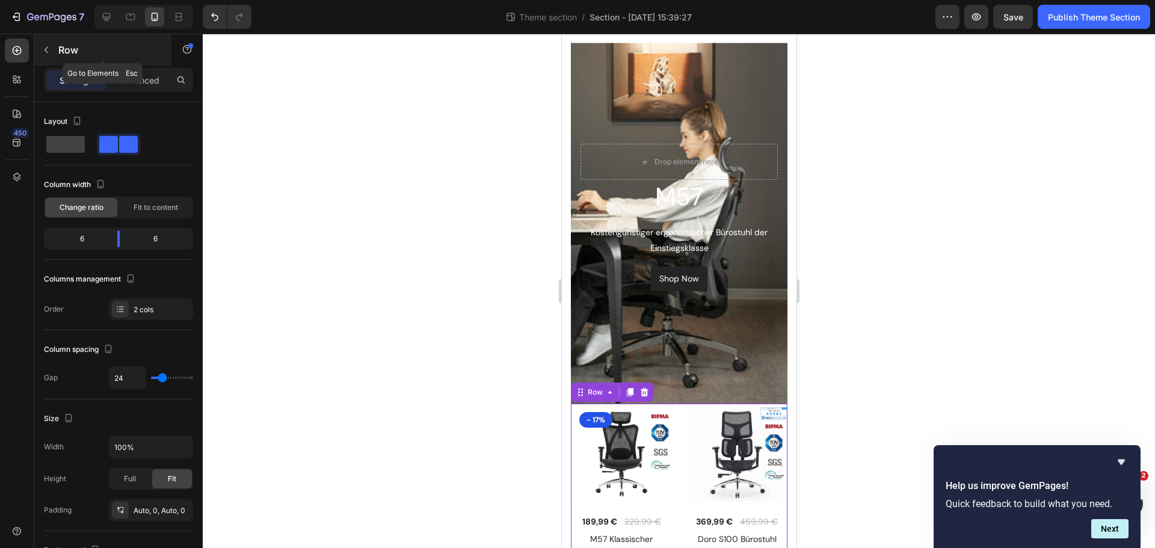
click at [60, 59] on div "Row" at bounding box center [102, 49] width 137 height 31
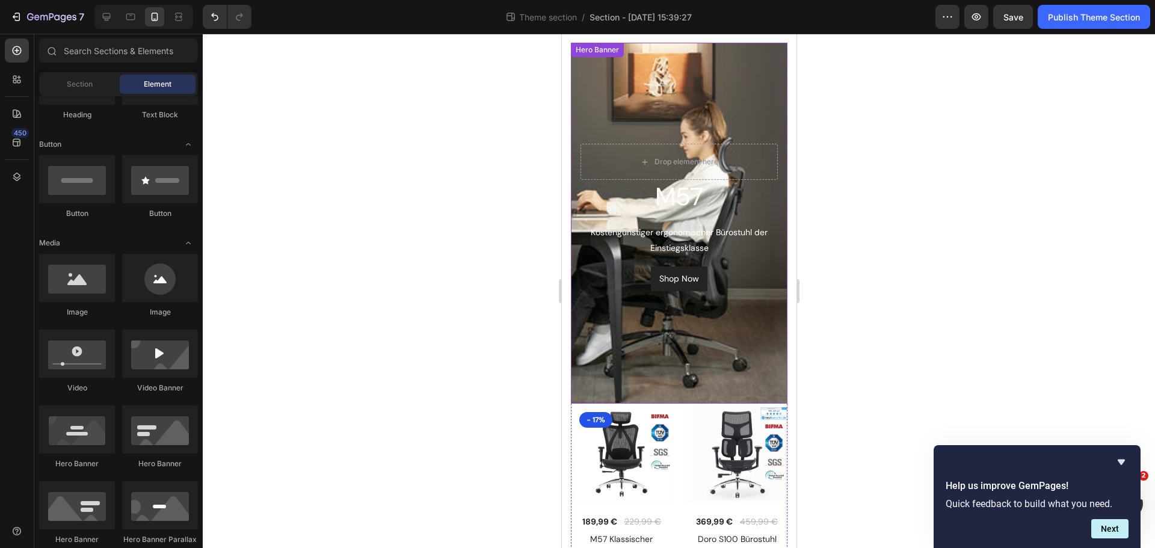
click at [642, 64] on div "M57 Heading Kostengünstiger ergonomischer Bürostuhl der Einstiegsklasse Text Bl…" at bounding box center [678, 223] width 217 height 361
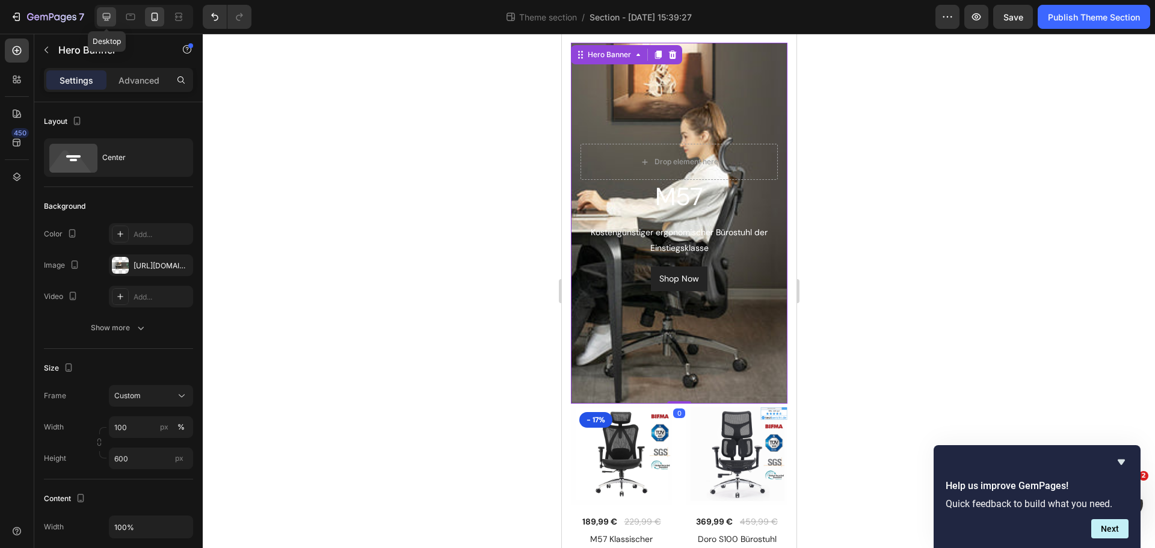
click at [112, 21] on icon at bounding box center [106, 17] width 12 height 12
type input "1200"
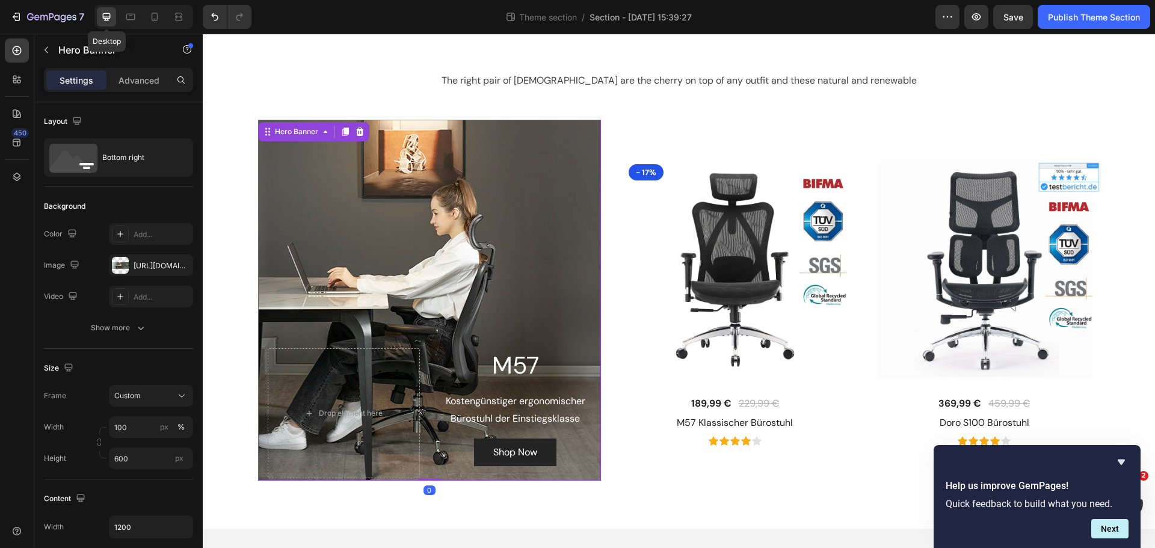
scroll to position [59, 0]
click at [508, 202] on div "Background Image" at bounding box center [429, 300] width 343 height 361
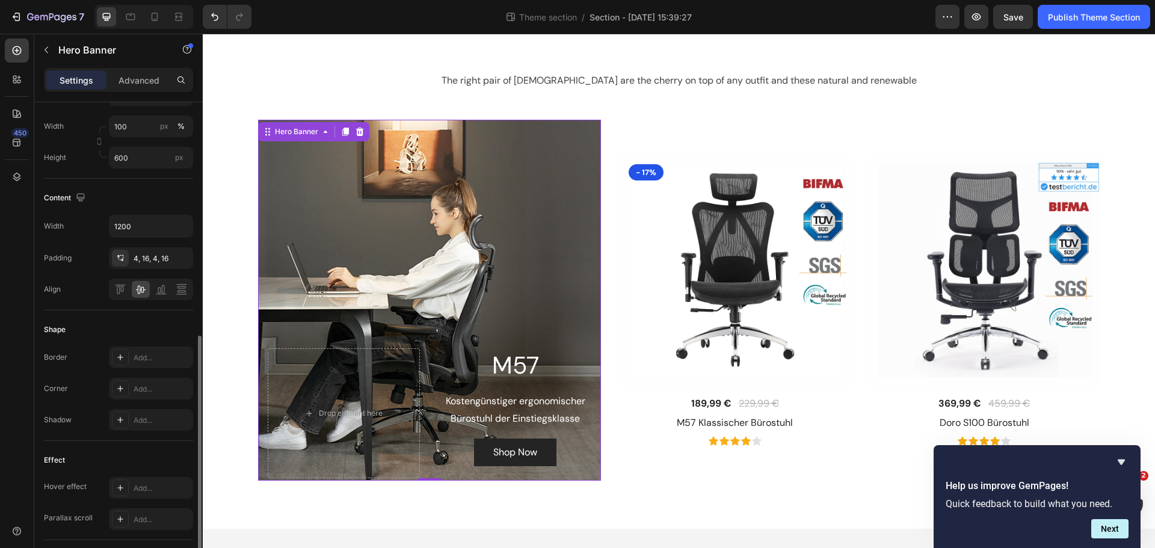
scroll to position [361, 0]
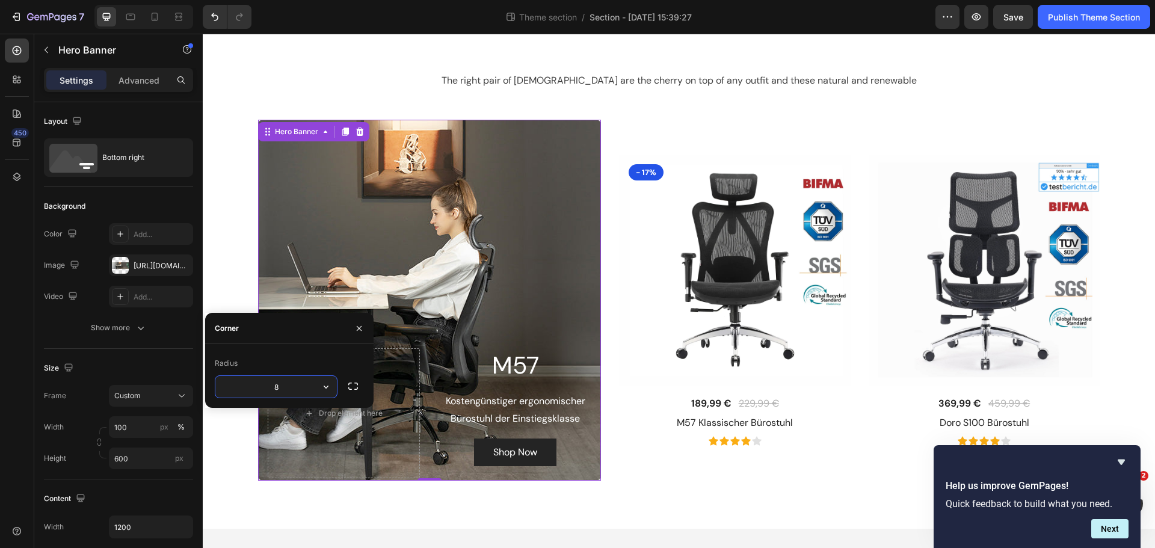
scroll to position [361, 0]
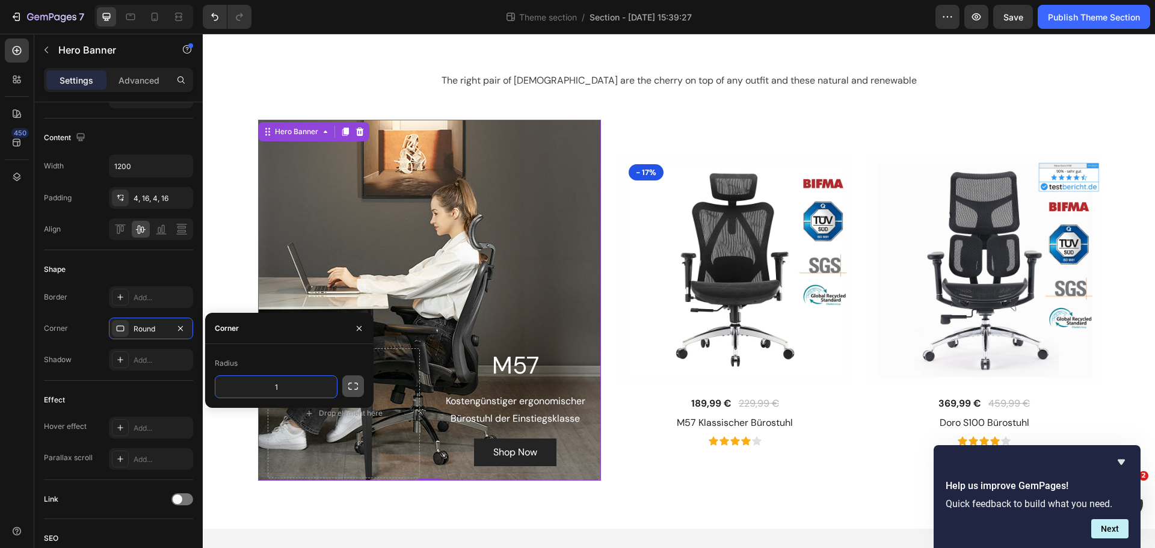
type input "16"
click at [241, 246] on div "The right pair of sunnies are the cherry on top of any outfit and these natural…" at bounding box center [679, 273] width 934 height 414
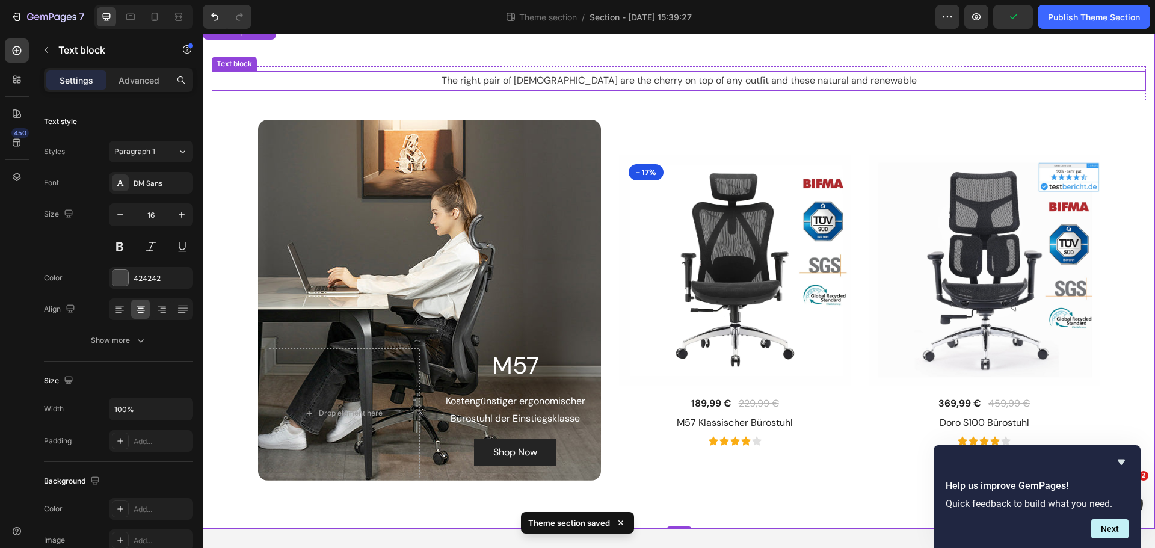
click at [778, 75] on p "The right pair of [DEMOGRAPHIC_DATA] are the cherry on top of any outfit and th…" at bounding box center [679, 80] width 932 height 17
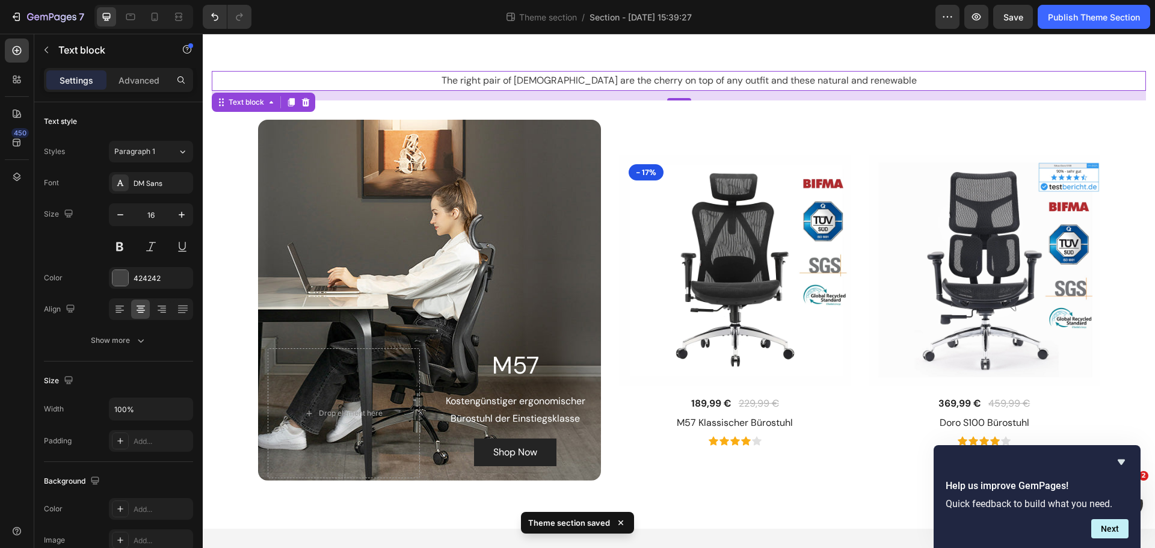
scroll to position [49, 0]
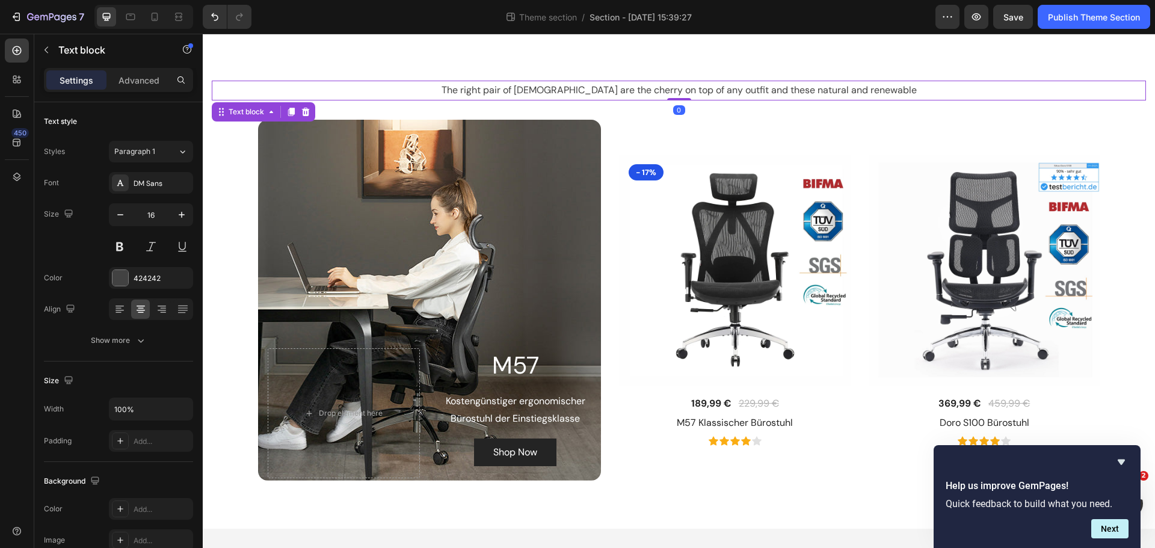
drag, startPoint x: 678, startPoint y: 99, endPoint x: 680, endPoint y: 79, distance: 19.3
click at [680, 79] on div "The right pair of sunnies are the cherry on top of any outfit and these natural…" at bounding box center [679, 88] width 934 height 25
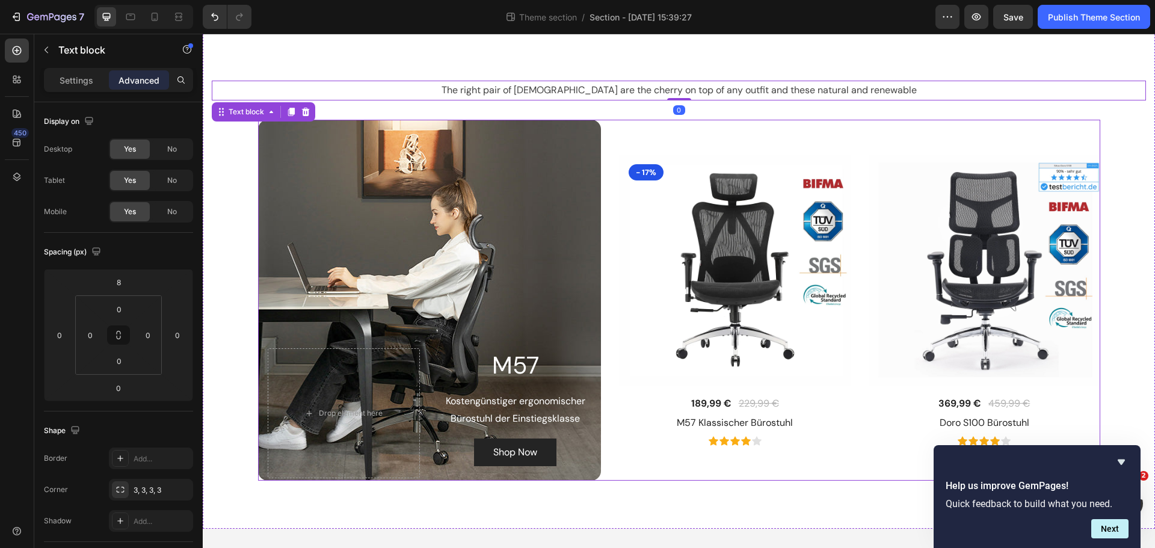
click at [630, 125] on div "(P) Images & Gallery - 17% Product Badge 189,99 € (P) Price (P) Price 229,99 € …" at bounding box center [859, 300] width 481 height 361
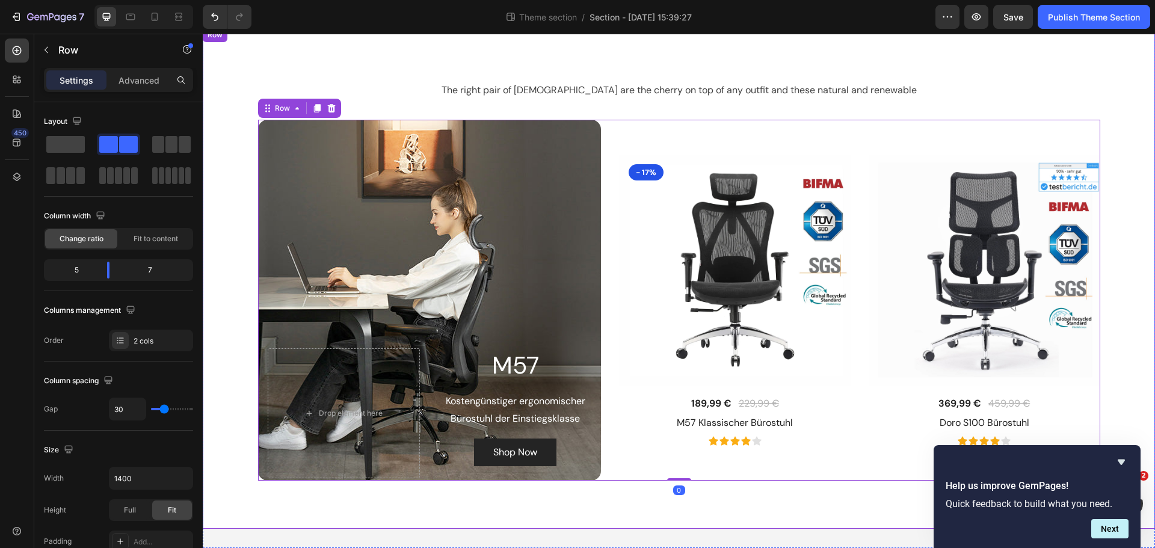
click at [627, 101] on div "The right pair of sunnies are the cherry on top of any outfit and these natural…" at bounding box center [679, 278] width 934 height 405
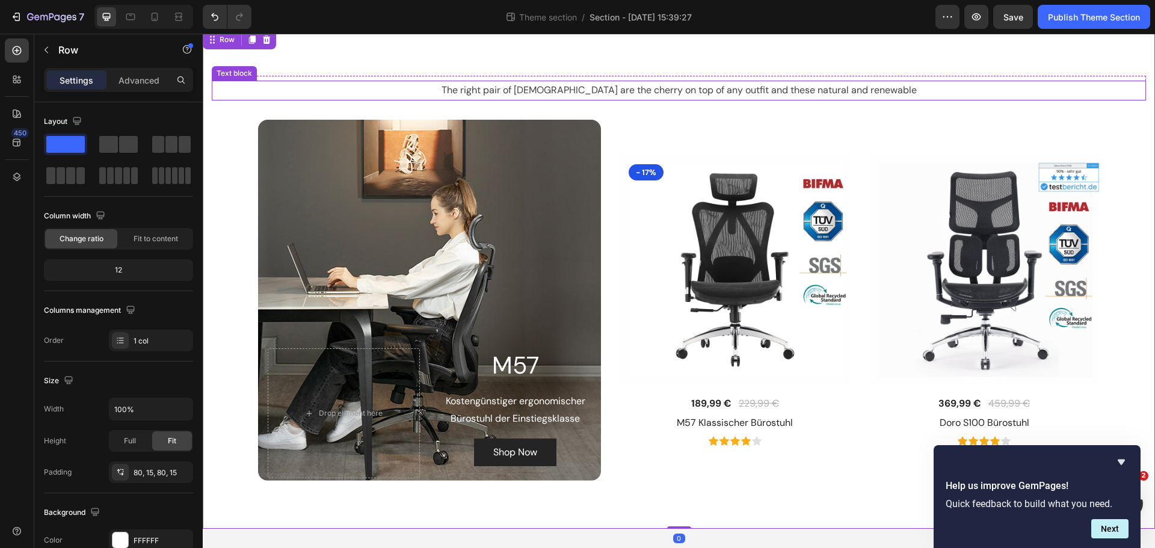
click at [476, 85] on p "The right pair of [DEMOGRAPHIC_DATA] are the cherry on top of any outfit and th…" at bounding box center [679, 90] width 932 height 17
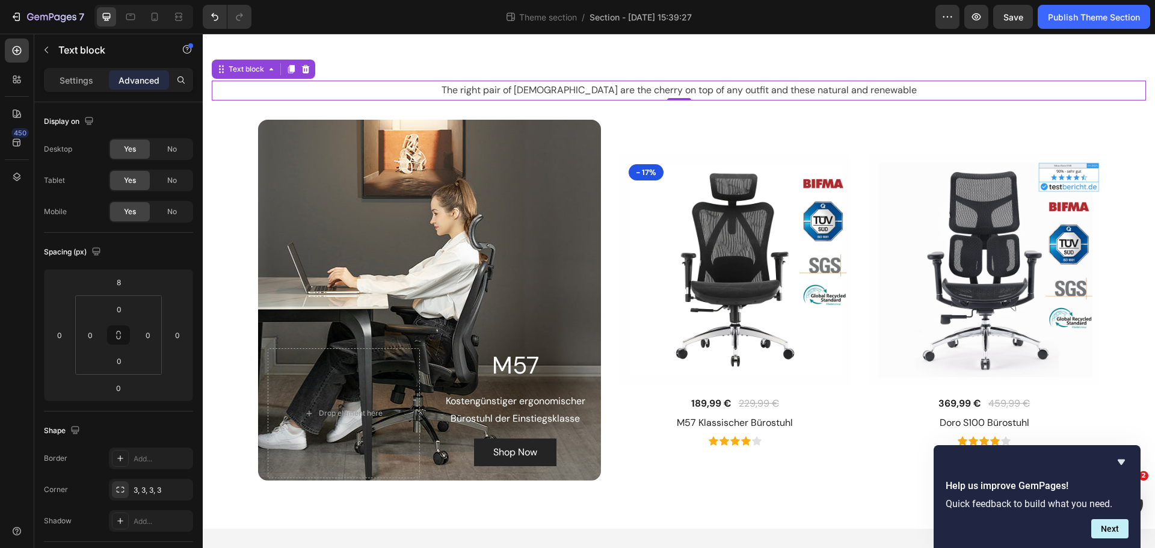
click at [649, 90] on p "The right pair of [DEMOGRAPHIC_DATA] are the cherry on top of any outfit and th…" at bounding box center [679, 90] width 932 height 17
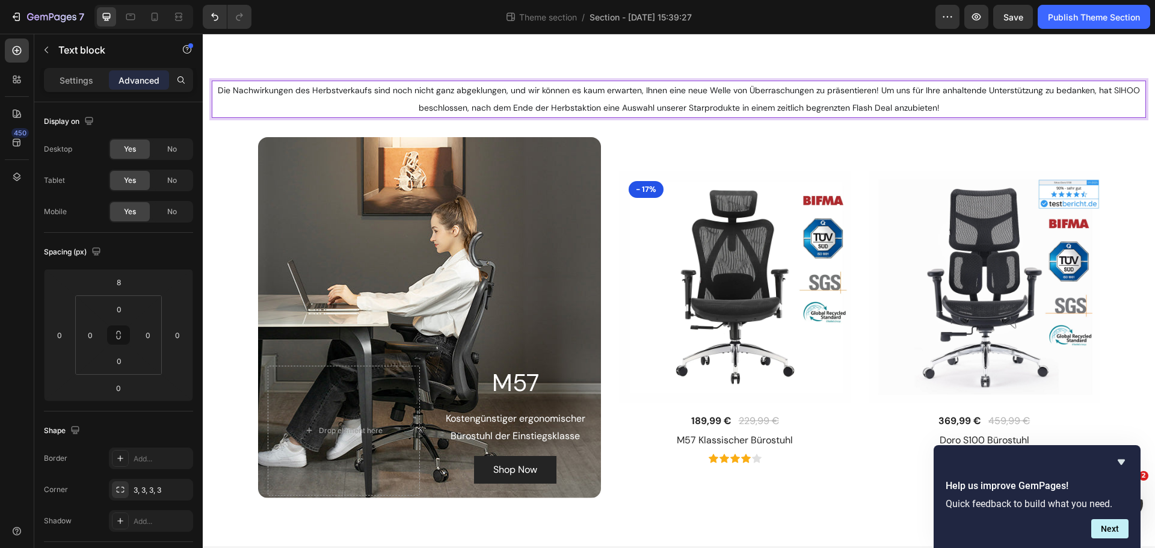
click at [284, 90] on span "Die Nachwirkungen des Herbstverkaufs sind noch nicht ganz abgeklungen, und wir …" at bounding box center [679, 99] width 922 height 28
click at [83, 81] on p "Settings" at bounding box center [77, 80] width 34 height 13
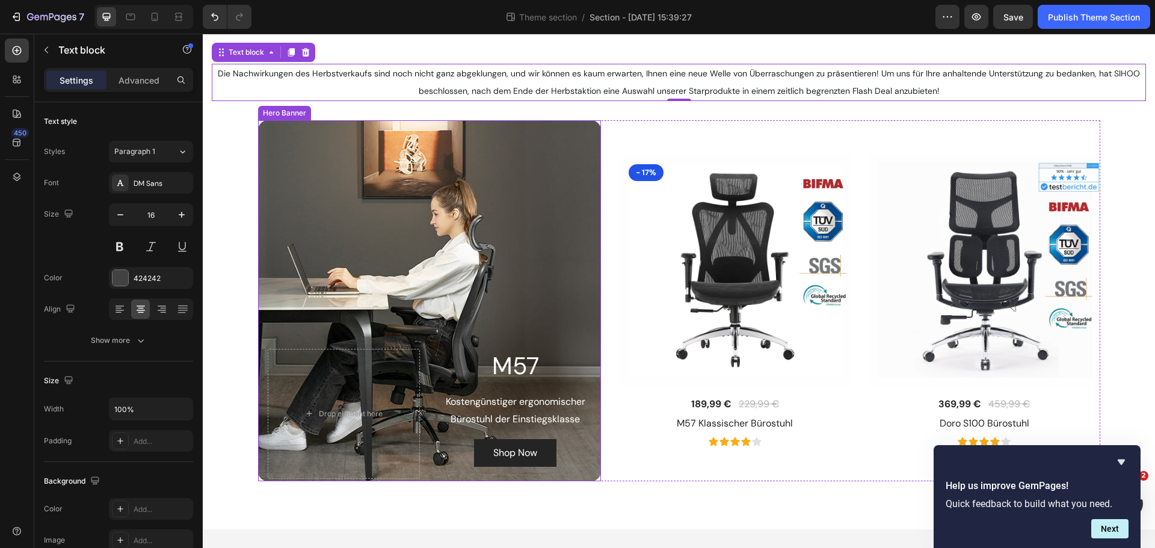
scroll to position [67, 0]
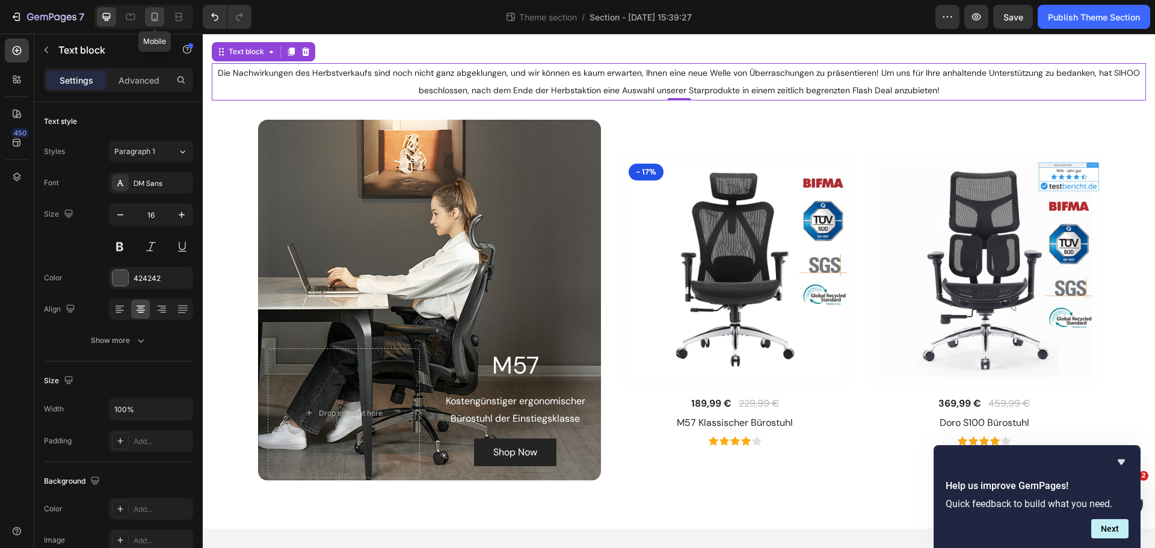
click at [155, 20] on icon at bounding box center [155, 17] width 7 height 8
type input "14"
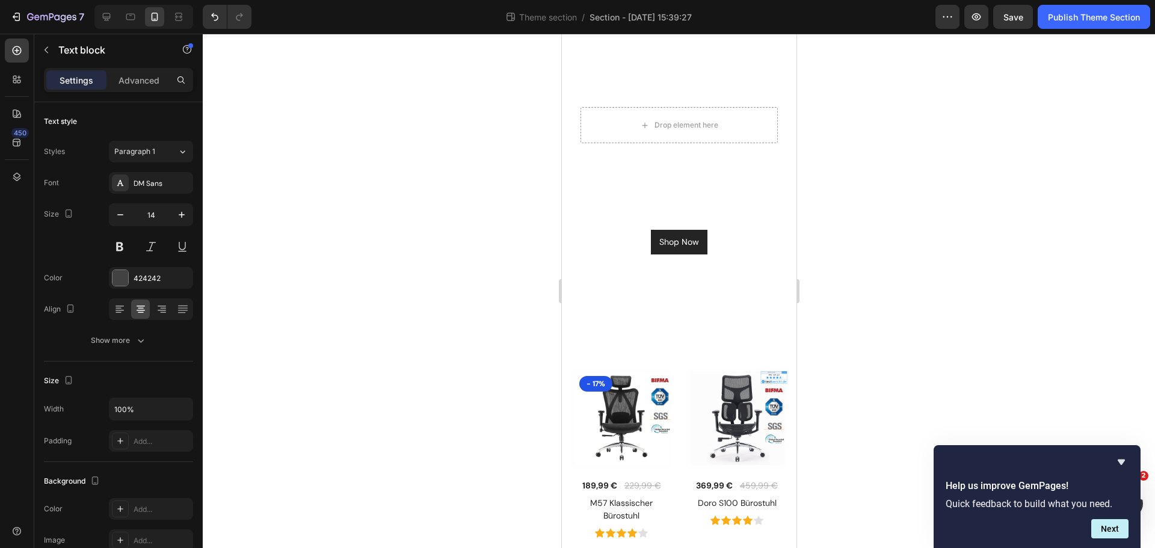
scroll to position [241, 0]
